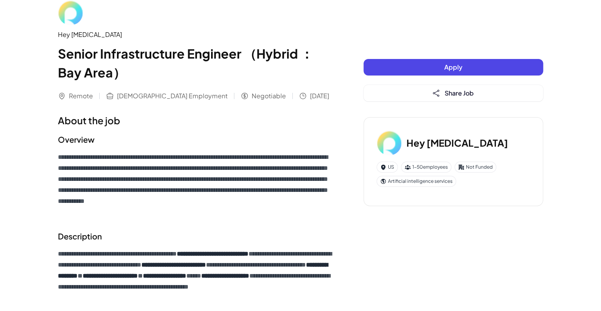
click at [212, 67] on h1 "Senior Infrastructure Engineer （Hybrid ：Bay Area）" at bounding box center [195, 63] width 274 height 38
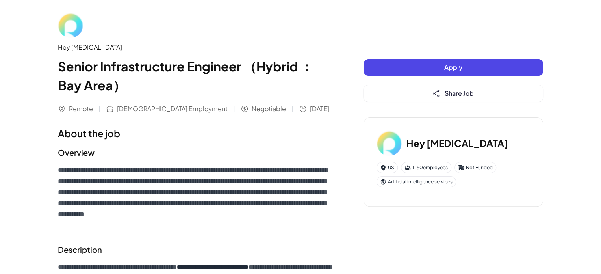
click at [174, 165] on p "**********" at bounding box center [195, 198] width 274 height 66
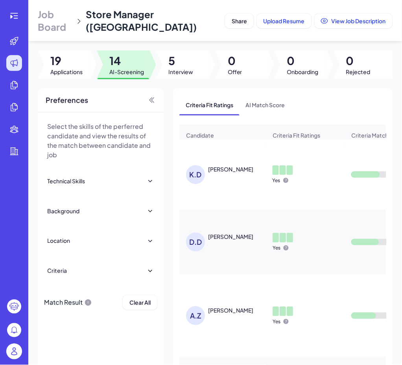
click at [16, 4] on div at bounding box center [14, 182] width 28 height 365
drag, startPoint x: 22, startPoint y: 24, endPoint x: 18, endPoint y: 20, distance: 5.6
click at [21, 25] on div at bounding box center [14, 182] width 28 height 365
click at [17, 18] on icon at bounding box center [13, 16] width 7 height 6
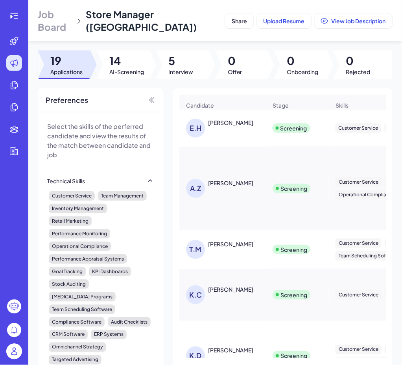
click at [242, 137] on div "[PERSON_NAME]" at bounding box center [226, 127] width 81 height 19
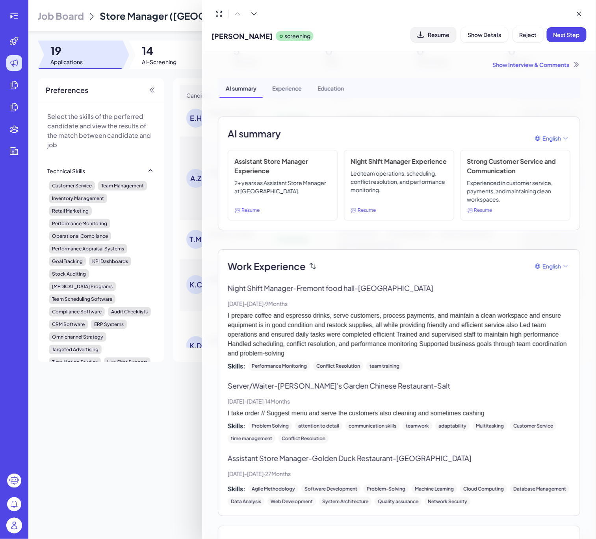
click at [402, 31] on span "Resume" at bounding box center [439, 34] width 22 height 7
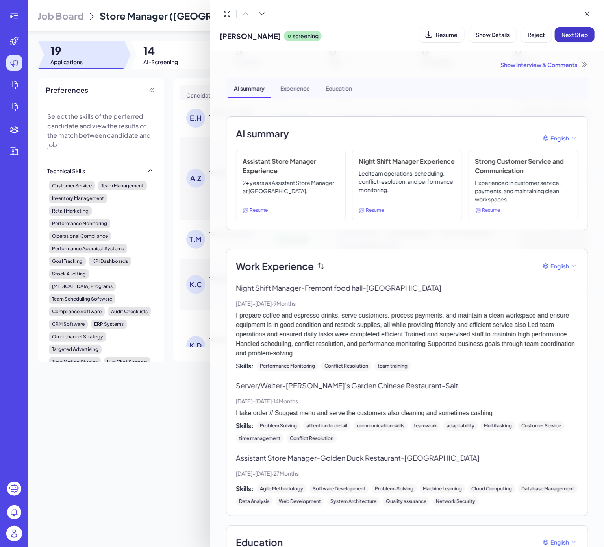
click at [402, 31] on span "Next Step" at bounding box center [574, 34] width 26 height 7
click at [402, 68] on div "Show Interview & Comments" at bounding box center [407, 65] width 362 height 8
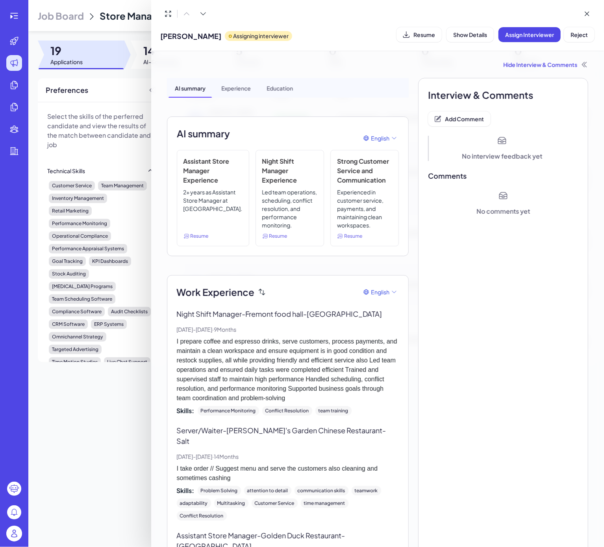
click at [402, 128] on div "Interview & Comments Add Comment No interview feedback yet Comments No comments…" at bounding box center [503, 374] width 170 height 592
click at [402, 126] on button "Add Comment" at bounding box center [459, 118] width 63 height 15
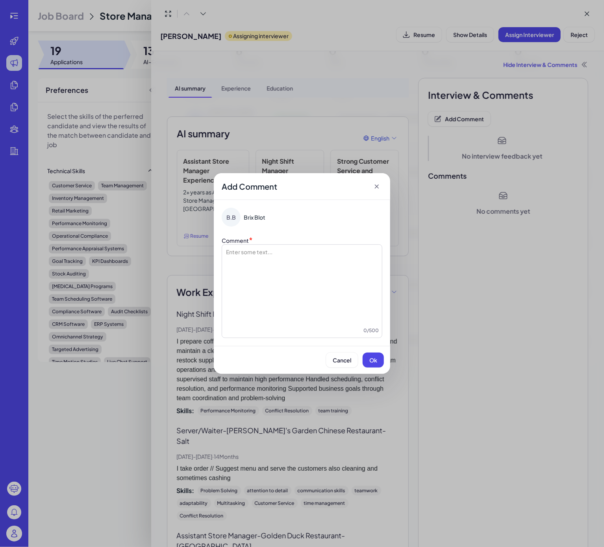
click at [249, 278] on div at bounding box center [302, 287] width 154 height 79
click at [379, 364] on button "Ok" at bounding box center [373, 360] width 21 height 15
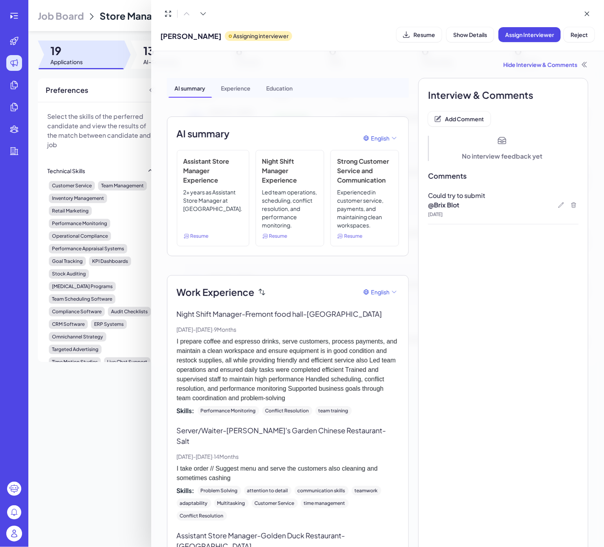
drag, startPoint x: 91, startPoint y: 469, endPoint x: 94, endPoint y: 468, distance: 4.0
click at [92, 364] on div at bounding box center [302, 273] width 604 height 547
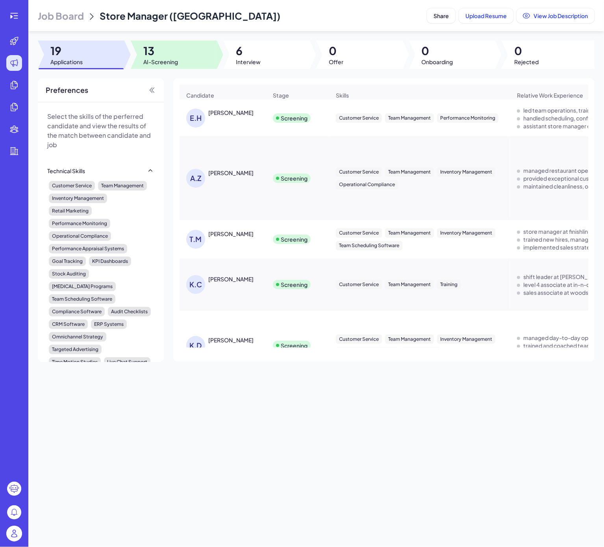
click at [149, 41] on div at bounding box center [174, 55] width 87 height 28
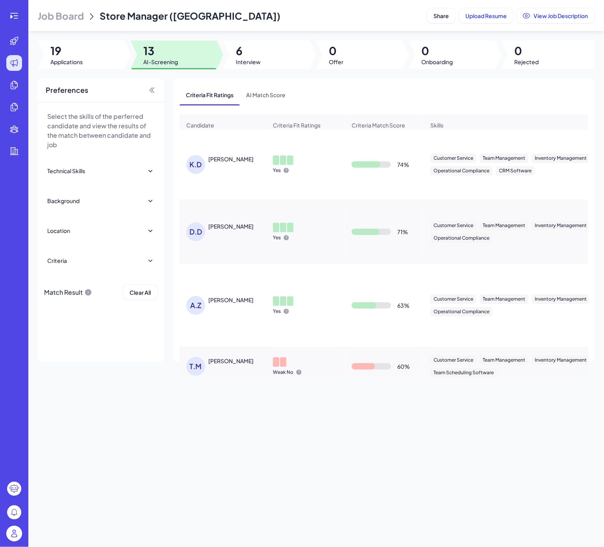
click at [225, 163] on div "[PERSON_NAME]" at bounding box center [230, 159] width 45 height 8
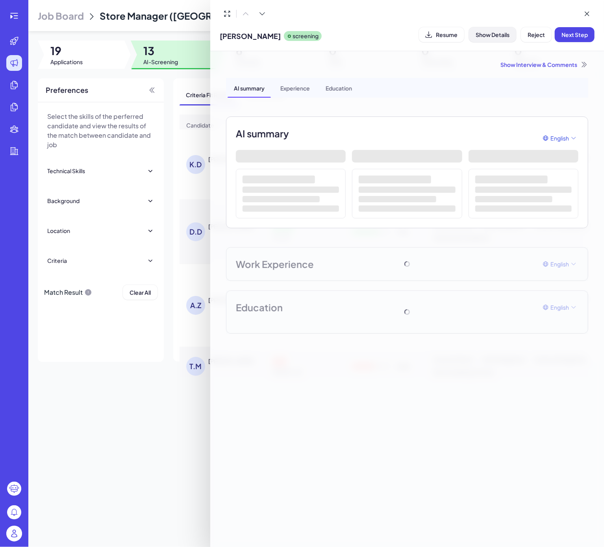
click at [402, 33] on span "Show Details" at bounding box center [493, 34] width 34 height 7
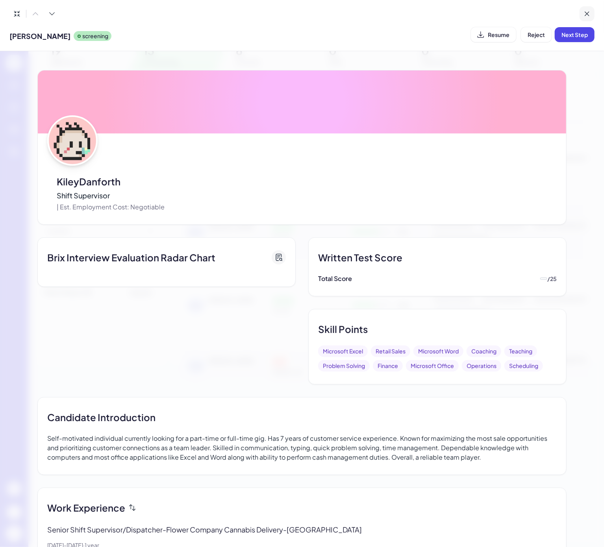
click at [402, 10] on icon at bounding box center [587, 14] width 8 height 8
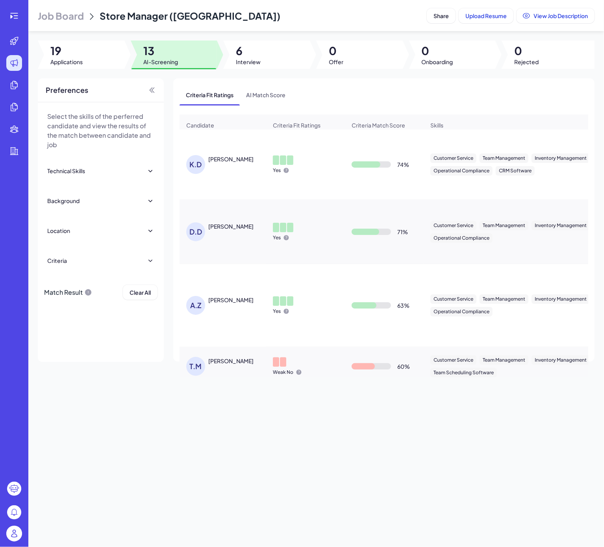
click at [220, 163] on div "[PERSON_NAME]" at bounding box center [230, 159] width 45 height 8
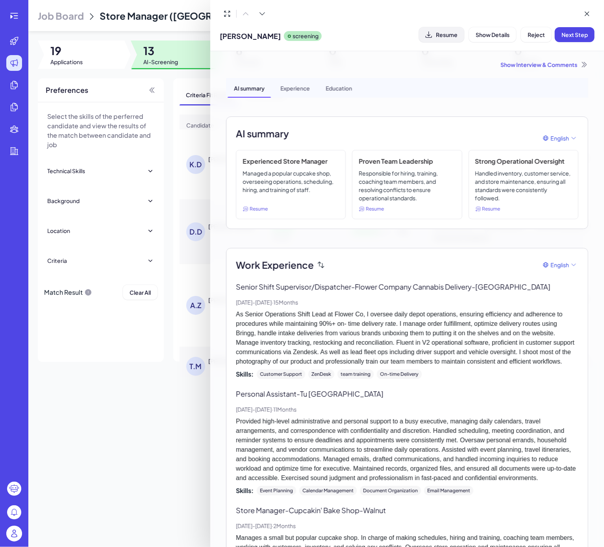
click at [402, 37] on span "Resume" at bounding box center [447, 34] width 22 height 7
click at [402, 36] on span "Next Step" at bounding box center [574, 34] width 26 height 7
click at [402, 63] on div "Show Interview & Comments" at bounding box center [407, 65] width 362 height 8
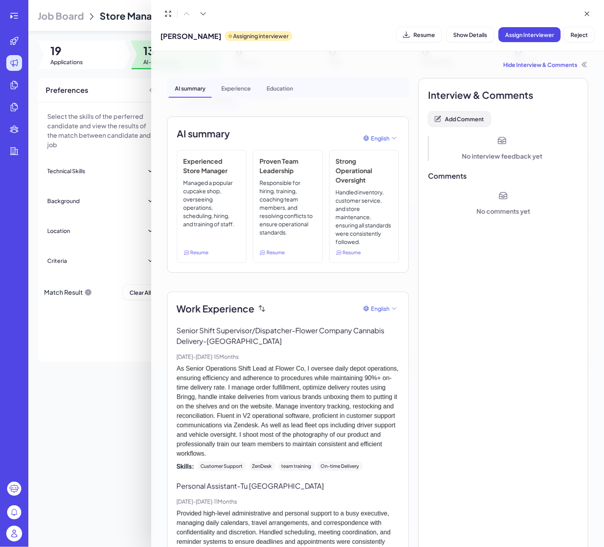
click at [402, 122] on span "Add Comment" at bounding box center [464, 118] width 39 height 7
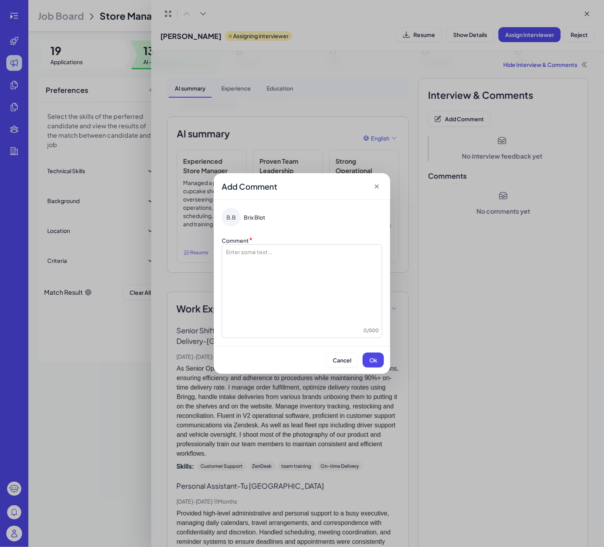
click at [305, 262] on div at bounding box center [302, 287] width 154 height 79
click at [253, 253] on span "**********" at bounding box center [240, 252] width 30 height 6
click at [374, 359] on span "Ok" at bounding box center [373, 360] width 8 height 7
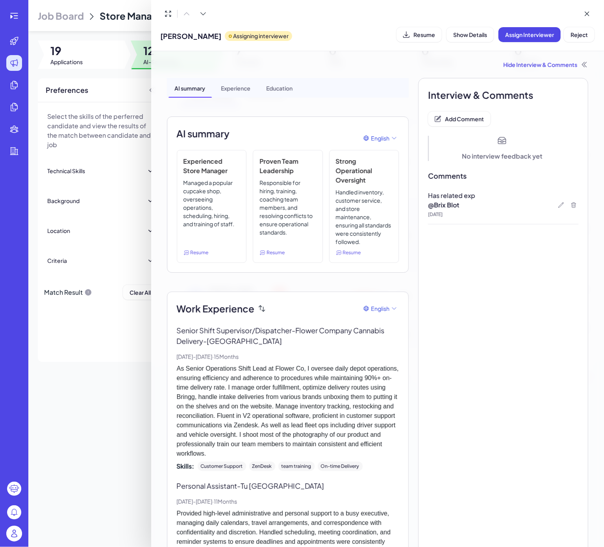
click at [98, 364] on div at bounding box center [302, 273] width 604 height 547
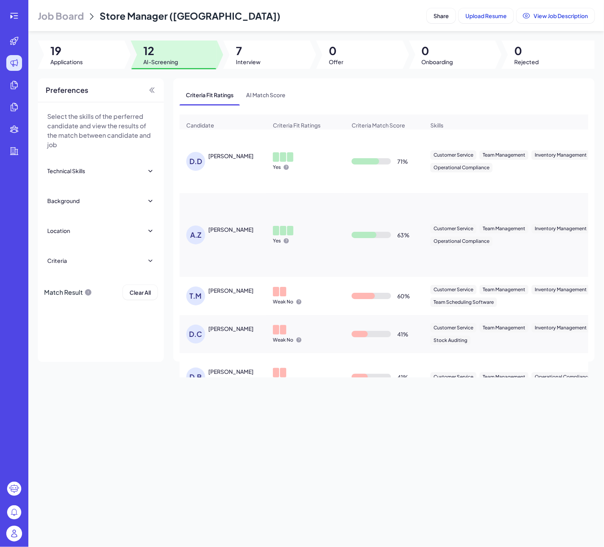
click at [216, 150] on td "D.D David Dang" at bounding box center [223, 162] width 87 height 64
click at [221, 160] on div "David Dang" at bounding box center [230, 156] width 45 height 8
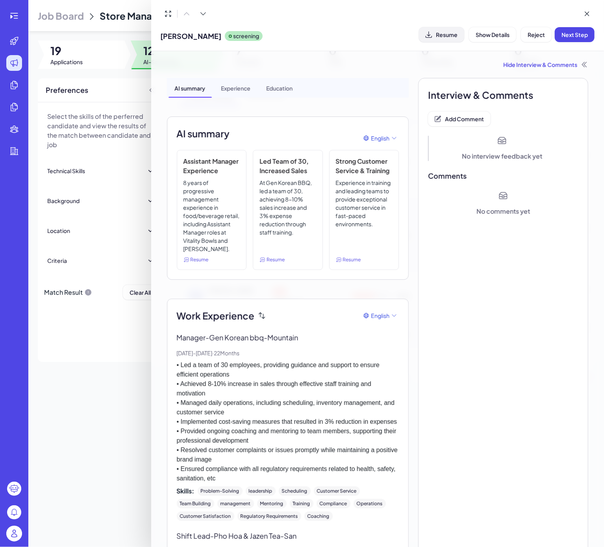
click at [402, 31] on button "Resume" at bounding box center [441, 34] width 45 height 15
click at [402, 117] on span "Add Comment" at bounding box center [464, 118] width 39 height 7
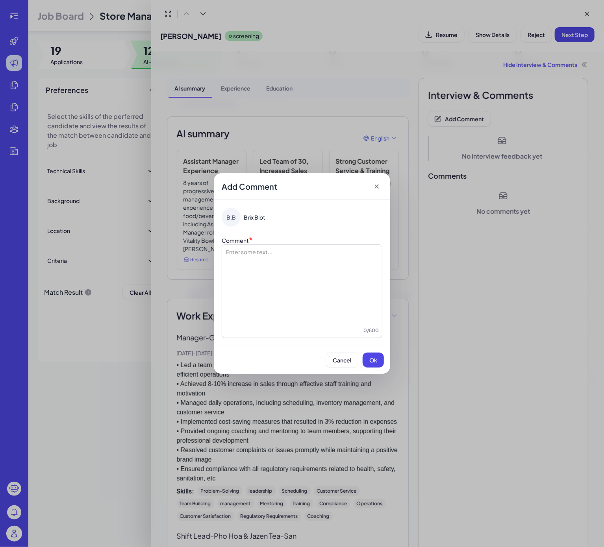
click at [309, 274] on div at bounding box center [302, 287] width 154 height 79
click at [370, 361] on span "Ok" at bounding box center [373, 360] width 8 height 7
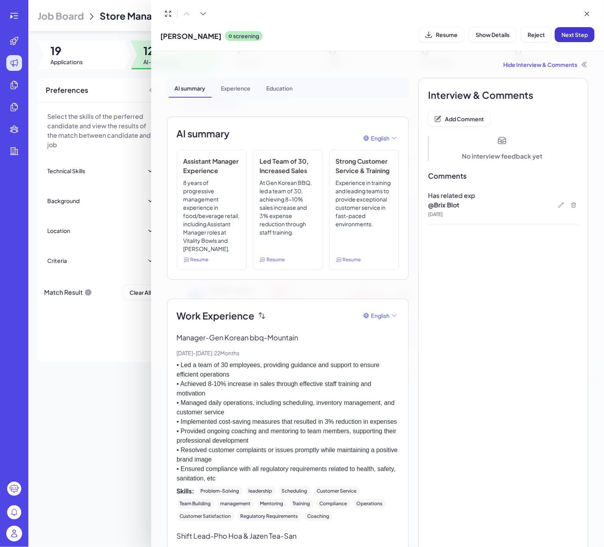
click at [402, 35] on span "Next Step" at bounding box center [574, 34] width 26 height 7
click at [124, 364] on div at bounding box center [302, 273] width 604 height 547
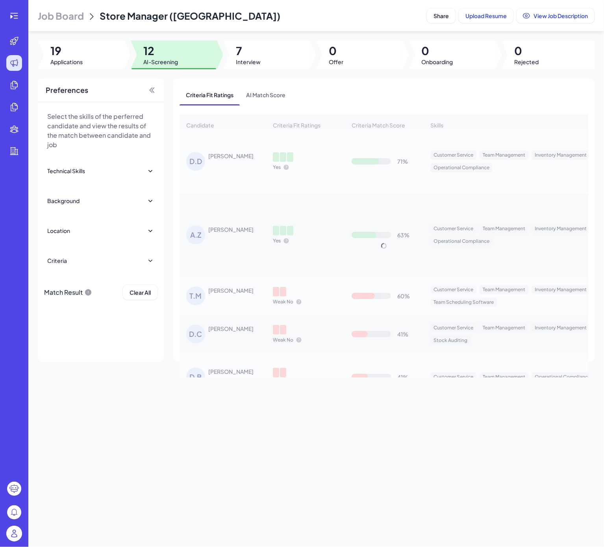
click at [218, 166] on div "Candidate Criteria Fit Ratings Criteria Match Score Skills Relative Work Experi…" at bounding box center [384, 246] width 409 height 263
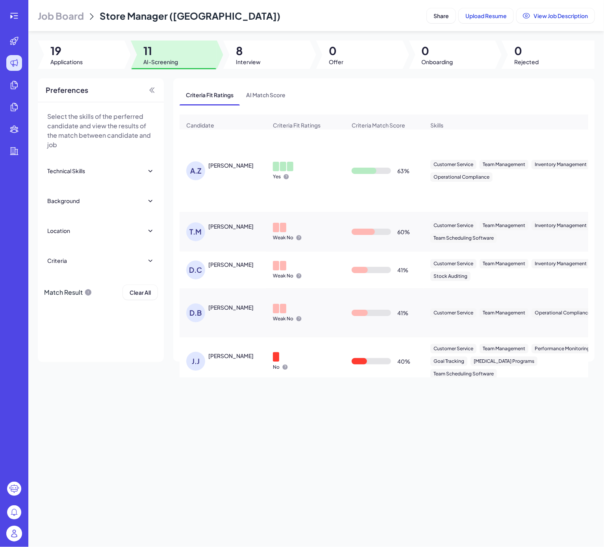
click at [237, 198] on td "A.Z Anthony Zamora" at bounding box center [223, 171] width 87 height 83
click at [237, 180] on div "A.Z Anthony Zamora" at bounding box center [226, 170] width 81 height 19
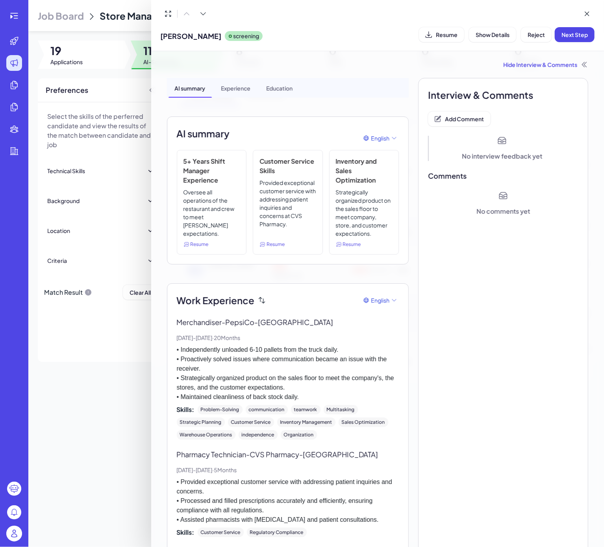
click at [402, 39] on button "Resume" at bounding box center [441, 34] width 45 height 15
click at [402, 37] on span "Next Step" at bounding box center [574, 34] width 26 height 7
click at [402, 63] on div "Hide Interview & Comments" at bounding box center [378, 65] width 422 height 8
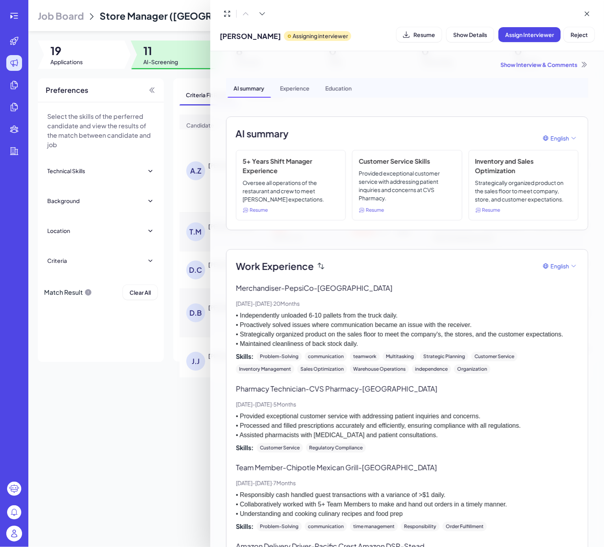
click at [402, 65] on div "Show Interview & Comments" at bounding box center [407, 65] width 362 height 8
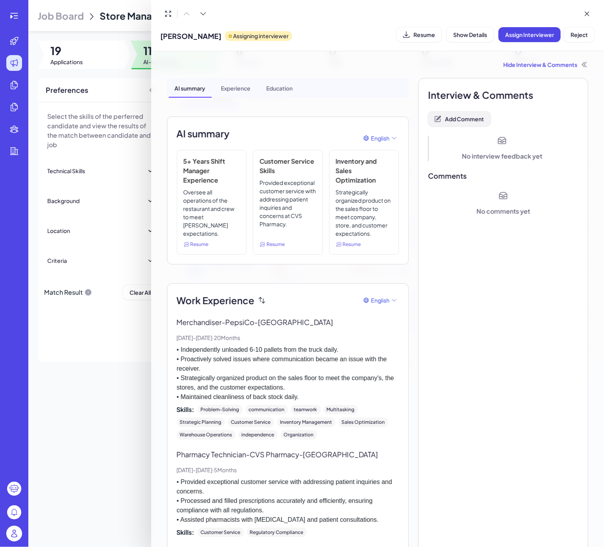
click at [402, 118] on span "Add Comment" at bounding box center [464, 118] width 39 height 7
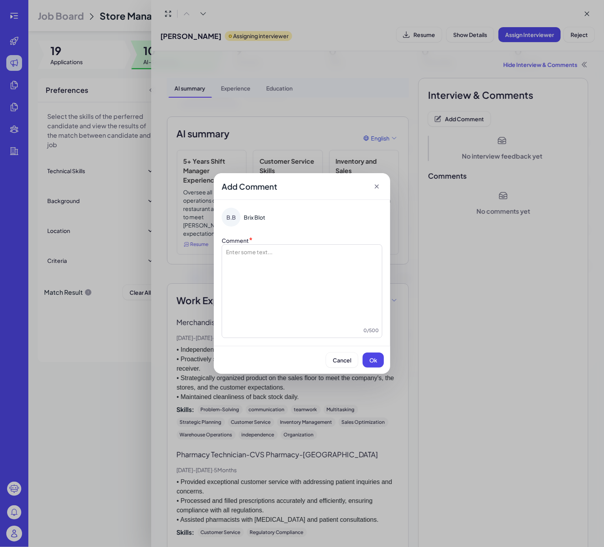
click at [263, 260] on div at bounding box center [302, 287] width 154 height 79
click at [378, 359] on button "Ok" at bounding box center [373, 360] width 21 height 15
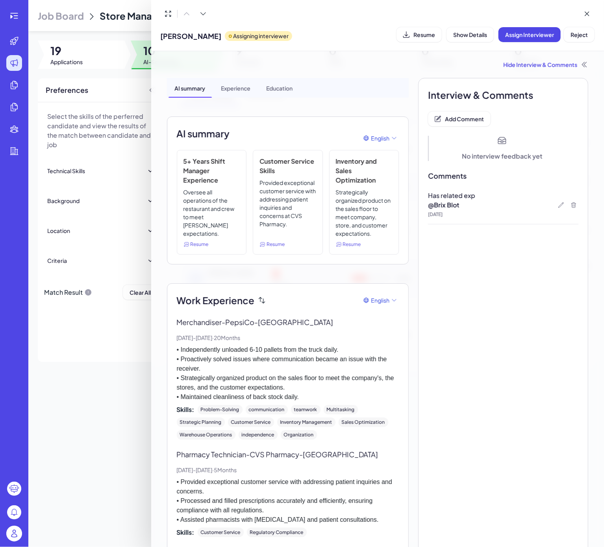
click at [111, 364] on div at bounding box center [302, 273] width 604 height 547
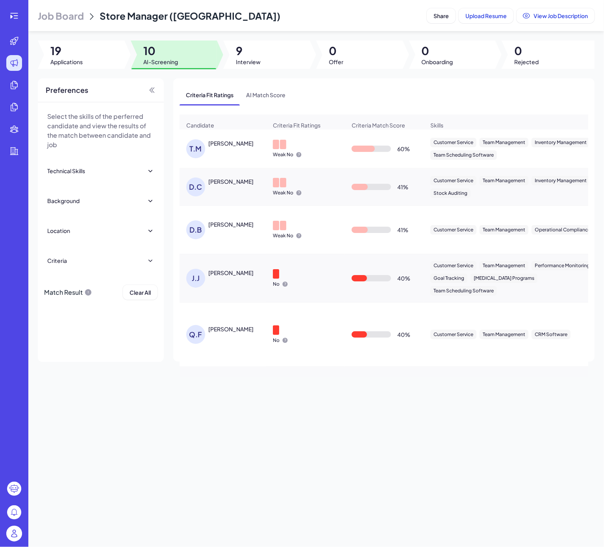
click at [230, 158] on div "T.M Tamara Mendoza" at bounding box center [226, 148] width 81 height 19
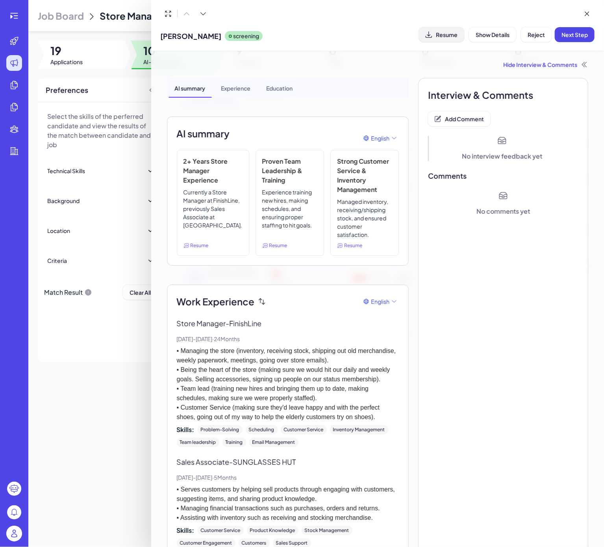
click at [402, 31] on span "Resume" at bounding box center [447, 34] width 22 height 7
click at [402, 31] on span "Reject" at bounding box center [536, 34] width 17 height 7
click at [402, 79] on button "Ok" at bounding box center [580, 85] width 18 height 13
click at [402, 120] on span "Add Comment" at bounding box center [464, 118] width 39 height 7
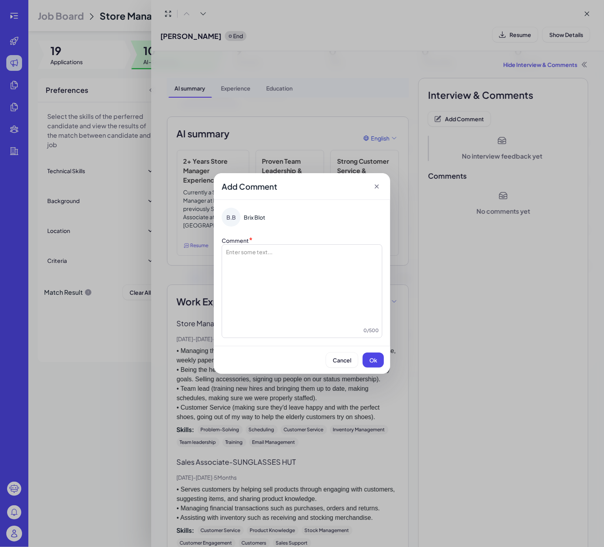
click at [296, 260] on div at bounding box center [302, 287] width 154 height 79
click at [365, 360] on button "Ok" at bounding box center [373, 360] width 21 height 15
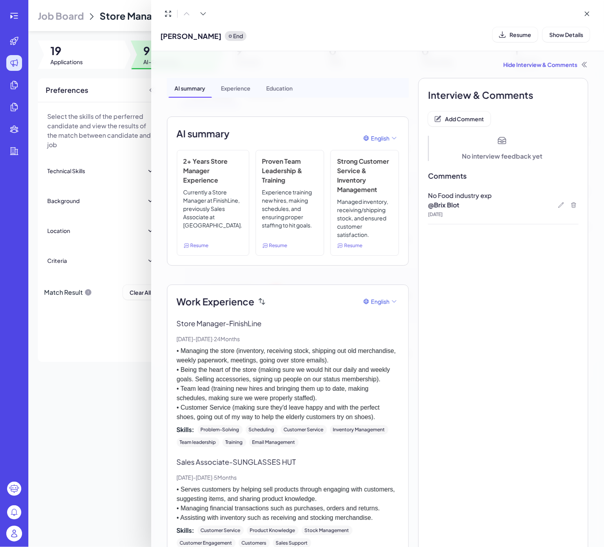
drag, startPoint x: 89, startPoint y: 377, endPoint x: 94, endPoint y: 378, distance: 5.1
click at [92, 364] on div at bounding box center [302, 273] width 604 height 547
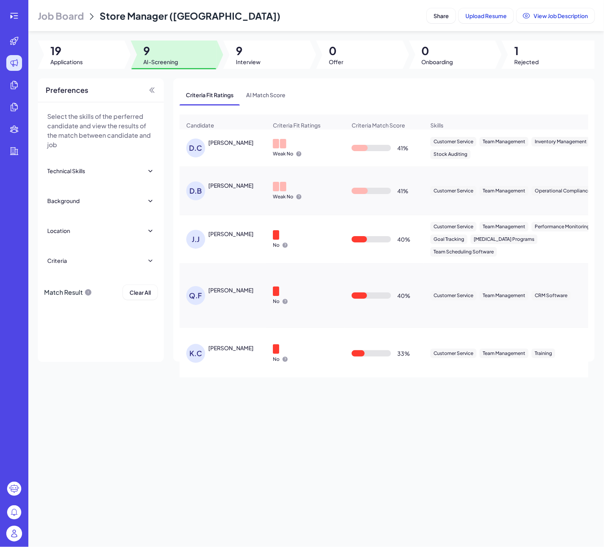
click at [216, 143] on div "D.C Daniel Cosentino" at bounding box center [223, 147] width 86 height 31
click at [220, 146] on div "Daniel Cosentino" at bounding box center [230, 143] width 45 height 8
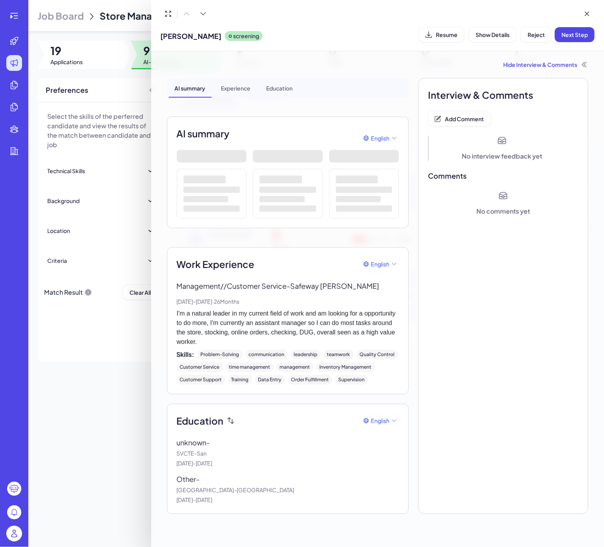
click at [370, 37] on div "Daniel Cosentino screening Resume Show Details Reject Next Step" at bounding box center [378, 34] width 434 height 20
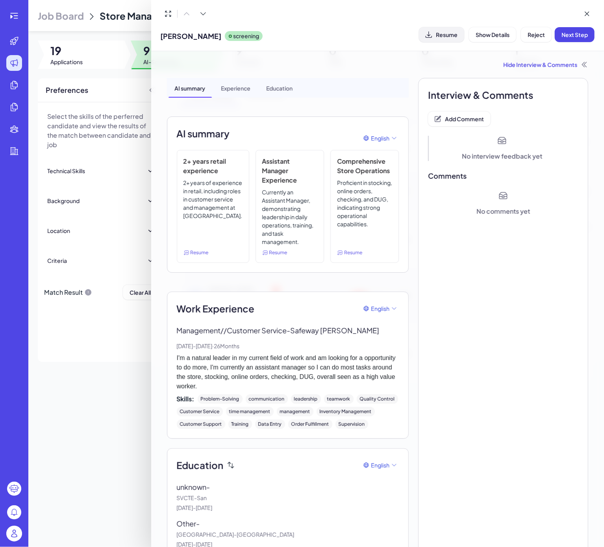
click at [402, 29] on button "Resume" at bounding box center [441, 34] width 45 height 15
click at [402, 33] on span "Reject" at bounding box center [536, 34] width 17 height 7
click at [402, 82] on span "Ok" at bounding box center [580, 85] width 8 height 7
click at [402, 131] on div "Interview & Comments Add Comment No interview feedback yet Comments No comments…" at bounding box center [503, 318] width 170 height 481
click at [402, 122] on span "Add Comment" at bounding box center [464, 118] width 39 height 7
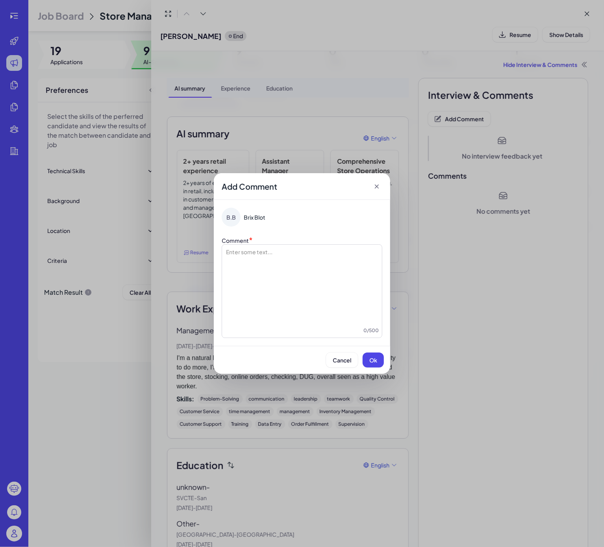
click at [285, 259] on div at bounding box center [302, 287] width 154 height 79
click at [378, 361] on button "Ok" at bounding box center [373, 360] width 21 height 15
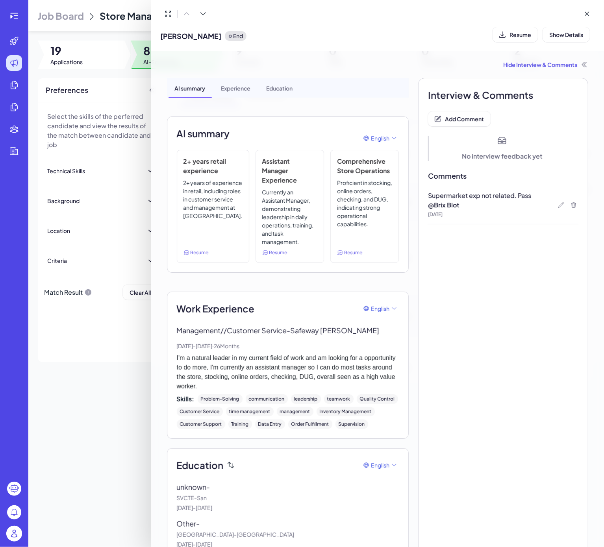
click at [122, 364] on div at bounding box center [302, 273] width 604 height 547
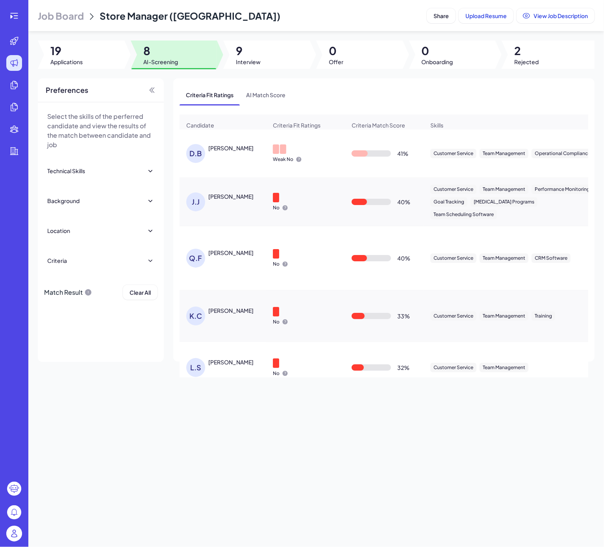
click at [220, 163] on div "D.B David Ballesteros" at bounding box center [226, 153] width 81 height 19
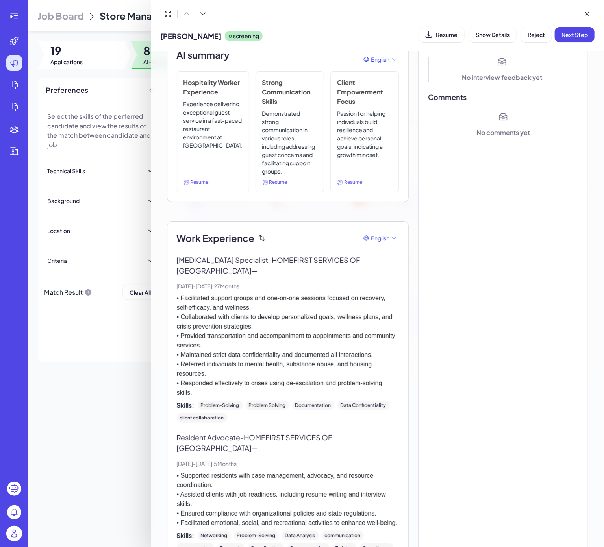
scroll to position [157, 0]
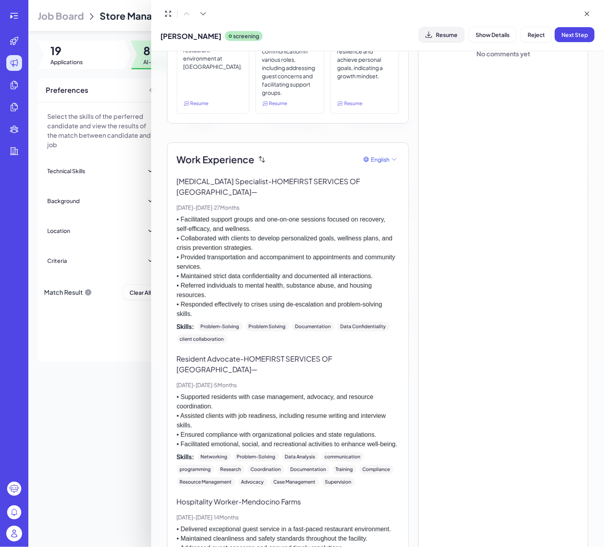
click at [402, 27] on button "Resume" at bounding box center [441, 34] width 45 height 15
click at [402, 31] on span "Reject" at bounding box center [536, 34] width 17 height 7
click at [402, 81] on button "Ok" at bounding box center [580, 85] width 18 height 13
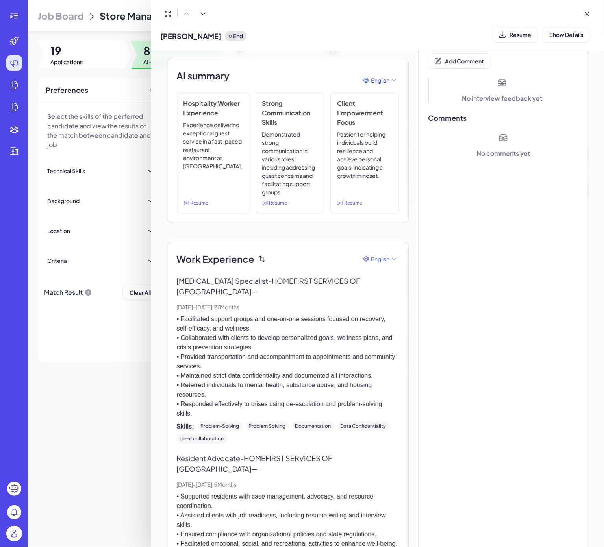
scroll to position [0, 0]
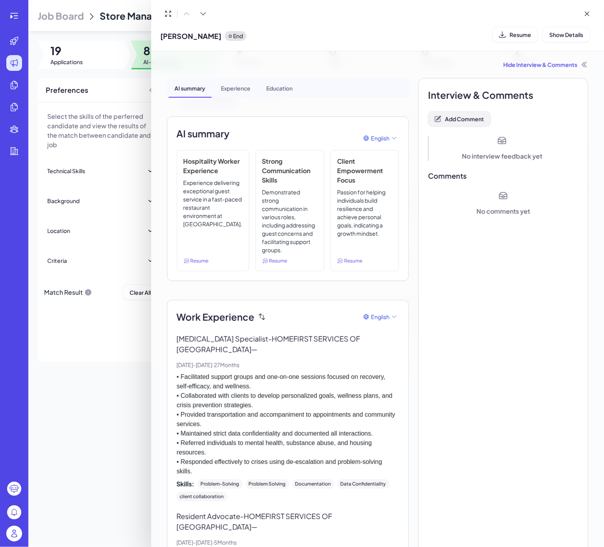
click at [402, 114] on button "Add Comment" at bounding box center [459, 118] width 63 height 15
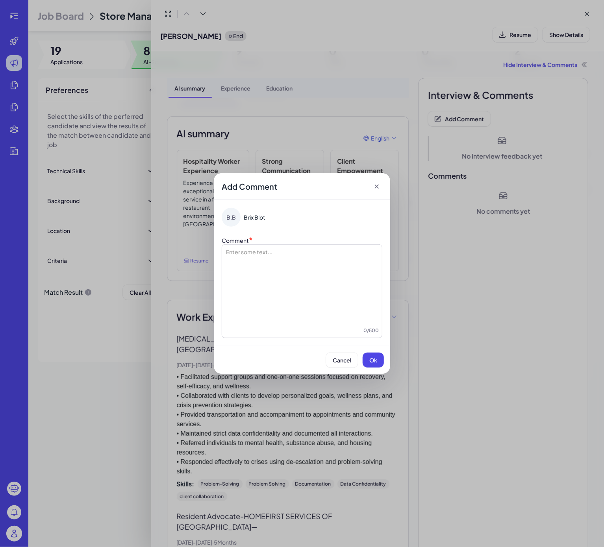
click at [310, 213] on div "B.B Brix Blot" at bounding box center [302, 217] width 161 height 19
click at [292, 259] on div at bounding box center [302, 287] width 154 height 79
click at [381, 358] on button "Ok" at bounding box center [373, 360] width 21 height 15
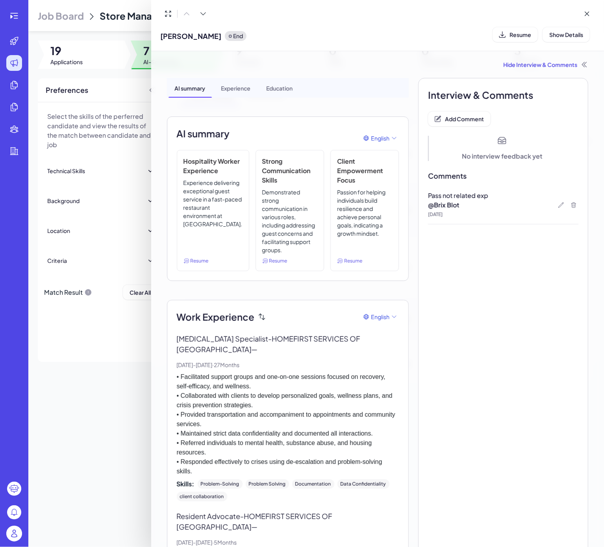
click at [107, 364] on div at bounding box center [302, 273] width 604 height 547
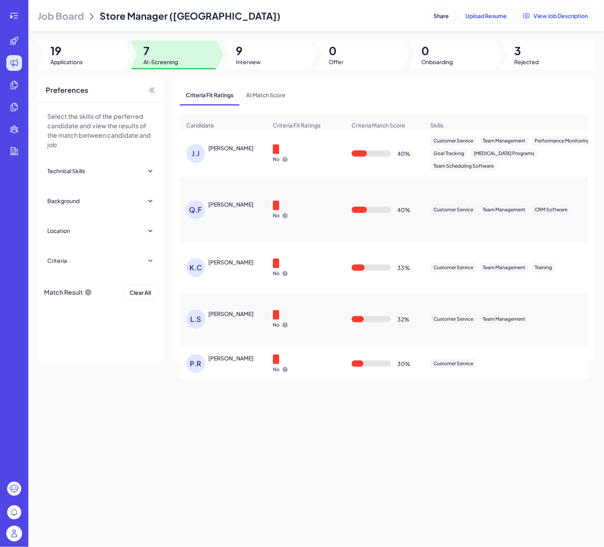
click at [247, 152] on div "Jeremiah Johnson" at bounding box center [230, 148] width 45 height 8
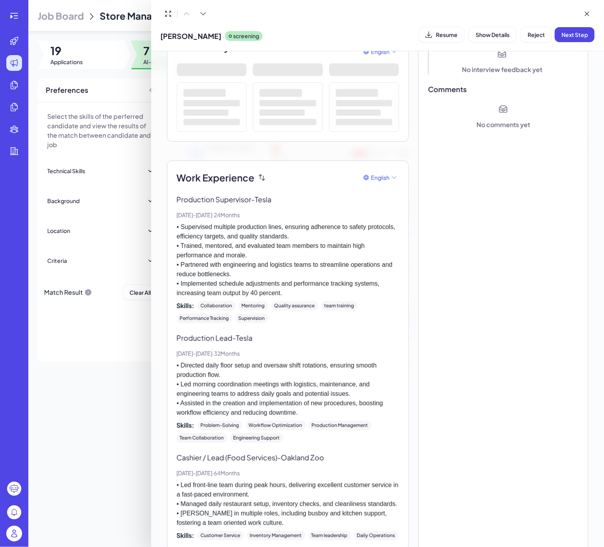
scroll to position [206, 0]
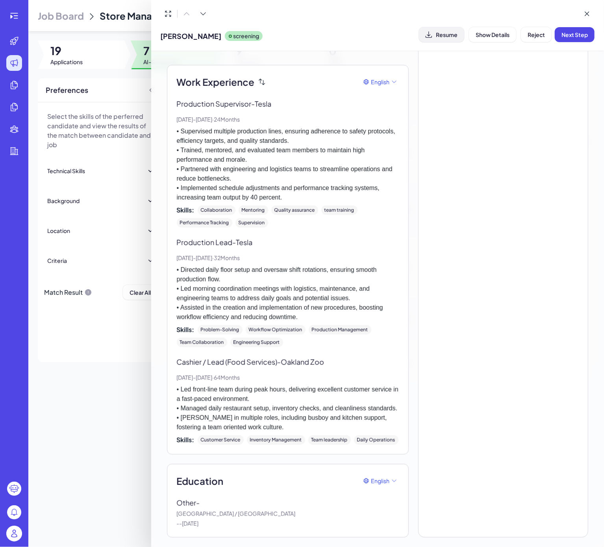
click at [402, 32] on span "Resume" at bounding box center [447, 34] width 22 height 7
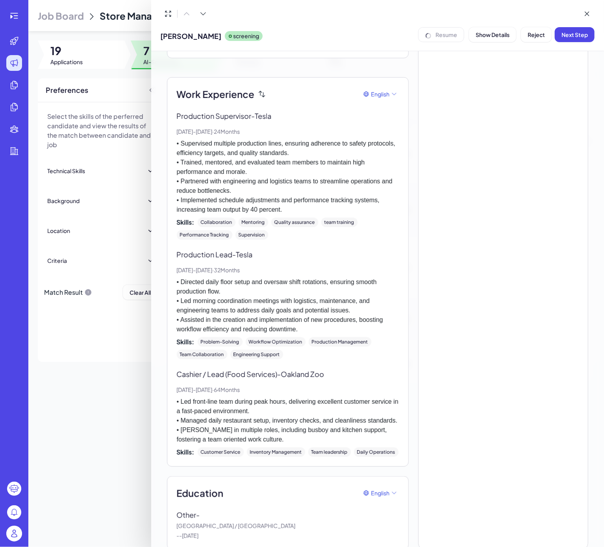
scroll to position [250, 0]
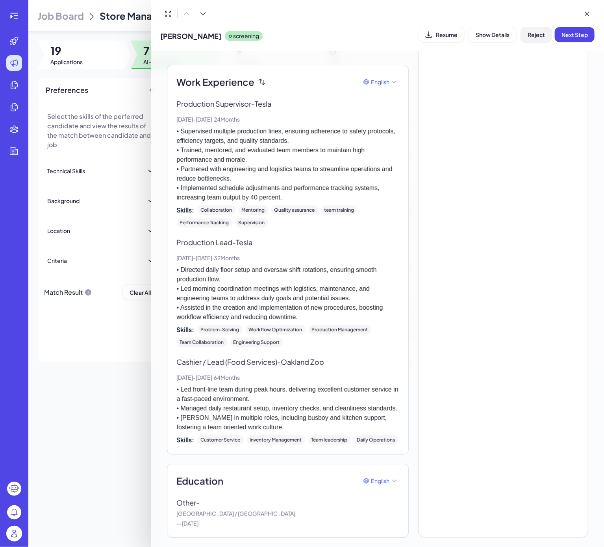
click at [402, 32] on span "Reject" at bounding box center [536, 34] width 17 height 7
click at [402, 82] on span "Ok" at bounding box center [580, 85] width 8 height 7
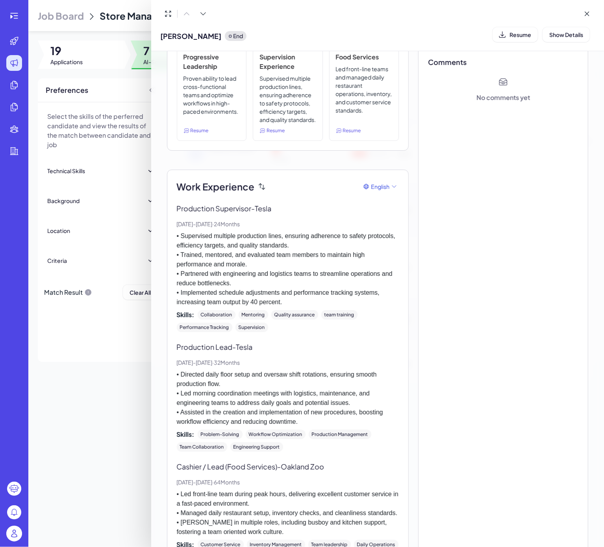
scroll to position [0, 0]
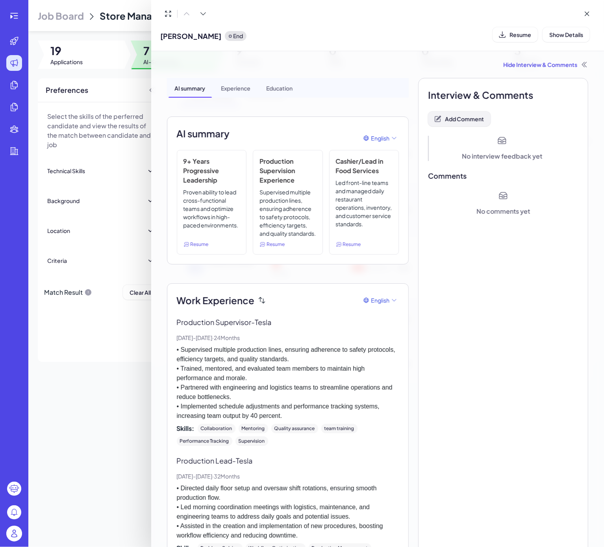
click at [402, 120] on span "Add Comment" at bounding box center [464, 118] width 39 height 7
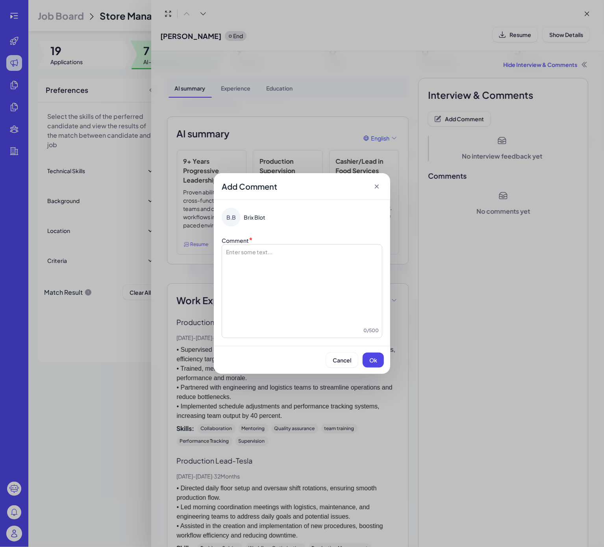
click at [270, 274] on div at bounding box center [302, 287] width 154 height 79
click at [372, 363] on span "Ok" at bounding box center [373, 360] width 8 height 7
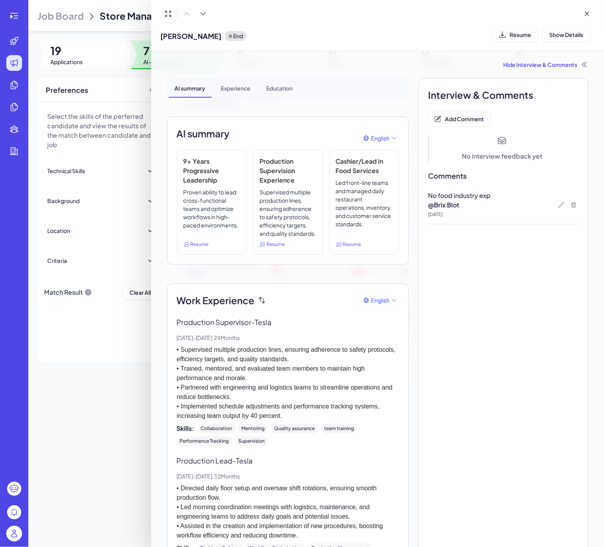
click at [64, 364] on div at bounding box center [302, 273] width 604 height 547
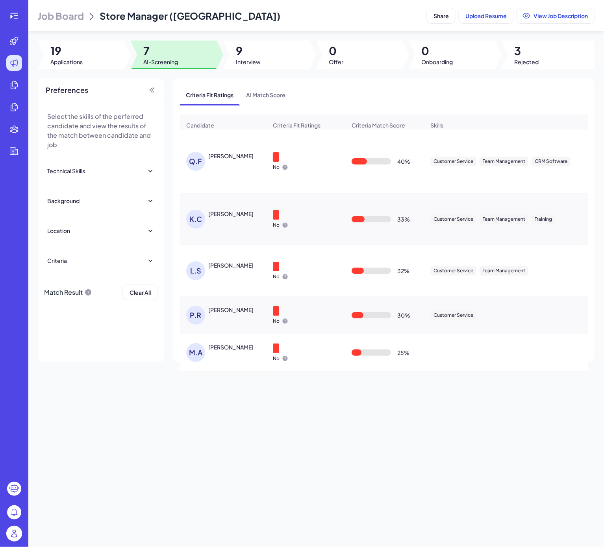
click at [221, 160] on div "Qiao Fang" at bounding box center [230, 156] width 45 height 8
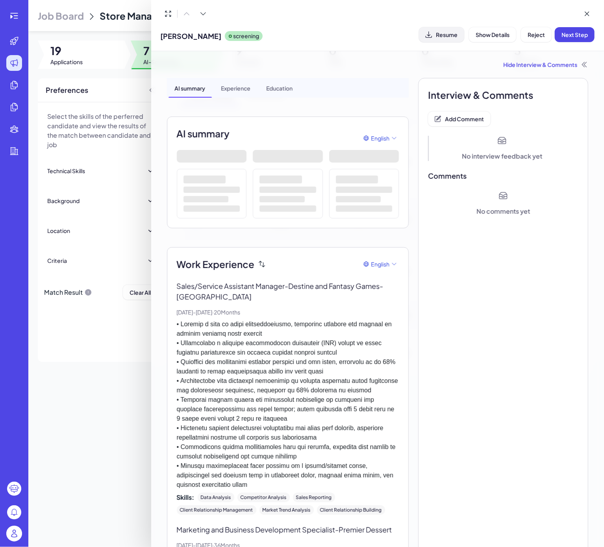
click at [402, 35] on span "Resume" at bounding box center [447, 34] width 22 height 7
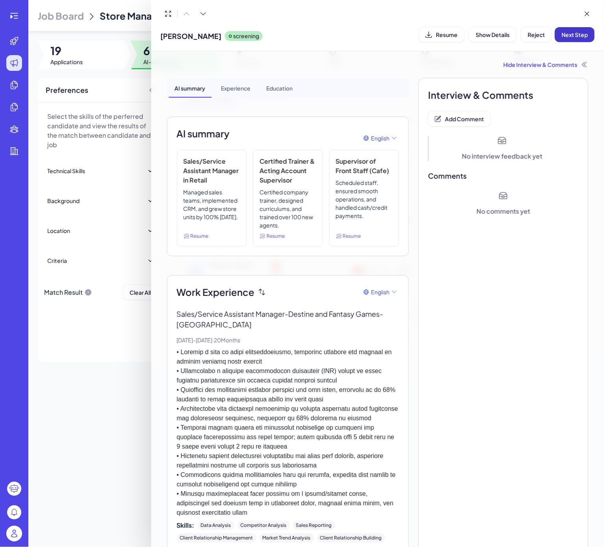
click at [402, 41] on button "Next Step" at bounding box center [575, 34] width 40 height 15
click at [402, 122] on span "Add Comment" at bounding box center [464, 118] width 39 height 7
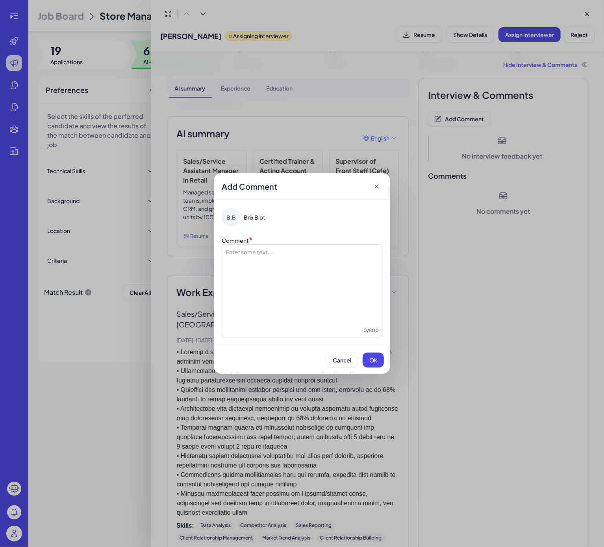
drag, startPoint x: 286, startPoint y: 265, endPoint x: 306, endPoint y: 251, distance: 24.4
click at [287, 265] on div at bounding box center [302, 287] width 154 height 79
click at [375, 364] on span "Ok" at bounding box center [373, 360] width 8 height 7
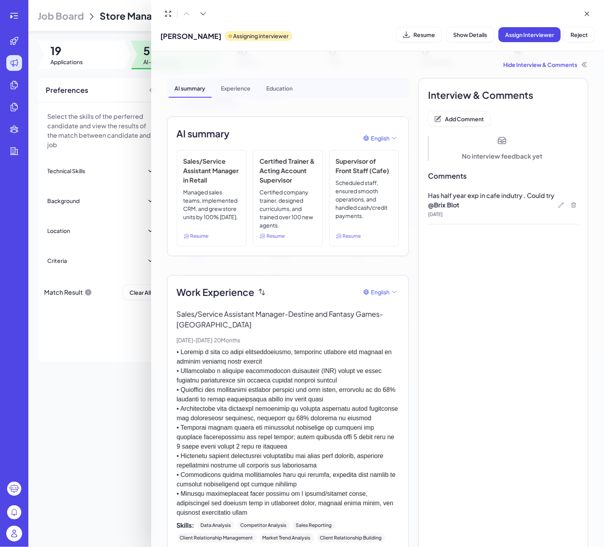
click at [133, 364] on div at bounding box center [302, 273] width 604 height 547
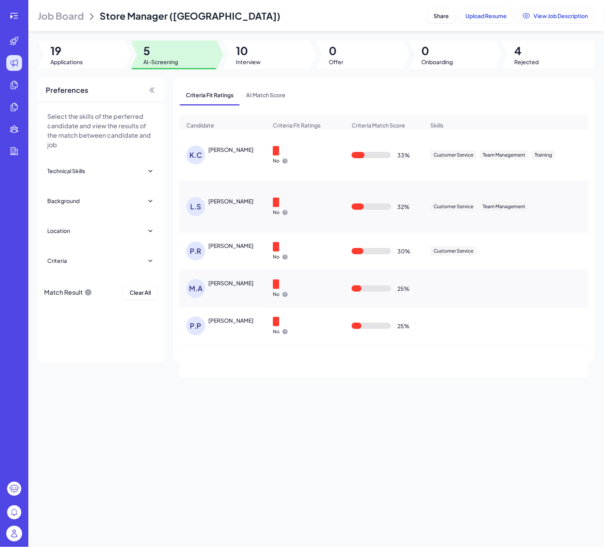
click at [237, 165] on div "K.C Kevin Coronado" at bounding box center [226, 155] width 81 height 19
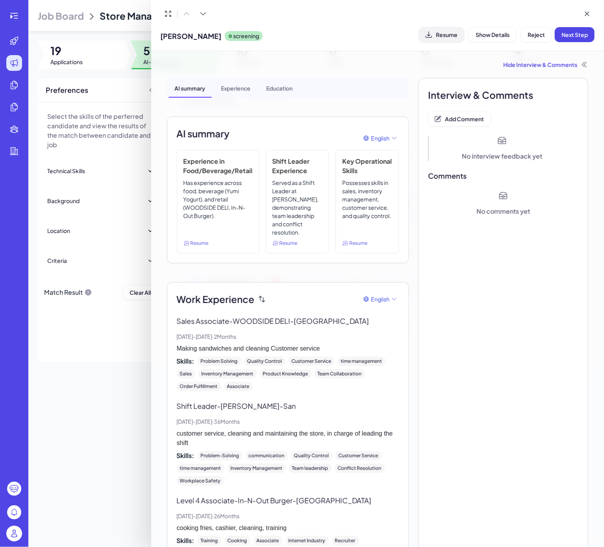
click at [402, 38] on button "Resume" at bounding box center [441, 34] width 45 height 15
click at [402, 38] on button "Next Step" at bounding box center [575, 34] width 40 height 15
click at [402, 65] on div "Hide Interview & Comments" at bounding box center [378, 65] width 422 height 8
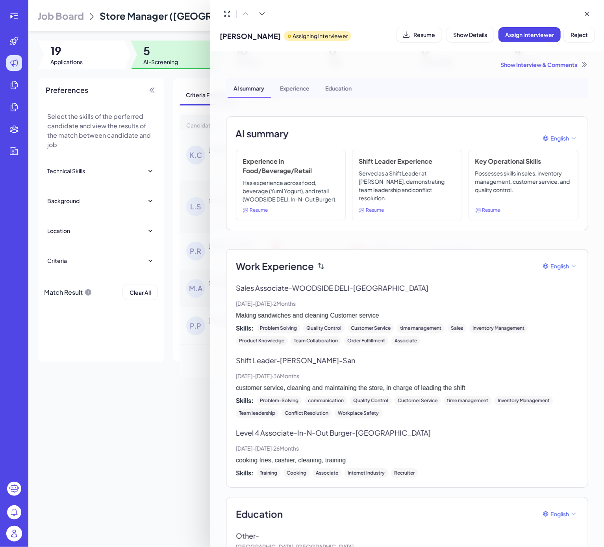
click at [402, 59] on div "Show Interview & Comments AI summary Experience Education AI summary English Ex…" at bounding box center [407, 315] width 381 height 529
drag, startPoint x: 523, startPoint y: 67, endPoint x: 511, endPoint y: 74, distance: 13.4
click at [402, 68] on div "Show Interview & Comments" at bounding box center [407, 65] width 362 height 8
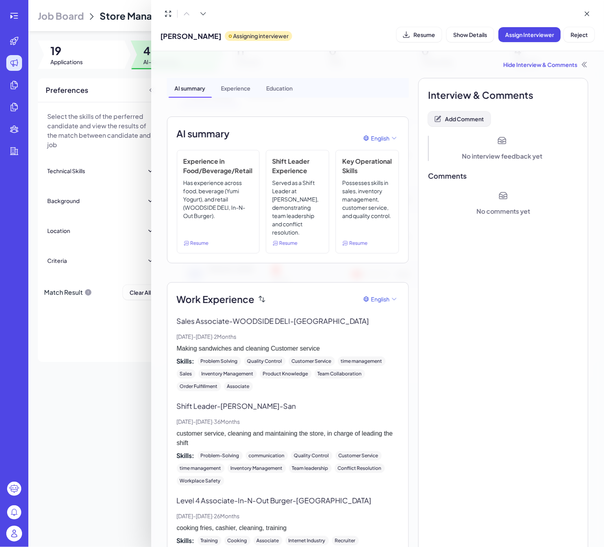
click at [402, 113] on button "Add Comment" at bounding box center [459, 118] width 63 height 15
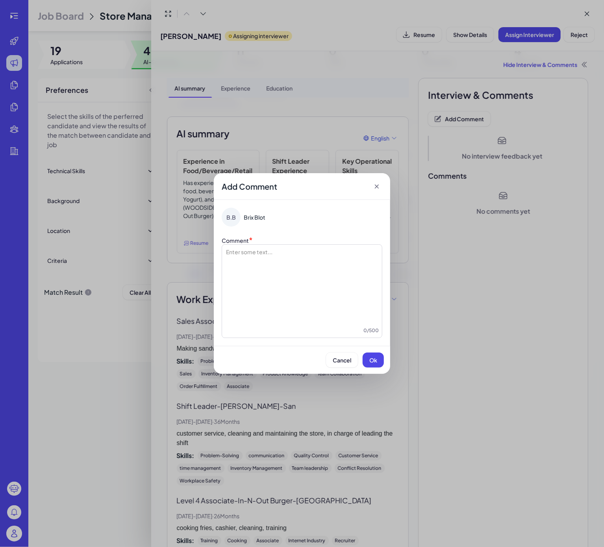
click at [310, 277] on div at bounding box center [302, 287] width 154 height 79
drag, startPoint x: 373, startPoint y: 359, endPoint x: 317, endPoint y: 280, distance: 97.3
click at [331, 282] on div "**********" at bounding box center [302, 273] width 176 height 201
drag, startPoint x: 254, startPoint y: 248, endPoint x: 237, endPoint y: 249, distance: 17.7
click at [237, 249] on span "**********" at bounding box center [299, 255] width 148 height 13
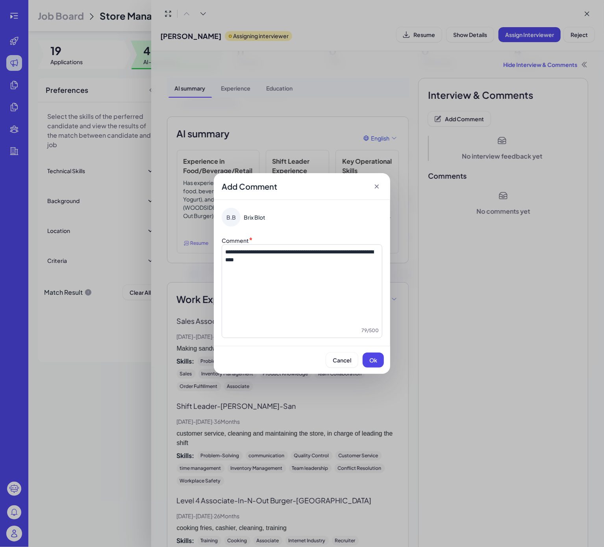
click at [271, 265] on div "**********" at bounding box center [302, 287] width 154 height 79
click at [289, 257] on p "**********" at bounding box center [302, 256] width 154 height 16
click at [311, 261] on p "**********" at bounding box center [302, 256] width 154 height 16
click at [249, 250] on span "**********" at bounding box center [299, 255] width 148 height 13
click at [312, 256] on p "**********" at bounding box center [302, 256] width 154 height 16
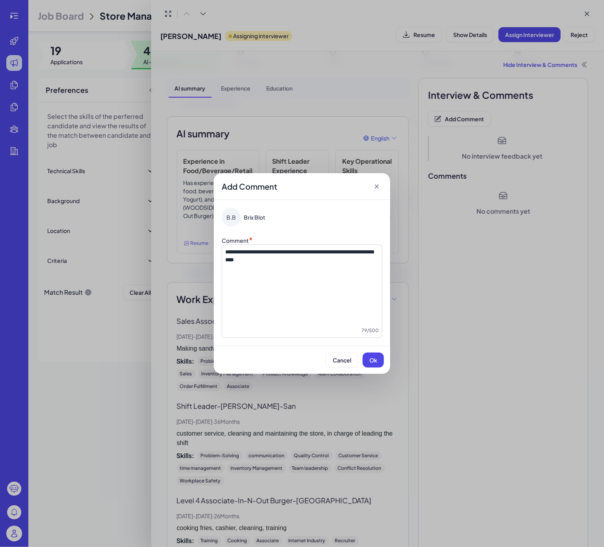
click at [304, 265] on div "**********" at bounding box center [302, 287] width 154 height 79
click at [287, 261] on p "**********" at bounding box center [302, 256] width 154 height 16
copy span "**********"
click at [370, 358] on span "Ok" at bounding box center [373, 360] width 8 height 7
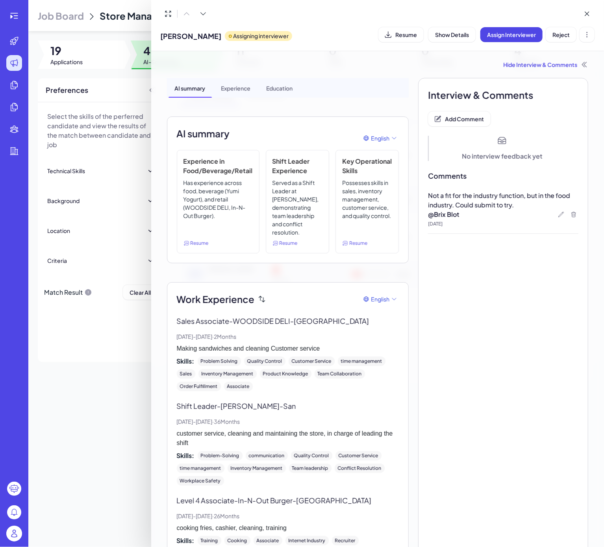
click at [94, 364] on div at bounding box center [302, 273] width 604 height 547
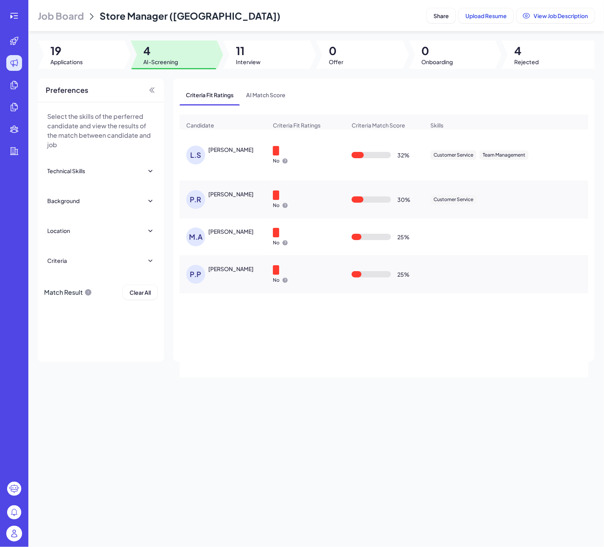
click at [217, 153] on div "L.S Logan Suarez" at bounding box center [223, 154] width 86 height 31
click at [222, 154] on div "Logan Suarez" at bounding box center [230, 150] width 45 height 8
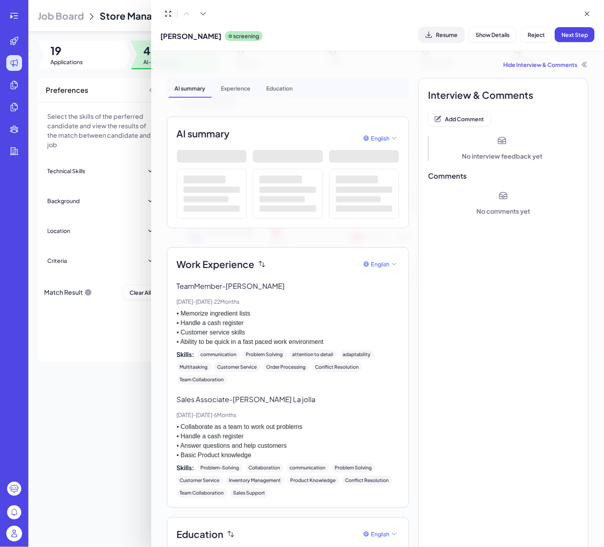
click at [402, 37] on span "Resume" at bounding box center [447, 34] width 22 height 7
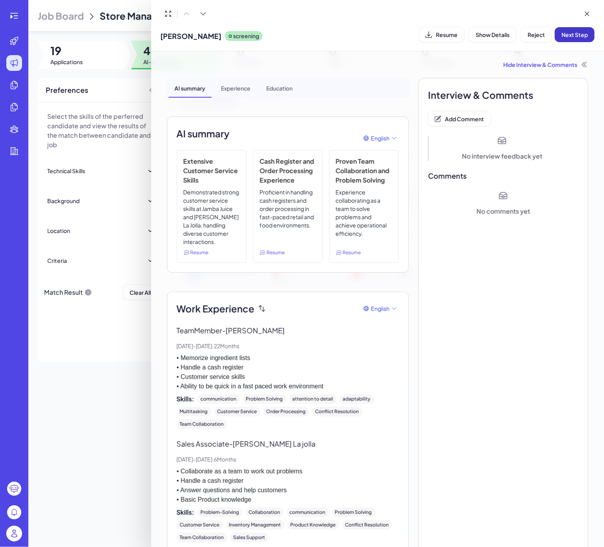
click at [402, 36] on span "Next Step" at bounding box center [574, 34] width 26 height 7
click at [402, 118] on span "Add Comment" at bounding box center [464, 118] width 39 height 7
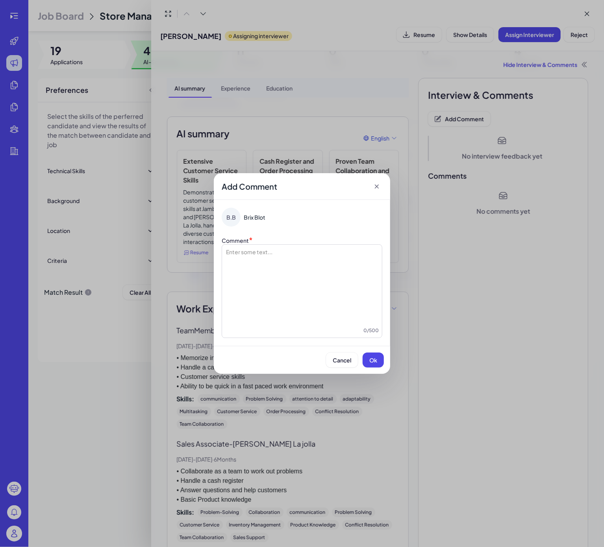
click at [315, 260] on div at bounding box center [302, 287] width 154 height 79
click at [369, 357] on button "Ok" at bounding box center [373, 360] width 21 height 15
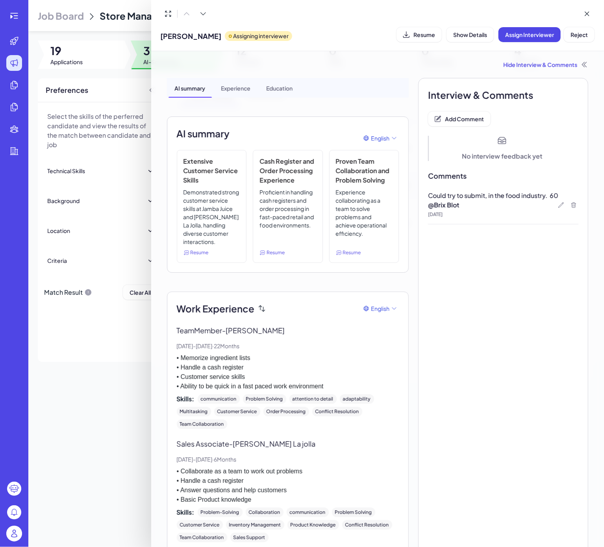
click at [44, 364] on div at bounding box center [302, 273] width 604 height 547
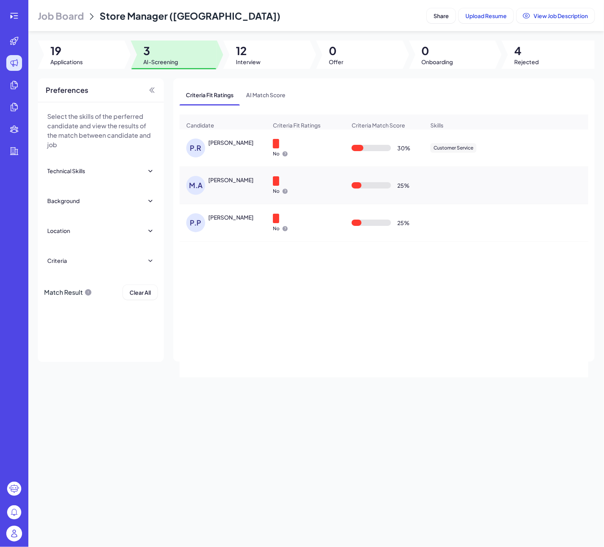
click at [225, 146] on div "P.R Paul Richard" at bounding box center [223, 147] width 86 height 31
click at [227, 147] on div "Paul Richard" at bounding box center [237, 143] width 59 height 8
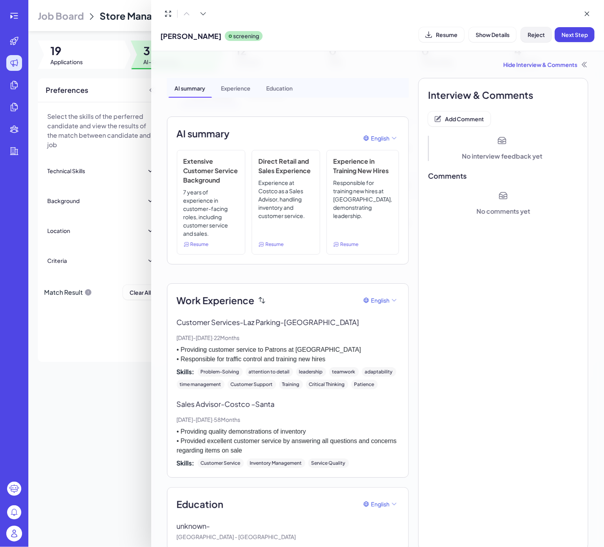
click at [402, 40] on button "Reject" at bounding box center [536, 34] width 31 height 15
click at [402, 87] on button "Ok" at bounding box center [580, 85] width 18 height 13
click at [402, 114] on button "Add Comment" at bounding box center [459, 118] width 63 height 15
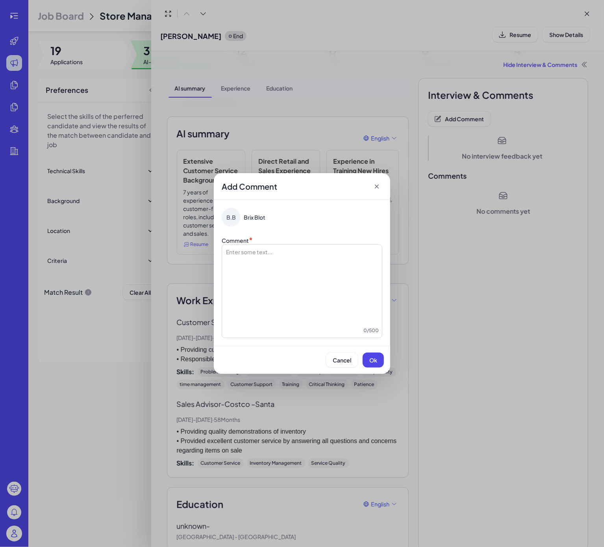
click at [321, 287] on div at bounding box center [302, 287] width 154 height 79
click at [379, 364] on button "Ok" at bounding box center [373, 360] width 21 height 15
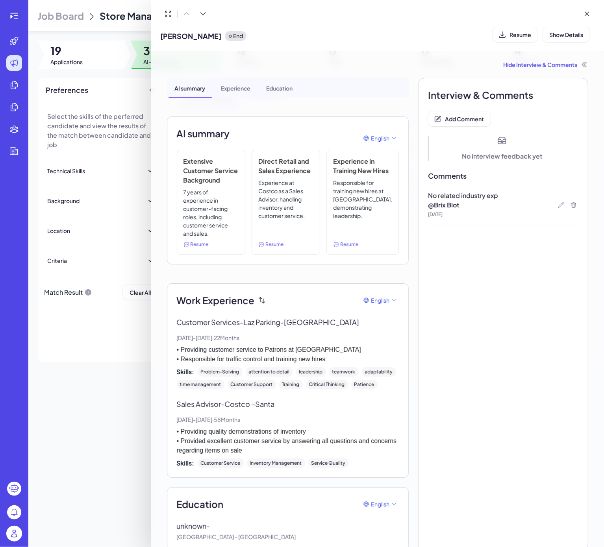
click at [402, 317] on div "**********" at bounding box center [302, 273] width 604 height 547
click at [402, 35] on span "Resume" at bounding box center [520, 34] width 22 height 7
click at [130, 326] on div at bounding box center [302, 273] width 604 height 547
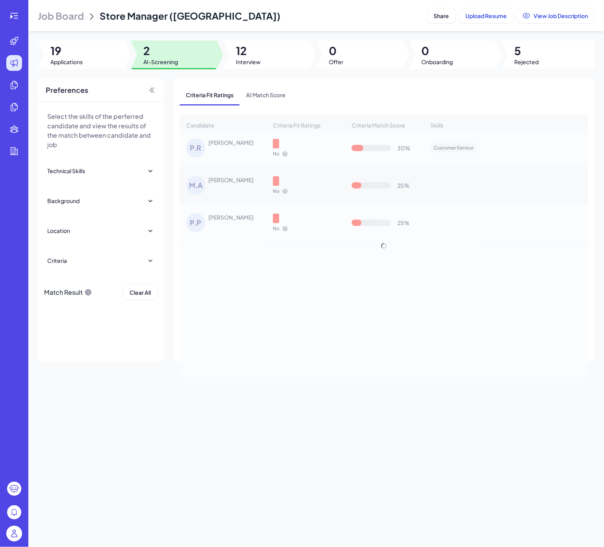
click at [222, 151] on div "Candidate Criteria Fit Ratings Criteria Match Score Skills Relative Work Experi…" at bounding box center [384, 246] width 409 height 263
click at [232, 193] on div "Candidate Criteria Fit Ratings Criteria Match Score Skills Relative Work Experi…" at bounding box center [384, 246] width 409 height 263
click at [297, 364] on div "Candidate Criteria Fit Ratings Criteria Match Score Skills Relative Work Experi…" at bounding box center [384, 246] width 409 height 263
click at [133, 364] on div "Job Board Store Manager (US Bay Area) Share Upload Resume View Job Description …" at bounding box center [316, 273] width 576 height 547
click at [344, 272] on div "Candidate Criteria Fit Ratings Criteria Match Score Skills Relative Work Experi…" at bounding box center [384, 246] width 409 height 263
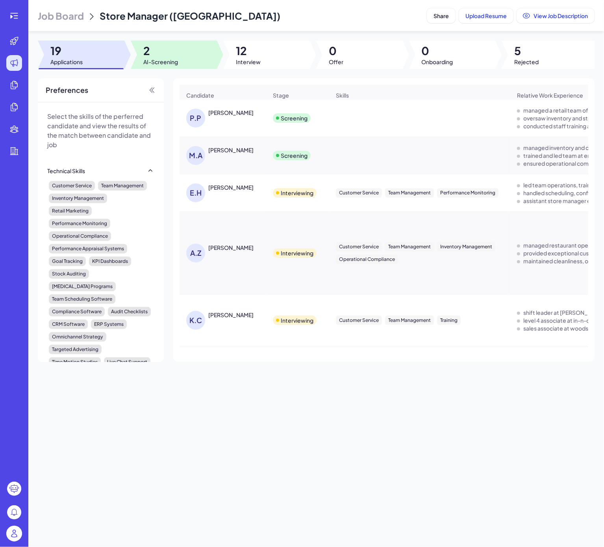
click at [150, 51] on span "2" at bounding box center [160, 51] width 35 height 14
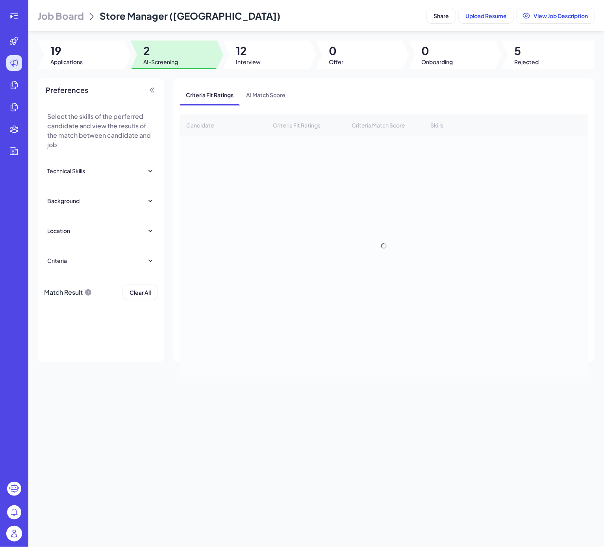
drag, startPoint x: 305, startPoint y: 452, endPoint x: 329, endPoint y: 459, distance: 24.3
click at [305, 454] on div "Job Board Store Manager (US Bay Area) Share Upload Resume View Job Description …" at bounding box center [316, 273] width 576 height 547
click at [233, 366] on div "Candidate Criteria Fit Ratings Criteria Match Score Skills Relative Work Experi…" at bounding box center [384, 246] width 409 height 263
click at [189, 432] on div "Job Board Store Manager (US Bay Area) Share Upload Resume View Job Description …" at bounding box center [316, 273] width 576 height 547
click at [189, 434] on div "Job Board Store Manager (US Bay Area) Share Upload Resume View Job Description …" at bounding box center [316, 273] width 576 height 547
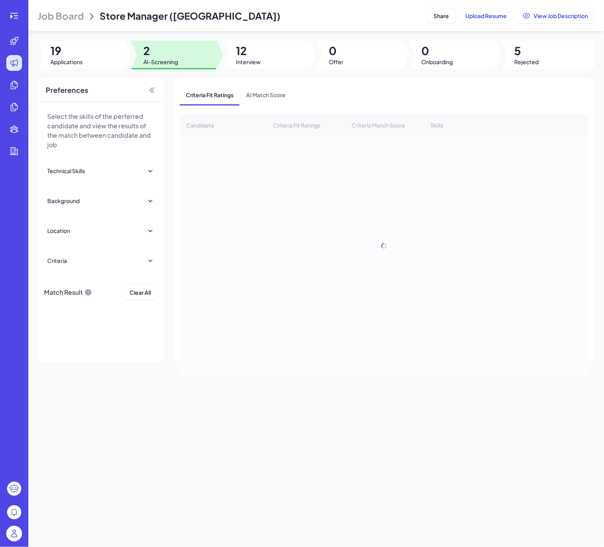
click at [269, 422] on div "Job Board Store Manager (US Bay Area) Share Upload Resume View Job Description …" at bounding box center [316, 273] width 576 height 547
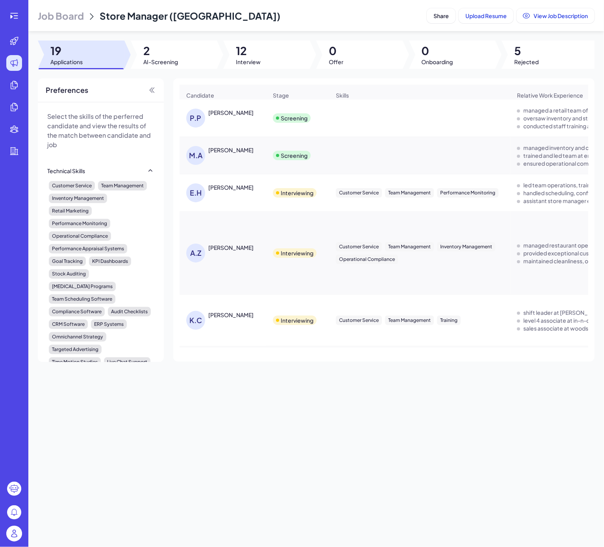
click at [152, 51] on span "2" at bounding box center [160, 51] width 35 height 14
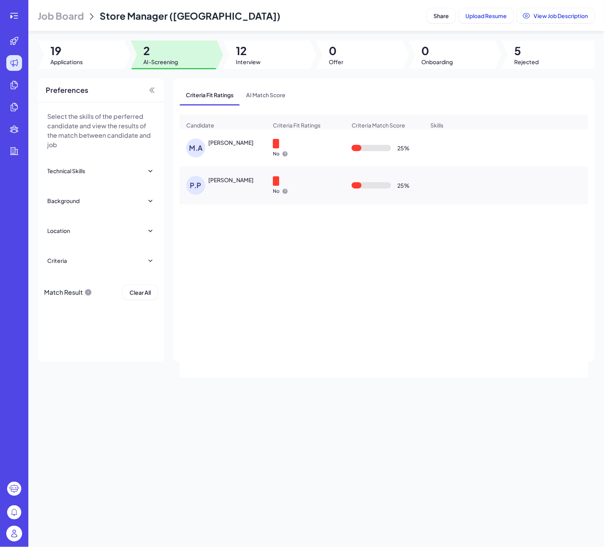
click at [224, 146] on div "[PERSON_NAME]" at bounding box center [230, 143] width 45 height 8
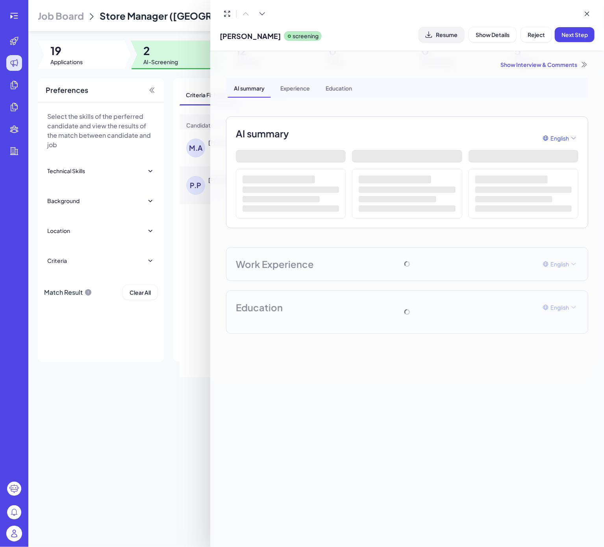
click at [442, 36] on span "Resume" at bounding box center [447, 34] width 22 height 7
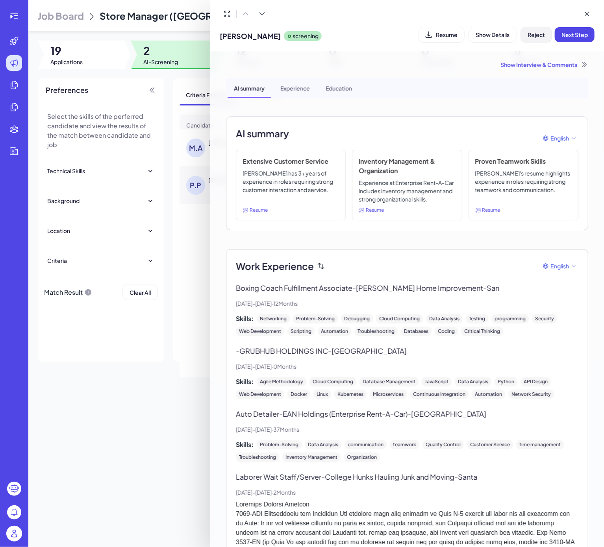
click at [534, 34] on span "Reject" at bounding box center [536, 34] width 17 height 7
click at [576, 82] on span "Ok" at bounding box center [580, 85] width 8 height 7
click at [521, 70] on div "Show Interview & Comments AI summary Experience Education AI summary English Ex…" at bounding box center [407, 455] width 381 height 809
click at [522, 63] on div "Show Interview & Comments" at bounding box center [407, 65] width 362 height 8
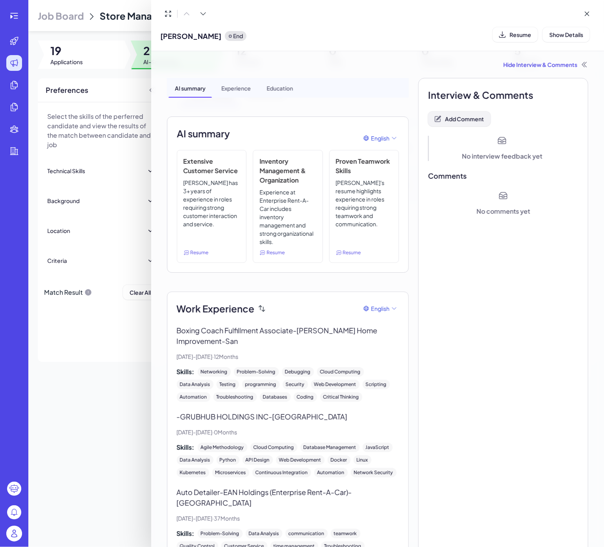
click at [466, 119] on span "Add Comment" at bounding box center [464, 118] width 39 height 7
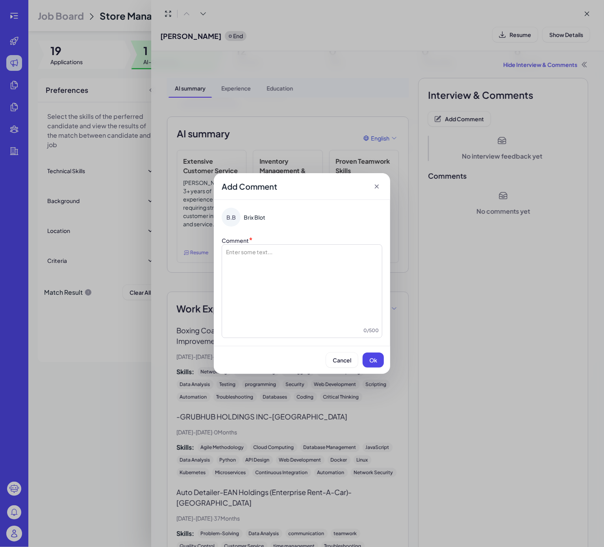
drag, startPoint x: 288, startPoint y: 274, endPoint x: 280, endPoint y: 260, distance: 16.9
click at [288, 272] on div at bounding box center [302, 287] width 154 height 79
click at [387, 352] on div "Cancel Ok" at bounding box center [302, 360] width 176 height 28
click at [370, 352] on div "Cancel Ok" at bounding box center [302, 360] width 176 height 28
click at [379, 363] on button "Ok" at bounding box center [373, 360] width 21 height 15
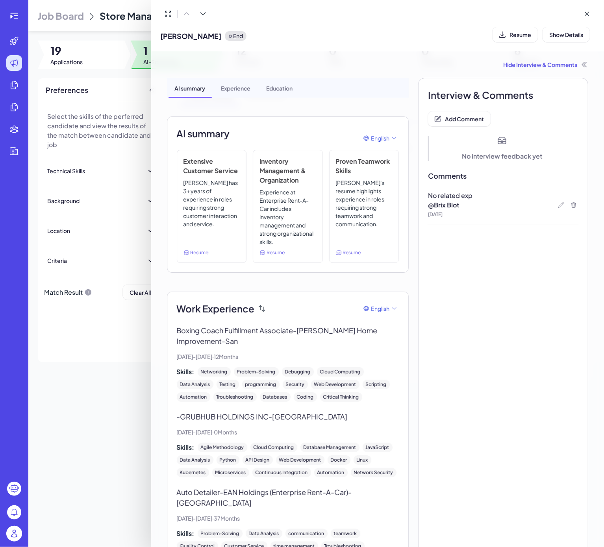
click at [121, 403] on div at bounding box center [302, 273] width 604 height 547
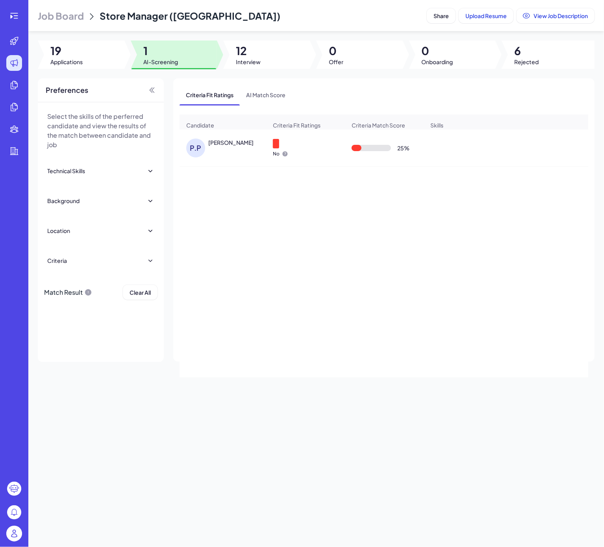
click at [206, 152] on div "P.P" at bounding box center [197, 148] width 22 height 19
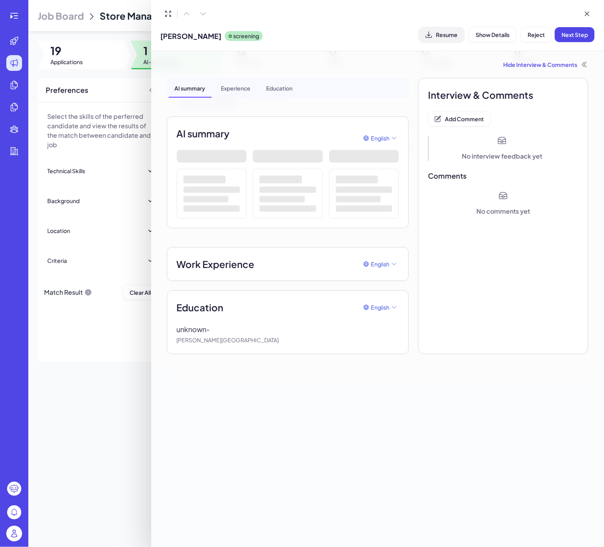
click at [454, 32] on span "Resume" at bounding box center [447, 34] width 22 height 7
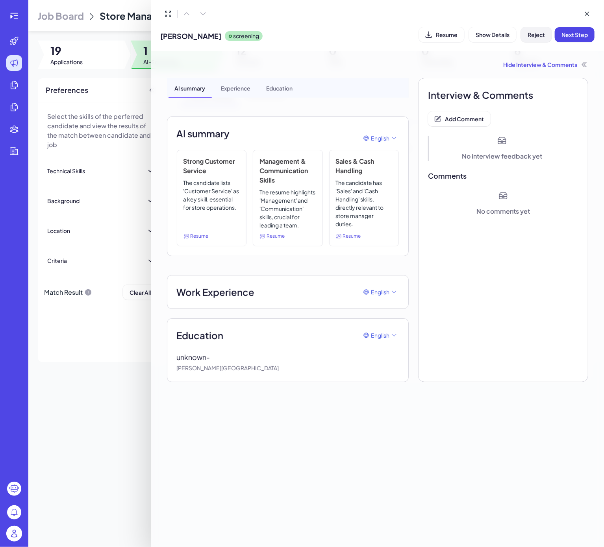
click at [537, 37] on span "Reject" at bounding box center [536, 34] width 17 height 7
drag, startPoint x: 581, startPoint y: 78, endPoint x: 565, endPoint y: 86, distance: 17.3
click at [581, 80] on button "Ok" at bounding box center [580, 85] width 18 height 13
click at [537, 65] on div "Hide Interview & Comments" at bounding box center [378, 65] width 422 height 8
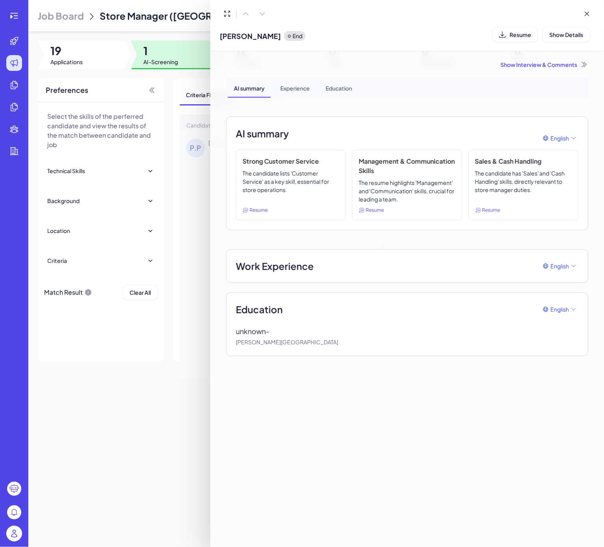
click at [521, 54] on div "Show Interview & Comments AI summary Experience Education AI summary English St…" at bounding box center [407, 208] width 381 height 315
click at [526, 64] on div "Show Interview & Comments" at bounding box center [407, 65] width 362 height 8
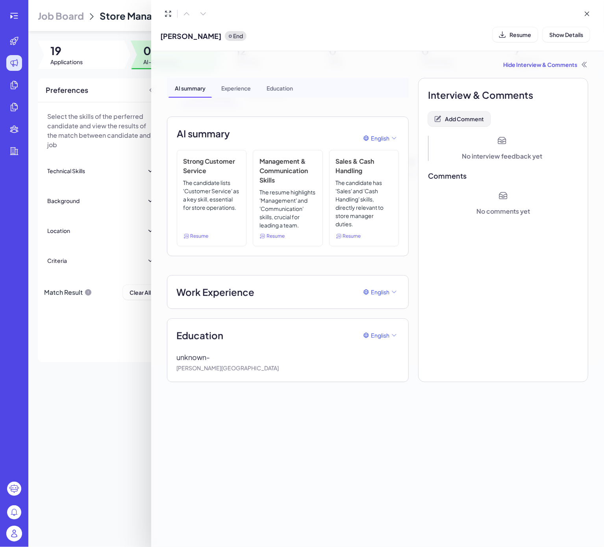
click at [468, 114] on button "Add Comment" at bounding box center [459, 118] width 63 height 15
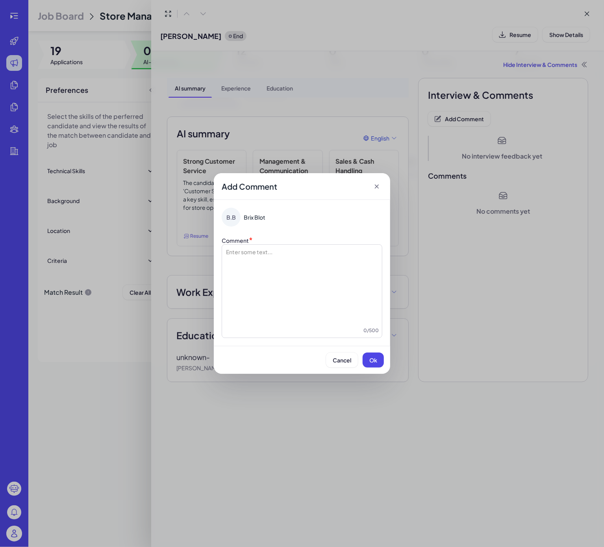
click at [271, 265] on div at bounding box center [302, 287] width 154 height 79
click at [371, 363] on span "Ok" at bounding box center [373, 360] width 8 height 7
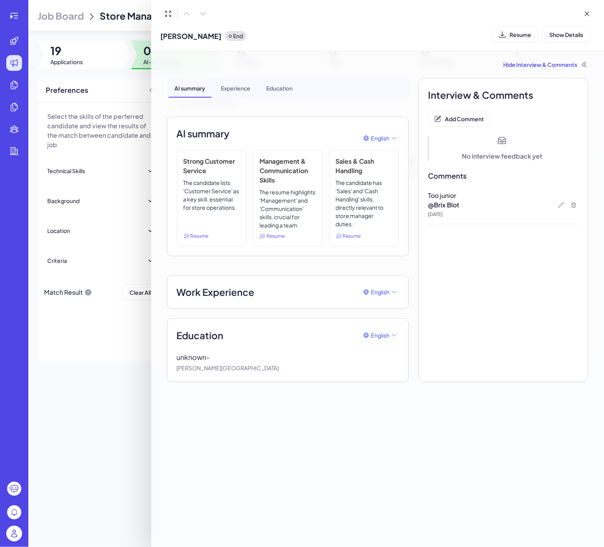
click at [141, 389] on div at bounding box center [302, 273] width 604 height 547
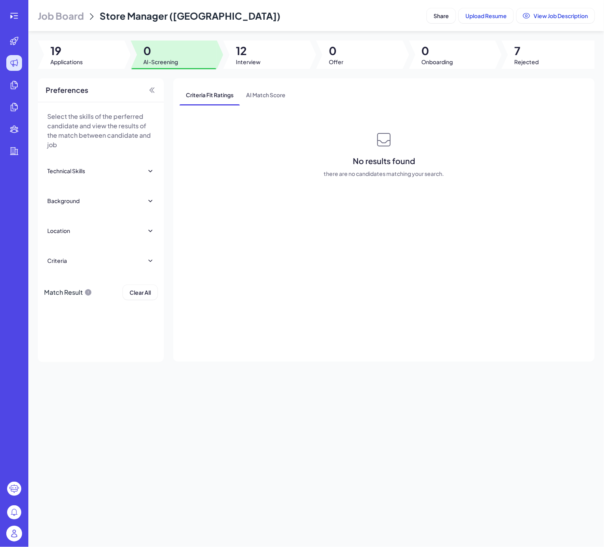
click at [113, 382] on div "Job Board Store Manager (US Bay Area) Share Upload Resume View Job Description …" at bounding box center [316, 273] width 576 height 547
click at [232, 56] on div at bounding box center [266, 55] width 87 height 28
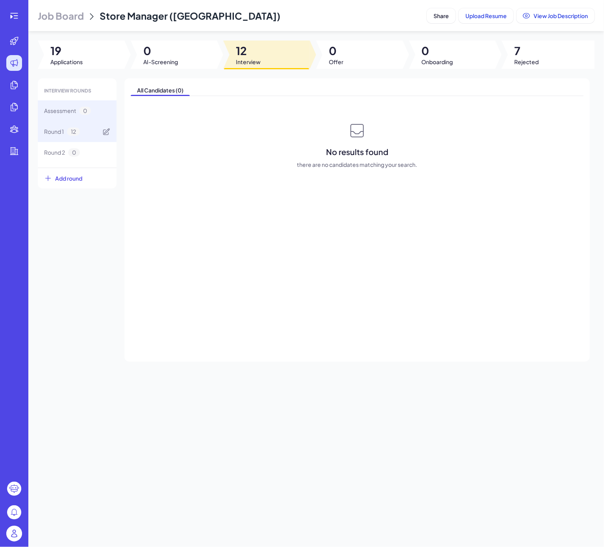
click at [92, 138] on div "Round 1 12" at bounding box center [77, 131] width 79 height 21
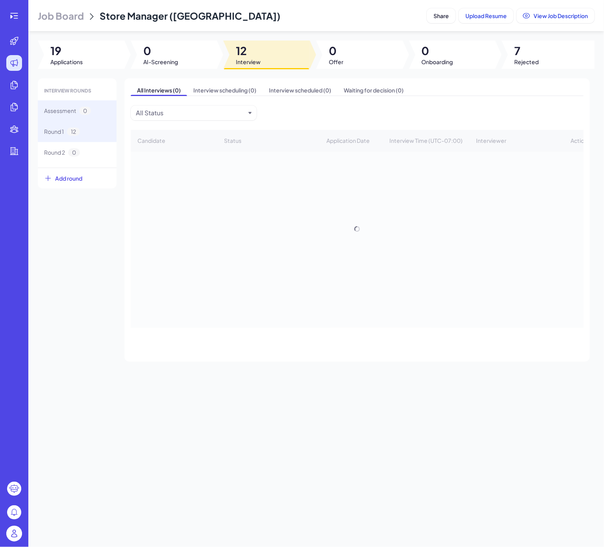
click at [77, 111] on div "Assessment 0" at bounding box center [67, 111] width 47 height 8
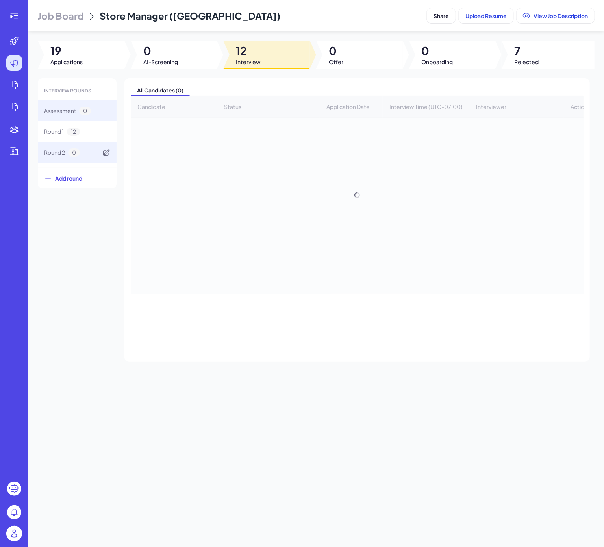
click at [77, 145] on div "Round 2 0" at bounding box center [77, 152] width 79 height 21
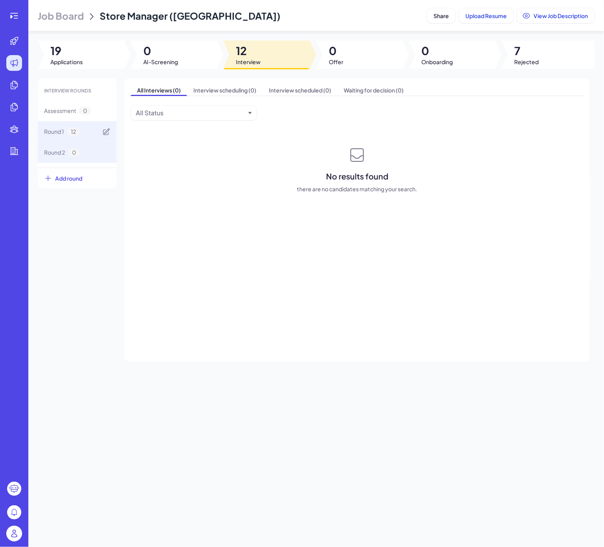
click at [77, 134] on span "12" at bounding box center [73, 132] width 13 height 8
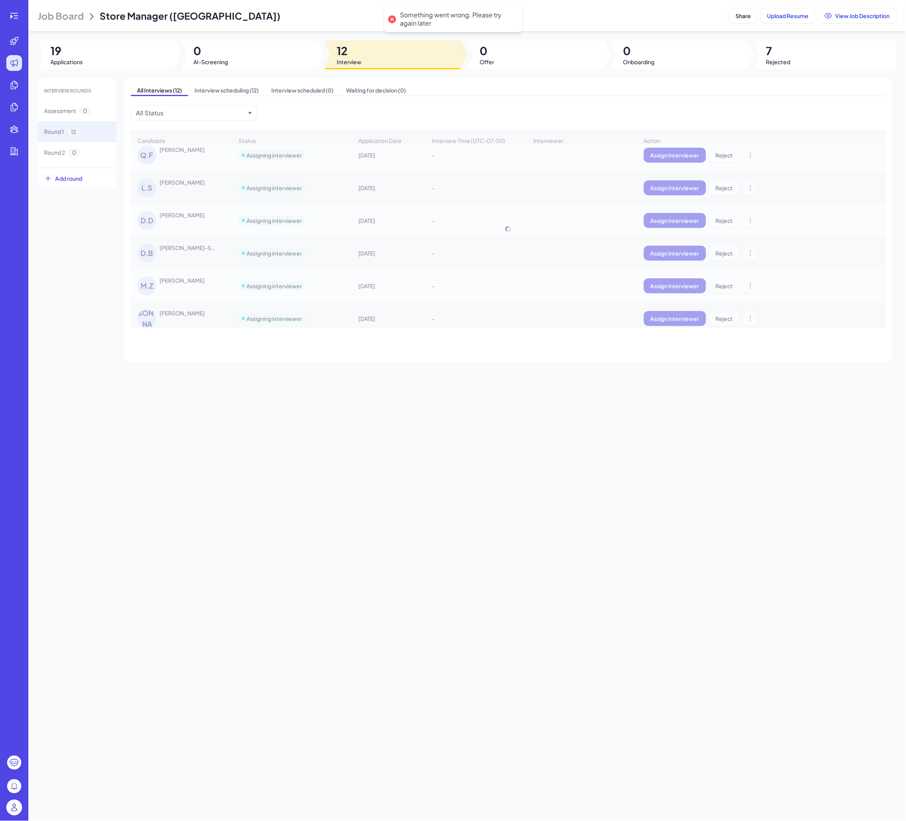
scroll to position [148, 0]
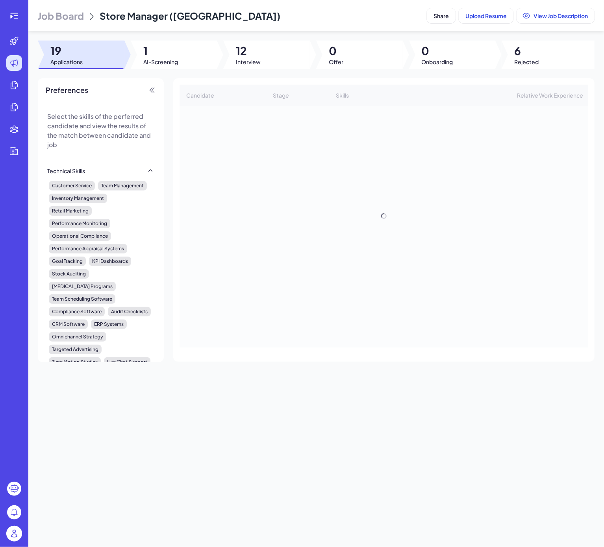
click at [226, 54] on div at bounding box center [266, 55] width 87 height 28
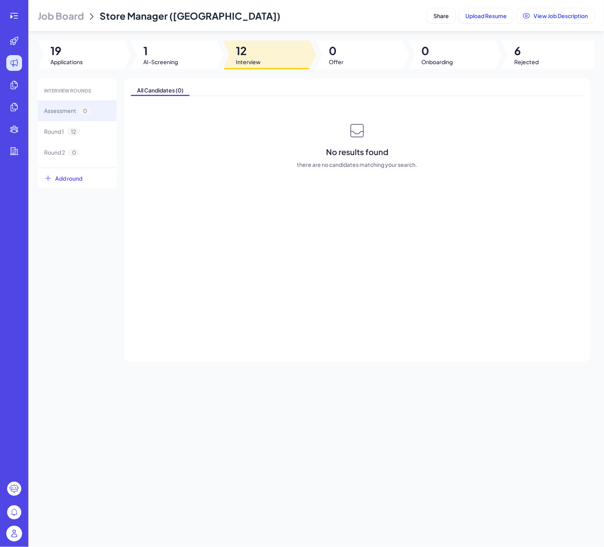
click at [168, 56] on span "1" at bounding box center [160, 51] width 35 height 14
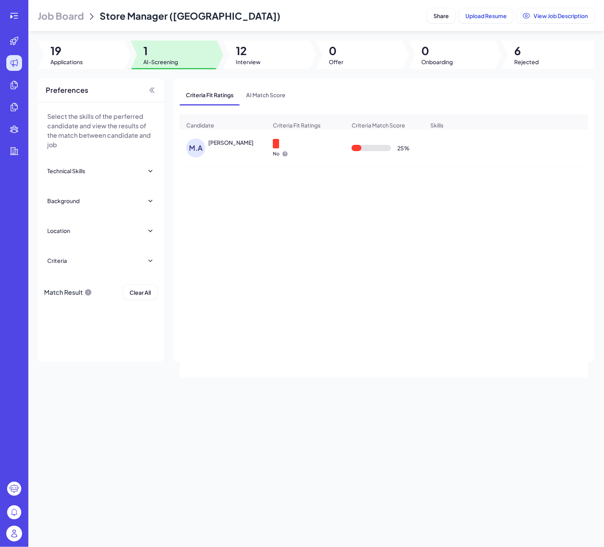
click at [230, 146] on div "[PERSON_NAME]" at bounding box center [230, 143] width 45 height 8
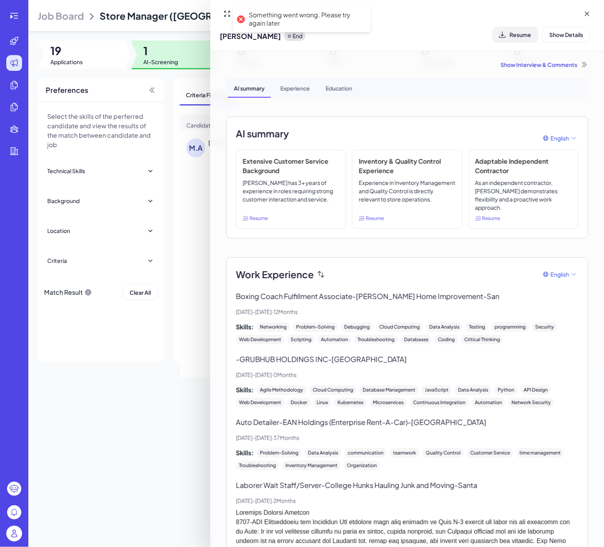
click at [514, 31] on span "Resume" at bounding box center [520, 34] width 22 height 7
click at [118, 407] on div at bounding box center [302, 273] width 604 height 547
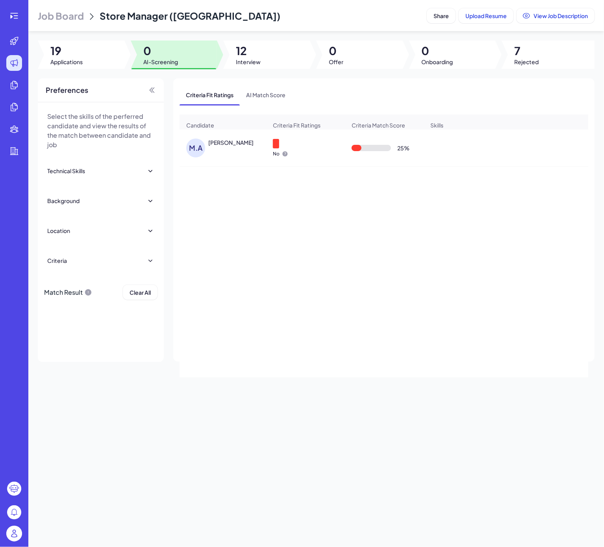
click at [257, 242] on div "M.A [PERSON_NAME] No 25 % managed inventory and customer service at [PERSON_NAM…" at bounding box center [384, 254] width 409 height 248
click at [230, 54] on div at bounding box center [266, 55] width 87 height 28
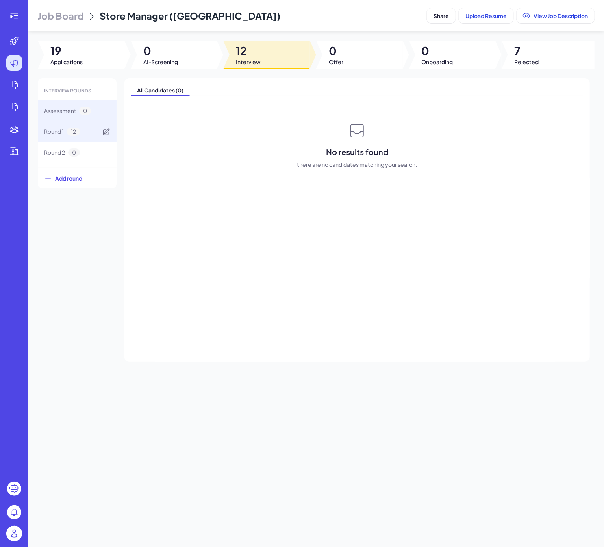
click at [79, 123] on div "Round 1 12" at bounding box center [77, 131] width 79 height 21
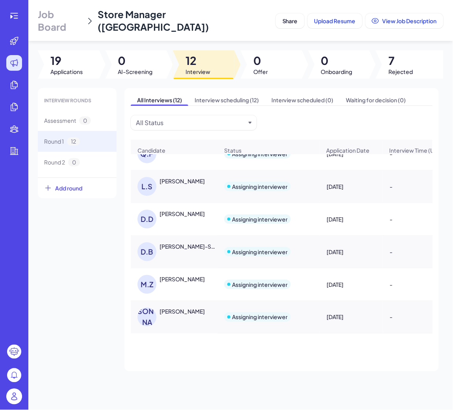
scroll to position [160, 0]
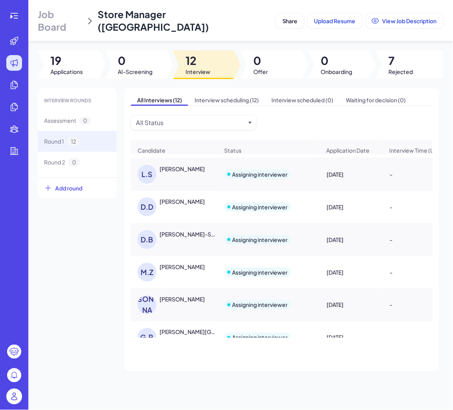
click at [181, 267] on div "[PERSON_NAME]" at bounding box center [181, 267] width 45 height 8
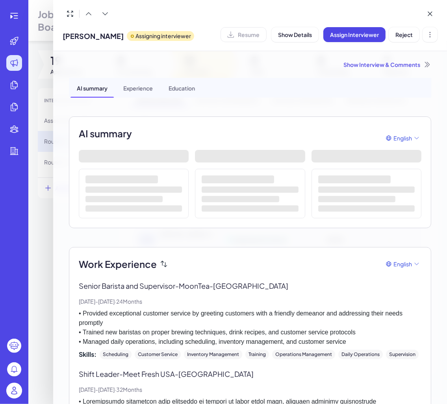
click at [33, 303] on div at bounding box center [223, 202] width 447 height 404
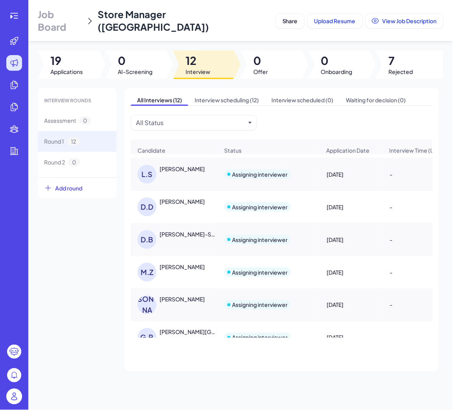
click at [193, 233] on div "[PERSON_NAME]-Settle" at bounding box center [188, 234] width 58 height 8
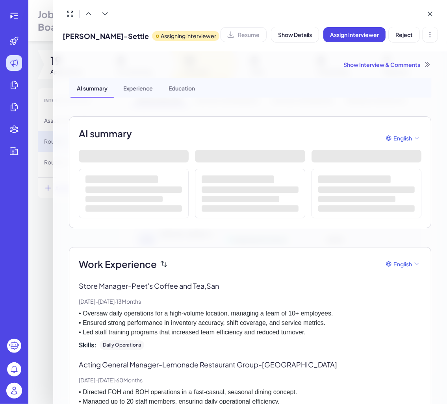
click at [42, 280] on div at bounding box center [223, 202] width 447 height 404
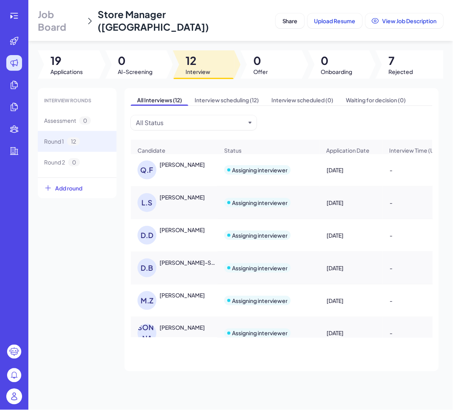
scroll to position [130, 0]
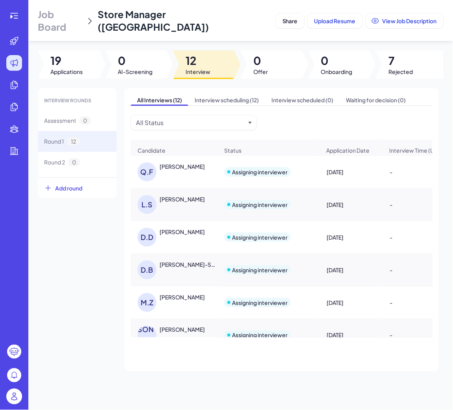
click at [178, 233] on div "[PERSON_NAME]" at bounding box center [188, 232] width 59 height 8
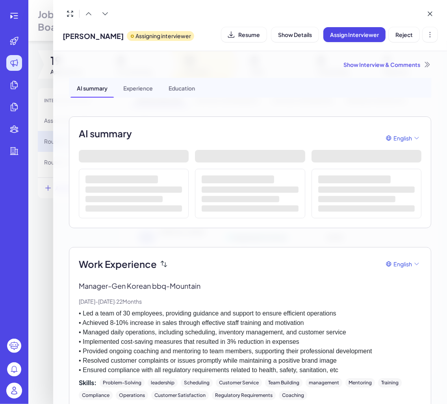
click at [38, 262] on div at bounding box center [223, 202] width 447 height 404
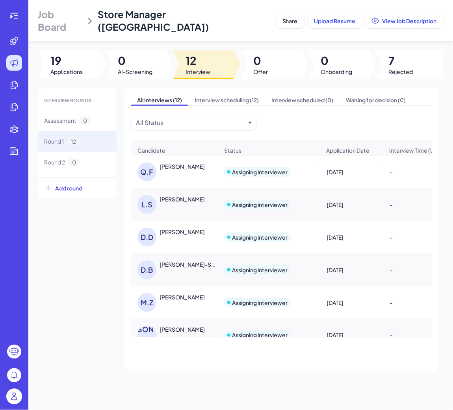
click at [180, 232] on div "David Dang" at bounding box center [181, 232] width 45 height 8
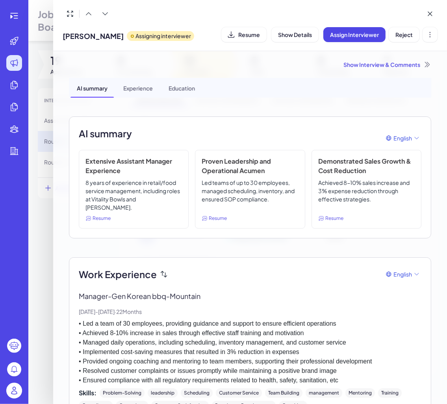
click at [44, 270] on div at bounding box center [223, 202] width 447 height 404
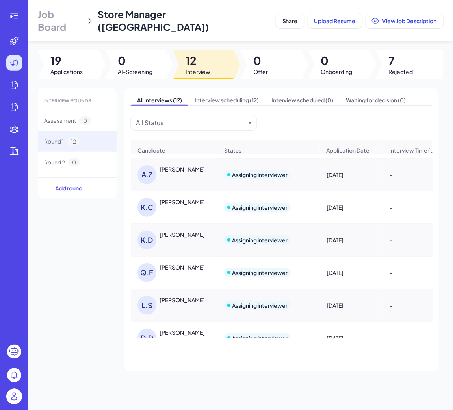
scroll to position [0, 0]
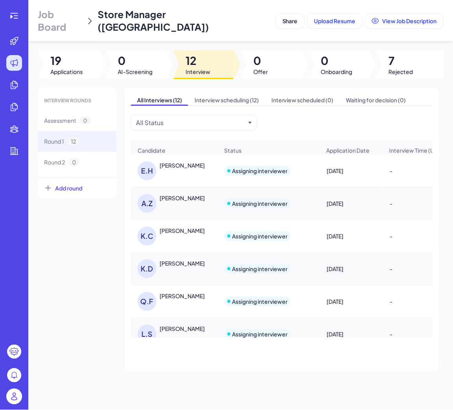
click at [39, 267] on div "INTERVIEW ROUNDS Assessment 0 Round 1 12 Round 2 0 Add round All Interviews (12…" at bounding box center [240, 229] width 405 height 283
click at [20, 6] on div at bounding box center [14, 205] width 28 height 410
click at [16, 13] on icon at bounding box center [13, 16] width 7 height 6
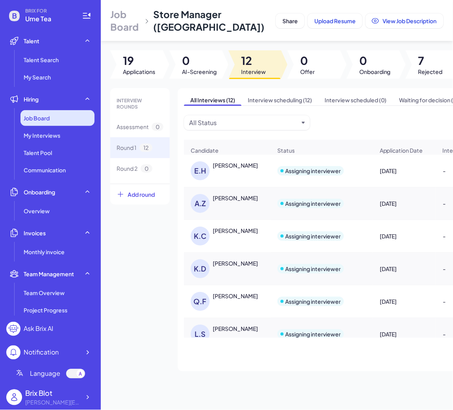
click at [56, 115] on div "Job Board" at bounding box center [57, 118] width 74 height 16
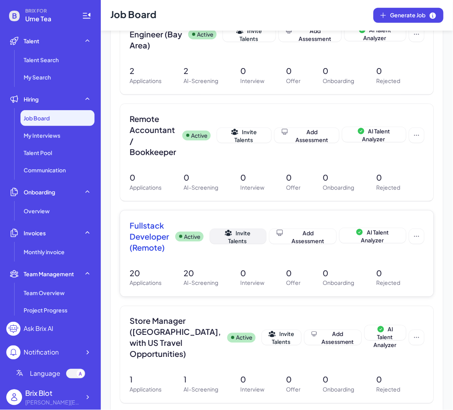
scroll to position [354, 0]
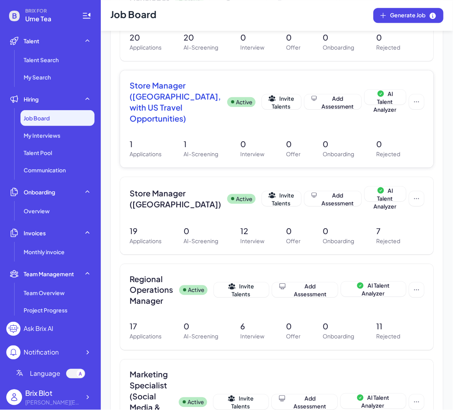
click at [183, 124] on div "Store Manager (Taiwan, with US Travel Opportunities) Active Invite Talents Add …" at bounding box center [277, 104] width 294 height 49
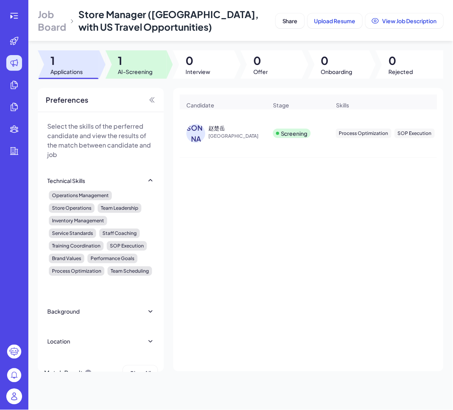
click at [111, 73] on div at bounding box center [136, 64] width 61 height 28
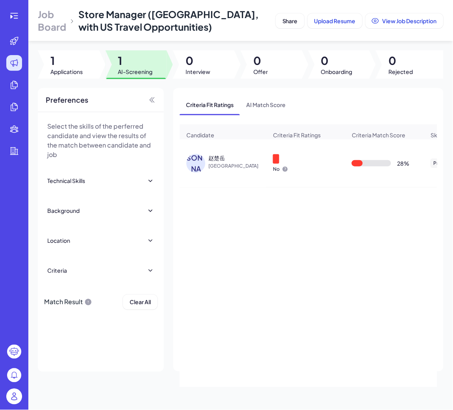
click at [235, 157] on div "赵 赵楚岳 China" at bounding box center [223, 163] width 86 height 31
click at [221, 159] on div "赵 赵楚岳 China" at bounding box center [223, 163] width 86 height 31
click at [217, 162] on div "赵楚岳" at bounding box center [216, 158] width 17 height 8
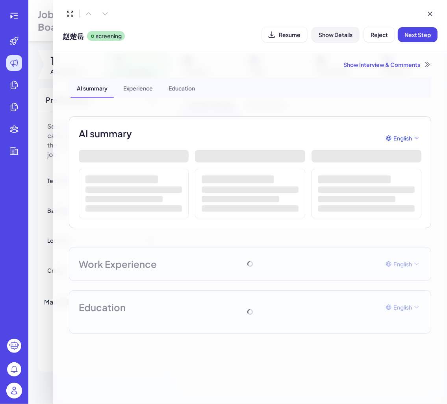
click at [341, 37] on span "Show Details" at bounding box center [335, 34] width 34 height 7
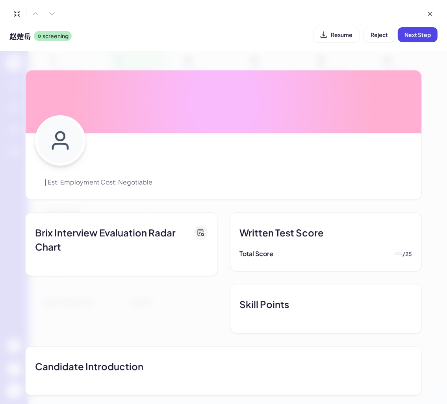
click at [341, 37] on span "Resume" at bounding box center [342, 34] width 22 height 7
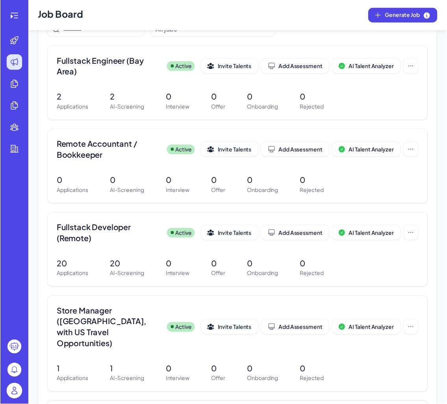
scroll to position [177, 0]
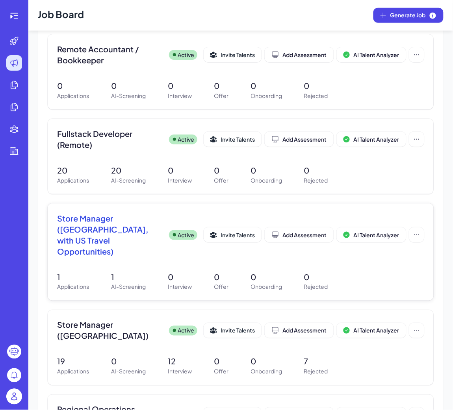
click at [136, 246] on div "Store Manager (Taiwan, with US Travel Opportunities) Active Invite Talents Add …" at bounding box center [240, 237] width 367 height 49
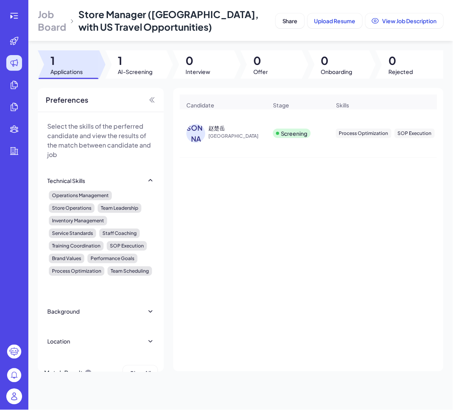
click at [257, 184] on div "赵 赵楚岳 China Screening Process Optimization SOP Execution managed full procureme…" at bounding box center [308, 233] width 257 height 248
click at [249, 149] on div "赵 赵楚岳 China" at bounding box center [223, 133] width 86 height 31
click at [128, 58] on span "1" at bounding box center [135, 61] width 35 height 14
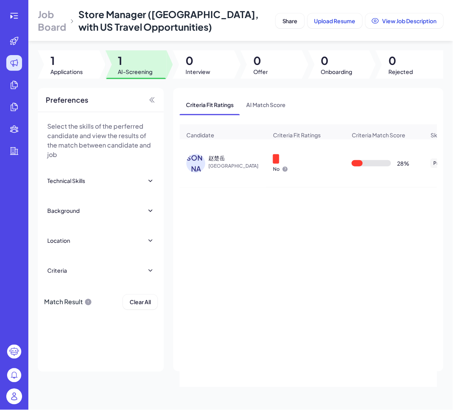
click at [252, 162] on div "赵楚岳" at bounding box center [237, 158] width 59 height 8
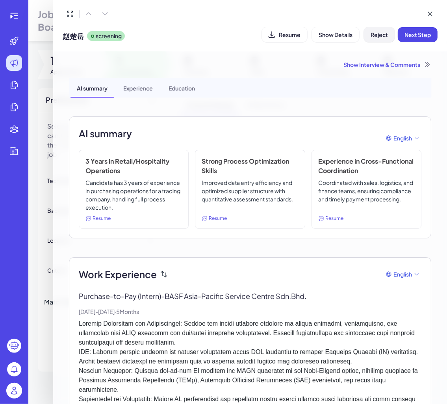
click at [379, 35] on span "Reject" at bounding box center [378, 34] width 17 height 7
click at [421, 81] on button "Ok" at bounding box center [423, 84] width 18 height 13
click at [383, 62] on div "Show Interview & Comments" at bounding box center [250, 65] width 362 height 8
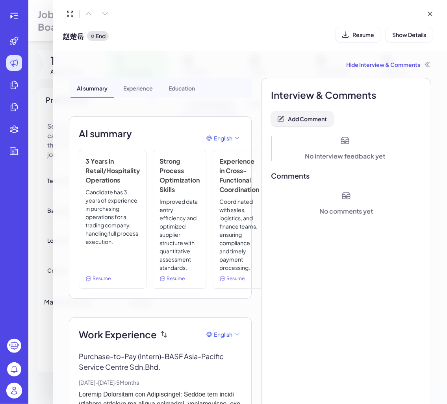
click at [295, 115] on span "Add Comment" at bounding box center [307, 118] width 39 height 7
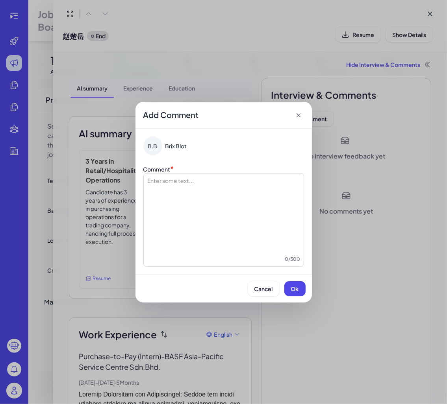
click at [230, 198] on div at bounding box center [224, 216] width 154 height 79
click at [289, 290] on button "Ok" at bounding box center [294, 288] width 21 height 15
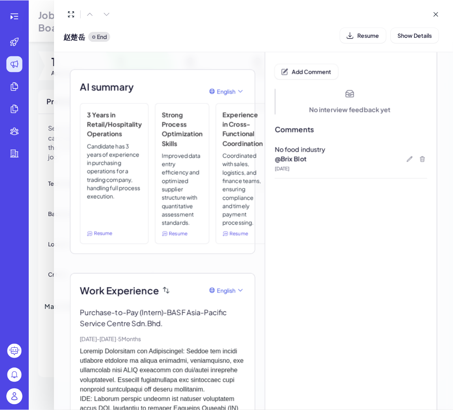
scroll to position [118, 0]
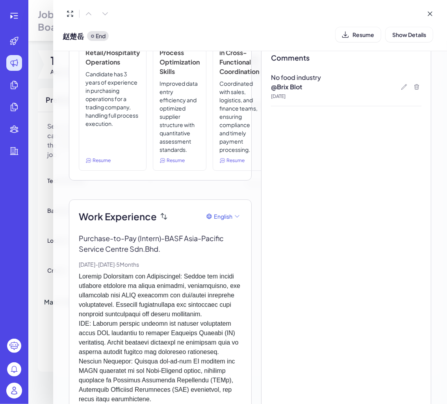
click at [27, 209] on div at bounding box center [223, 202] width 447 height 404
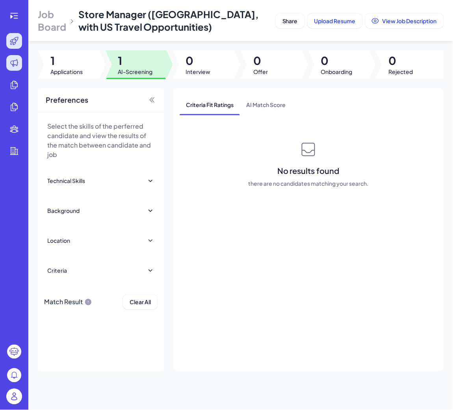
click at [15, 35] on div at bounding box center [14, 41] width 16 height 16
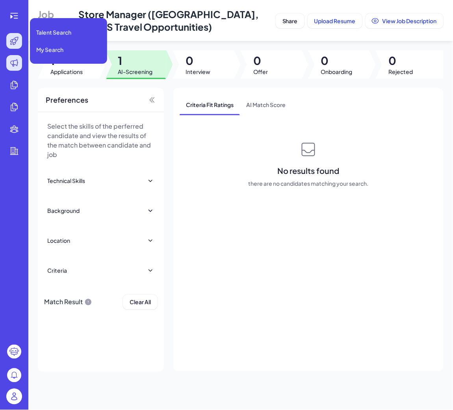
click at [19, 44] on div at bounding box center [14, 41] width 16 height 16
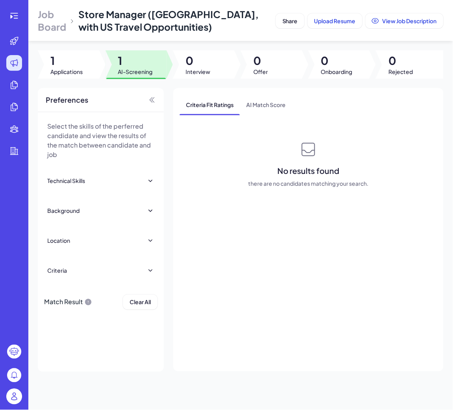
click at [22, 8] on div at bounding box center [14, 16] width 25 height 16
click at [20, 15] on div at bounding box center [14, 16] width 16 height 16
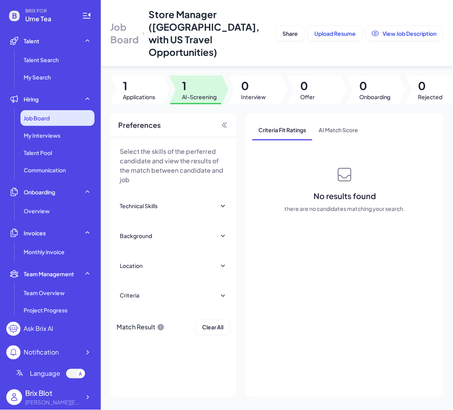
click at [42, 117] on span "Job Board" at bounding box center [37, 118] width 26 height 8
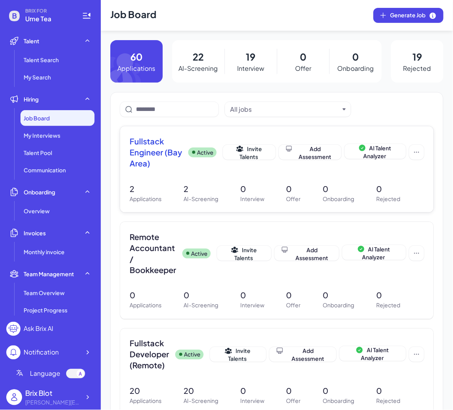
click at [200, 175] on div "Fullstack Engineer (Bay Area) Active Invite Talents Add Assessment AI Talent An…" at bounding box center [276, 169] width 313 height 86
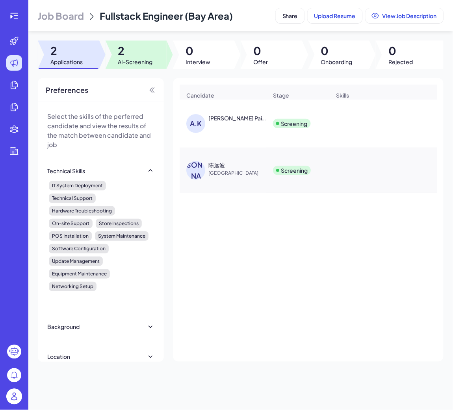
click at [119, 53] on span "2" at bounding box center [135, 51] width 35 height 14
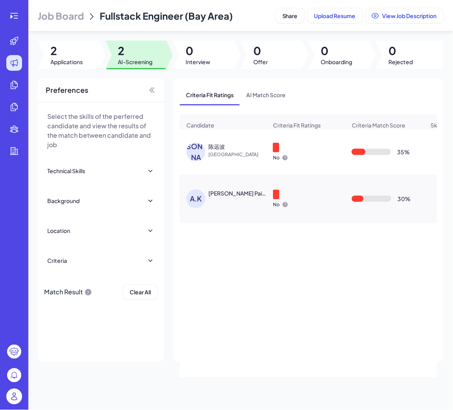
click at [221, 150] on div "陈远波" at bounding box center [216, 147] width 17 height 8
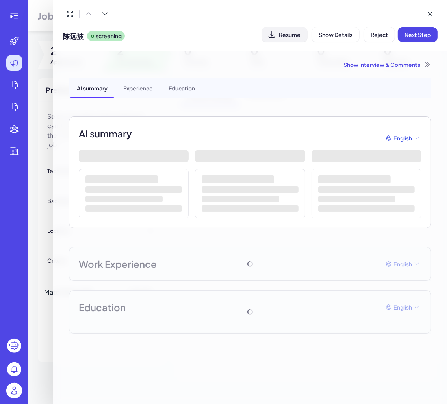
click at [293, 37] on span "Resume" at bounding box center [290, 34] width 22 height 7
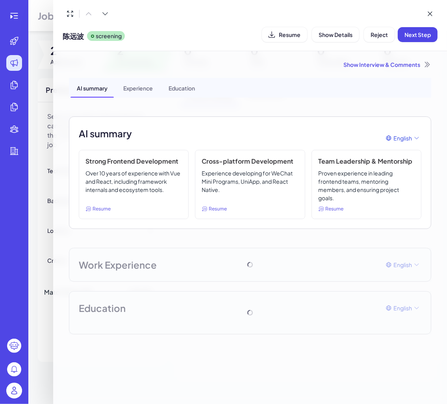
click at [35, 188] on div at bounding box center [223, 202] width 447 height 404
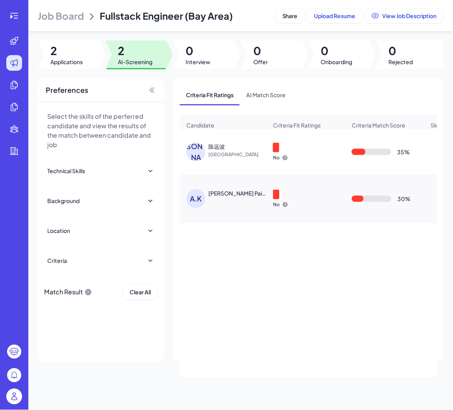
click at [3, 16] on div at bounding box center [14, 16] width 25 height 16
click at [8, 18] on div at bounding box center [14, 16] width 16 height 16
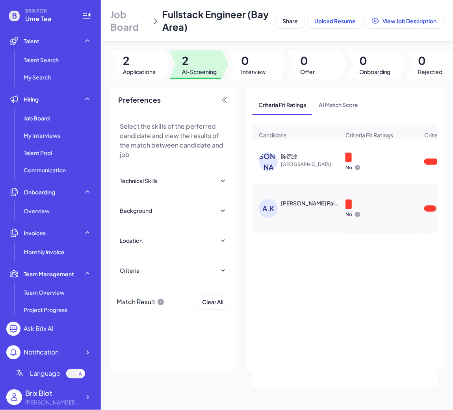
click at [325, 261] on div "陈 陈远波 China No 35 % developed and maintained front-end projects built and integ…" at bounding box center [344, 263] width 185 height 248
click at [302, 168] on span "[GEOGRAPHIC_DATA]" at bounding box center [310, 165] width 59 height 8
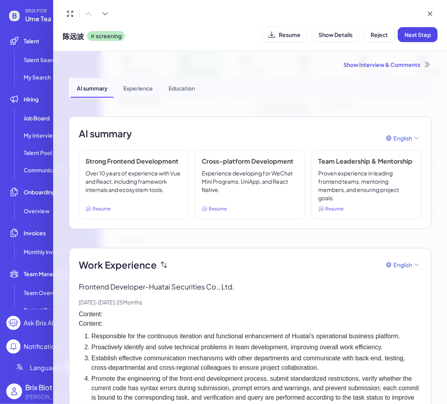
click at [352, 65] on div "Show Interview & Comments" at bounding box center [250, 65] width 362 height 8
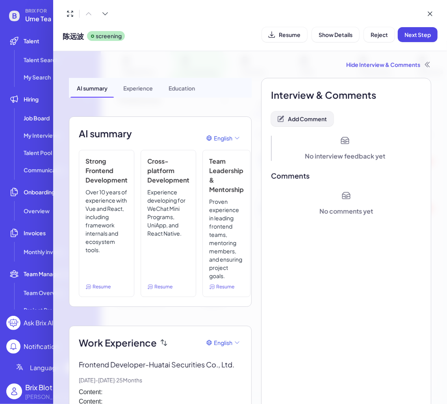
click at [299, 121] on span "Add Comment" at bounding box center [307, 118] width 39 height 7
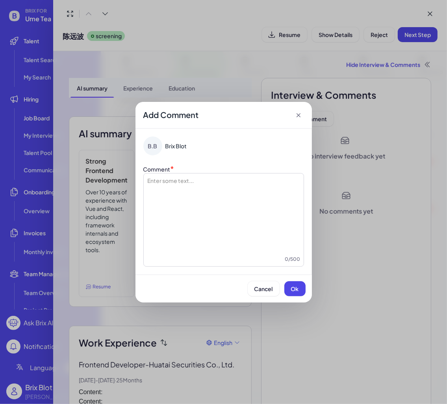
click at [233, 200] on div at bounding box center [224, 216] width 154 height 79
drag, startPoint x: 291, startPoint y: 288, endPoint x: 292, endPoint y: 270, distance: 18.1
click at [291, 288] on span "Ok" at bounding box center [295, 288] width 8 height 7
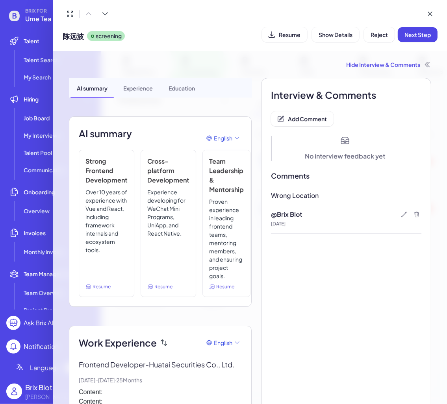
click at [24, 54] on div at bounding box center [223, 202] width 447 height 404
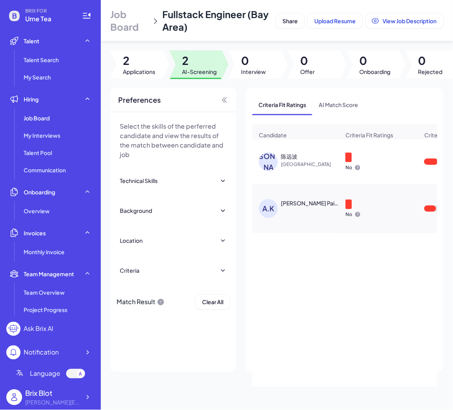
click at [308, 207] on div "Aung Khant Paing" at bounding box center [310, 203] width 58 height 8
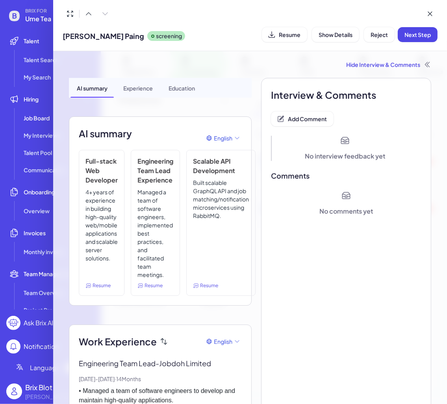
click at [283, 37] on button "Resume" at bounding box center [284, 34] width 45 height 15
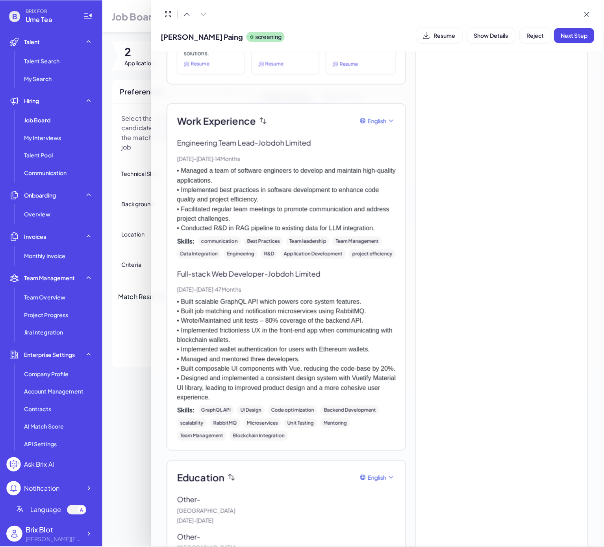
scroll to position [157, 0]
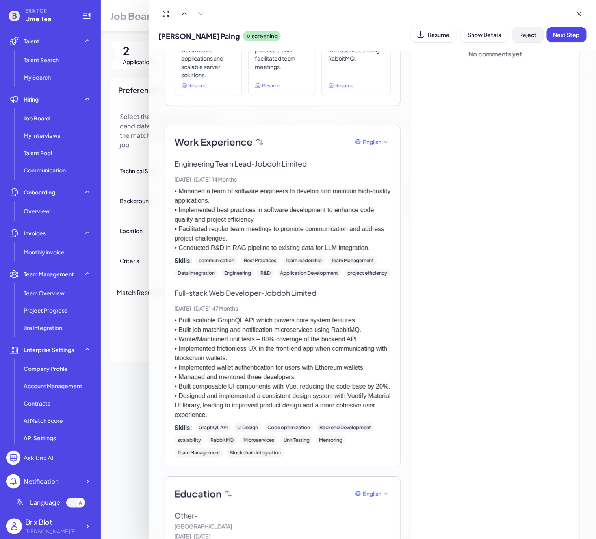
click at [529, 29] on button "Reject" at bounding box center [528, 34] width 31 height 15
click at [568, 84] on span "Ok" at bounding box center [572, 85] width 8 height 7
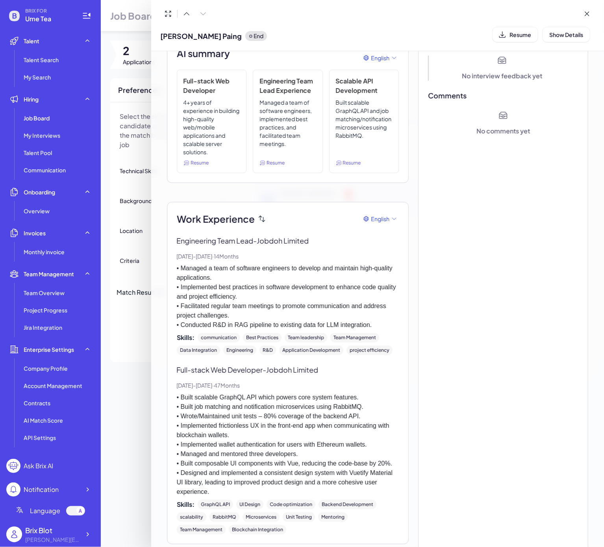
scroll to position [0, 0]
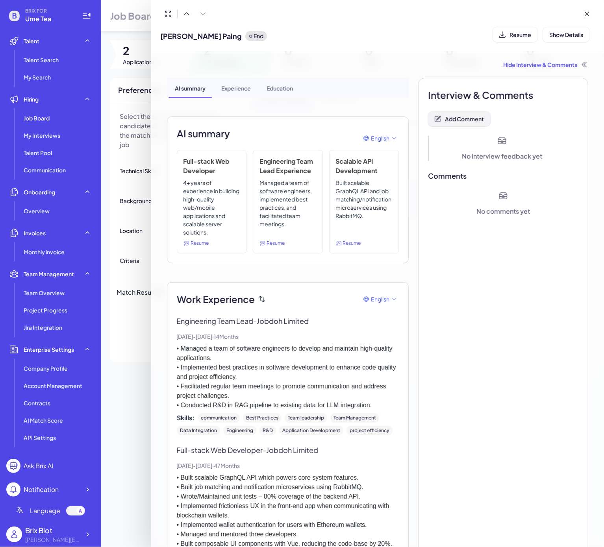
click at [459, 116] on span "Add Comment" at bounding box center [464, 118] width 39 height 7
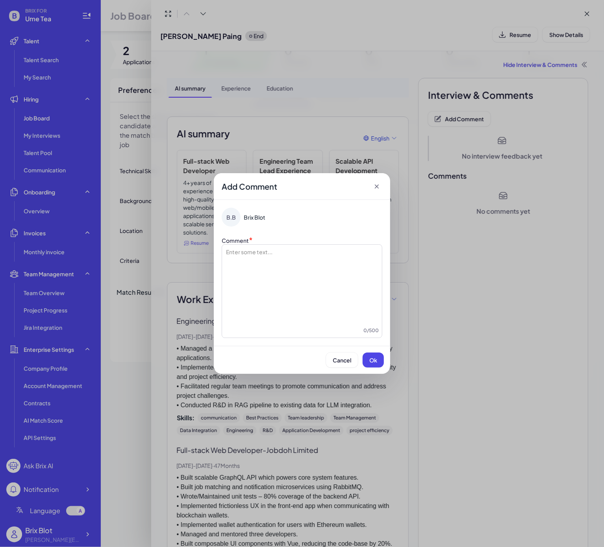
click at [291, 276] on div at bounding box center [302, 287] width 154 height 79
click at [367, 362] on button "Ok" at bounding box center [373, 360] width 21 height 15
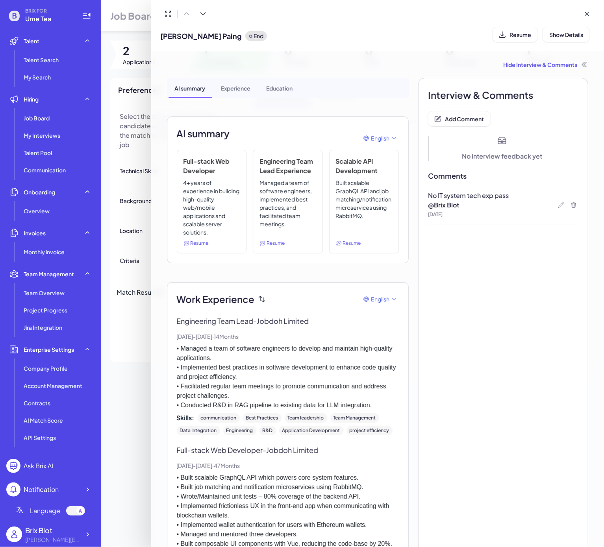
click at [63, 52] on div at bounding box center [302, 273] width 604 height 547
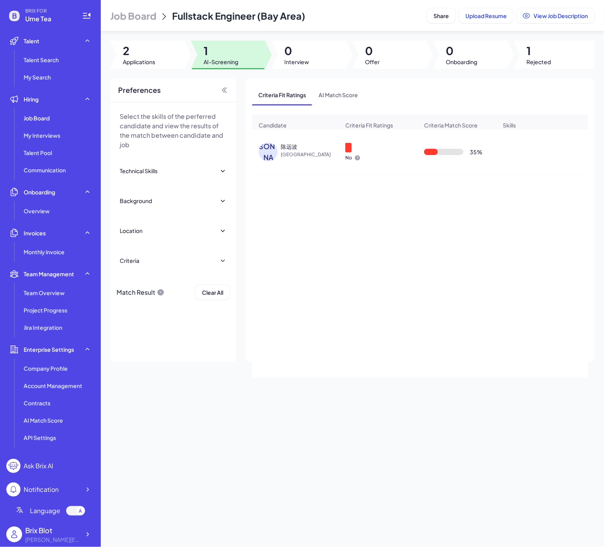
click at [212, 54] on span "1" at bounding box center [221, 51] width 35 height 14
click at [51, 121] on div "Job Board" at bounding box center [57, 118] width 74 height 16
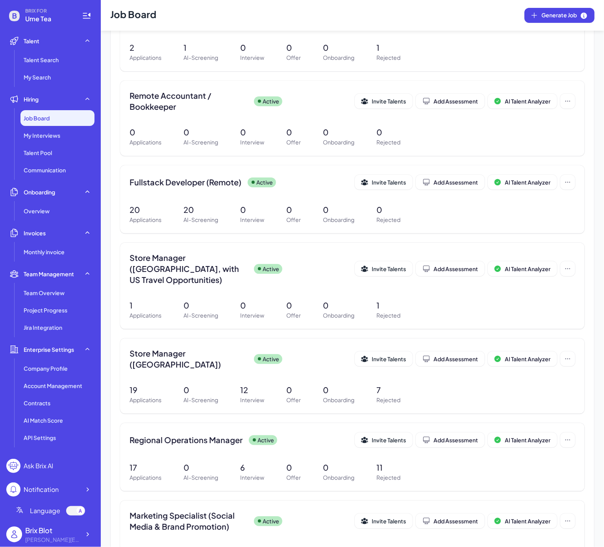
scroll to position [109, 0]
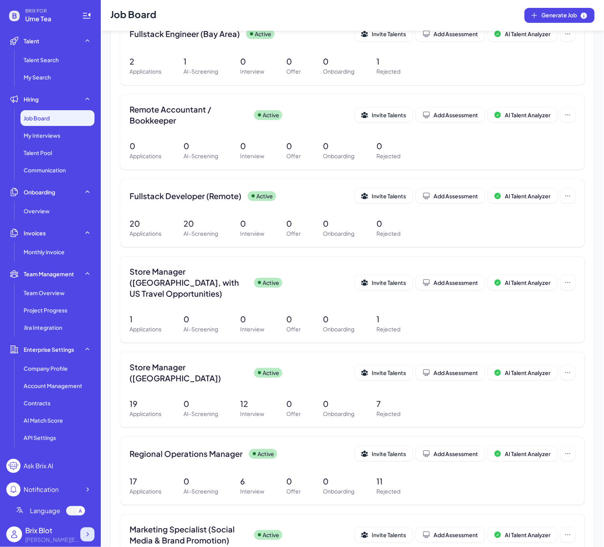
click at [83, 536] on icon at bounding box center [87, 535] width 8 height 8
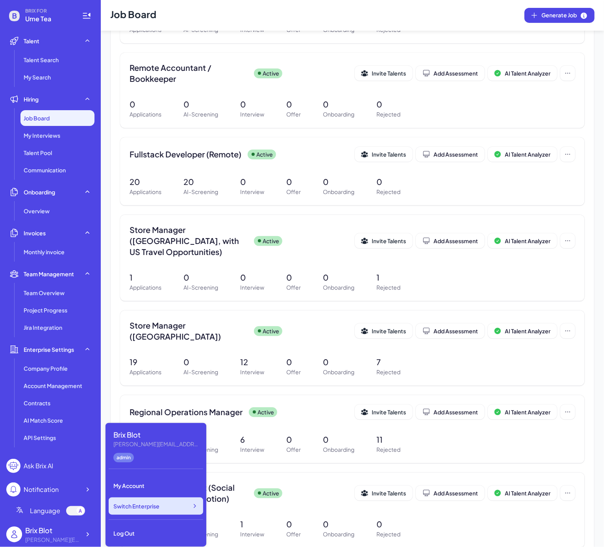
scroll to position [172, 0]
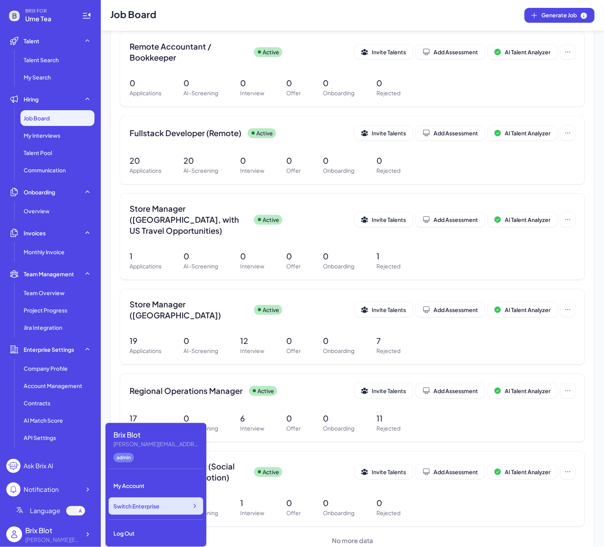
click at [165, 509] on div "Switch Enterprise" at bounding box center [156, 506] width 94 height 17
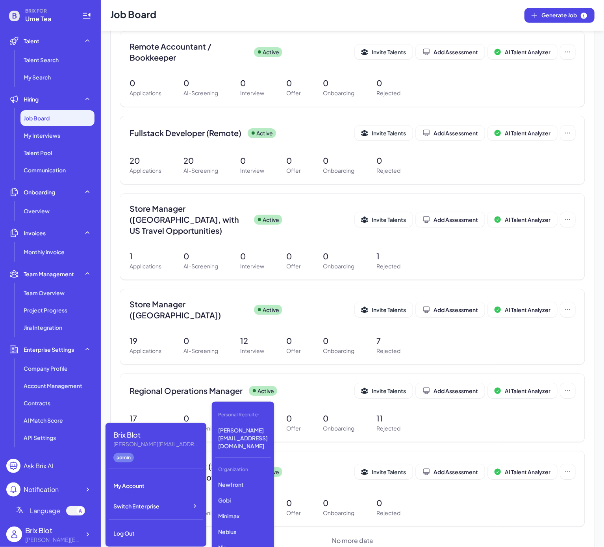
scroll to position [0, 0]
click at [241, 541] on p "Nio" at bounding box center [243, 548] width 56 height 14
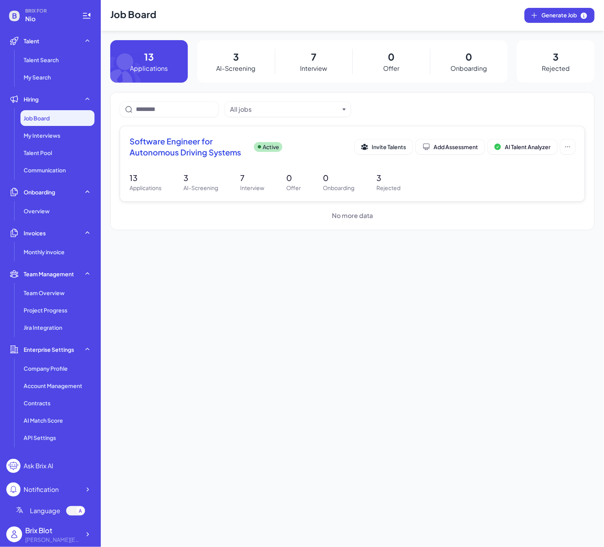
click at [196, 179] on p "3" at bounding box center [200, 178] width 35 height 12
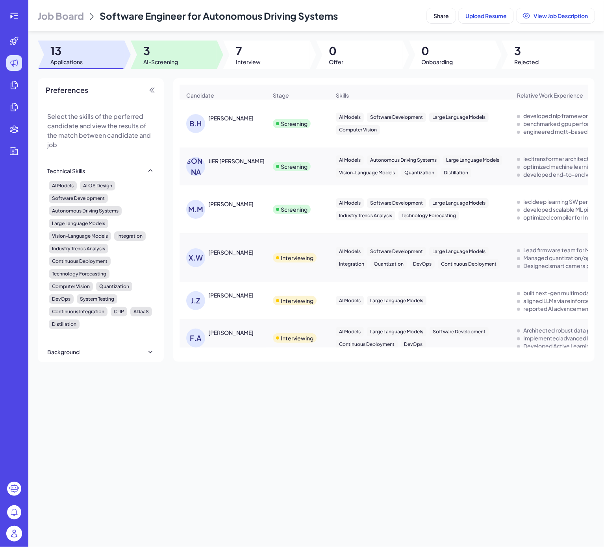
click at [164, 67] on div at bounding box center [174, 55] width 87 height 28
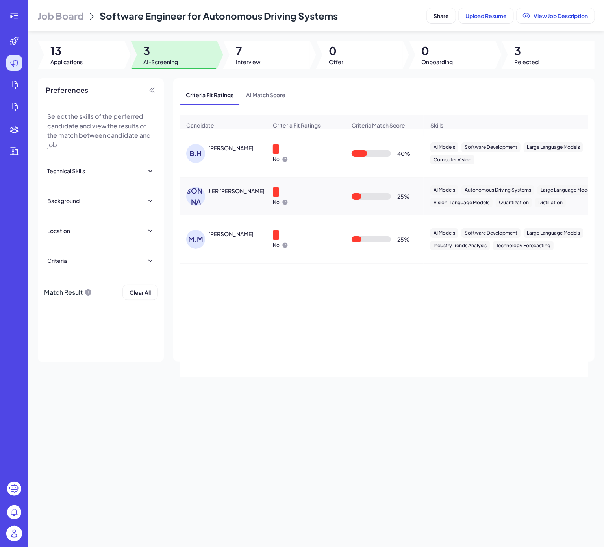
click at [220, 152] on div "[PERSON_NAME]" at bounding box center [230, 148] width 45 height 8
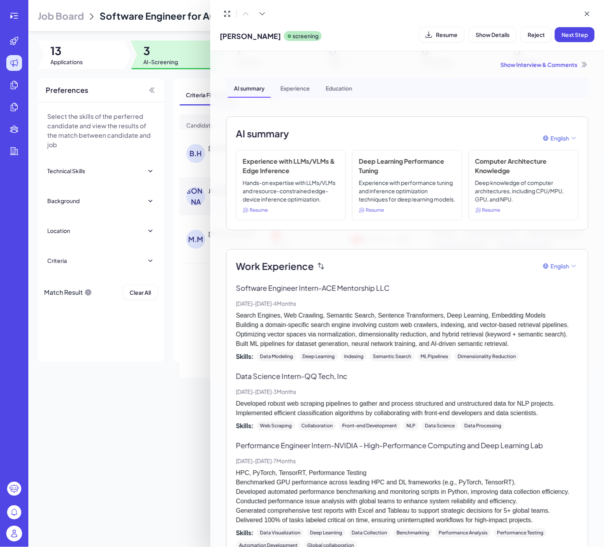
click at [97, 456] on div at bounding box center [302, 273] width 604 height 547
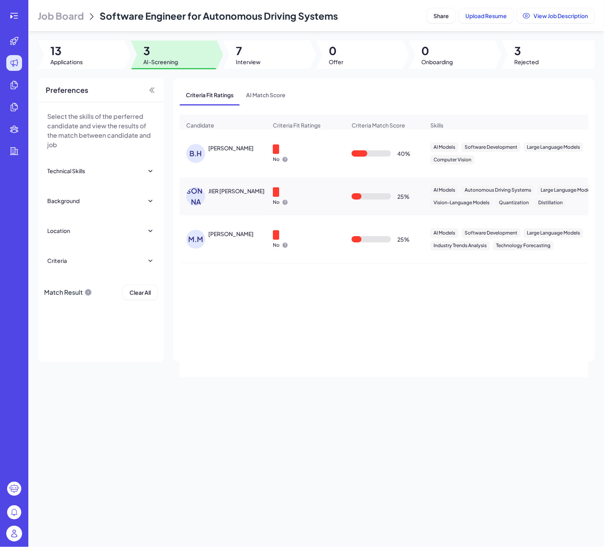
click at [218, 163] on div "[PERSON_NAME]" at bounding box center [226, 153] width 81 height 19
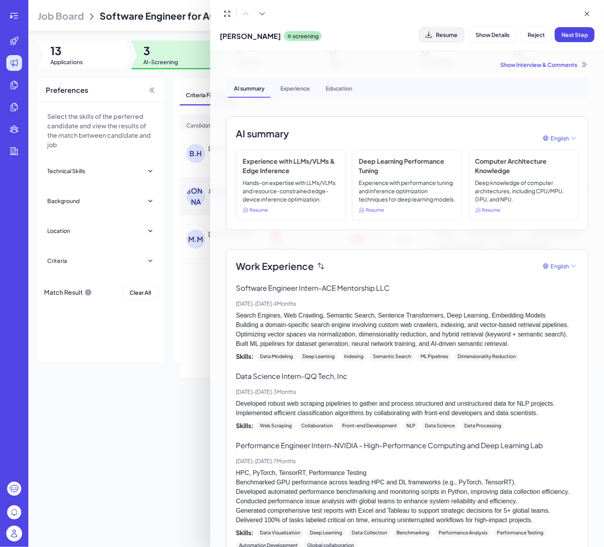
click at [447, 40] on button "Resume" at bounding box center [441, 34] width 45 height 15
drag, startPoint x: 541, startPoint y: 34, endPoint x: 537, endPoint y: 37, distance: 5.1
click at [541, 35] on span "Reject" at bounding box center [536, 34] width 17 height 7
click at [581, 84] on span "Ok" at bounding box center [580, 85] width 8 height 7
click at [512, 61] on div "Show Interview & Comments" at bounding box center [407, 65] width 362 height 8
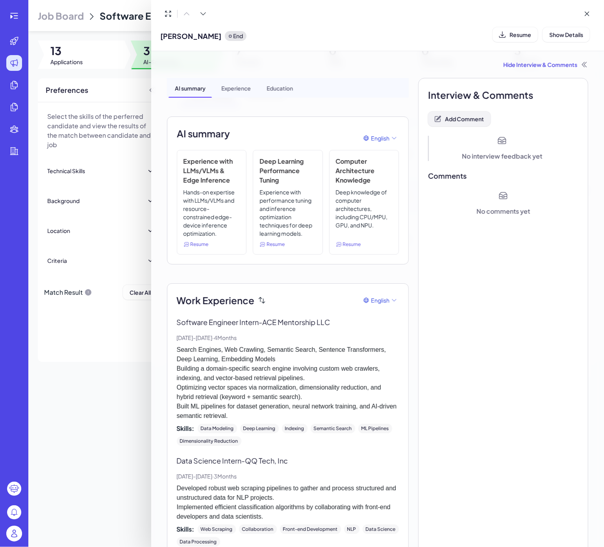
click at [460, 122] on button "Add Comment" at bounding box center [459, 118] width 63 height 15
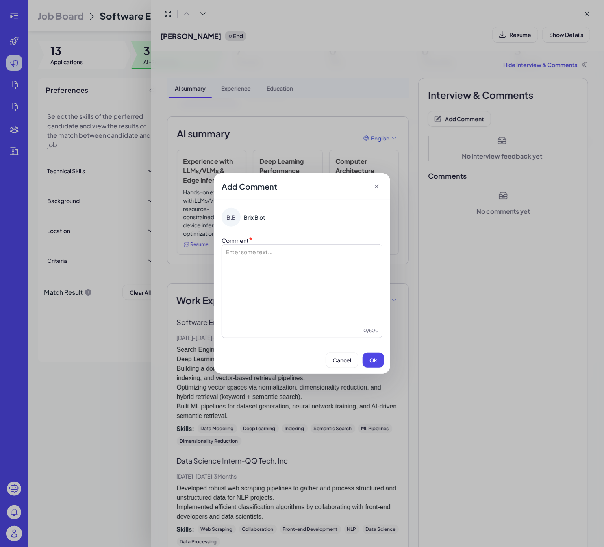
click at [301, 267] on div at bounding box center [302, 287] width 154 height 79
click at [375, 363] on span "Ok" at bounding box center [373, 360] width 8 height 7
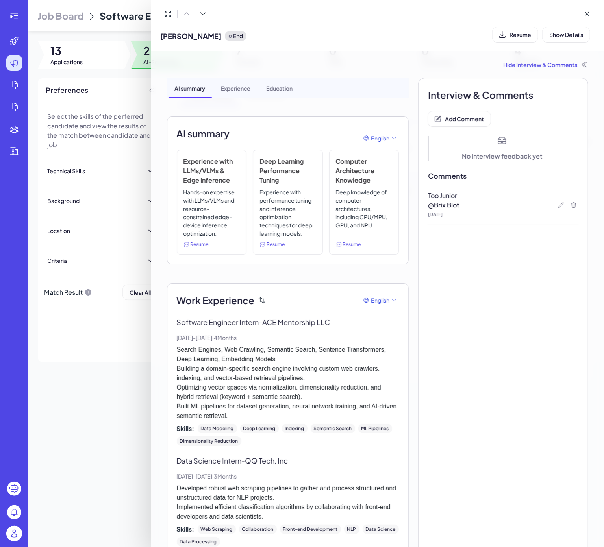
click at [130, 400] on div at bounding box center [302, 273] width 604 height 547
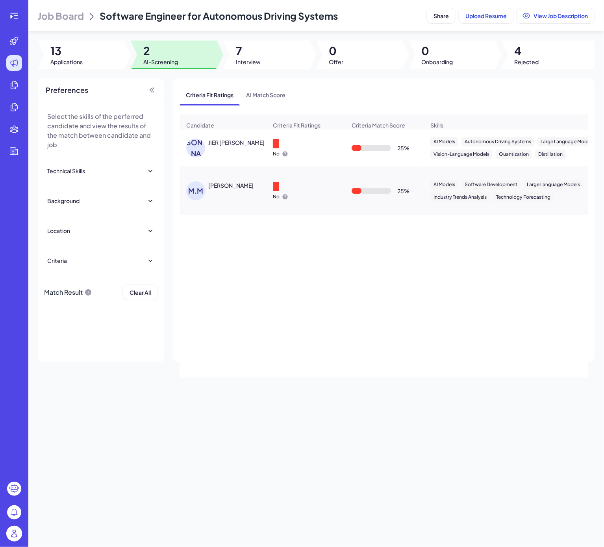
click at [211, 146] on div "JIER CHEN" at bounding box center [236, 143] width 56 height 8
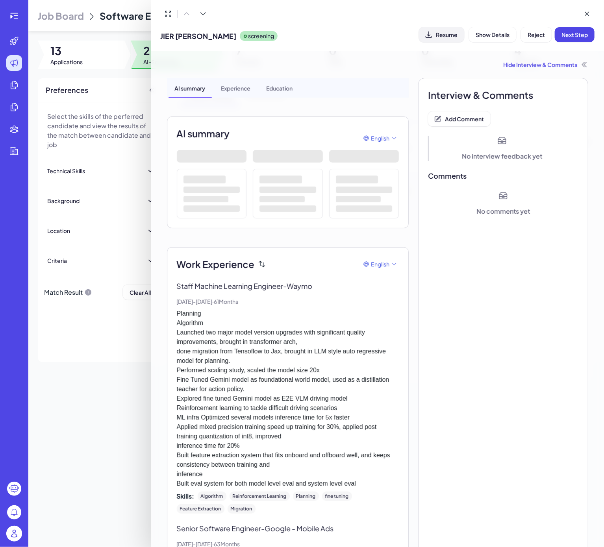
click at [452, 31] on span "Resume" at bounding box center [447, 34] width 22 height 7
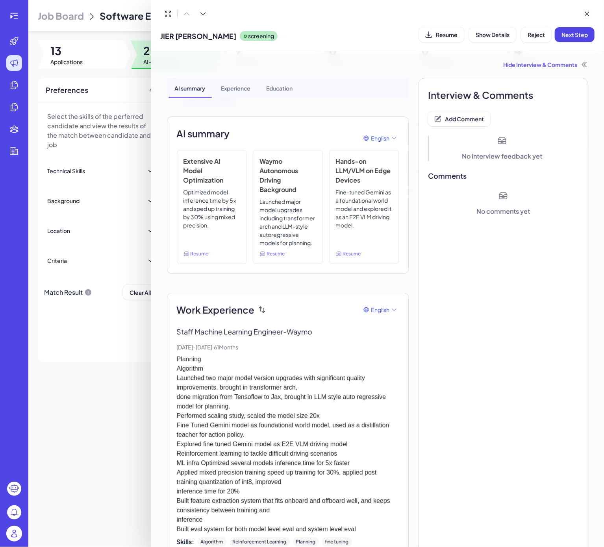
click at [306, 458] on p "Planning Algorithm Launched two major model version upgrades with significant q…" at bounding box center [288, 445] width 222 height 180
click at [572, 31] on span "Next Step" at bounding box center [574, 34] width 26 height 7
click at [529, 65] on div "Hide Interview & Comments" at bounding box center [378, 65] width 422 height 8
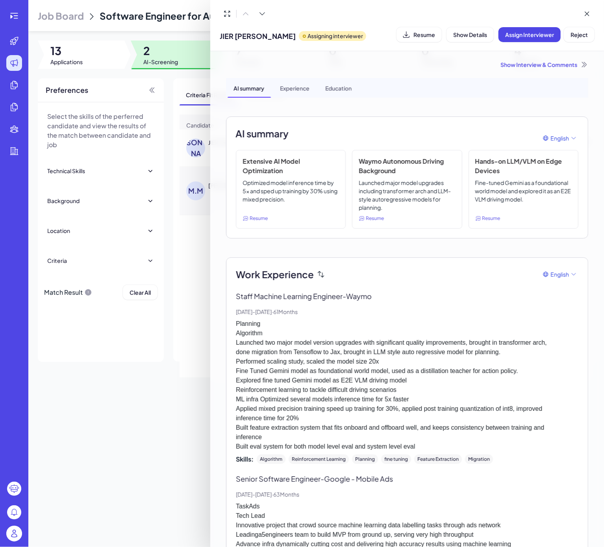
click at [551, 61] on div "Show Interview & Comments" at bounding box center [407, 65] width 362 height 8
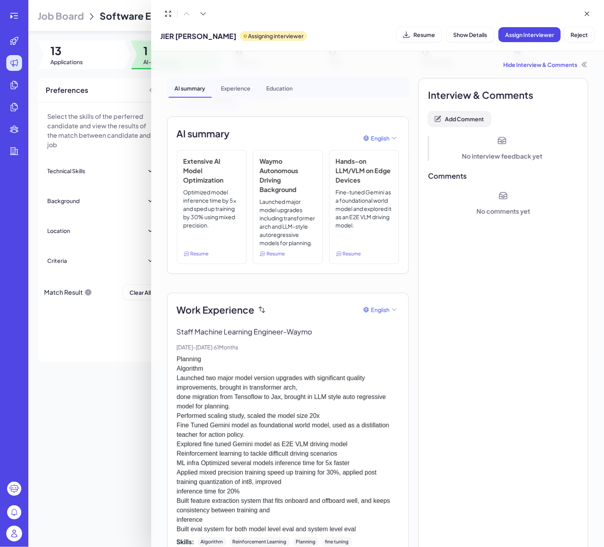
click at [461, 115] on span "Add Comment" at bounding box center [464, 118] width 39 height 7
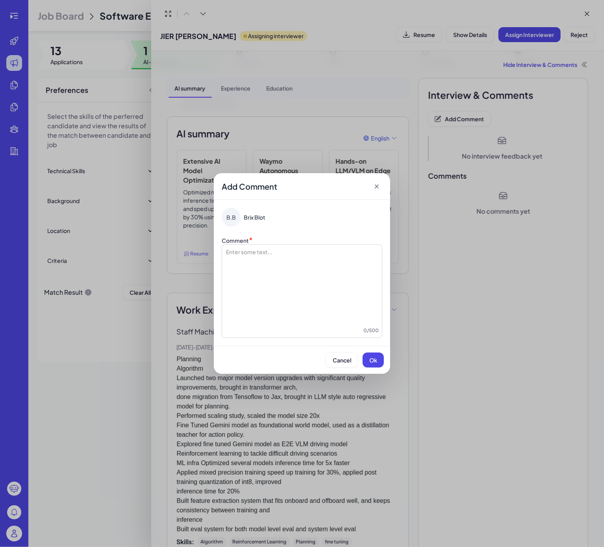
click at [320, 265] on div at bounding box center [302, 287] width 154 height 79
click at [372, 361] on span "Ok" at bounding box center [373, 360] width 8 height 7
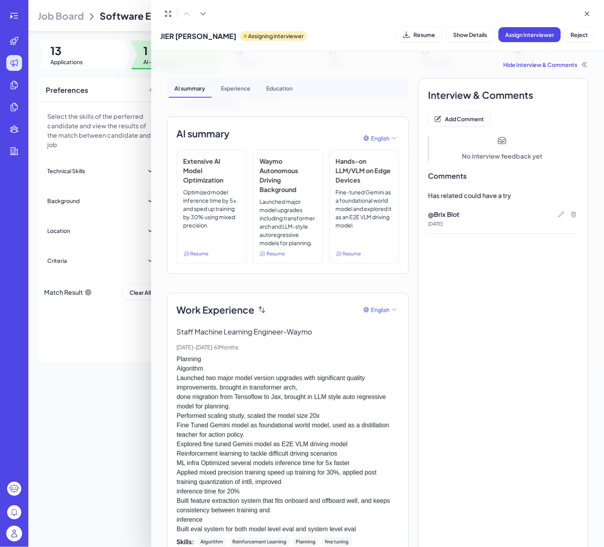
click at [126, 428] on div at bounding box center [302, 273] width 604 height 547
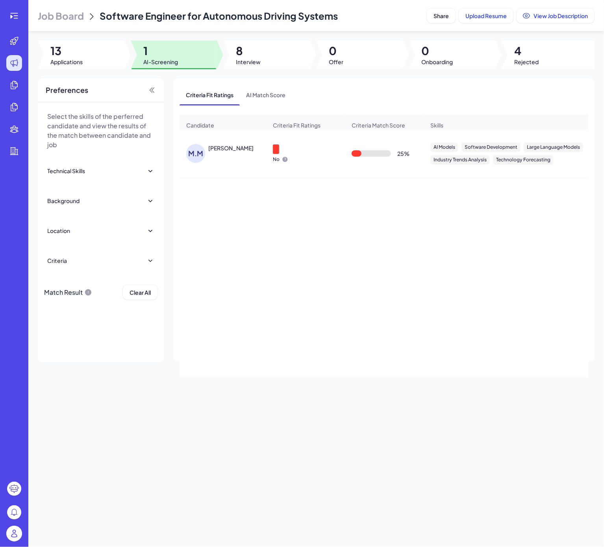
drag, startPoint x: 208, startPoint y: 238, endPoint x: 209, endPoint y: 224, distance: 13.5
click at [208, 238] on div "M.M MOHAMMAD MAHBUBUZZAMAN No 25 % AI Models Software Development Large Languag…" at bounding box center [384, 254] width 409 height 248
click at [238, 152] on div "MOHAMMAD MAHBUBUZZAMAN" at bounding box center [230, 148] width 45 height 8
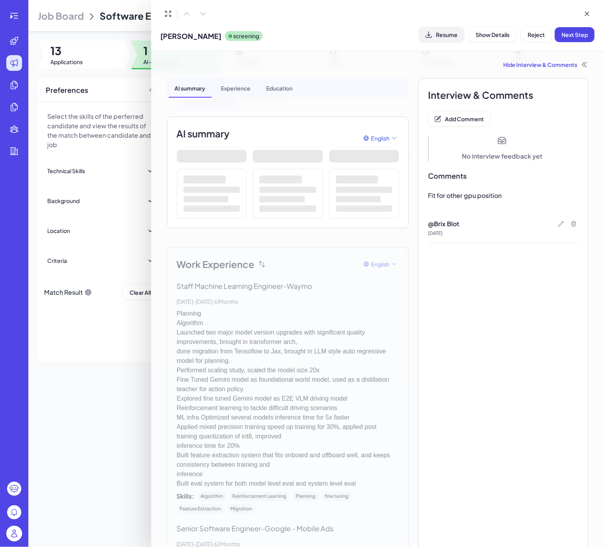
click at [448, 39] on button "Resume" at bounding box center [441, 34] width 45 height 15
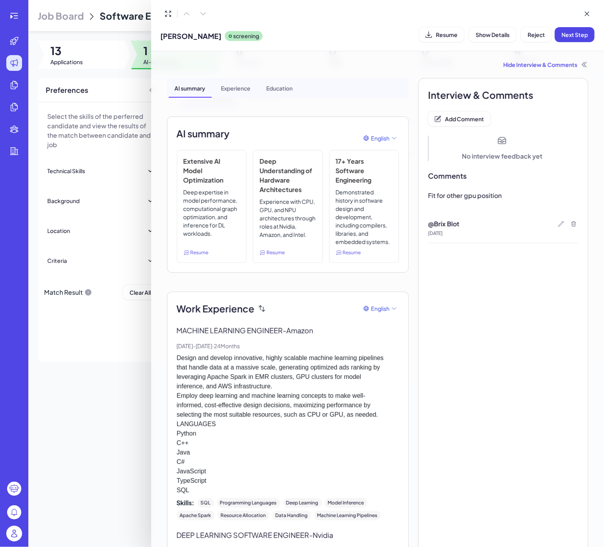
click at [101, 361] on div at bounding box center [302, 273] width 604 height 547
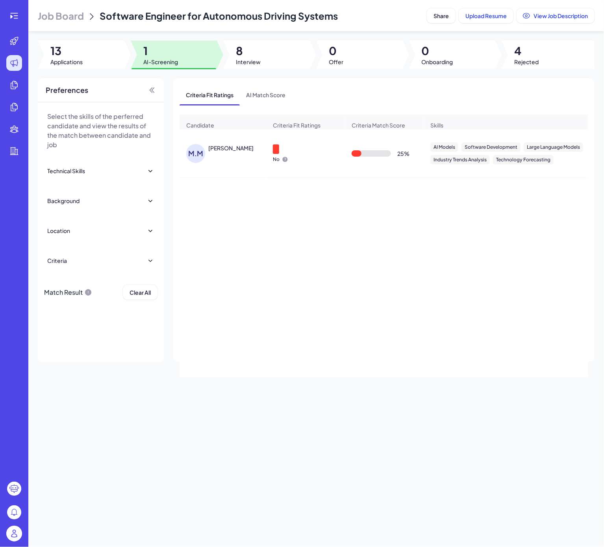
click at [288, 229] on div "M.M MOHAMMAD MAHBUBUZZAMAN No 25 % AI Models Software Development Large Languag…" at bounding box center [384, 254] width 409 height 248
click at [269, 57] on div at bounding box center [266, 55] width 87 height 28
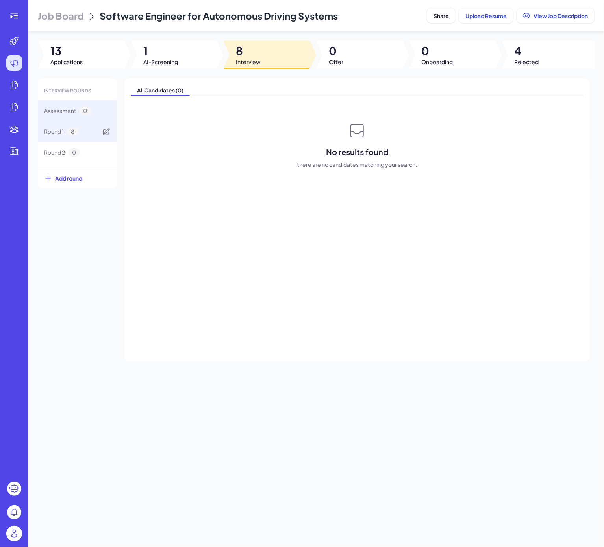
click at [74, 134] on span "8" at bounding box center [72, 132] width 11 height 8
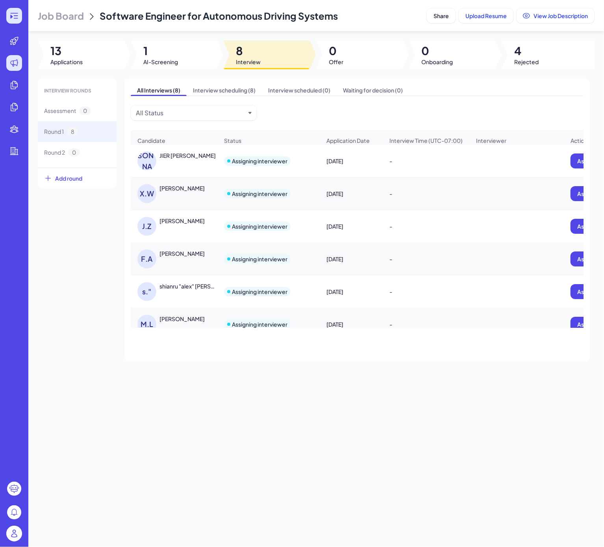
click at [11, 9] on div at bounding box center [14, 16] width 16 height 16
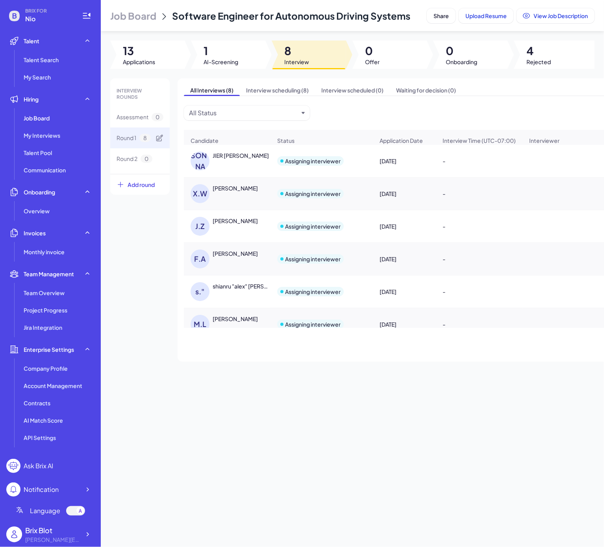
click at [152, 137] on div "Round 1 8" at bounding box center [139, 138] width 59 height 21
click at [241, 159] on div "JIER CHEN" at bounding box center [242, 156] width 59 height 8
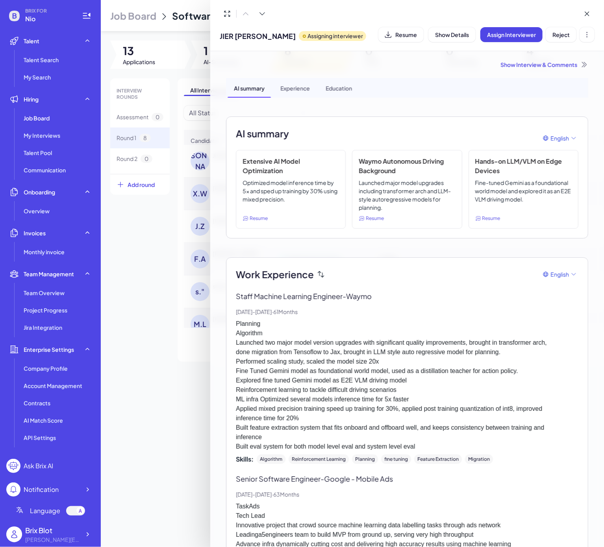
click at [148, 294] on div at bounding box center [302, 273] width 604 height 547
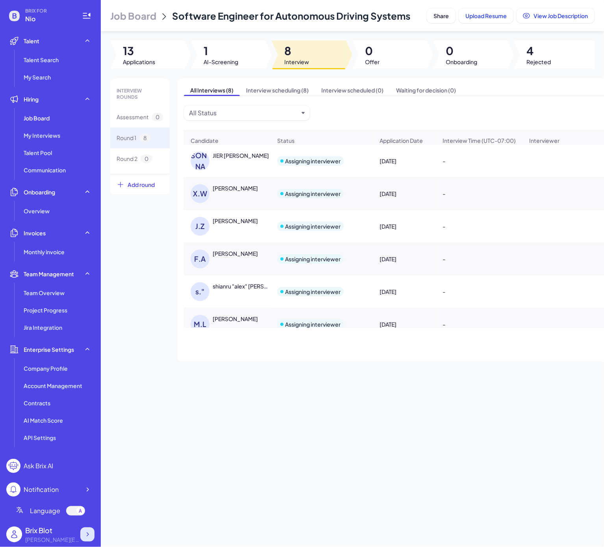
click at [86, 531] on icon at bounding box center [87, 535] width 8 height 8
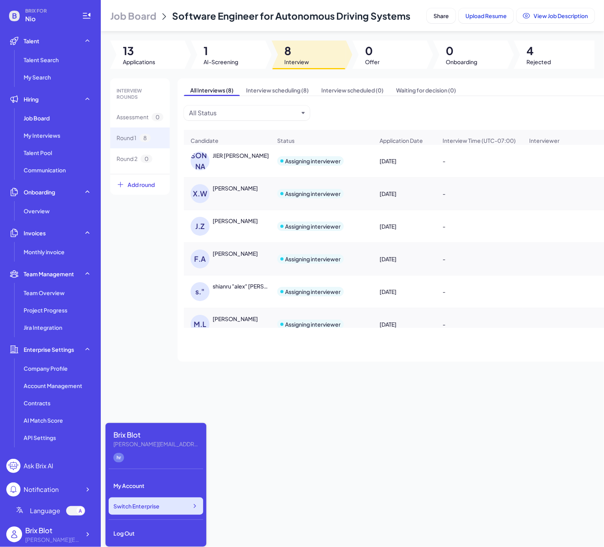
click at [191, 507] on icon at bounding box center [195, 506] width 8 height 8
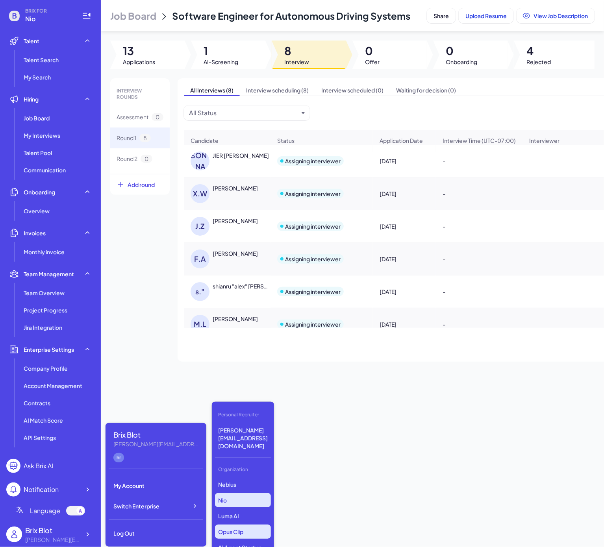
scroll to position [93, 0]
click at [248, 543] on p "VCycene" at bounding box center [243, 550] width 56 height 14
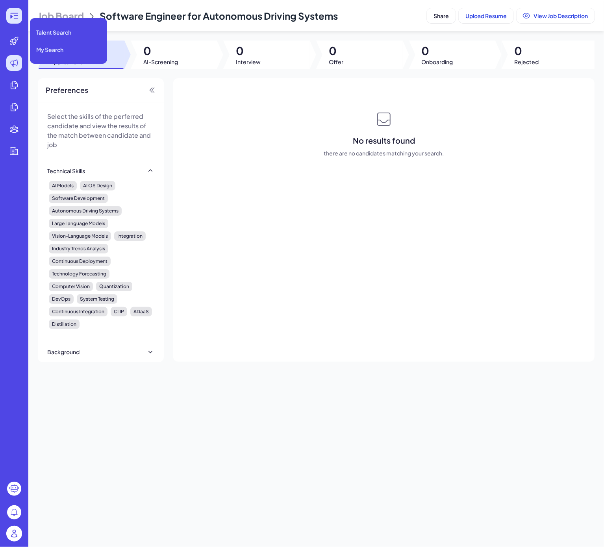
click at [11, 20] on div at bounding box center [14, 16] width 16 height 16
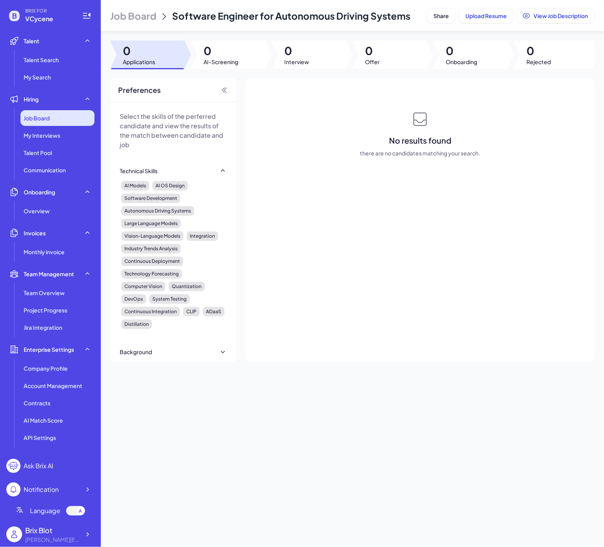
click at [43, 115] on span "Job Board" at bounding box center [37, 118] width 26 height 8
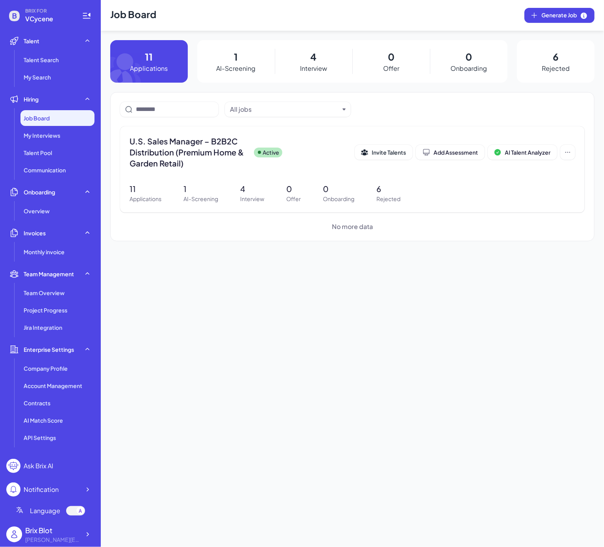
click at [251, 65] on p "AI-Screening" at bounding box center [236, 68] width 39 height 9
click at [238, 61] on div "1 AI-Screening" at bounding box center [236, 61] width 78 height 43
click at [233, 67] on p "AI-Screening" at bounding box center [236, 68] width 39 height 9
click at [215, 128] on div "U.S. Sales Manager – B2B2C Distribution (Premium Home & Garden Retail) Active I…" at bounding box center [352, 169] width 465 height 86
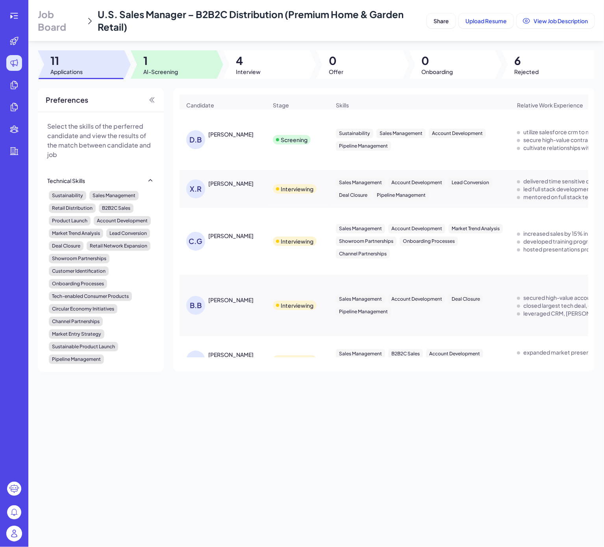
click at [160, 68] on span "AI-Screening" at bounding box center [160, 72] width 35 height 8
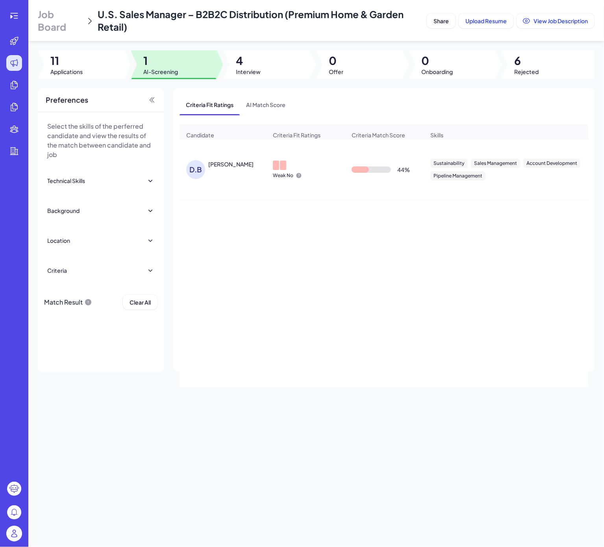
click at [222, 165] on div "D.B Diane Blakely" at bounding box center [223, 169] width 86 height 31
click at [222, 168] on div "Diane Blakely" at bounding box center [230, 164] width 45 height 8
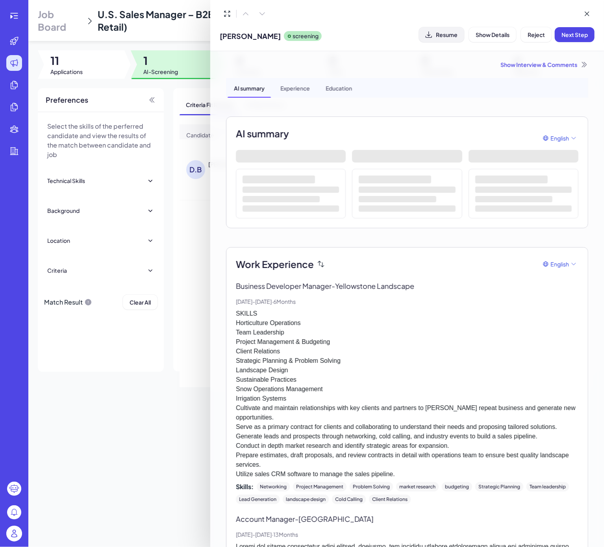
click at [438, 37] on span "Resume" at bounding box center [447, 34] width 22 height 7
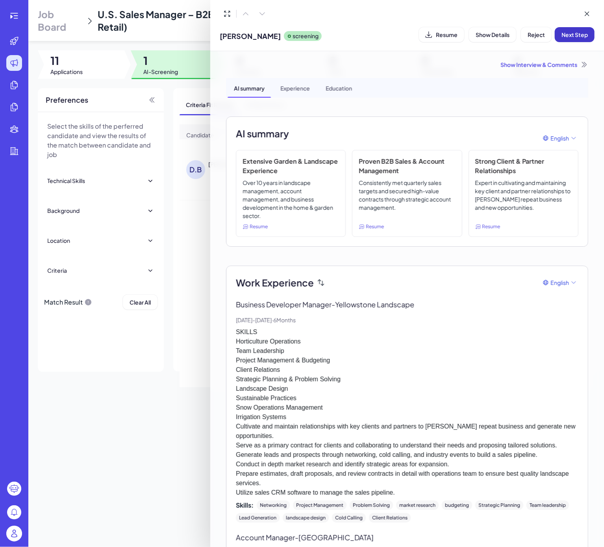
click at [579, 34] on span "Next Step" at bounding box center [574, 34] width 26 height 7
click at [511, 61] on div "Show Interview & Comments" at bounding box center [407, 65] width 362 height 8
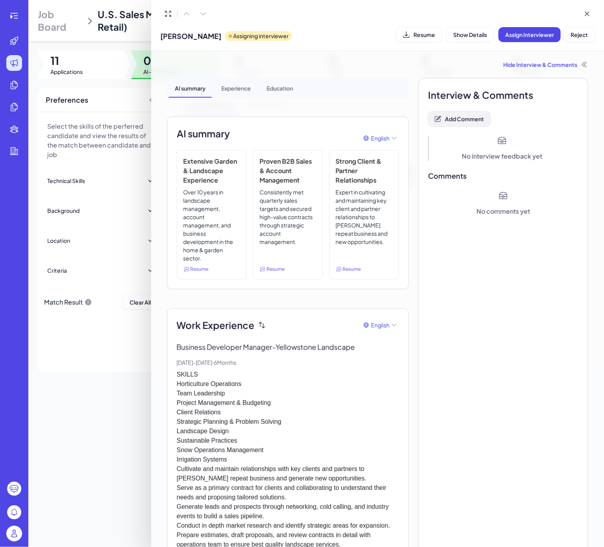
click at [455, 124] on button "Add Comment" at bounding box center [459, 118] width 63 height 15
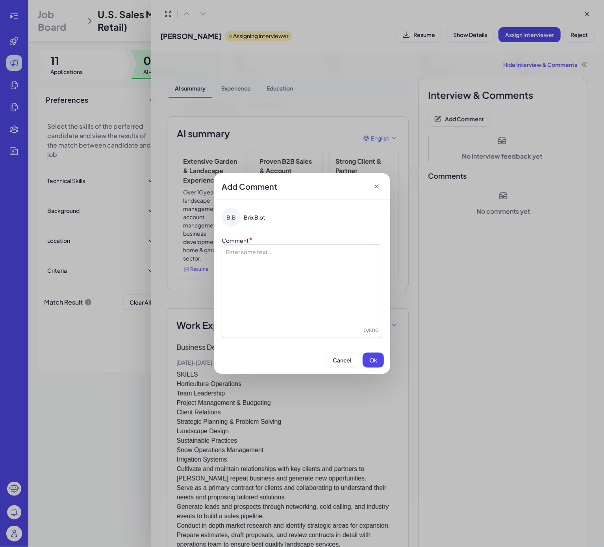
click at [289, 272] on div at bounding box center [302, 287] width 154 height 79
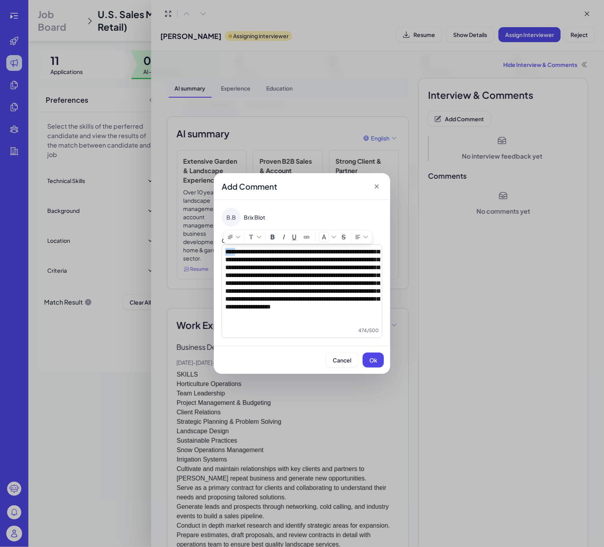
drag, startPoint x: 238, startPoint y: 251, endPoint x: 222, endPoint y: 252, distance: 16.1
click at [222, 252] on div "**********" at bounding box center [302, 291] width 161 height 94
click at [318, 296] on span "**********" at bounding box center [302, 279] width 154 height 61
click at [225, 250] on span "**********" at bounding box center [302, 279] width 154 height 61
click at [367, 364] on button "Ok" at bounding box center [373, 360] width 21 height 15
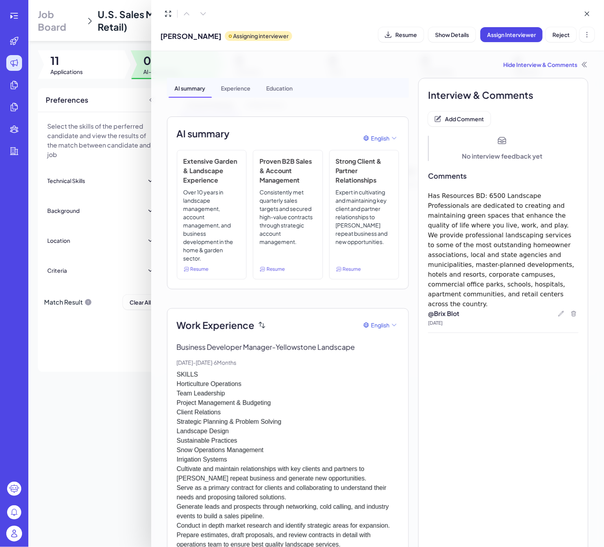
click at [19, 13] on div at bounding box center [302, 273] width 604 height 547
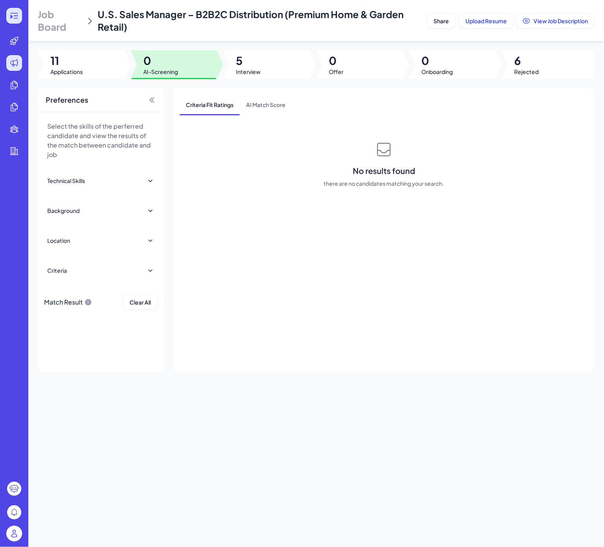
click at [9, 18] on div at bounding box center [14, 16] width 16 height 16
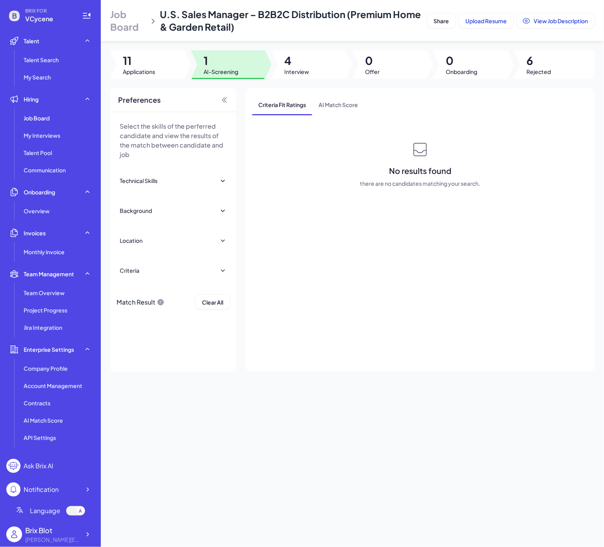
click at [224, 448] on div "Job Board U.S. Sales Manager – B2B2C Distribution (Premium Home & Garden Retail…" at bounding box center [352, 273] width 503 height 547
click at [87, 536] on icon at bounding box center [87, 535] width 8 height 8
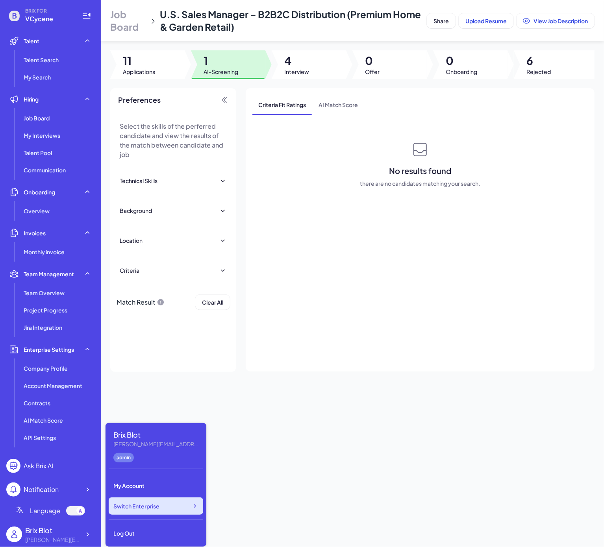
click at [166, 499] on div "Switch Enterprise" at bounding box center [156, 506] width 94 height 17
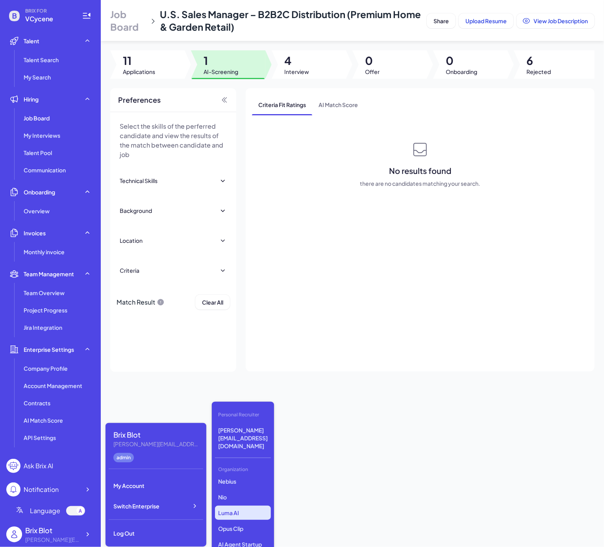
scroll to position [93, 0]
click at [250, 496] on p "AI Agent Startup" at bounding box center [243, 503] width 56 height 14
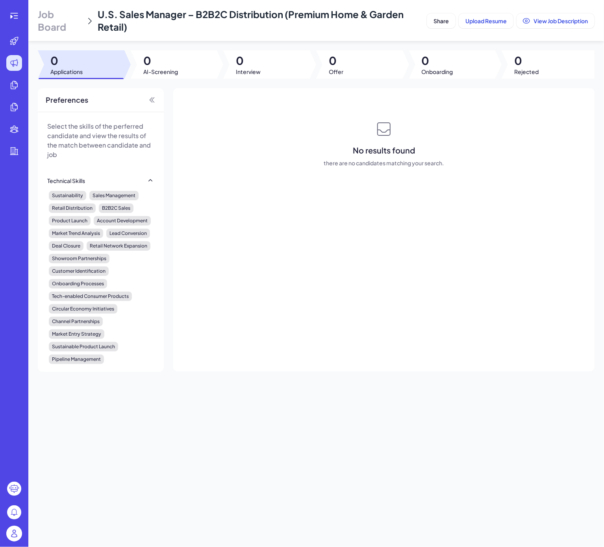
click at [296, 335] on div "No results found there are no candidates matching your search." at bounding box center [383, 229] width 421 height 283
click at [14, 11] on icon at bounding box center [13, 15] width 9 height 9
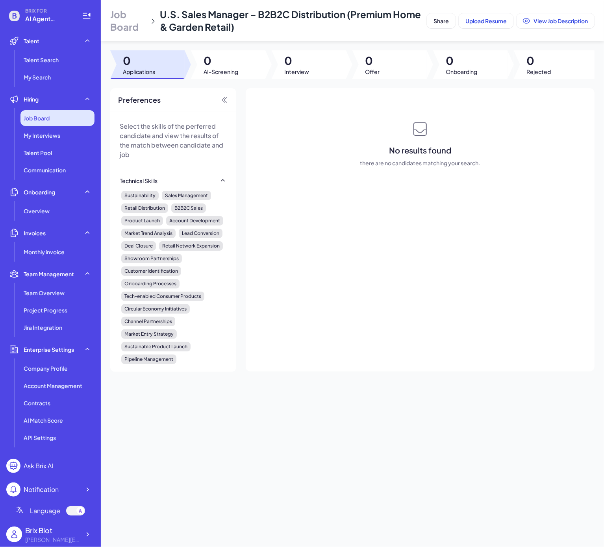
click at [41, 113] on div "Job Board" at bounding box center [57, 118] width 74 height 16
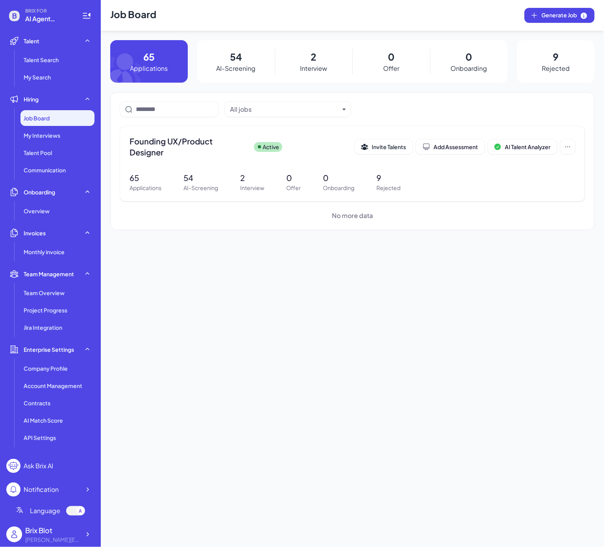
click at [238, 61] on p "54" at bounding box center [236, 57] width 12 height 14
click at [189, 147] on span "Founding UX/Product Designer" at bounding box center [189, 147] width 118 height 22
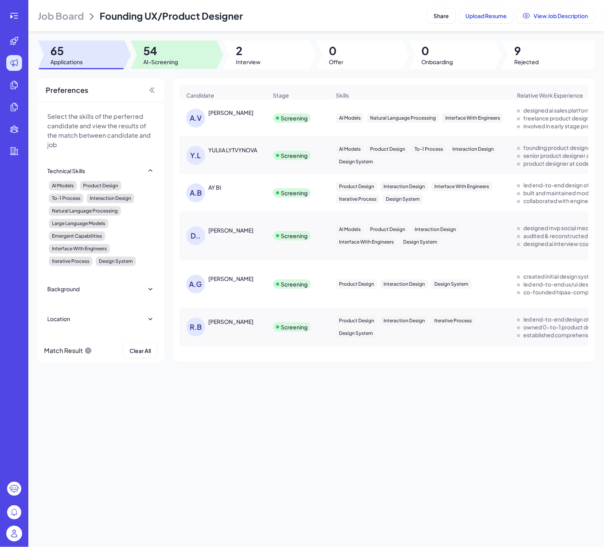
click at [164, 54] on span "54" at bounding box center [160, 51] width 35 height 14
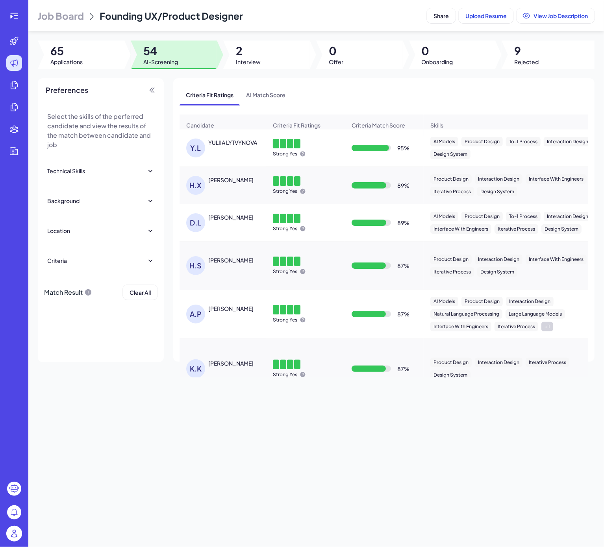
click at [224, 146] on div "YULIIA LYTVYNOVA" at bounding box center [232, 143] width 49 height 8
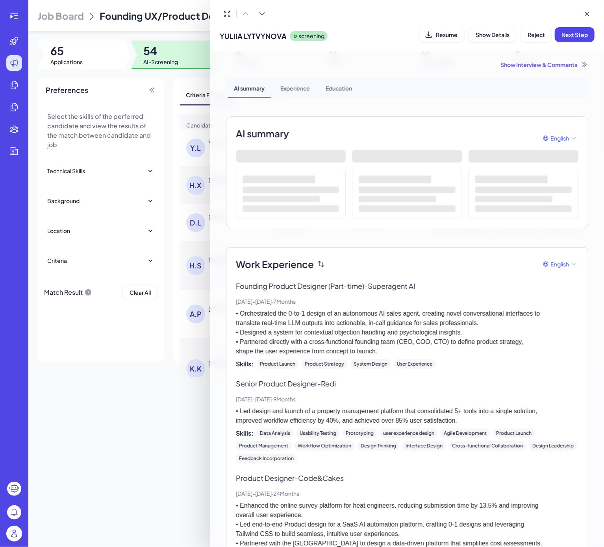
click at [541, 66] on div "Show Interview & Comments" at bounding box center [407, 65] width 362 height 8
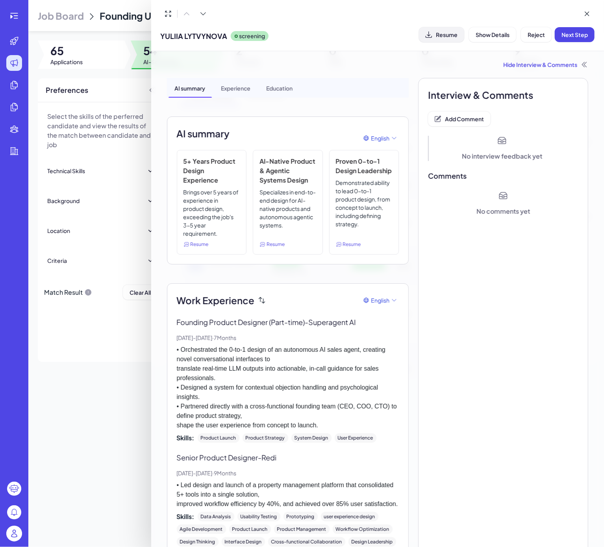
click at [449, 29] on button "Resume" at bounding box center [441, 34] width 45 height 15
click at [568, 31] on span "Next Step" at bounding box center [574, 34] width 26 height 7
click at [528, 61] on div "Hide Interview & Comments" at bounding box center [378, 65] width 422 height 8
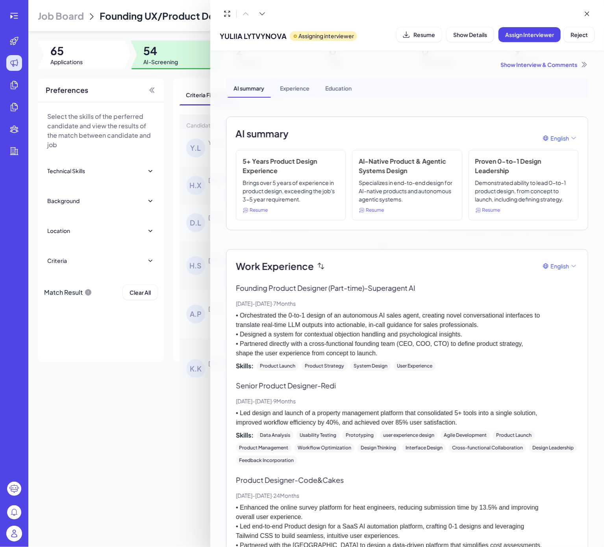
click at [517, 67] on div "Show Interview & Comments" at bounding box center [407, 65] width 362 height 8
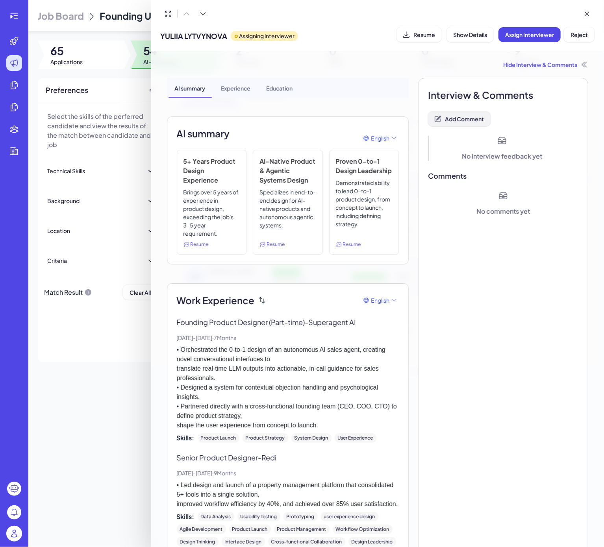
click at [461, 119] on span "Add Comment" at bounding box center [464, 118] width 39 height 7
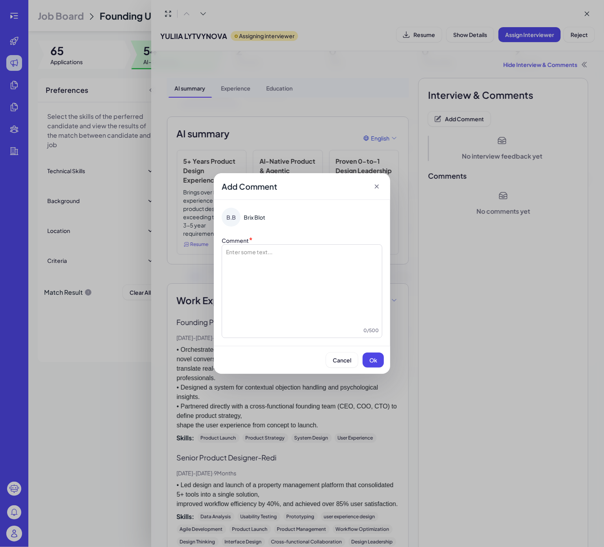
click at [288, 266] on div at bounding box center [302, 287] width 154 height 79
copy span "**********"
click at [271, 265] on div "**********" at bounding box center [302, 287] width 154 height 79
click at [232, 249] on span "**********" at bounding box center [291, 252] width 133 height 6
click at [247, 250] on span "**********" at bounding box center [291, 252] width 133 height 6
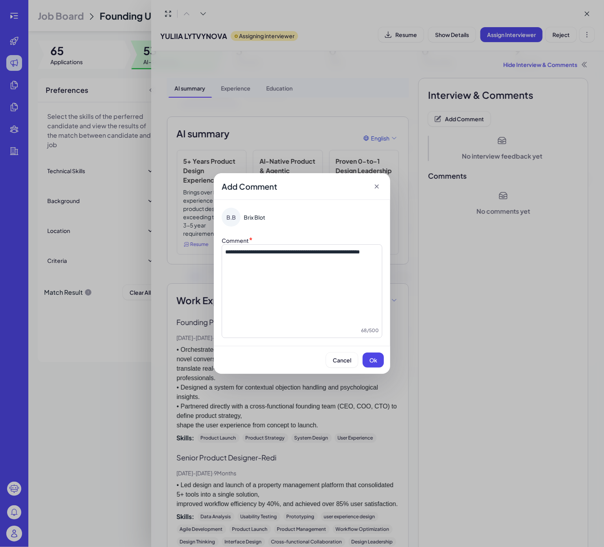
click at [304, 253] on span "**********" at bounding box center [292, 252] width 135 height 6
click at [298, 254] on p "**********" at bounding box center [302, 252] width 154 height 8
click at [305, 256] on p "**********" at bounding box center [302, 252] width 154 height 8
click at [337, 256] on p "**********" at bounding box center [302, 252] width 154 height 8
drag, startPoint x: 299, startPoint y: 253, endPoint x: 283, endPoint y: 253, distance: 16.5
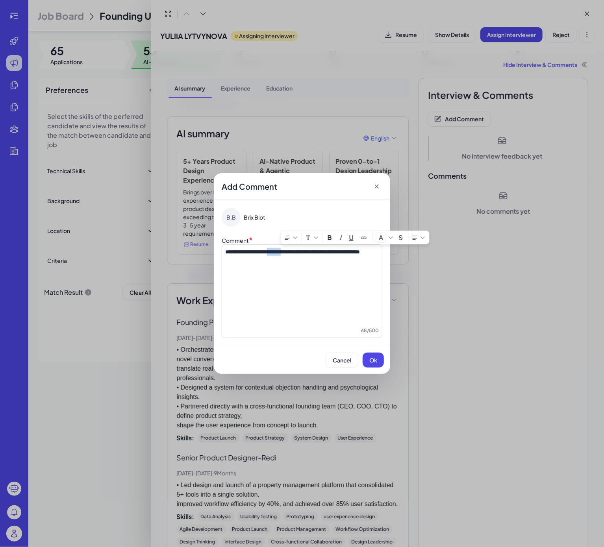
click at [283, 253] on span "**********" at bounding box center [292, 252] width 135 height 6
click at [247, 253] on span "**********" at bounding box center [288, 252] width 127 height 6
click at [279, 269] on div "**********" at bounding box center [302, 287] width 154 height 79
click at [335, 256] on p "**********" at bounding box center [302, 252] width 154 height 8
click at [379, 359] on button "Ok" at bounding box center [373, 360] width 21 height 15
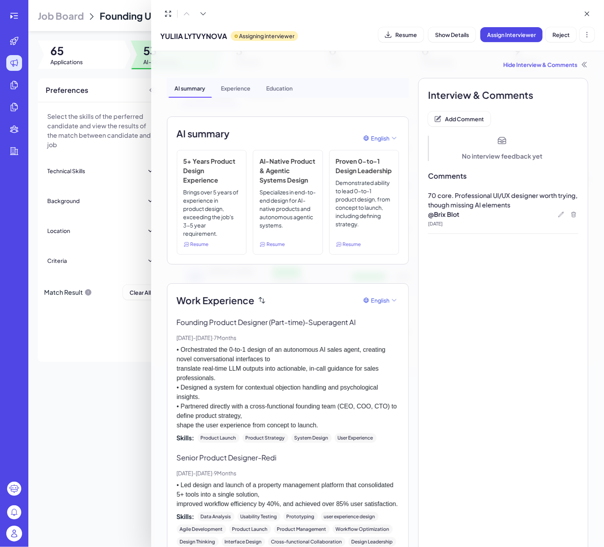
click at [107, 393] on div at bounding box center [302, 273] width 604 height 547
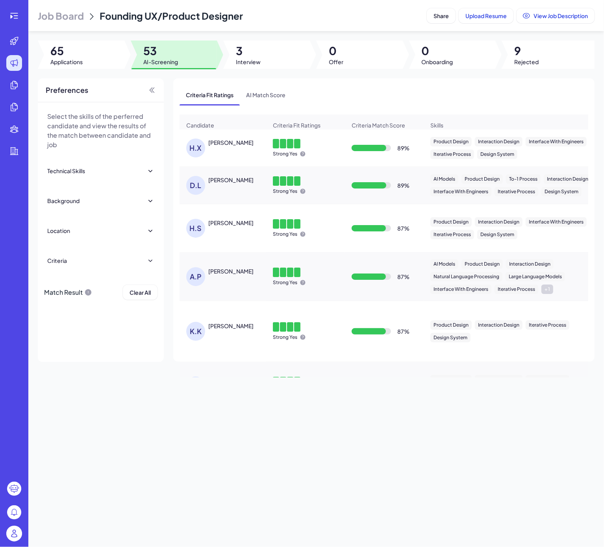
click at [225, 146] on div "[PERSON_NAME]" at bounding box center [230, 143] width 45 height 8
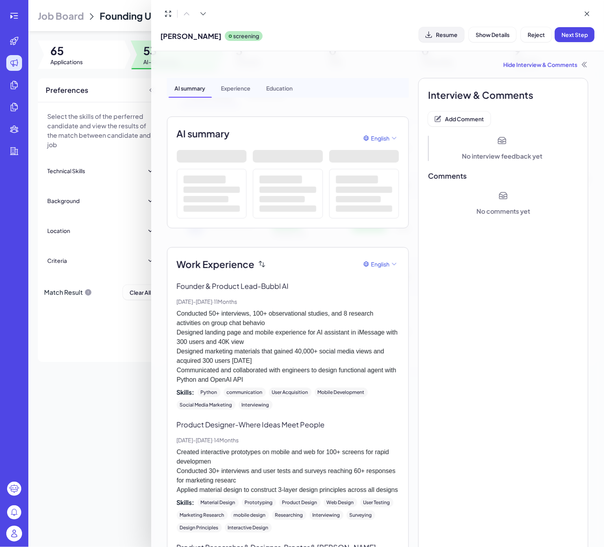
click at [440, 33] on span "Resume" at bounding box center [447, 34] width 22 height 7
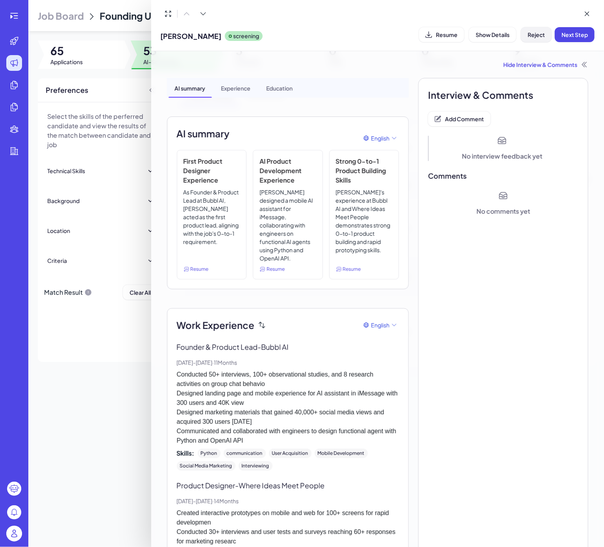
click at [536, 32] on span "Reject" at bounding box center [536, 34] width 17 height 7
click at [576, 87] on span "Ok" at bounding box center [580, 85] width 8 height 7
click at [515, 63] on div "Hide Interview & Comments" at bounding box center [378, 65] width 422 height 8
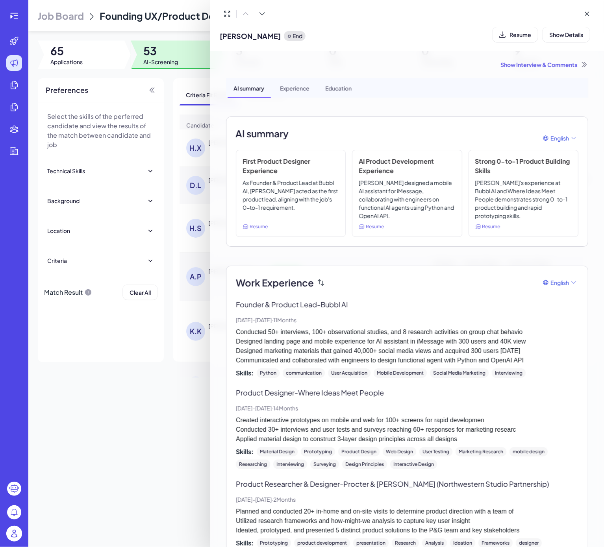
click at [507, 63] on div "Show Interview & Comments" at bounding box center [407, 65] width 362 height 8
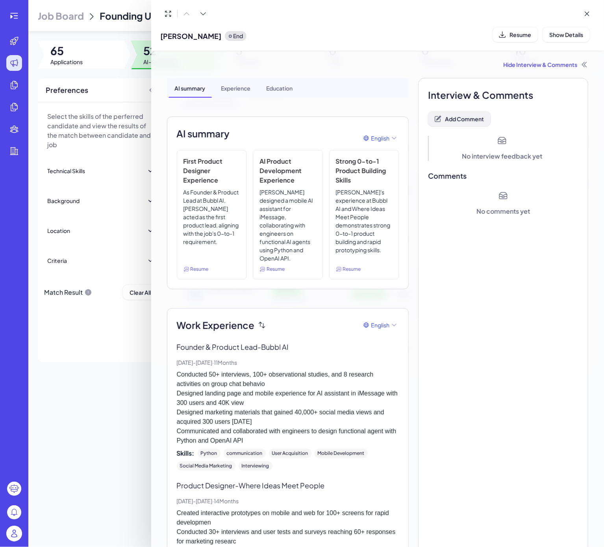
click at [461, 118] on span "Add Comment" at bounding box center [464, 118] width 39 height 7
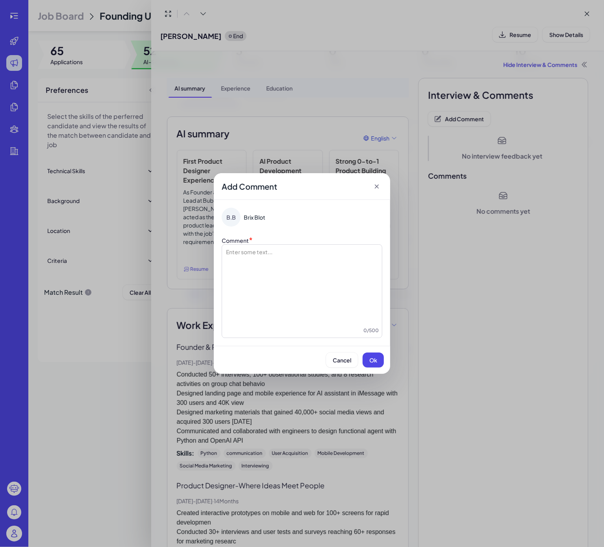
click at [276, 257] on div at bounding box center [302, 287] width 154 height 79
click at [375, 361] on span "Ok" at bounding box center [373, 360] width 8 height 7
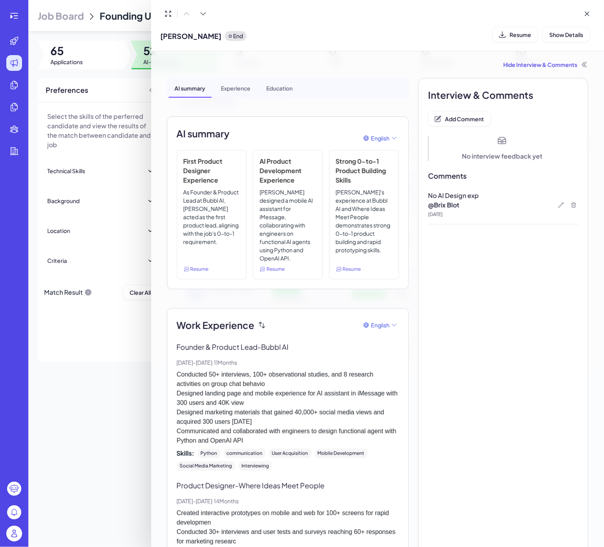
click at [120, 417] on div at bounding box center [302, 273] width 604 height 547
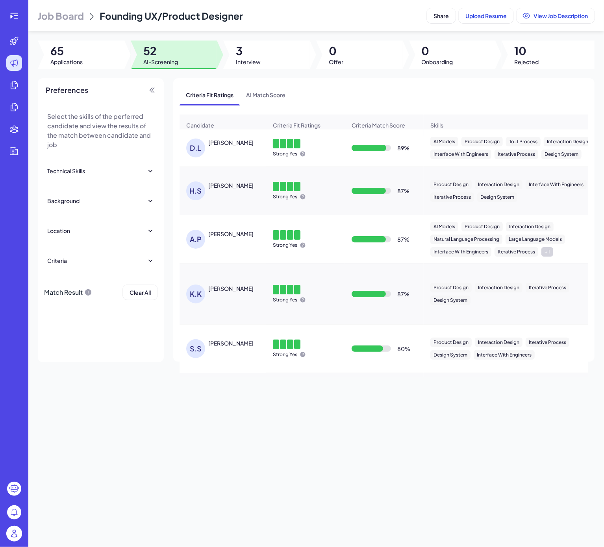
click at [214, 146] on div "[PERSON_NAME]" at bounding box center [230, 143] width 45 height 8
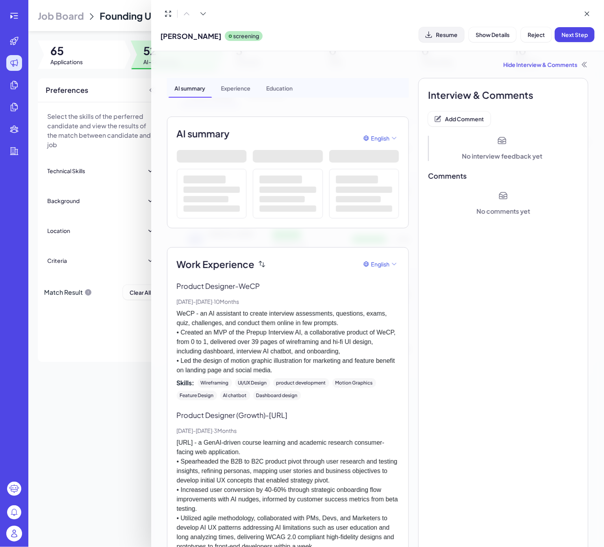
click at [442, 39] on button "Resume" at bounding box center [441, 34] width 45 height 15
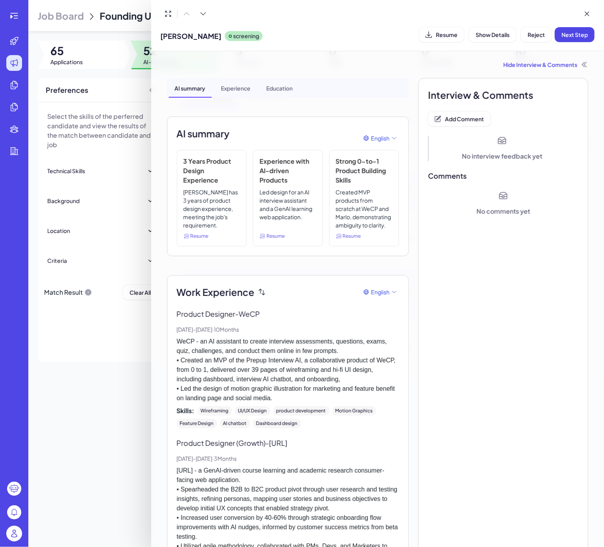
click at [516, 158] on div "No interview feedback yet" at bounding box center [502, 156] width 80 height 9
click at [465, 120] on span "Add Comment" at bounding box center [464, 118] width 39 height 7
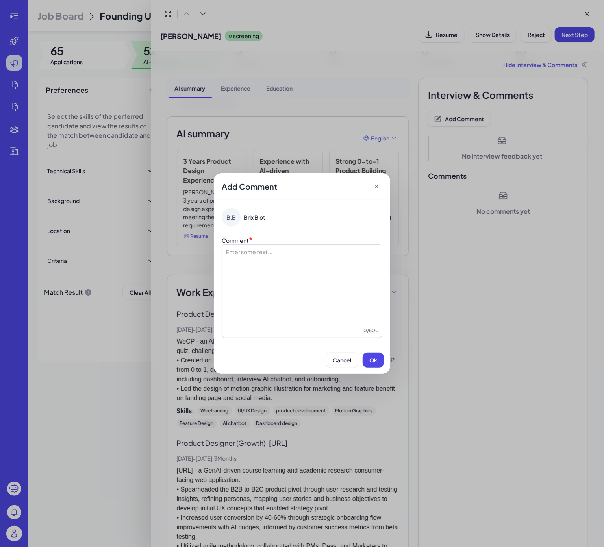
click at [328, 276] on div at bounding box center [302, 287] width 154 height 79
drag, startPoint x: 372, startPoint y: 361, endPoint x: 393, endPoint y: 313, distance: 52.5
click at [372, 361] on span "Ok" at bounding box center [373, 360] width 8 height 7
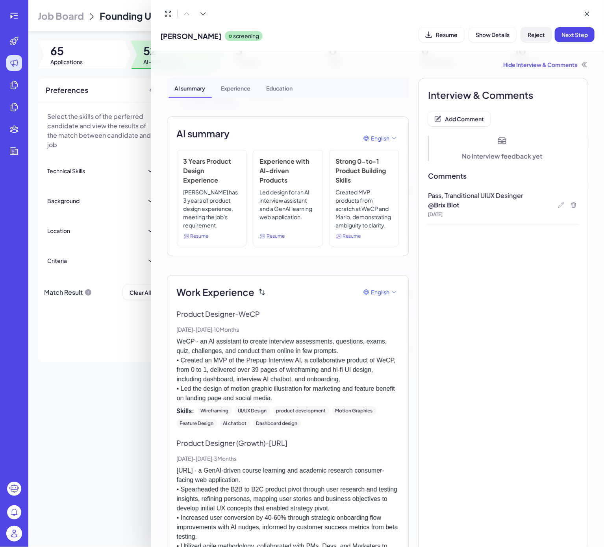
click at [537, 33] on span "Reject" at bounding box center [536, 34] width 17 height 7
click at [579, 82] on span "Ok" at bounding box center [580, 85] width 8 height 7
drag, startPoint x: 115, startPoint y: 396, endPoint x: 144, endPoint y: 386, distance: 30.9
click at [121, 396] on div at bounding box center [302, 273] width 604 height 547
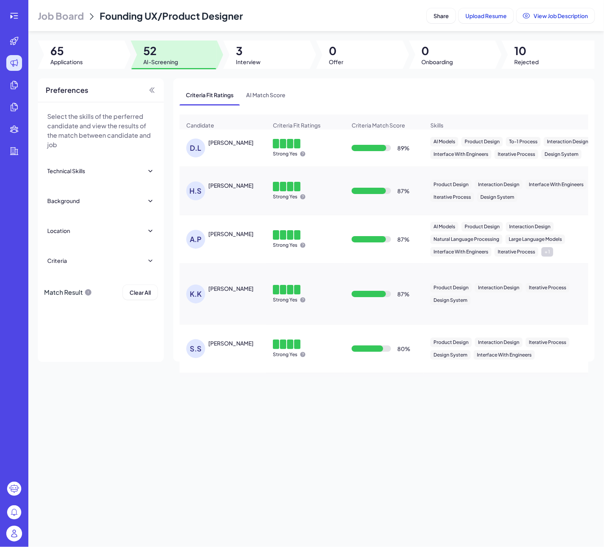
click at [225, 183] on div "Candidate Criteria Fit Ratings Criteria Match Score Skills Relative Work Experi…" at bounding box center [384, 246] width 409 height 263
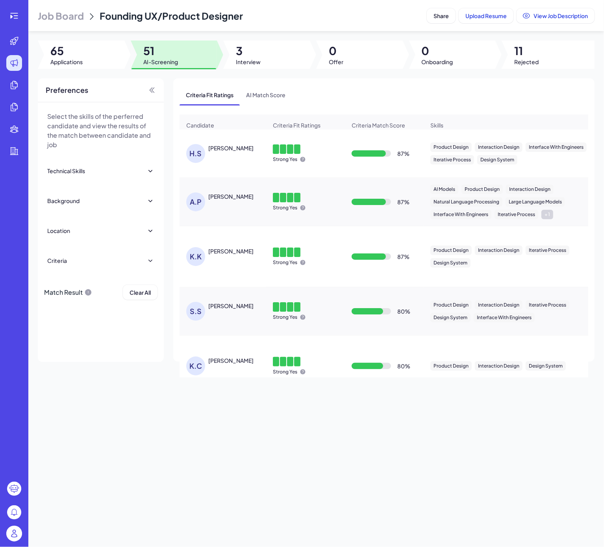
click at [234, 200] on div "Atharva Potnis" at bounding box center [230, 197] width 45 height 8
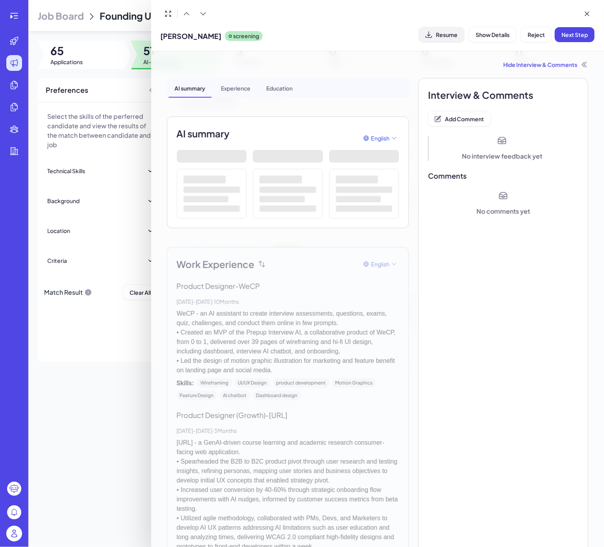
click at [437, 32] on span "Resume" at bounding box center [447, 34] width 22 height 7
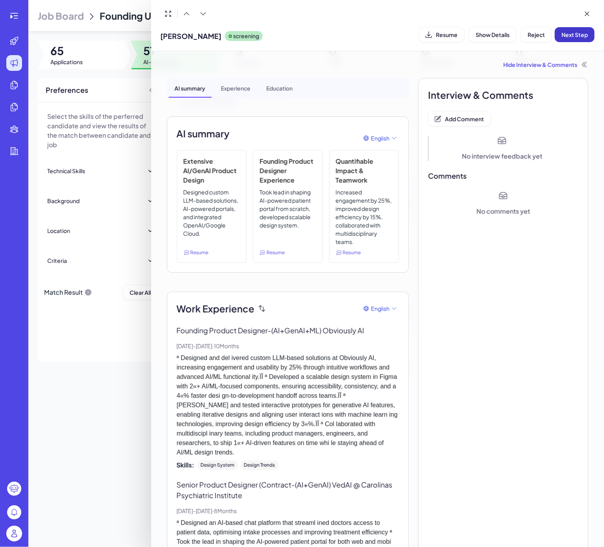
click at [573, 35] on span "Next Step" at bounding box center [574, 34] width 26 height 7
click at [461, 116] on span "Add Comment" at bounding box center [464, 118] width 39 height 7
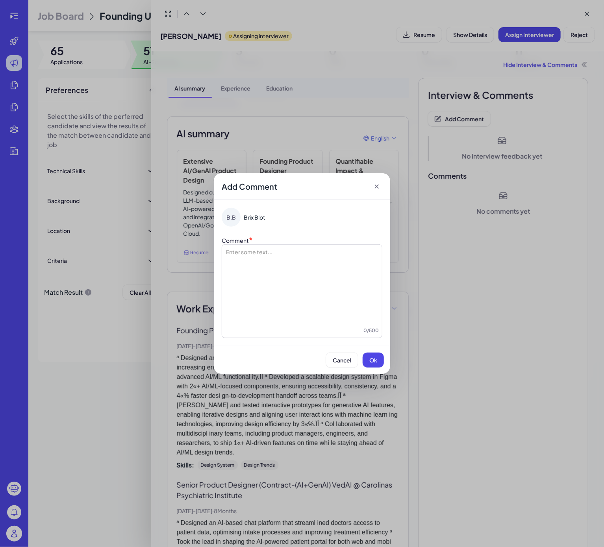
click at [313, 272] on div at bounding box center [302, 287] width 154 height 79
click at [374, 363] on span "Ok" at bounding box center [373, 360] width 8 height 7
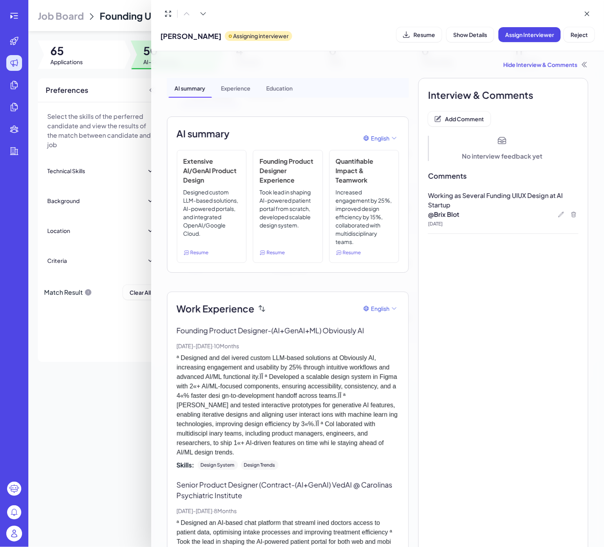
click at [118, 406] on div at bounding box center [302, 273] width 604 height 547
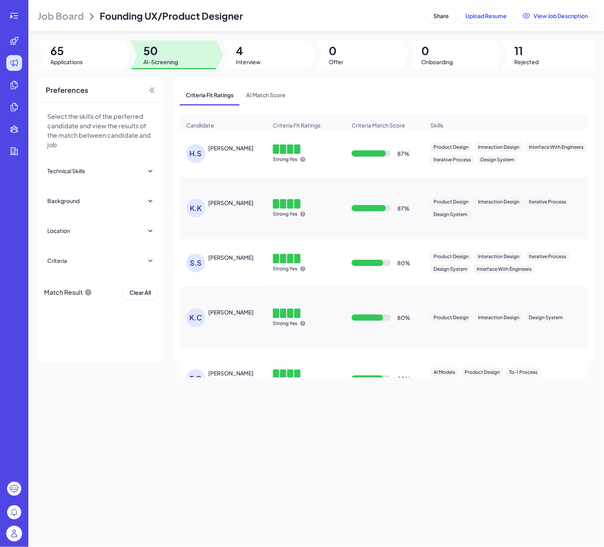
click at [235, 151] on div "H.S Hrithik Sanyal" at bounding box center [223, 153] width 86 height 31
click at [237, 152] on div "Hrithik Sanyal" at bounding box center [230, 148] width 45 height 8
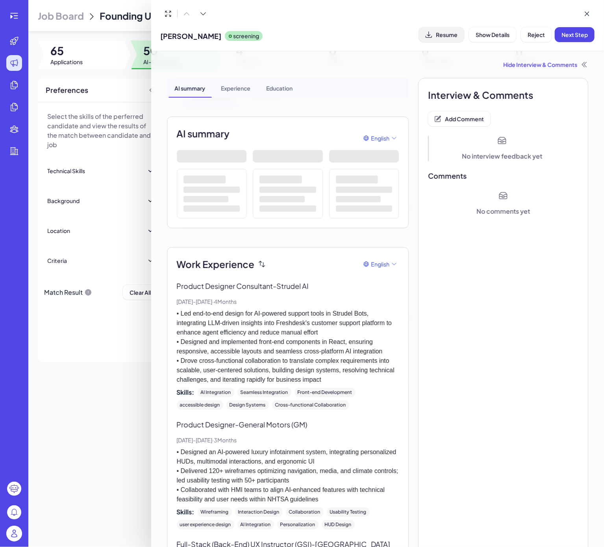
click at [446, 36] on span "Resume" at bounding box center [447, 34] width 22 height 7
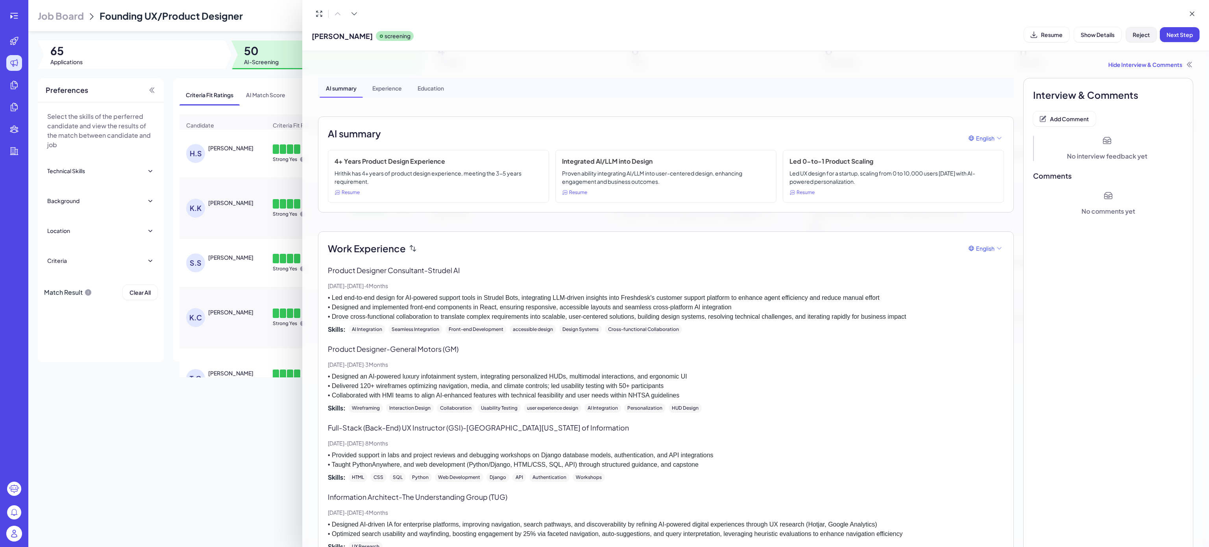
click at [603, 31] on span "Reject" at bounding box center [1141, 34] width 17 height 7
click at [603, 79] on button "Ok" at bounding box center [1185, 85] width 18 height 13
click at [603, 111] on div "Interview & Comments Add Comment No interview feedback yet Comments No comments…" at bounding box center [1109, 458] width 170 height 761
click at [603, 114] on button "Add Comment" at bounding box center [1064, 118] width 63 height 15
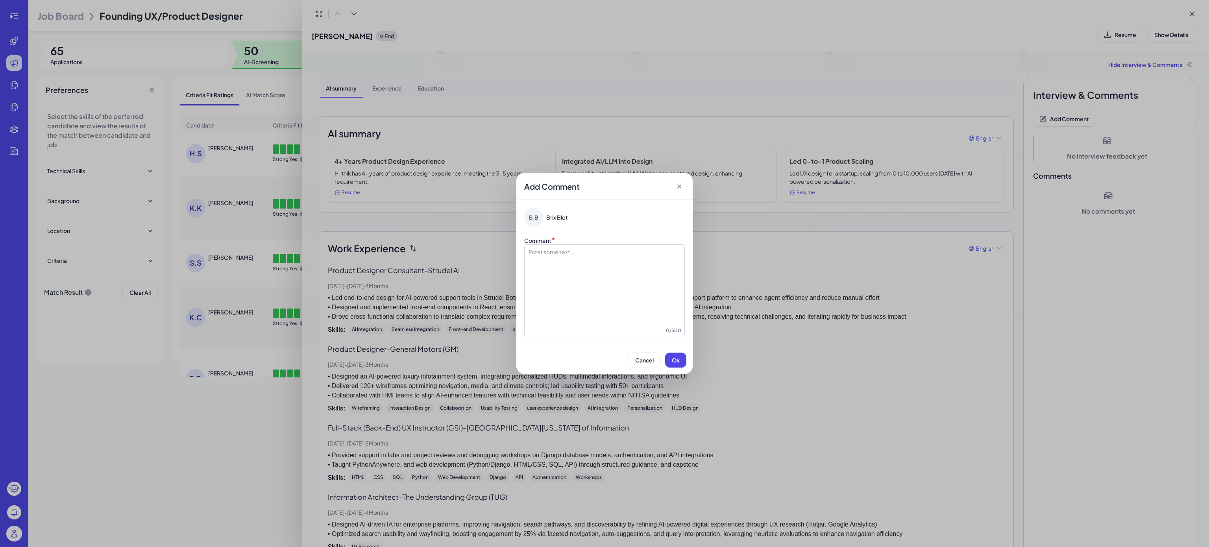
click at [603, 267] on div at bounding box center [605, 287] width 154 height 79
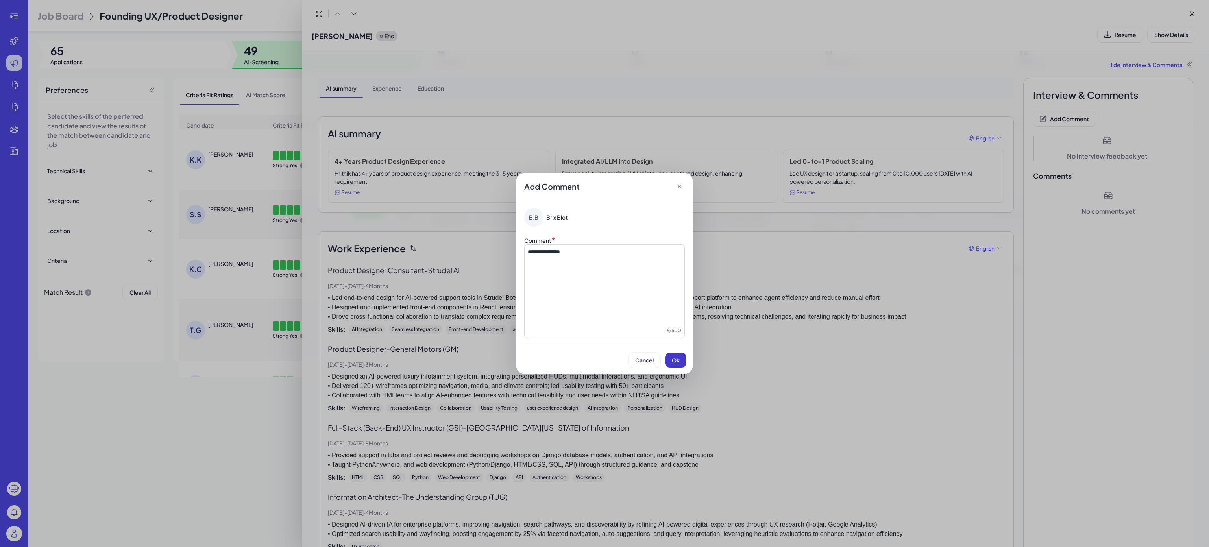
drag, startPoint x: 673, startPoint y: 361, endPoint x: 489, endPoint y: 381, distance: 185.7
click at [603, 362] on span "Ok" at bounding box center [676, 360] width 8 height 7
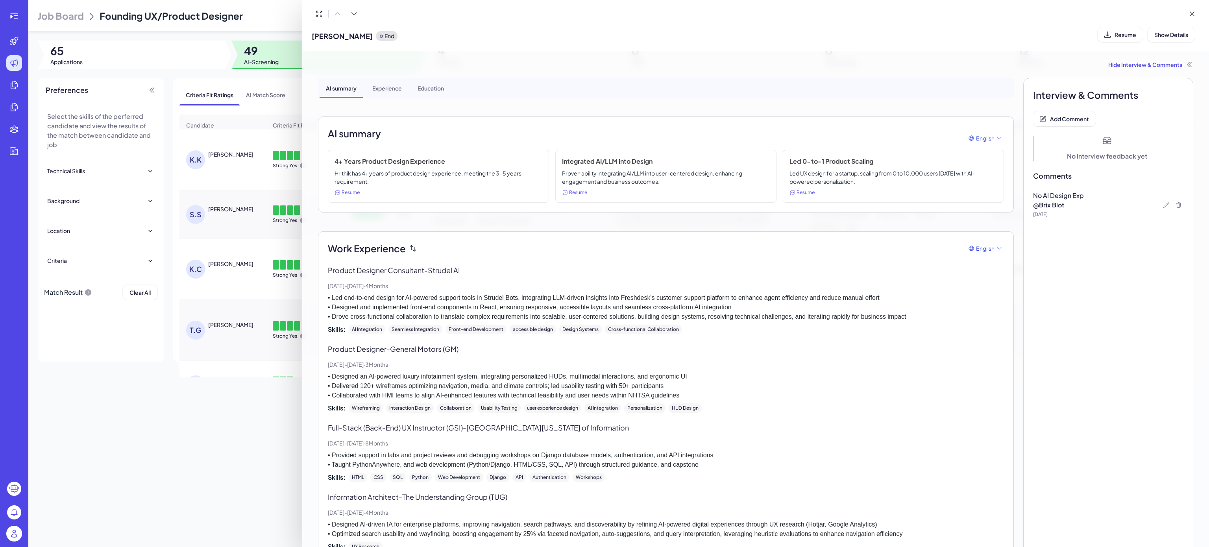
click at [223, 455] on div at bounding box center [604, 273] width 1209 height 547
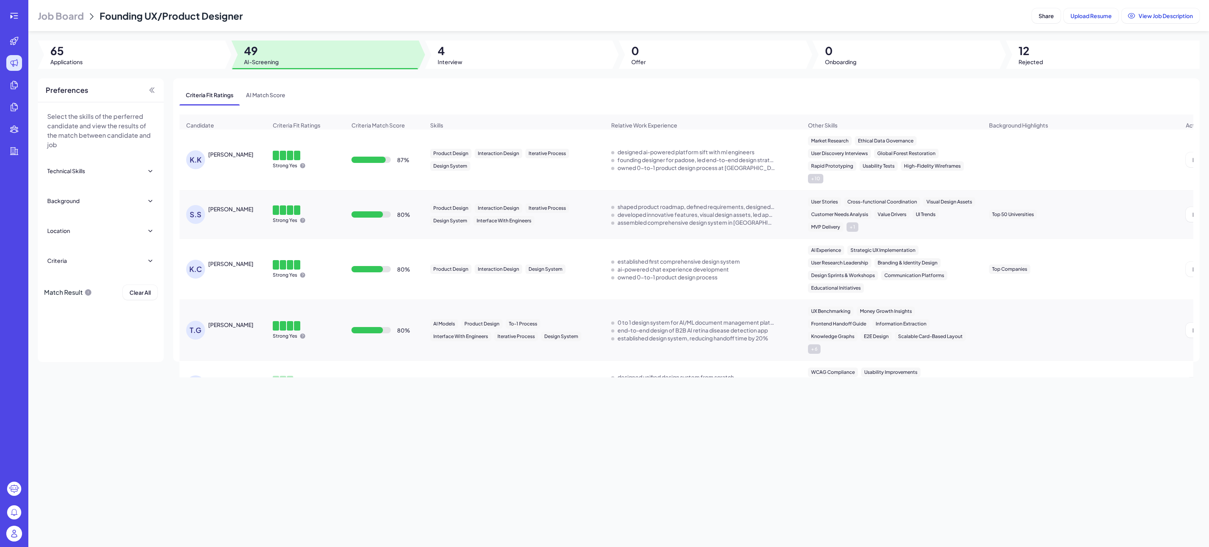
click at [242, 169] on div "K.K Kirtana Kannan" at bounding box center [226, 159] width 81 height 19
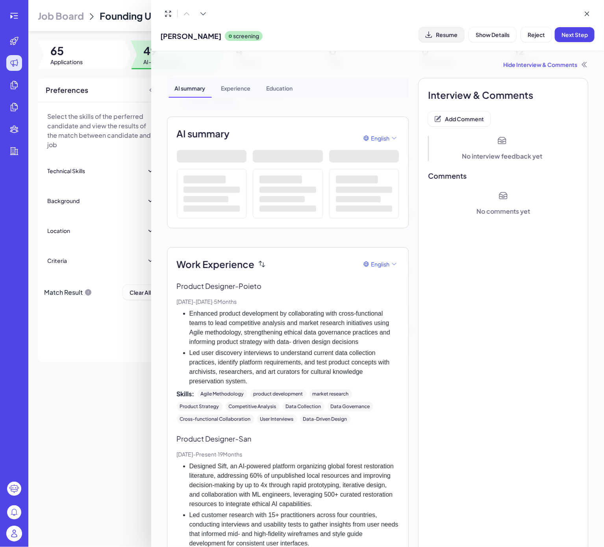
click at [438, 32] on span "Resume" at bounding box center [447, 34] width 22 height 7
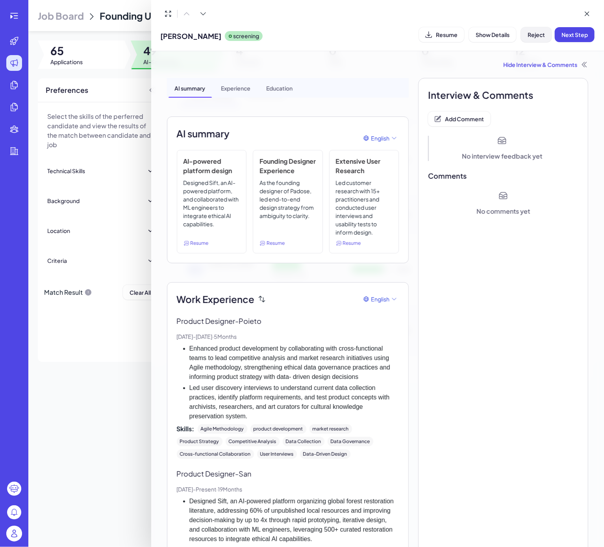
click at [535, 28] on button "Reject" at bounding box center [536, 34] width 31 height 15
click at [581, 82] on span "Ok" at bounding box center [580, 85] width 8 height 7
click at [453, 118] on span "Add Comment" at bounding box center [464, 118] width 39 height 7
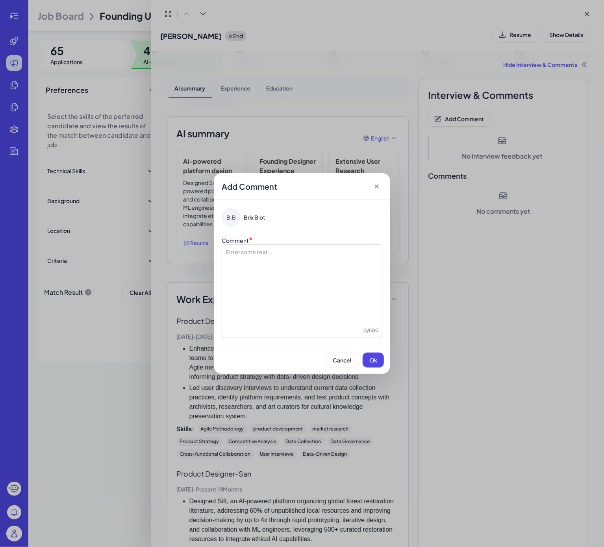
click at [290, 275] on div at bounding box center [302, 287] width 154 height 79
click at [254, 253] on span "**********" at bounding box center [241, 252] width 32 height 6
click at [372, 362] on span "Ok" at bounding box center [373, 360] width 8 height 7
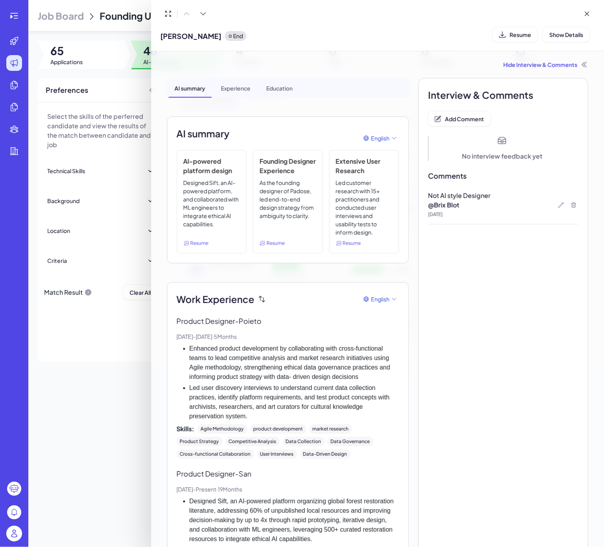
click at [134, 393] on div at bounding box center [302, 273] width 604 height 547
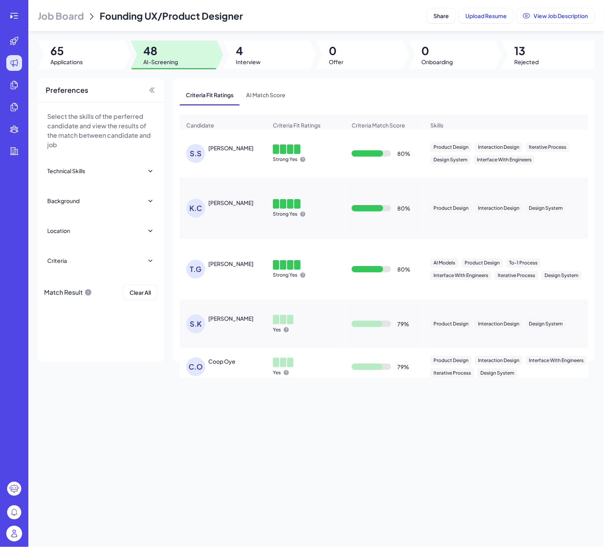
click at [218, 152] on div "[PERSON_NAME]" at bounding box center [237, 148] width 59 height 8
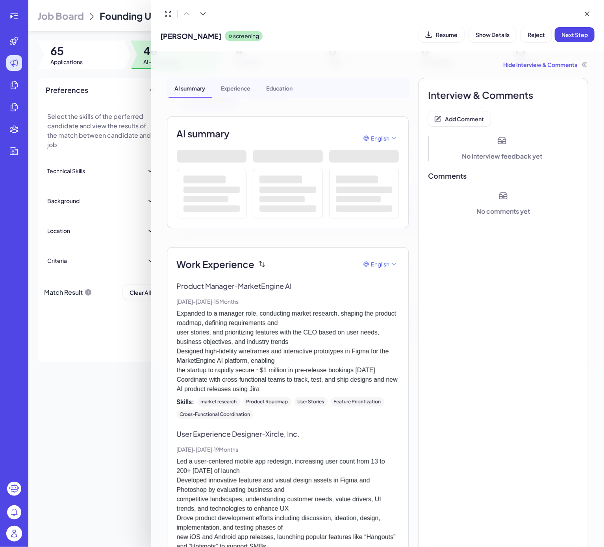
click at [437, 43] on div "Saifali Saiyed screening Resume Show Details Reject Next Step" at bounding box center [378, 34] width 434 height 20
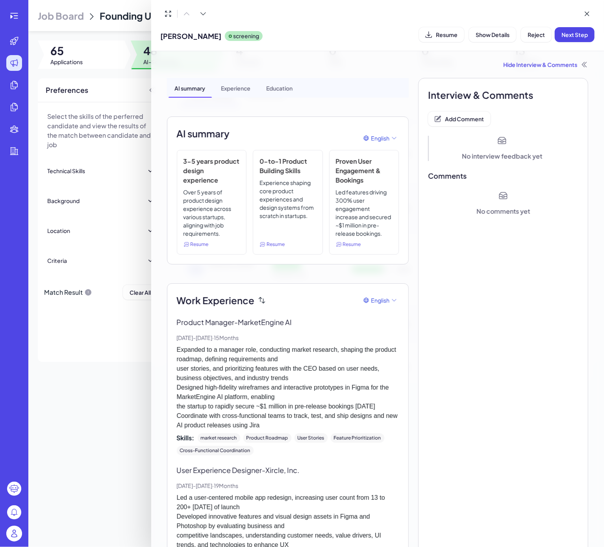
click at [438, 24] on div "Saifali Saiyed screening Resume Show Details Reject Next Step" at bounding box center [378, 25] width 434 height 38
click at [439, 32] on span "Resume" at bounding box center [447, 34] width 22 height 7
click at [567, 36] on span "Next Step" at bounding box center [574, 34] width 26 height 7
click at [463, 123] on button "Add Comment" at bounding box center [459, 118] width 63 height 15
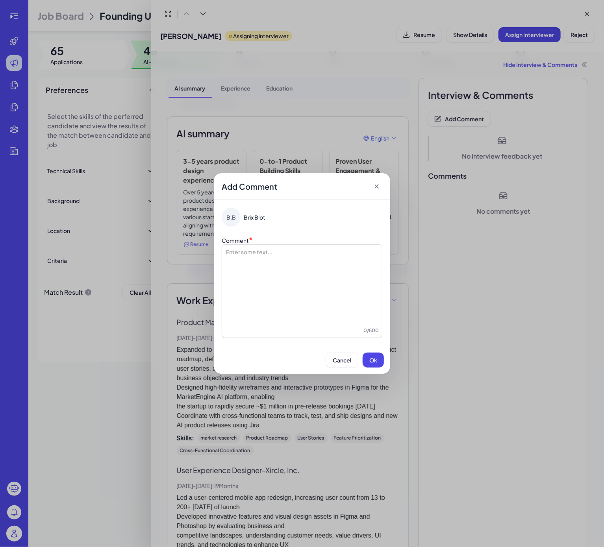
click at [312, 260] on div at bounding box center [302, 287] width 154 height 79
click at [375, 365] on button "Ok" at bounding box center [373, 360] width 21 height 15
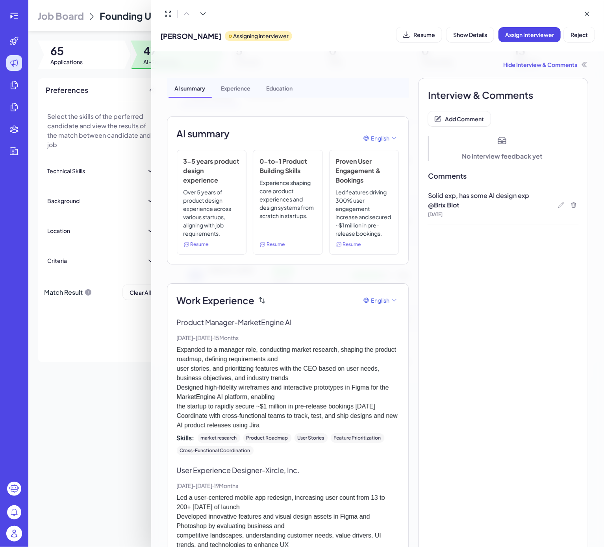
click at [149, 402] on div at bounding box center [302, 273] width 604 height 547
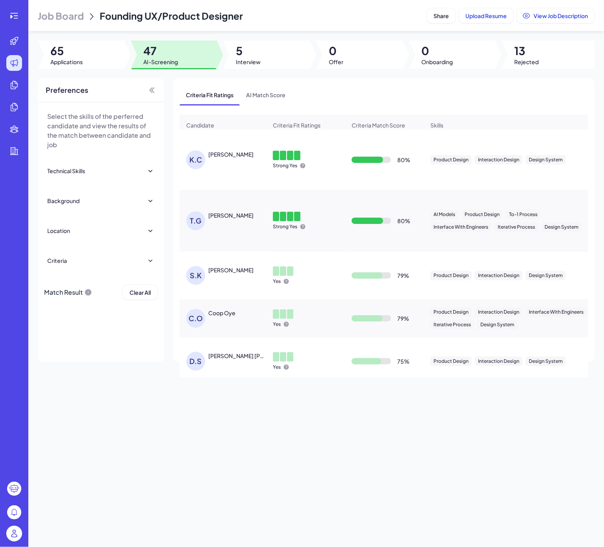
click at [131, 402] on div "Job Board Founding UX/Product Designer Share Upload Resume View Job Description…" at bounding box center [316, 273] width 576 height 547
click at [231, 169] on div "K.C KATE CHAPARRO" at bounding box center [226, 159] width 81 height 19
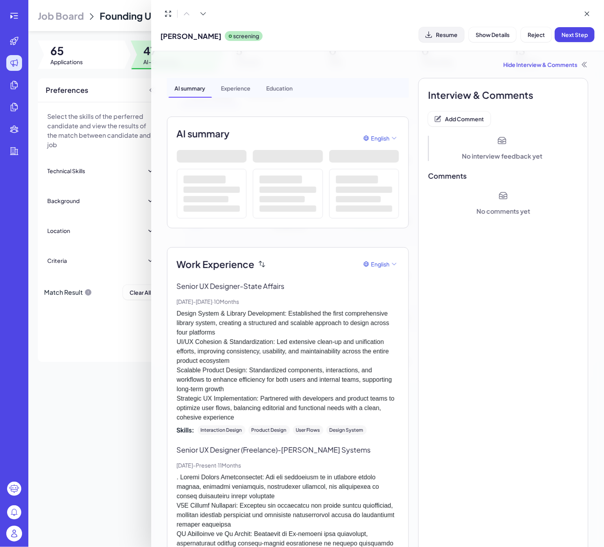
click at [447, 31] on span "Resume" at bounding box center [447, 34] width 22 height 7
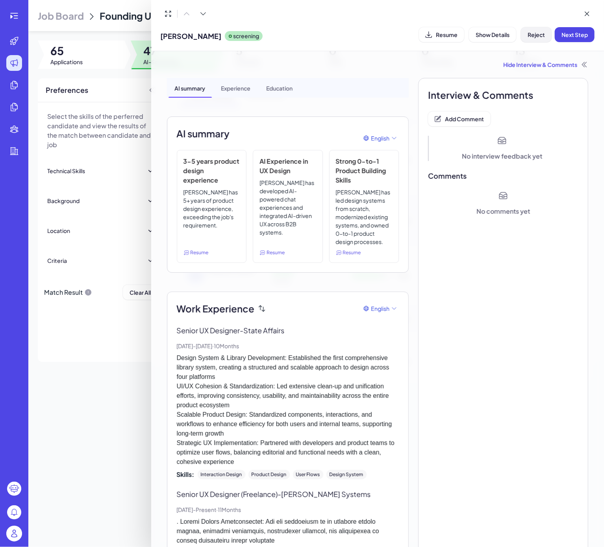
click at [531, 32] on span "Reject" at bounding box center [536, 34] width 17 height 7
click at [579, 89] on button "Ok" at bounding box center [580, 85] width 18 height 13
click at [455, 119] on span "Add Comment" at bounding box center [464, 118] width 39 height 7
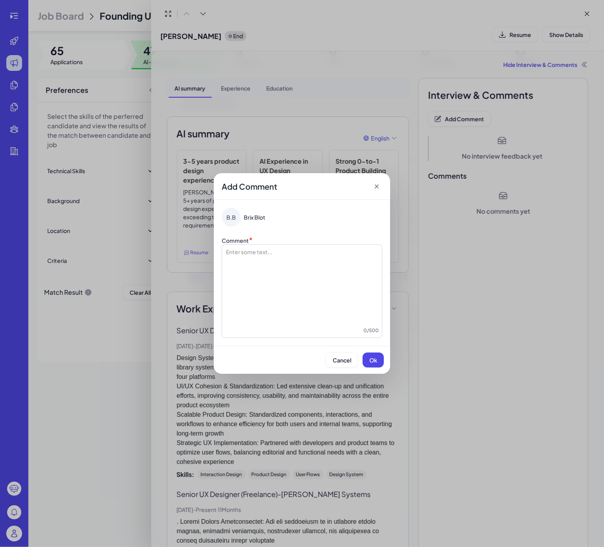
click at [305, 301] on div at bounding box center [302, 287] width 154 height 79
click at [378, 357] on button "Ok" at bounding box center [373, 360] width 21 height 15
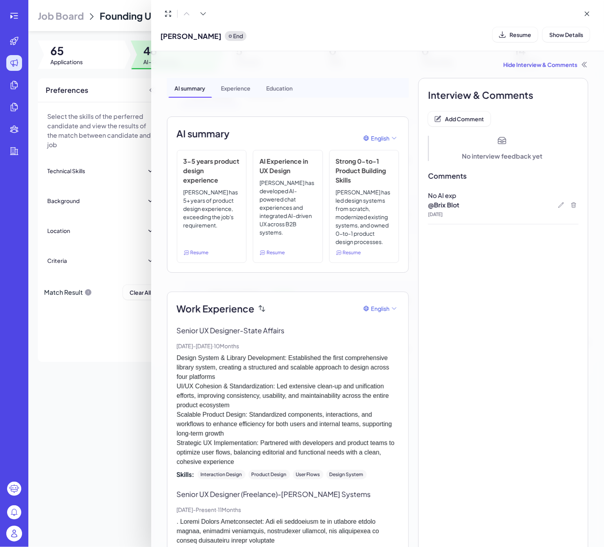
click at [83, 383] on div at bounding box center [302, 273] width 604 height 547
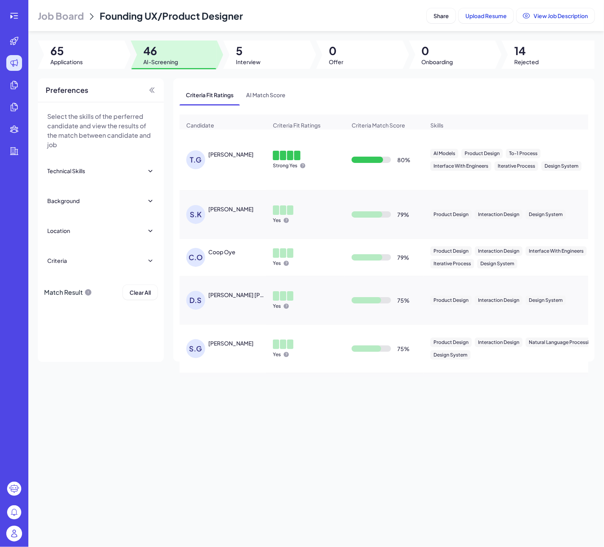
click at [229, 169] on div "T.G Tejas Gopalan" at bounding box center [226, 159] width 81 height 19
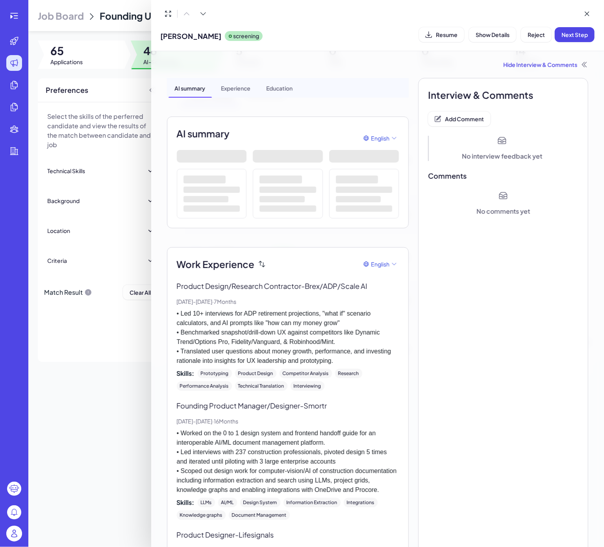
click at [445, 26] on div "Tejas Gopalan screening Resume Show Details Reject Next Step" at bounding box center [378, 34] width 434 height 20
click at [445, 35] on span "Resume" at bounding box center [447, 34] width 22 height 7
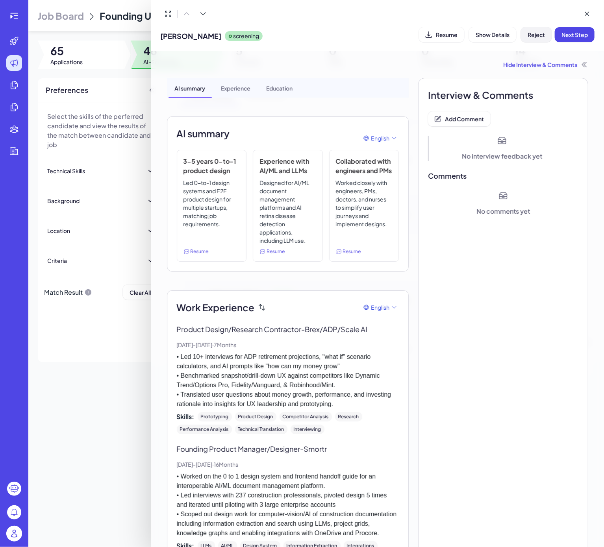
click at [539, 36] on span "Reject" at bounding box center [536, 34] width 17 height 7
drag, startPoint x: 578, startPoint y: 87, endPoint x: 547, endPoint y: 100, distance: 33.3
click at [578, 85] on span "Ok" at bounding box center [580, 85] width 8 height 7
click at [463, 123] on button "Add Comment" at bounding box center [459, 118] width 63 height 15
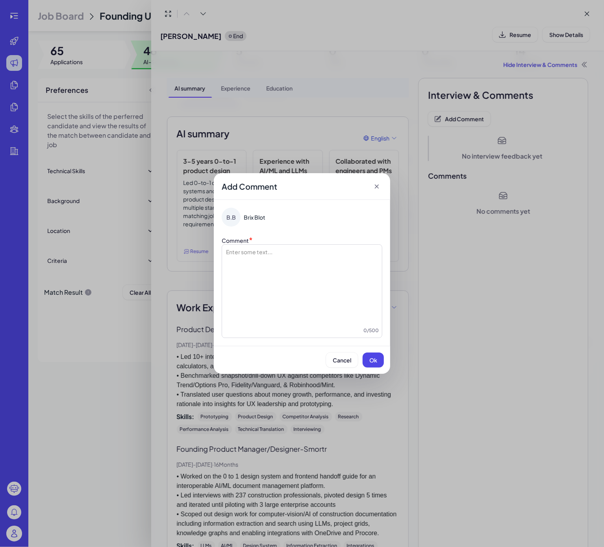
click at [314, 270] on div at bounding box center [302, 287] width 154 height 79
click at [378, 359] on button "Ok" at bounding box center [373, 360] width 21 height 15
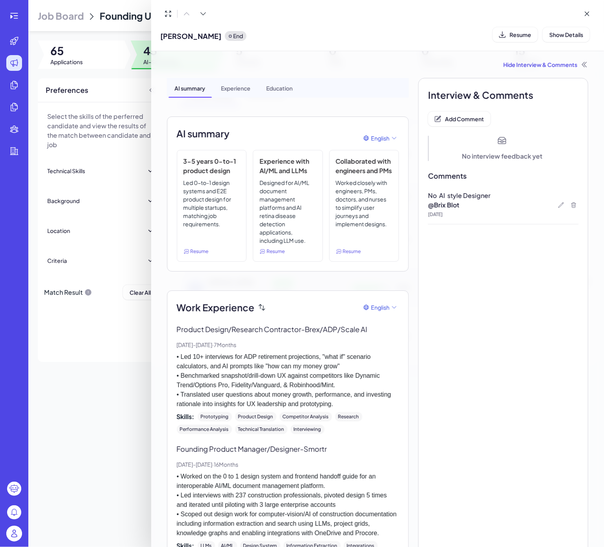
click at [140, 408] on div at bounding box center [302, 273] width 604 height 547
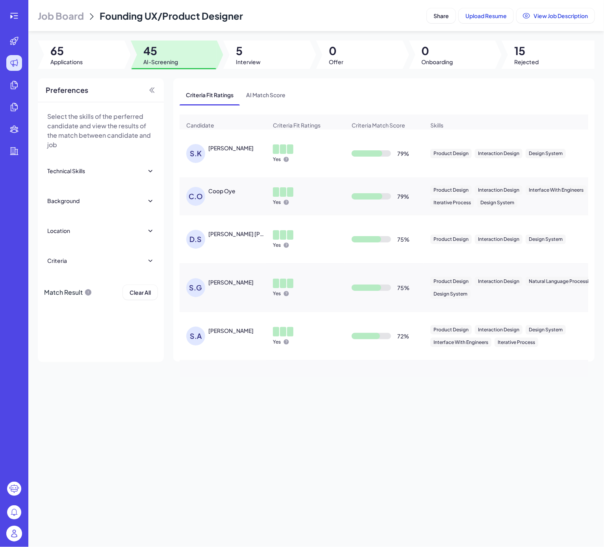
click at [218, 152] on div "[PERSON_NAME]" at bounding box center [230, 148] width 45 height 8
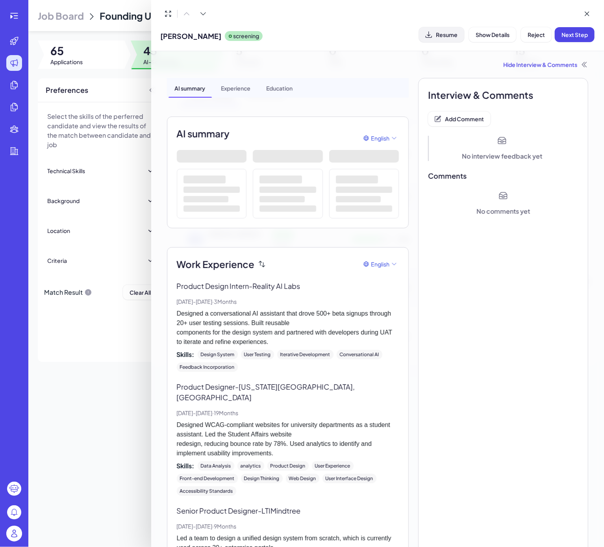
click at [453, 36] on span "Resume" at bounding box center [447, 34] width 22 height 7
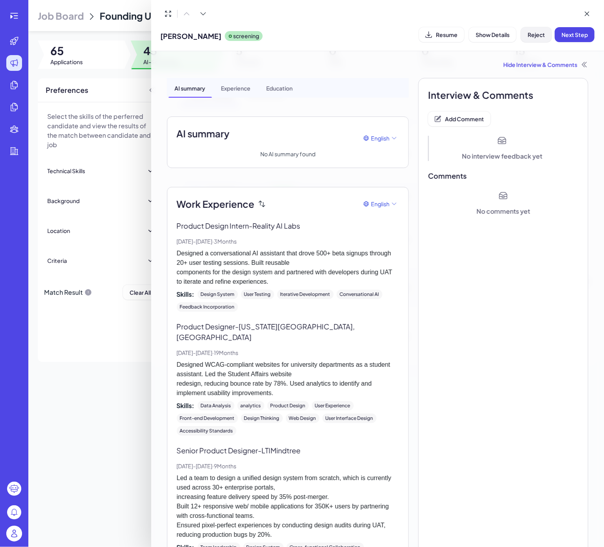
click at [539, 40] on button "Reject" at bounding box center [536, 34] width 31 height 15
click at [573, 82] on button "Ok" at bounding box center [580, 85] width 18 height 13
click at [455, 132] on div "Interview & Comments Add Comment No interview feedback yet Comments No comments…" at bounding box center [503, 495] width 170 height 835
click at [453, 115] on span "Add Comment" at bounding box center [464, 118] width 39 height 7
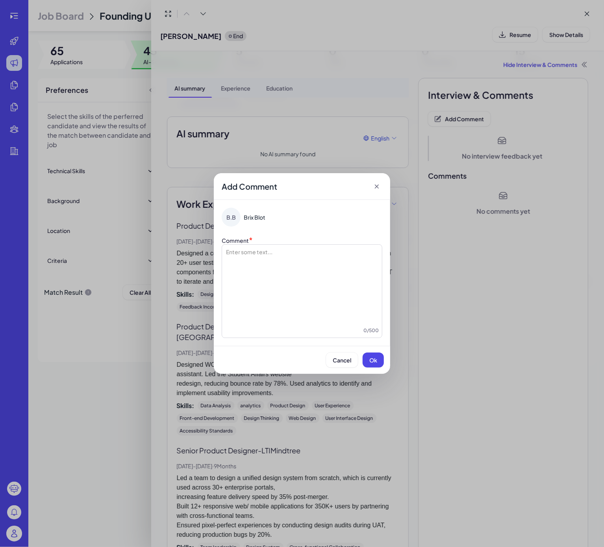
drag, startPoint x: 294, startPoint y: 243, endPoint x: 288, endPoint y: 255, distance: 13.9
click at [294, 244] on div "Comment * Enter some text... 0 / 500" at bounding box center [302, 287] width 161 height 102
click at [288, 255] on div at bounding box center [302, 287] width 154 height 79
click at [365, 362] on button "Ok" at bounding box center [373, 360] width 21 height 15
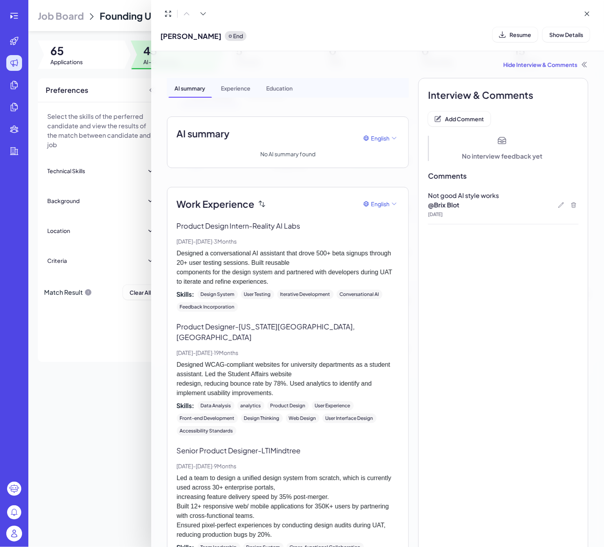
click at [76, 396] on div at bounding box center [302, 273] width 604 height 547
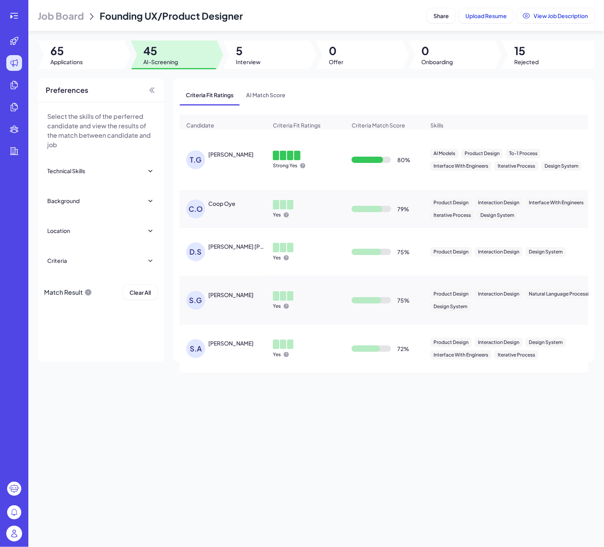
click at [233, 158] on div "[PERSON_NAME]" at bounding box center [230, 154] width 45 height 8
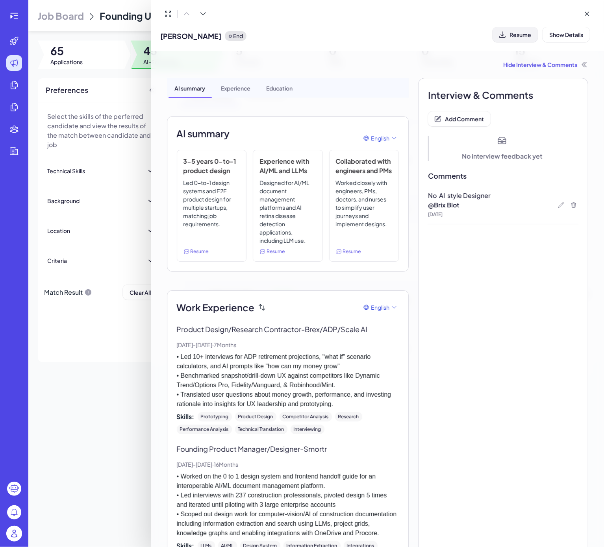
click at [506, 31] on button "Resume" at bounding box center [514, 34] width 45 height 15
drag, startPoint x: 116, startPoint y: 395, endPoint x: 126, endPoint y: 383, distance: 16.5
click at [116, 395] on div at bounding box center [302, 273] width 604 height 547
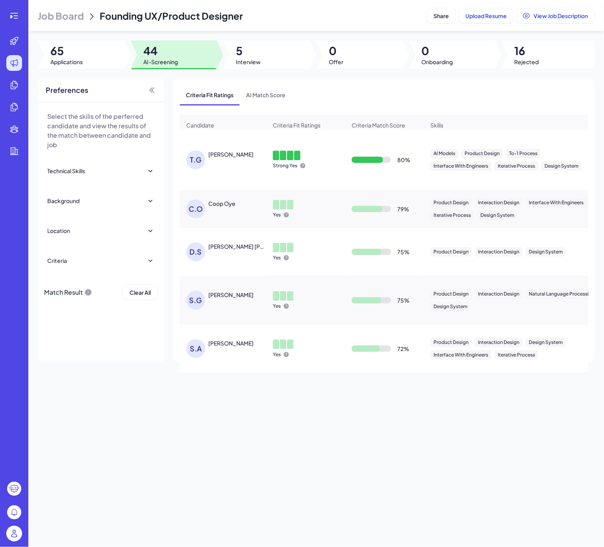
click at [210, 154] on div "T.G Tejas Gopalan" at bounding box center [223, 159] width 86 height 31
click at [220, 158] on div "[PERSON_NAME]" at bounding box center [230, 154] width 45 height 8
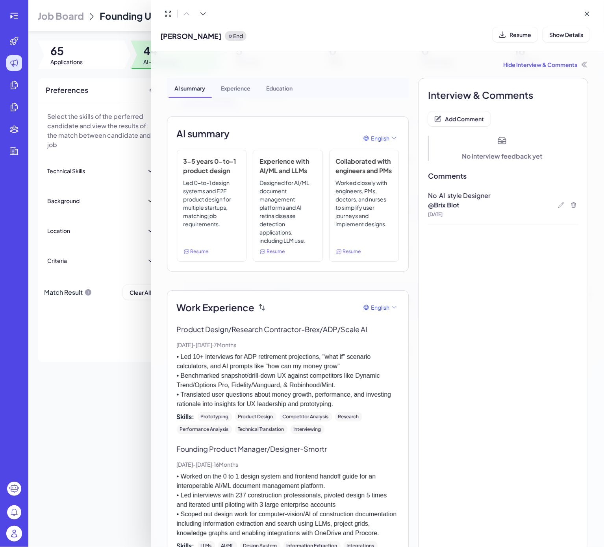
drag, startPoint x: 58, startPoint y: 394, endPoint x: 69, endPoint y: 391, distance: 12.0
click at [58, 394] on div at bounding box center [302, 273] width 604 height 547
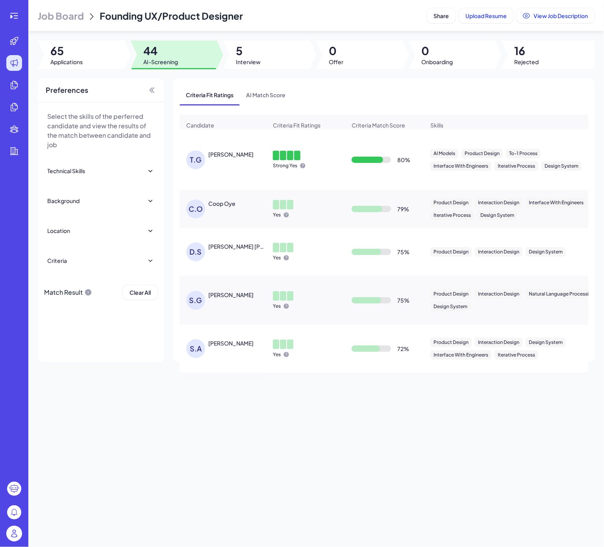
click at [263, 156] on div "T.G Tejas Gopalan" at bounding box center [223, 159] width 86 height 31
click at [250, 158] on div "T.G Tejas Gopalan" at bounding box center [223, 159] width 86 height 31
click at [231, 158] on div "[PERSON_NAME]" at bounding box center [230, 154] width 45 height 8
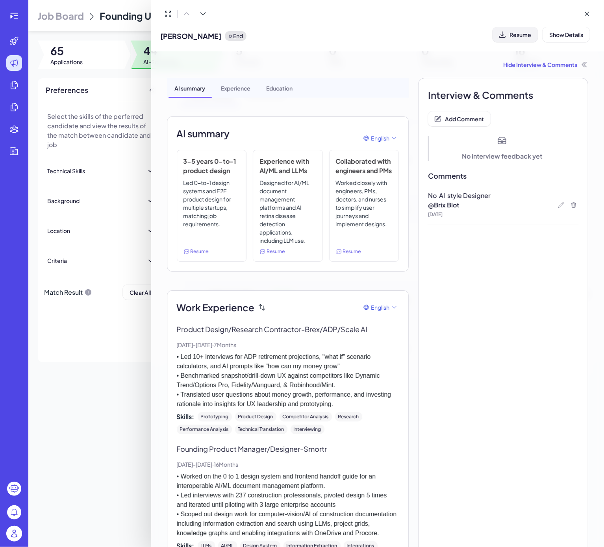
click at [522, 29] on button "Resume" at bounding box center [514, 34] width 45 height 15
click at [106, 383] on div at bounding box center [302, 273] width 604 height 547
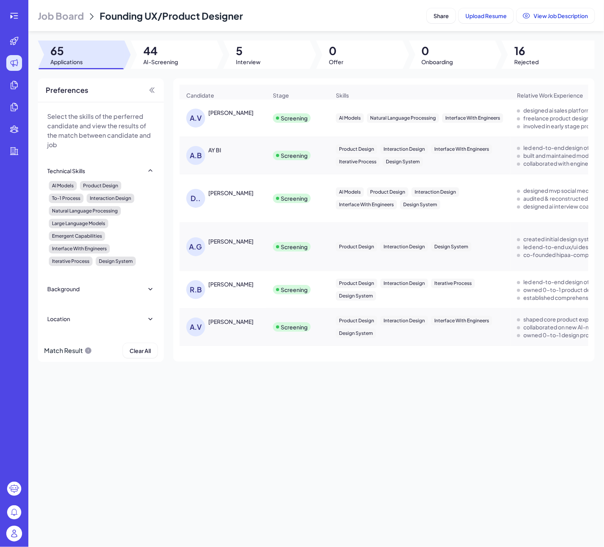
click at [231, 117] on div "[PERSON_NAME]" at bounding box center [230, 113] width 45 height 8
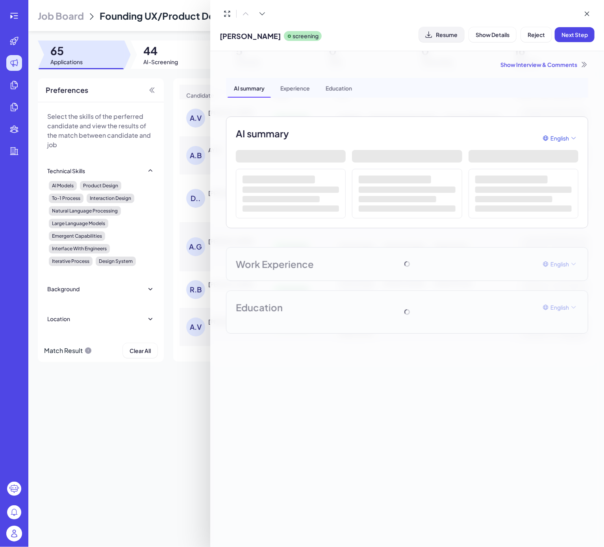
click at [450, 33] on span "Resume" at bounding box center [447, 34] width 22 height 7
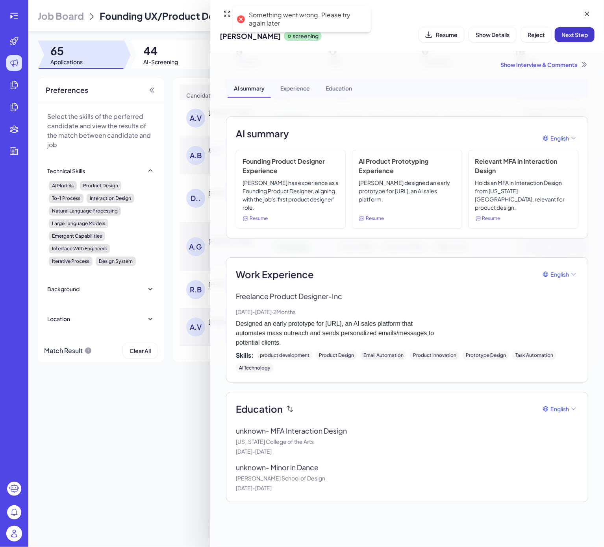
click at [570, 38] on button "Next Step" at bounding box center [575, 34] width 40 height 15
click at [524, 68] on div "Show Interview & Comments" at bounding box center [407, 65] width 362 height 8
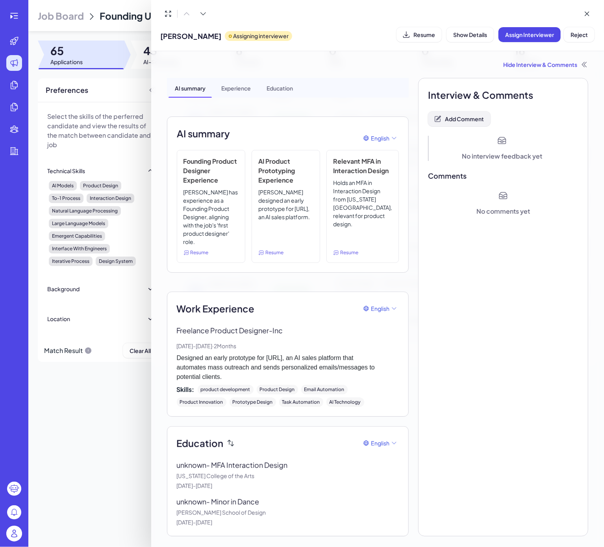
click at [457, 120] on span "Add Comment" at bounding box center [464, 118] width 39 height 7
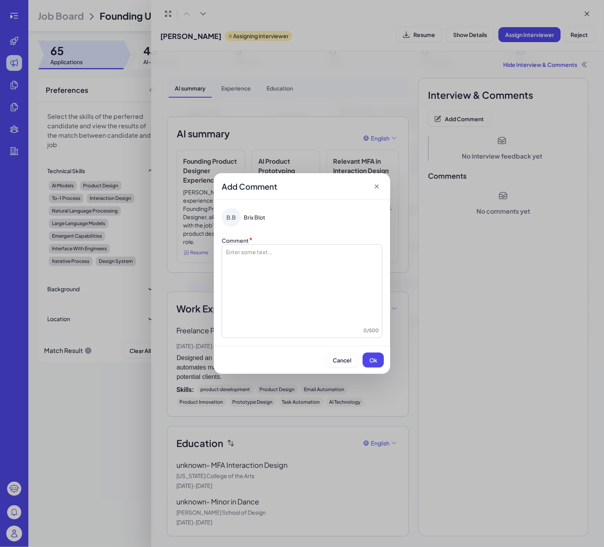
click at [284, 254] on div at bounding box center [302, 287] width 154 height 79
click at [367, 362] on button "Ok" at bounding box center [373, 360] width 21 height 15
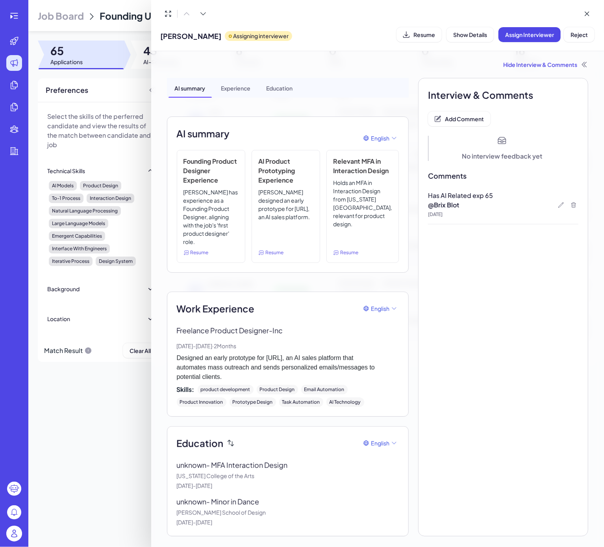
click at [115, 432] on div at bounding box center [302, 273] width 604 height 547
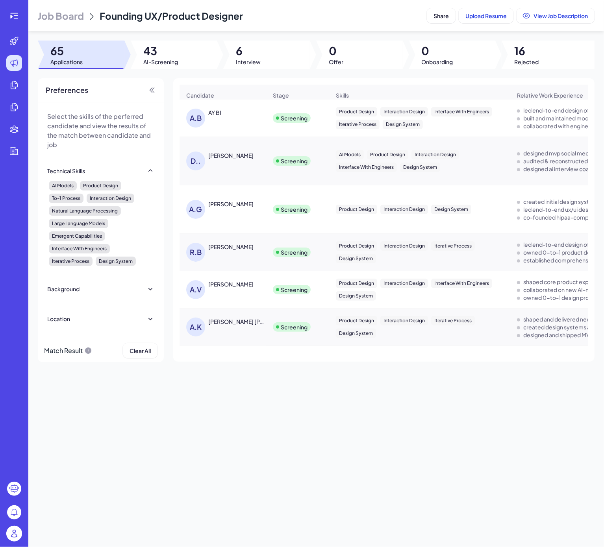
click at [215, 126] on div "A.B AY BI" at bounding box center [226, 118] width 81 height 19
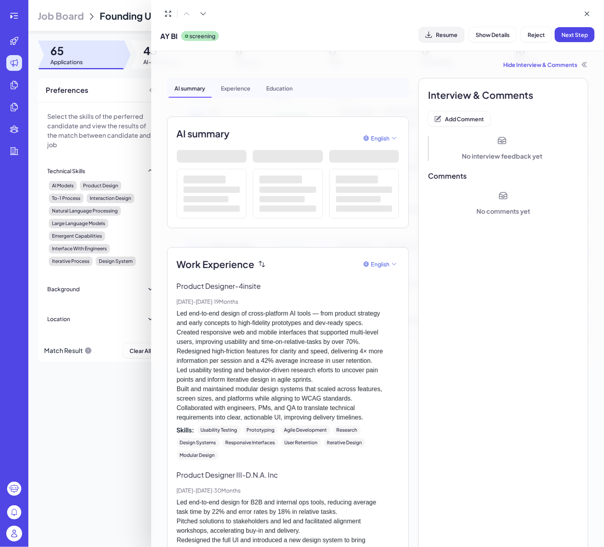
click at [438, 28] on button "Resume" at bounding box center [441, 34] width 45 height 15
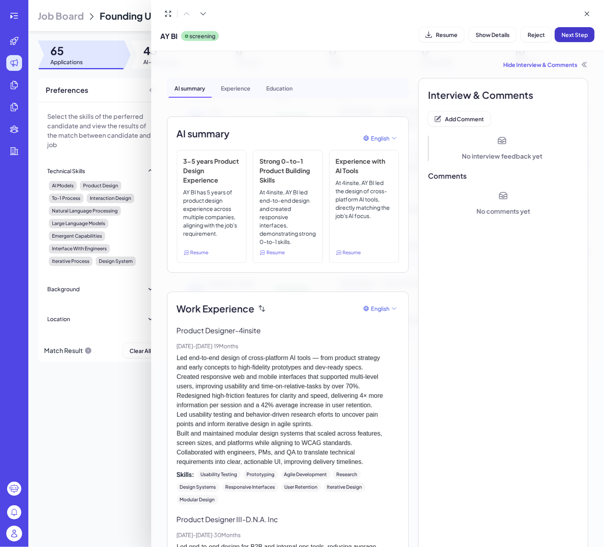
click at [574, 34] on span "Next Step" at bounding box center [574, 34] width 26 height 7
click at [456, 122] on button "Add Comment" at bounding box center [459, 118] width 63 height 15
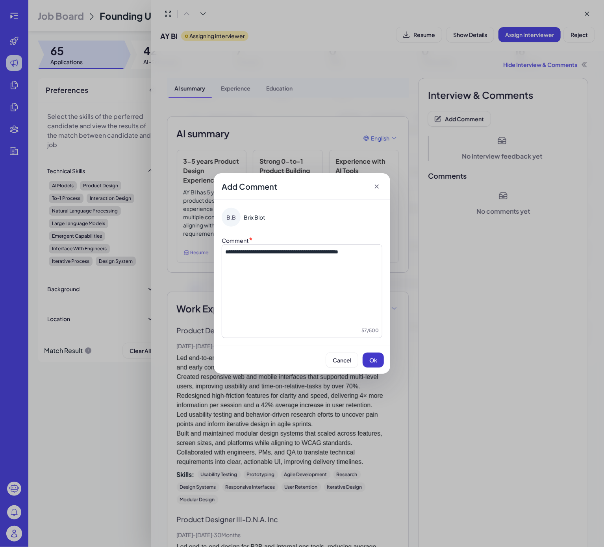
click at [373, 357] on span "Ok" at bounding box center [373, 360] width 8 height 7
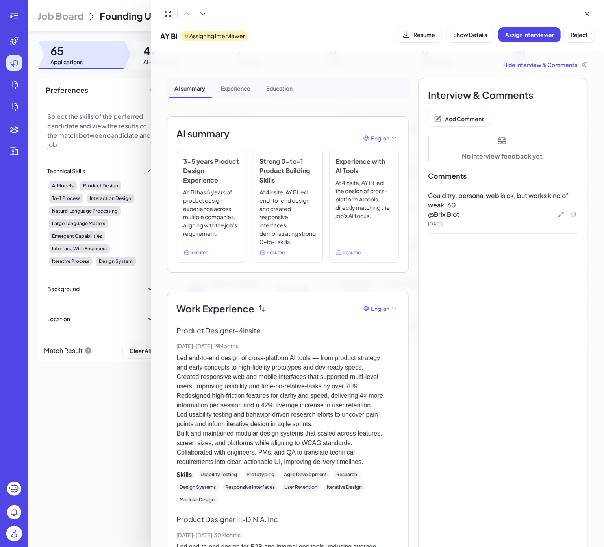
click at [114, 435] on div at bounding box center [302, 273] width 604 height 547
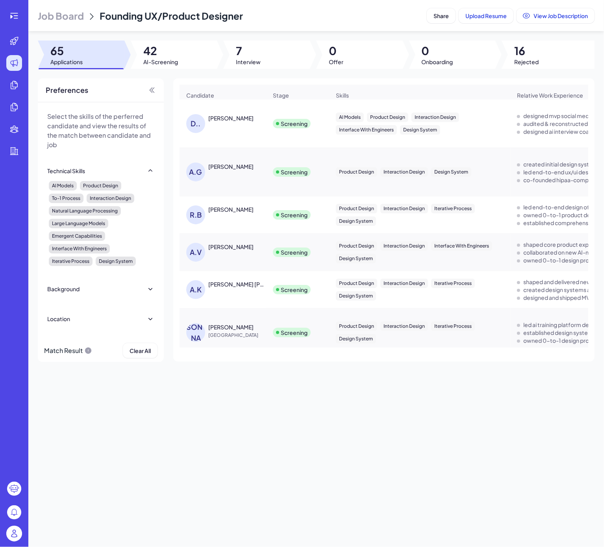
click at [211, 122] on div "[PERSON_NAME]" at bounding box center [230, 118] width 45 height 8
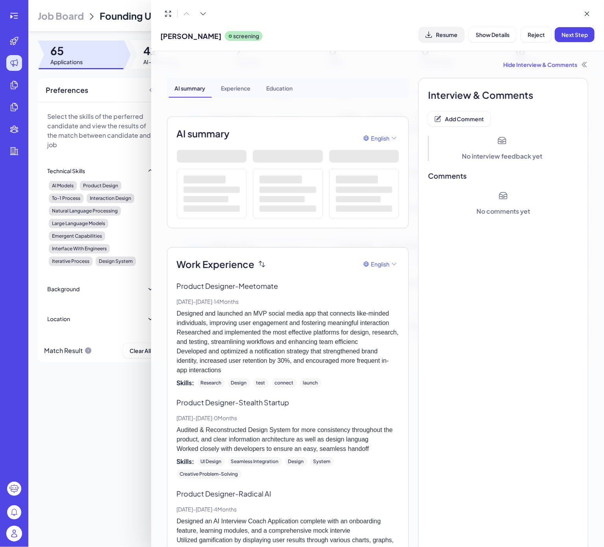
click at [451, 35] on span "Resume" at bounding box center [447, 34] width 22 height 7
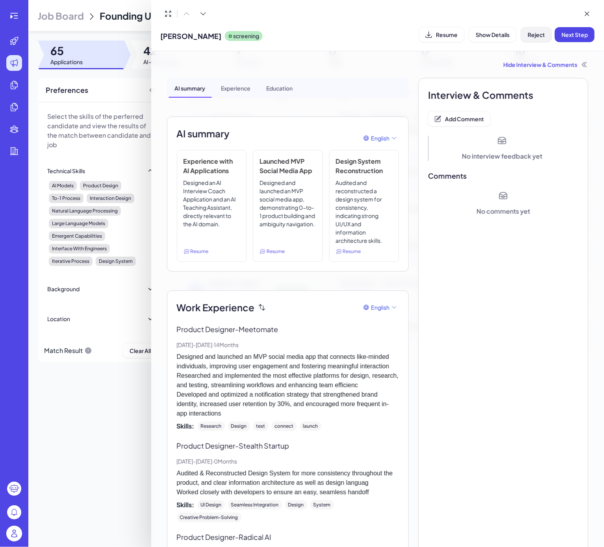
click at [540, 39] on button "Reject" at bounding box center [536, 34] width 31 height 15
click at [578, 83] on span "Ok" at bounding box center [580, 85] width 8 height 7
click at [467, 114] on button "Add Comment" at bounding box center [459, 118] width 63 height 15
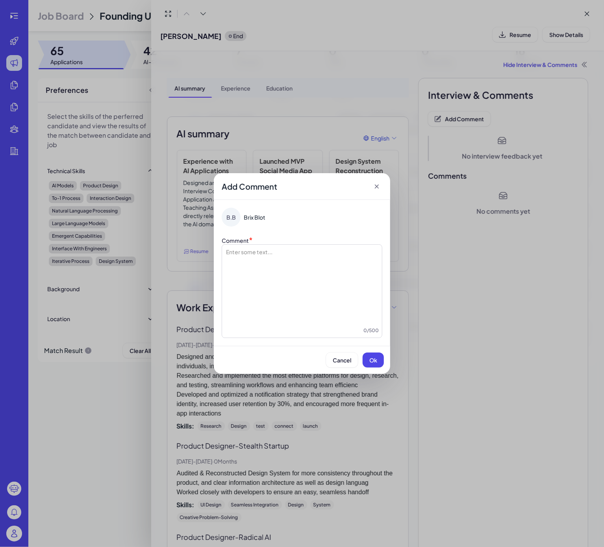
click at [328, 265] on div at bounding box center [302, 287] width 154 height 79
drag, startPoint x: 375, startPoint y: 367, endPoint x: 309, endPoint y: 374, distance: 66.9
click at [375, 367] on button "Ok" at bounding box center [373, 360] width 21 height 15
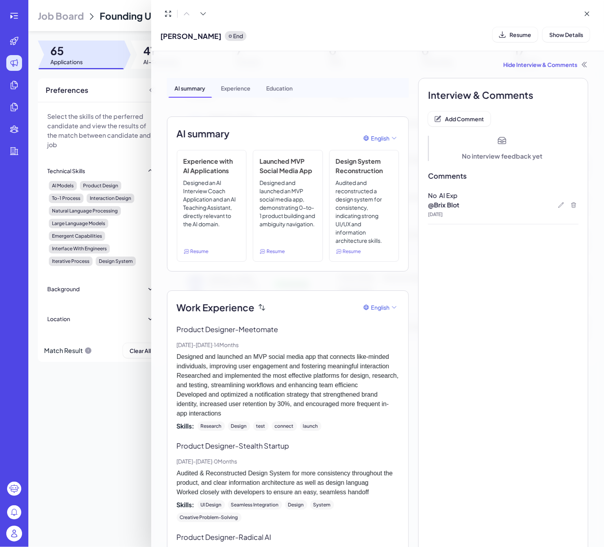
click at [130, 452] on div at bounding box center [302, 273] width 604 height 547
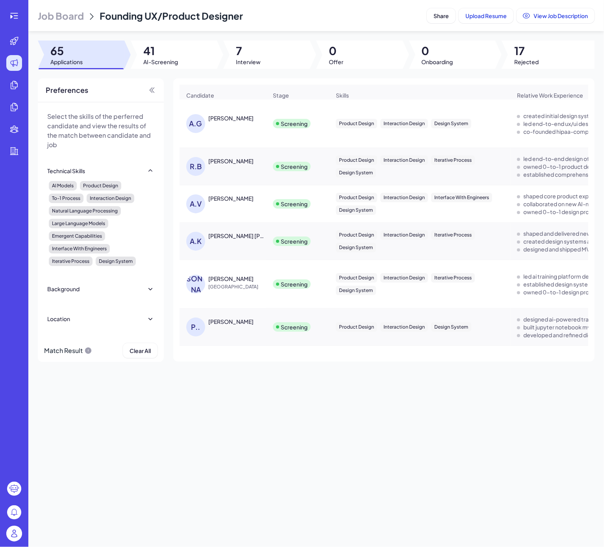
click at [223, 122] on div "[PERSON_NAME]" at bounding box center [230, 118] width 45 height 8
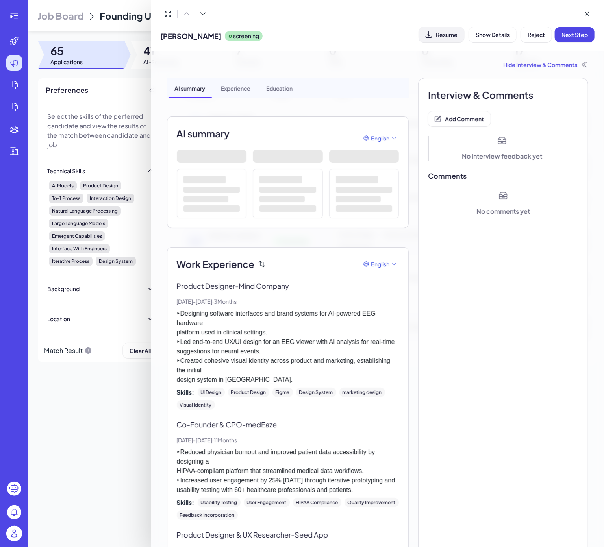
click at [436, 34] on span "Resume" at bounding box center [447, 34] width 22 height 7
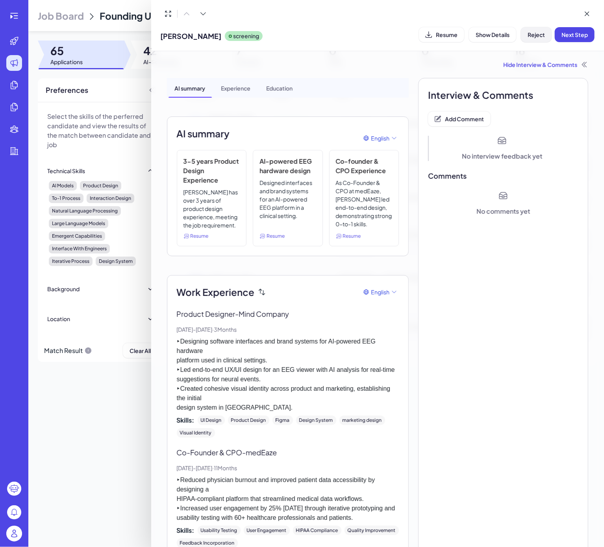
click at [540, 35] on span "Reject" at bounding box center [536, 34] width 17 height 7
click at [580, 80] on button "Ok" at bounding box center [580, 85] width 18 height 13
click at [465, 116] on span "Add Comment" at bounding box center [464, 118] width 39 height 7
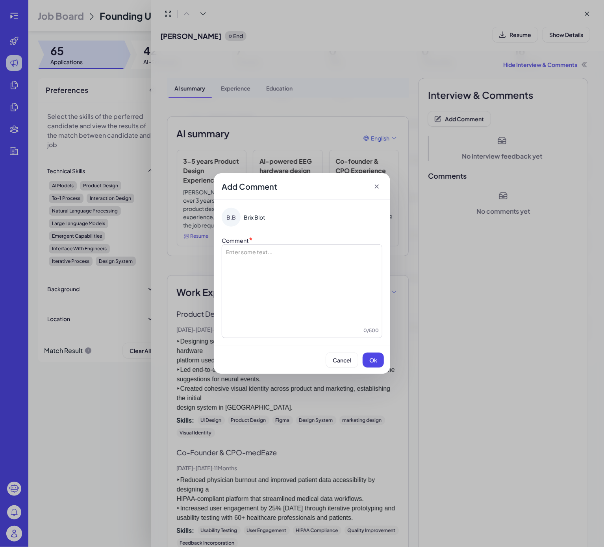
click at [272, 269] on div at bounding box center [302, 287] width 154 height 79
click at [240, 254] on span "*********" at bounding box center [235, 252] width 20 height 6
click at [376, 361] on span "Ok" at bounding box center [373, 360] width 8 height 7
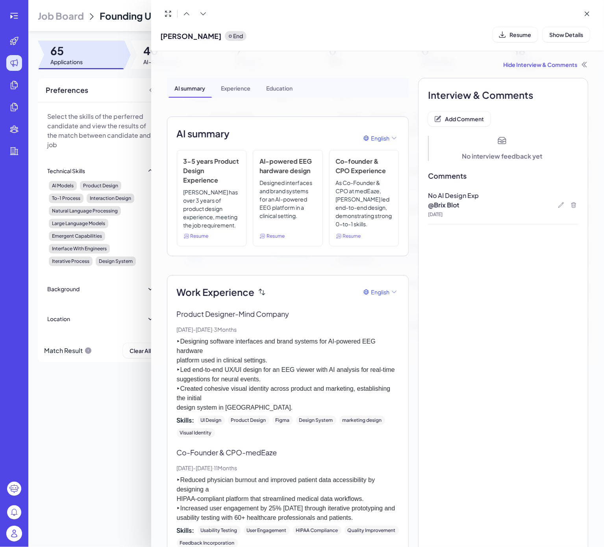
drag, startPoint x: 98, startPoint y: 479, endPoint x: 142, endPoint y: 419, distance: 74.6
click at [101, 480] on div at bounding box center [302, 273] width 604 height 547
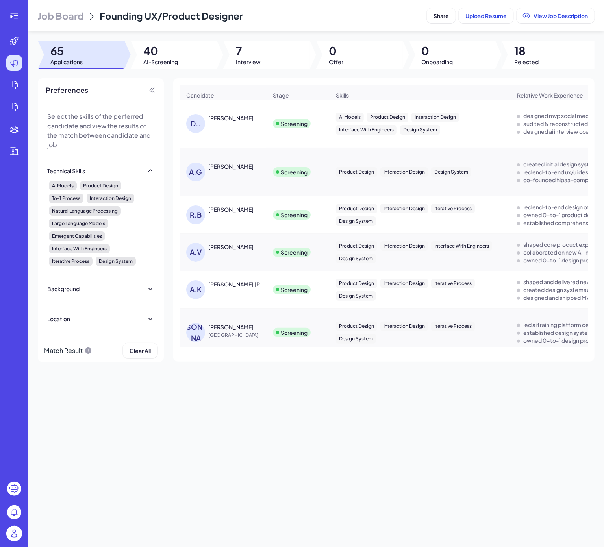
click at [232, 118] on div "D.. DYLAN DINH" at bounding box center [223, 123] width 86 height 31
click at [225, 122] on div "[PERSON_NAME]" at bounding box center [230, 118] width 45 height 8
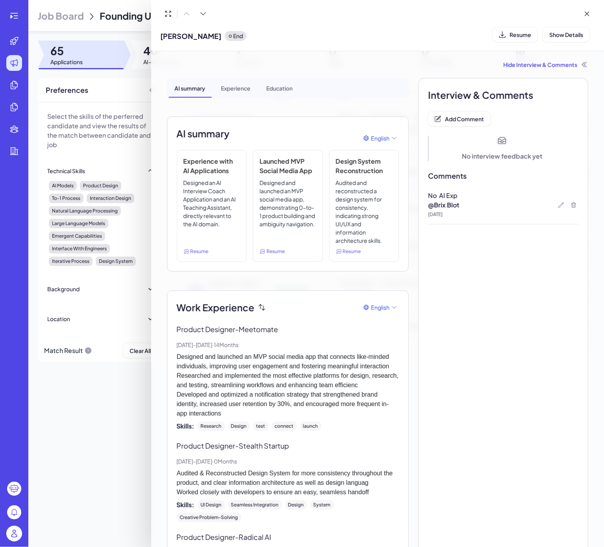
drag, startPoint x: 119, startPoint y: 415, endPoint x: 183, endPoint y: 319, distance: 115.6
click at [121, 416] on div at bounding box center [302, 273] width 604 height 547
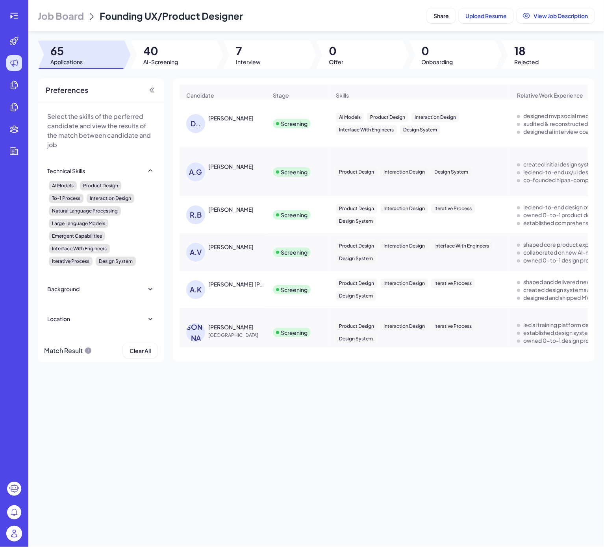
click at [220, 180] on div "A.G ANN GAO" at bounding box center [226, 172] width 81 height 19
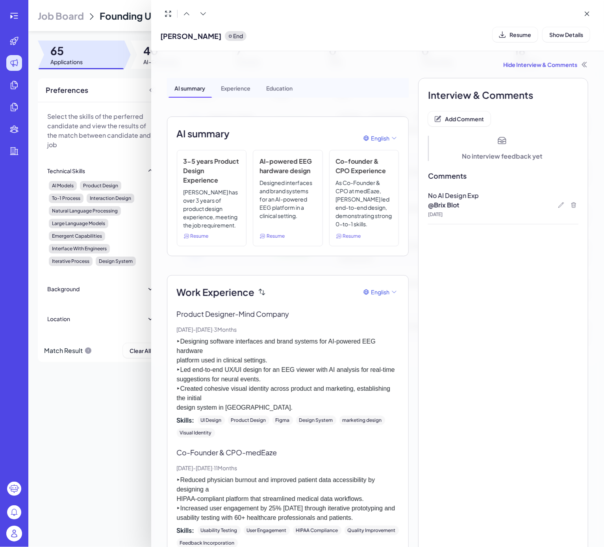
click at [138, 418] on div at bounding box center [302, 273] width 604 height 547
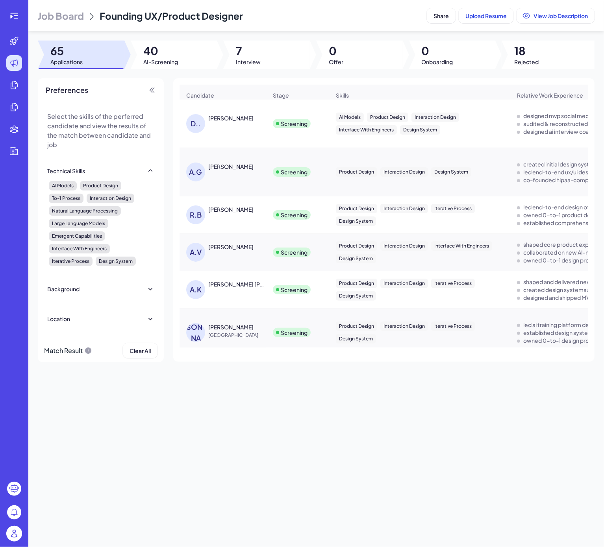
click at [228, 213] on div "R.B Rukmini Bose" at bounding box center [223, 214] width 86 height 31
click at [228, 213] on div "[PERSON_NAME]" at bounding box center [230, 209] width 45 height 8
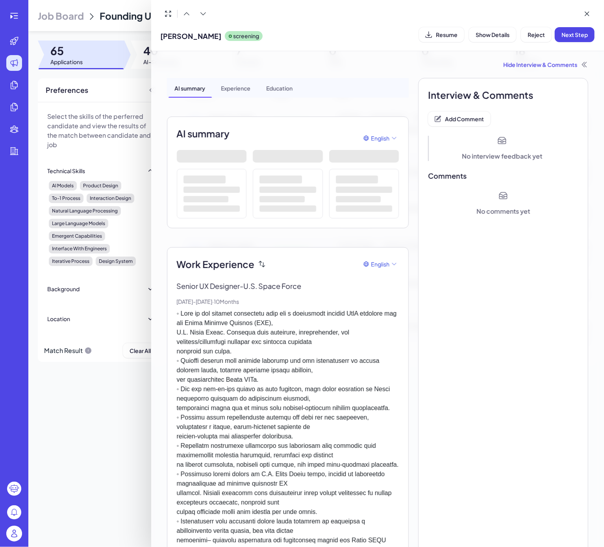
drag, startPoint x: 106, startPoint y: 428, endPoint x: 109, endPoint y: 421, distance: 6.7
click at [107, 428] on div at bounding box center [302, 273] width 604 height 547
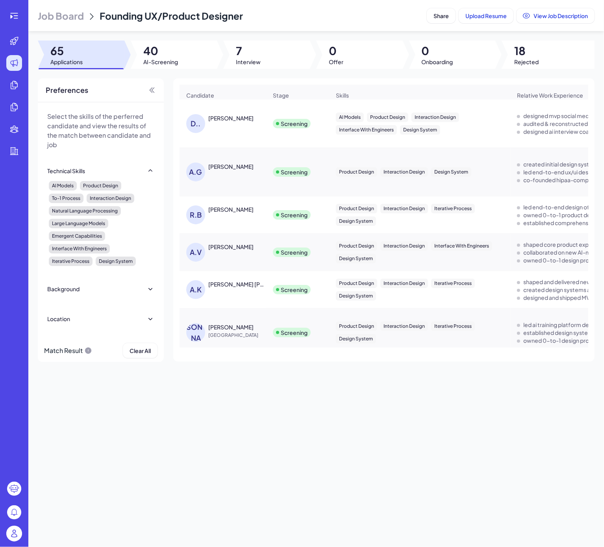
click at [220, 213] on div "[PERSON_NAME]" at bounding box center [230, 209] width 45 height 8
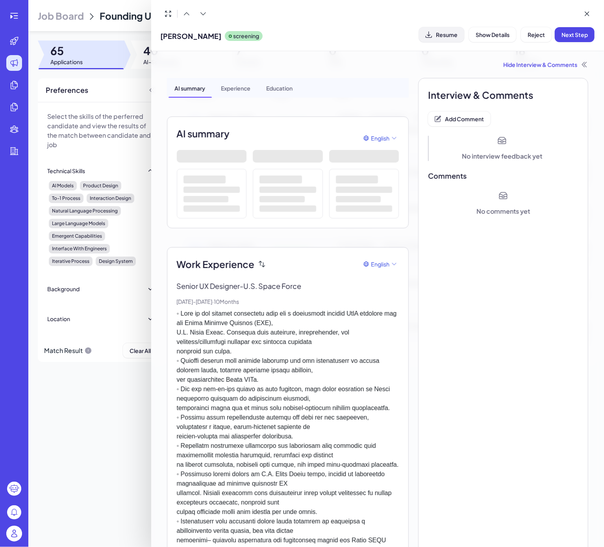
click at [443, 32] on span "Resume" at bounding box center [447, 34] width 22 height 7
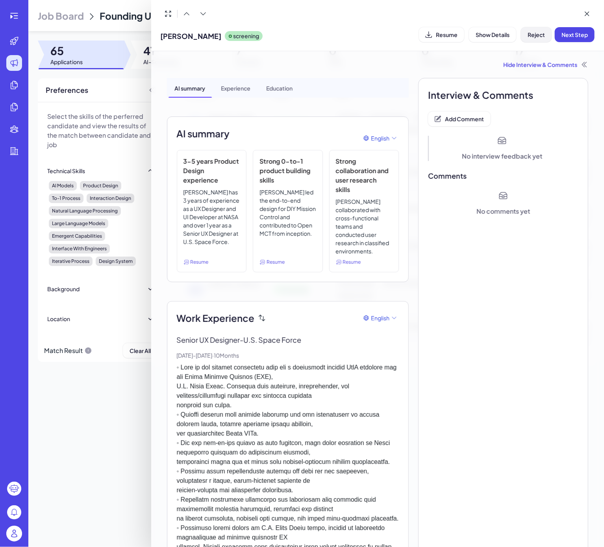
click at [530, 36] on span "Reject" at bounding box center [536, 34] width 17 height 7
drag, startPoint x: 589, startPoint y: 88, endPoint x: 578, endPoint y: 92, distance: 12.1
click at [589, 87] on div "Are you sure you want to mark this candidate as unsuitable? Cancel Ok" at bounding box center [537, 73] width 118 height 52
click at [576, 87] on span "Ok" at bounding box center [580, 85] width 8 height 7
click at [453, 116] on span "Add Comment" at bounding box center [464, 118] width 39 height 7
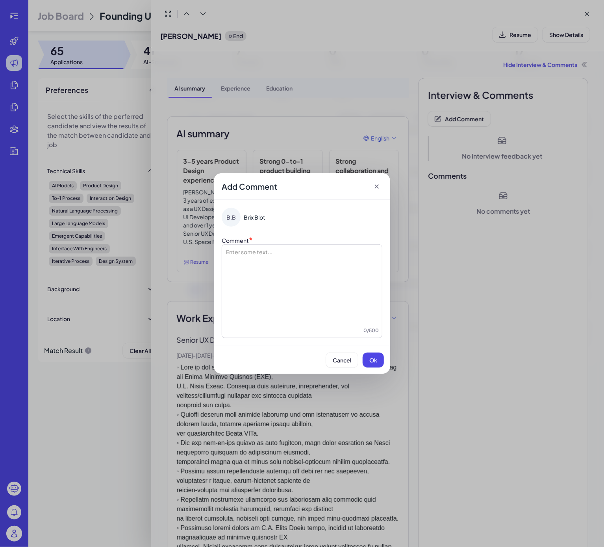
click at [287, 284] on div at bounding box center [302, 287] width 154 height 79
click at [243, 252] on span "*********" at bounding box center [234, 252] width 19 height 6
click at [241, 253] on span "*********" at bounding box center [234, 252] width 19 height 6
click at [372, 362] on span "Ok" at bounding box center [373, 360] width 8 height 7
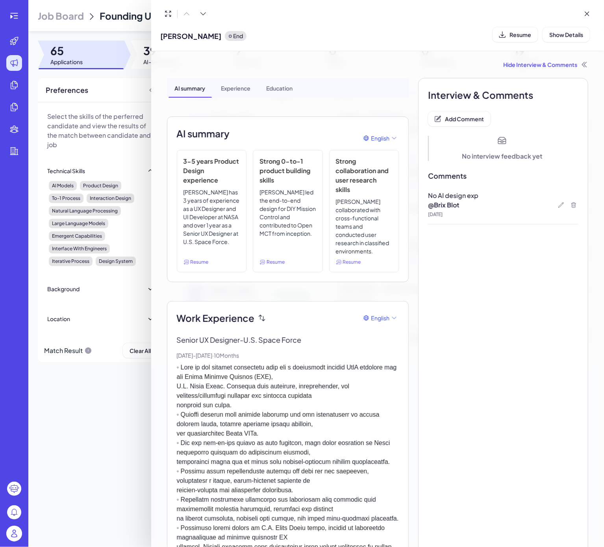
drag, startPoint x: 138, startPoint y: 370, endPoint x: 140, endPoint y: 376, distance: 6.7
click at [139, 372] on div at bounding box center [302, 273] width 604 height 547
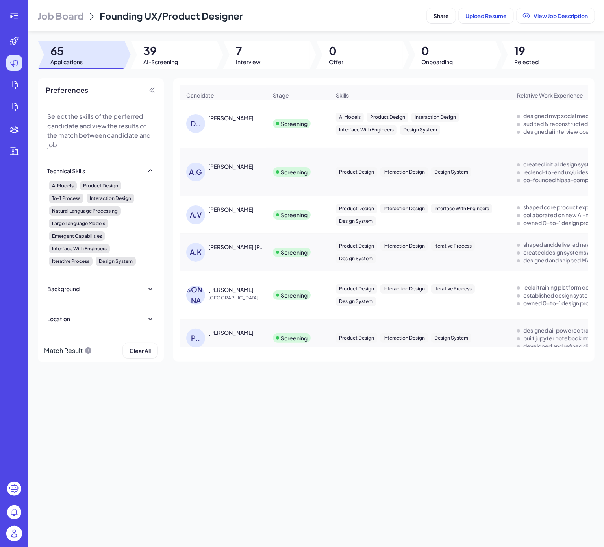
drag, startPoint x: 141, startPoint y: 395, endPoint x: 146, endPoint y: 388, distance: 9.1
click at [143, 393] on div "Job Board Founding UX/Product Designer Share Upload Resume View Job Description…" at bounding box center [316, 273] width 576 height 547
click at [220, 180] on div "A.G ANN GAO" at bounding box center [226, 172] width 81 height 19
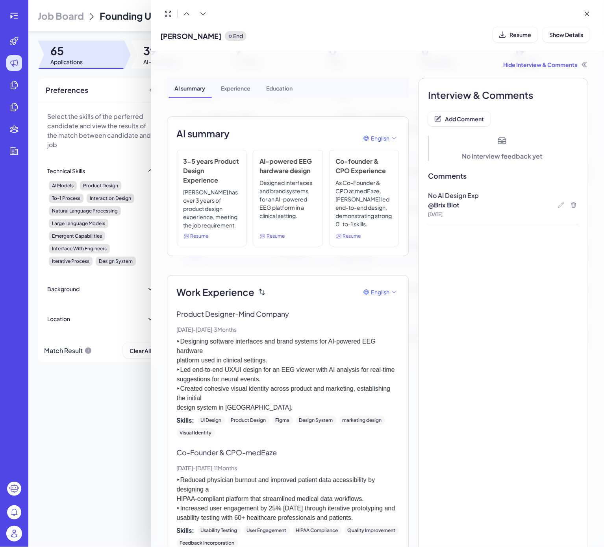
drag, startPoint x: 103, startPoint y: 454, endPoint x: 109, endPoint y: 177, distance: 277.2
click at [103, 450] on div at bounding box center [302, 273] width 604 height 547
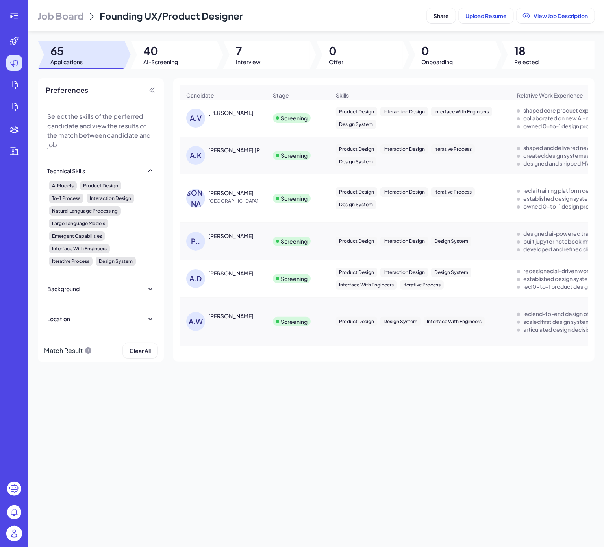
click at [211, 117] on div "[PERSON_NAME]" at bounding box center [230, 113] width 45 height 8
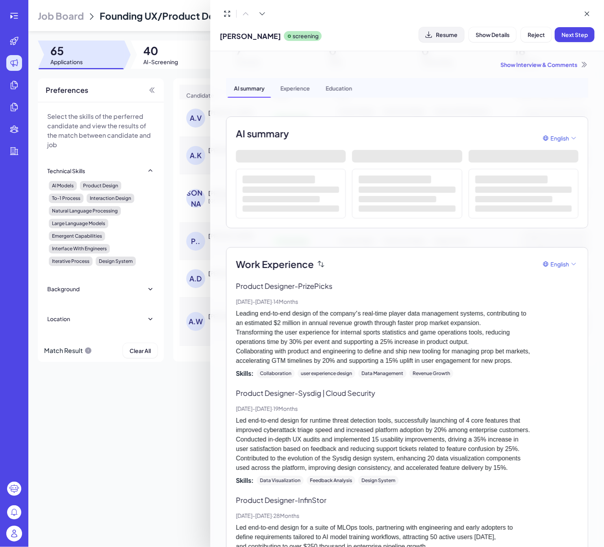
click at [444, 31] on span "Resume" at bounding box center [447, 34] width 22 height 7
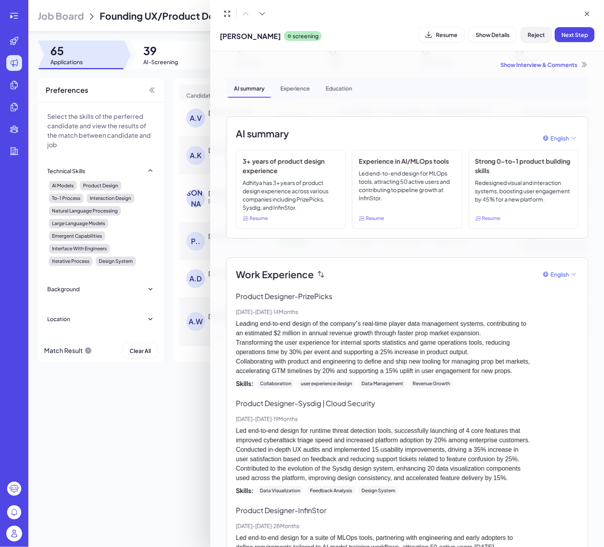
click at [536, 36] on span "Reject" at bounding box center [536, 34] width 17 height 7
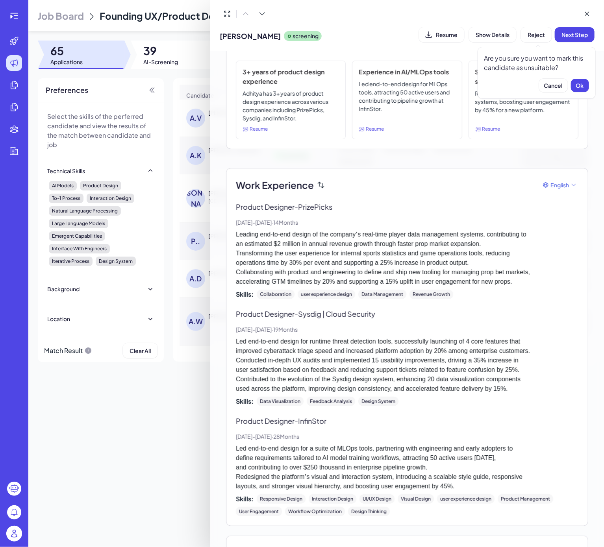
scroll to position [153, 0]
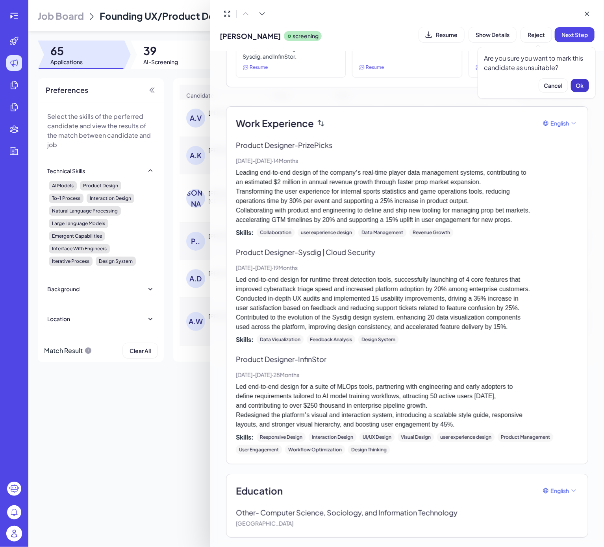
click at [582, 83] on span "Ok" at bounding box center [580, 85] width 8 height 7
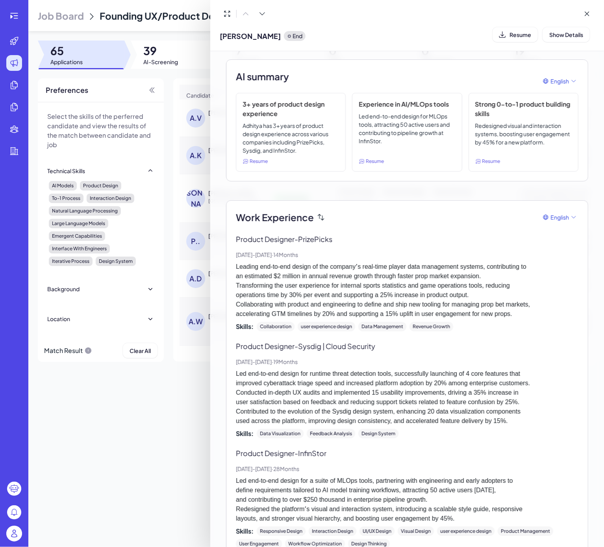
scroll to position [0, 0]
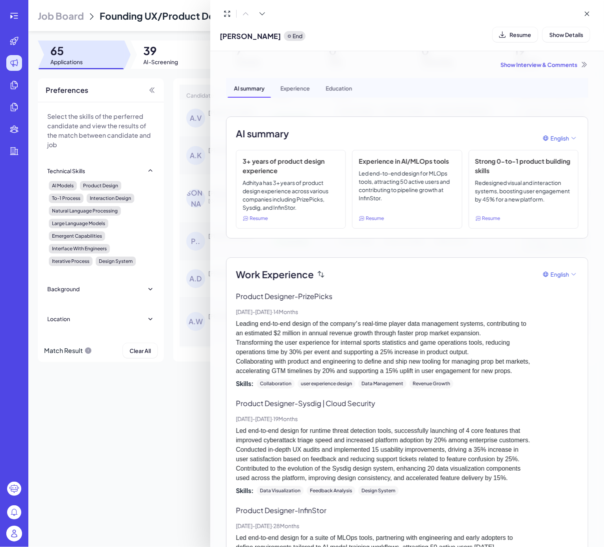
click at [516, 64] on div "Show Interview & Comments" at bounding box center [407, 65] width 362 height 8
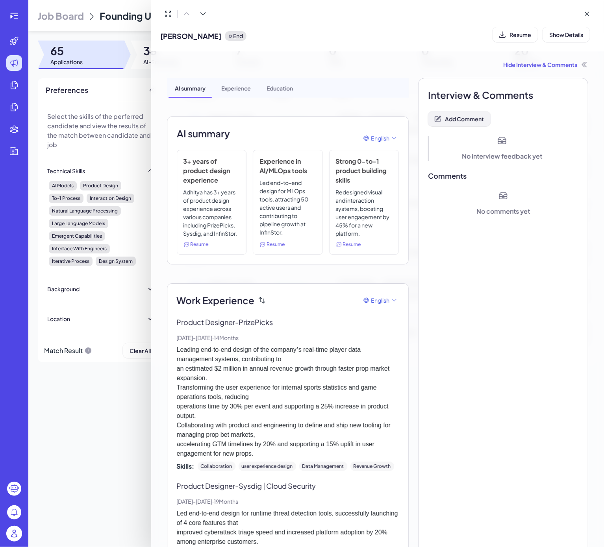
click at [445, 117] on span "Add Comment" at bounding box center [464, 118] width 39 height 7
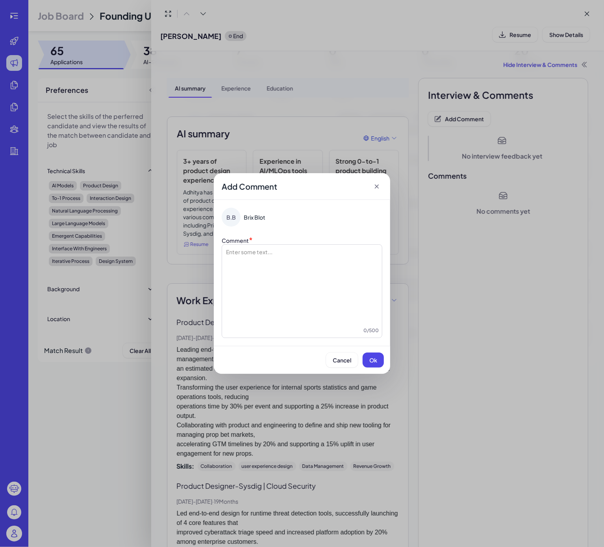
click at [267, 263] on div at bounding box center [302, 287] width 154 height 79
click at [367, 360] on button "Ok" at bounding box center [373, 360] width 21 height 15
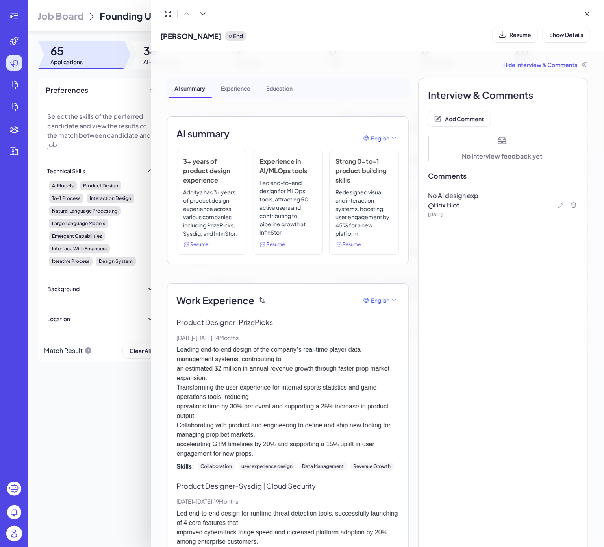
click at [79, 482] on div at bounding box center [302, 273] width 604 height 547
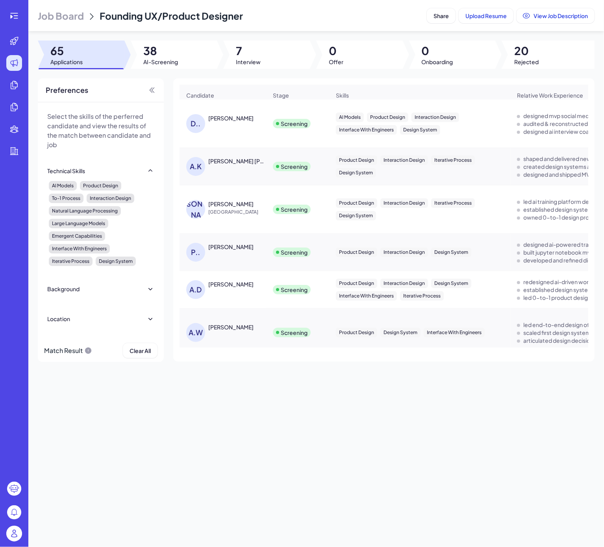
click at [220, 122] on div "[PERSON_NAME]" at bounding box center [230, 118] width 45 height 8
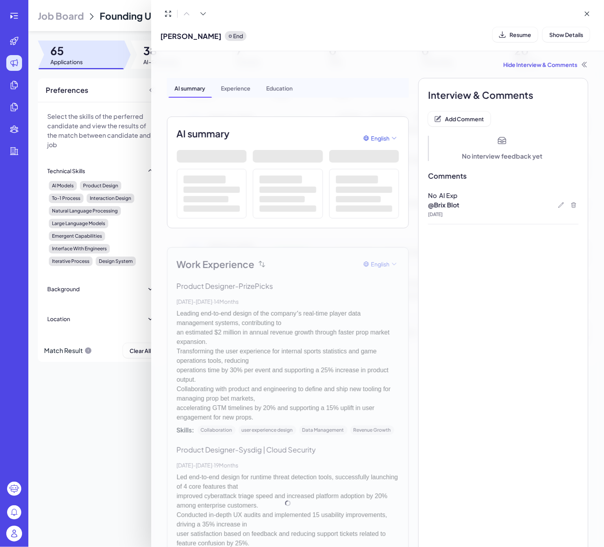
drag, startPoint x: 108, startPoint y: 422, endPoint x: 205, endPoint y: 317, distance: 142.7
click at [109, 422] on div at bounding box center [302, 273] width 604 height 547
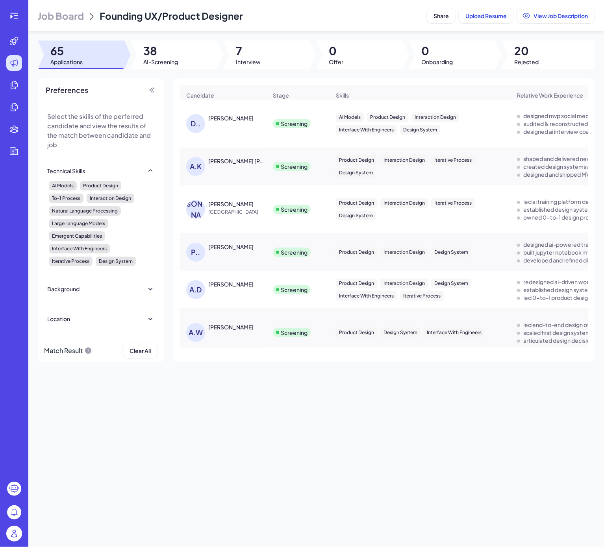
click at [246, 163] on div "A.K [PERSON_NAME] [PERSON_NAME]" at bounding box center [223, 166] width 86 height 31
click at [233, 165] on div "[PERSON_NAME] [PERSON_NAME]" at bounding box center [237, 161] width 58 height 8
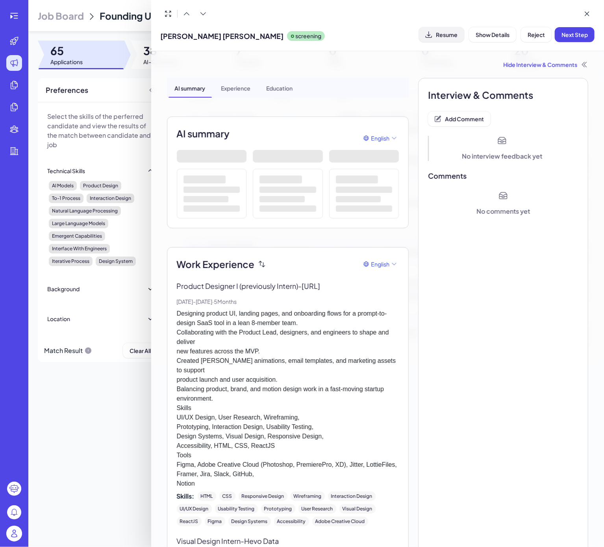
click at [444, 35] on span "Resume" at bounding box center [447, 34] width 22 height 7
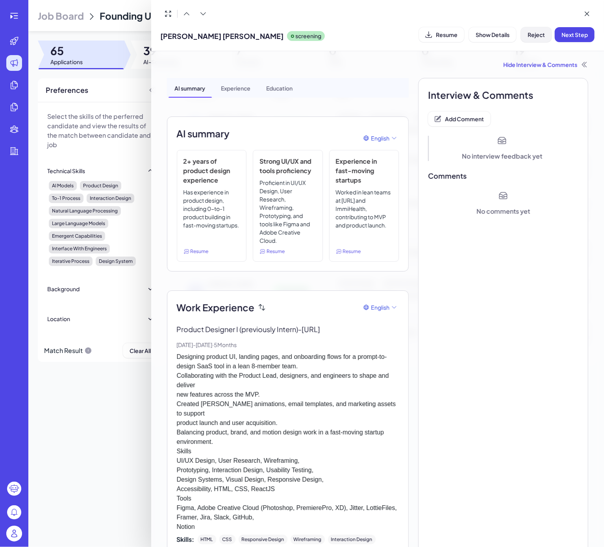
click at [529, 32] on span "Reject" at bounding box center [536, 34] width 17 height 7
click at [573, 83] on button "Ok" at bounding box center [580, 85] width 18 height 13
click at [459, 125] on button "Add Comment" at bounding box center [459, 118] width 63 height 15
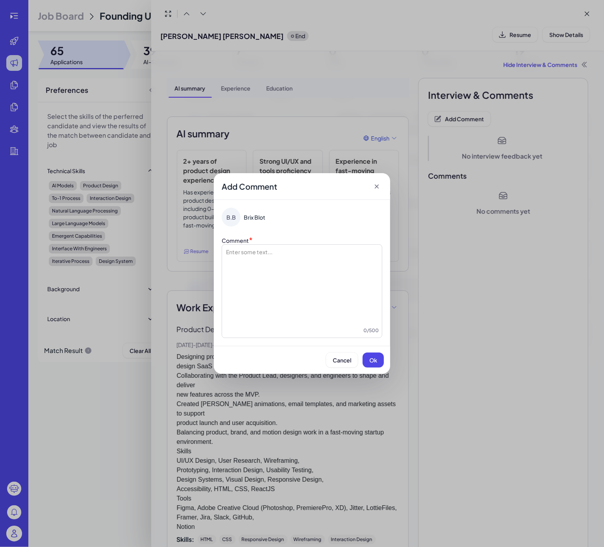
click at [303, 257] on div at bounding box center [302, 287] width 154 height 79
click at [369, 361] on button "Ok" at bounding box center [373, 360] width 21 height 15
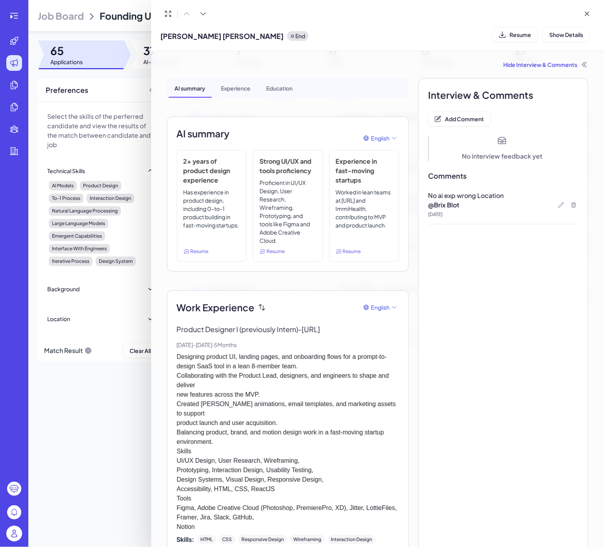
click at [111, 421] on div at bounding box center [302, 273] width 604 height 547
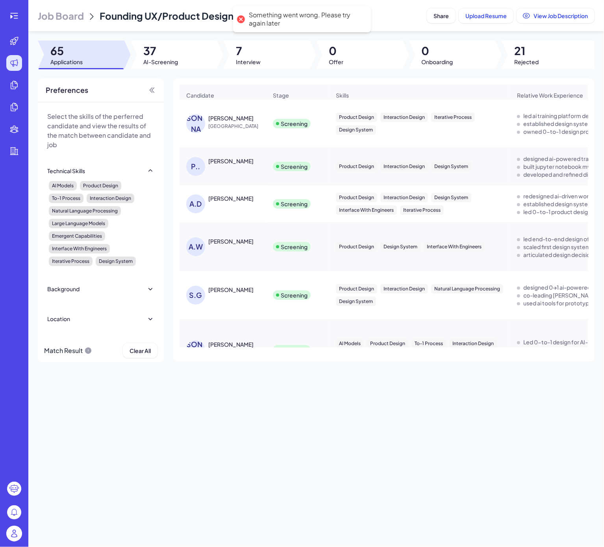
click at [217, 120] on div "[PERSON_NAME]" at bounding box center [223, 123] width 86 height 31
click at [215, 122] on div "[PERSON_NAME]" at bounding box center [230, 118] width 45 height 8
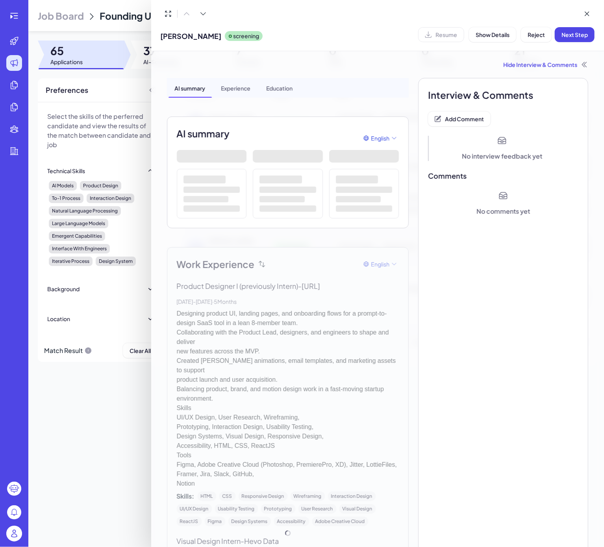
click at [446, 38] on div "Resume" at bounding box center [441, 34] width 46 height 15
click at [314, 47] on div "[PERSON_NAME]野 screening Resume Show Details Reject Next Step" at bounding box center [377, 25] width 453 height 51
click at [99, 410] on div at bounding box center [302, 273] width 604 height 547
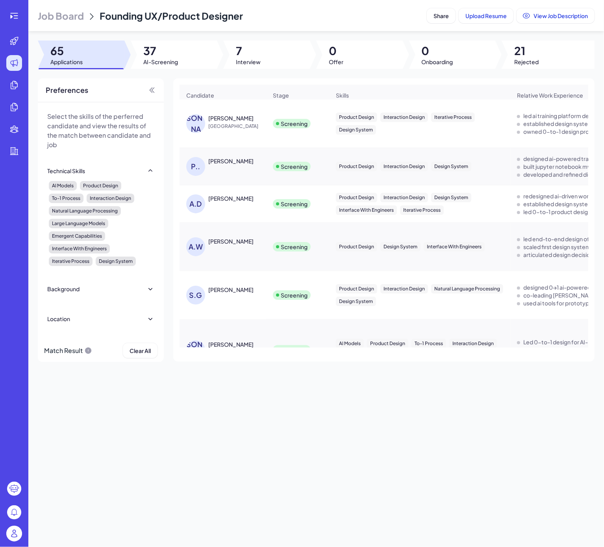
click at [217, 122] on div "[PERSON_NAME]" at bounding box center [230, 118] width 45 height 8
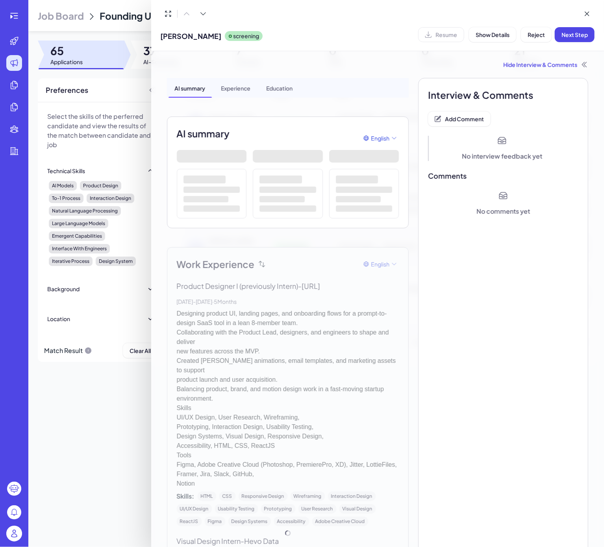
click at [367, 50] on div "[PERSON_NAME]野 screening Resume Show Details Reject Next Step" at bounding box center [377, 25] width 453 height 51
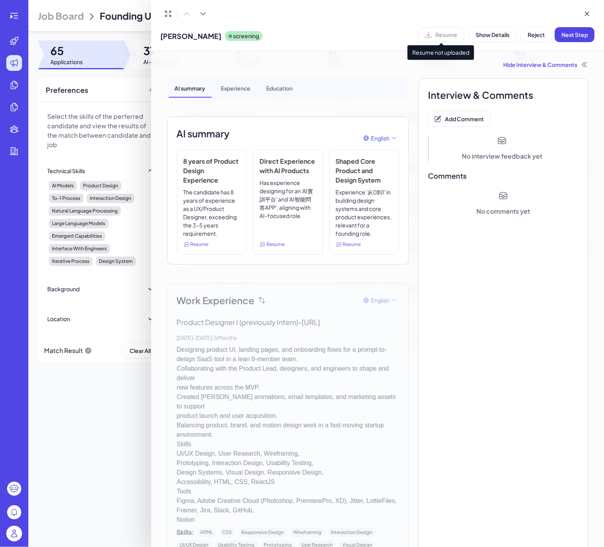
click at [310, 53] on div "Hide Interview & Comments AI summary Experience Education AI summary English 8 …" at bounding box center [377, 499] width 441 height 897
click at [109, 432] on div at bounding box center [302, 273] width 604 height 547
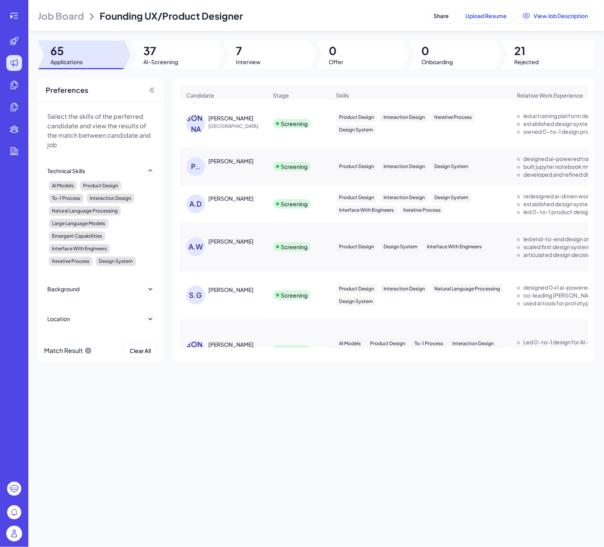
click at [224, 165] on div "[PERSON_NAME]" at bounding box center [230, 161] width 45 height 8
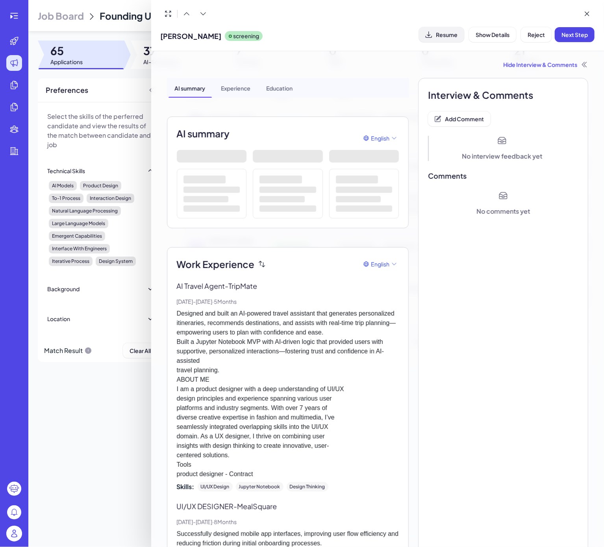
click at [434, 31] on button "Resume" at bounding box center [441, 34] width 45 height 15
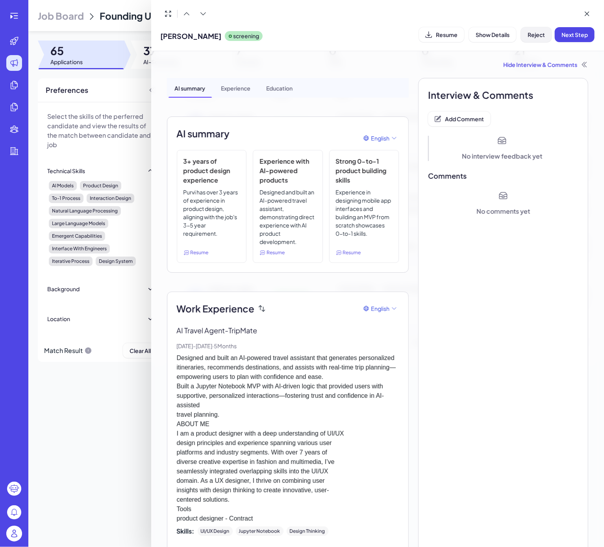
click at [535, 37] on span "Reject" at bounding box center [536, 34] width 17 height 7
click at [579, 80] on button "Ok" at bounding box center [580, 85] width 18 height 13
click at [500, 63] on div "Hide Interview & Comments" at bounding box center [378, 65] width 422 height 8
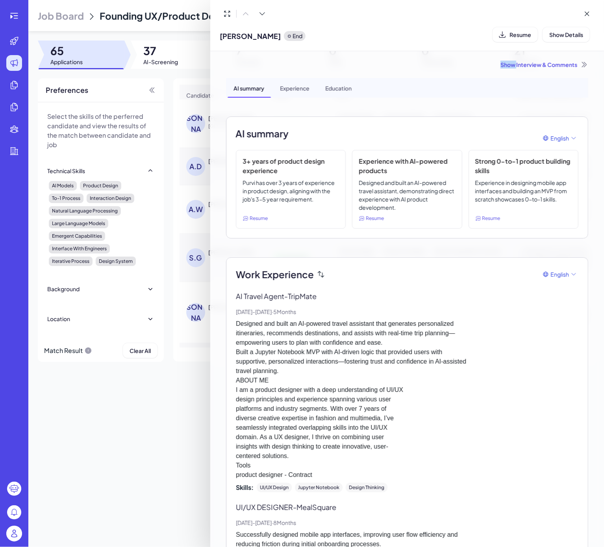
click at [500, 63] on div "Show Interview & Comments" at bounding box center [407, 65] width 362 height 8
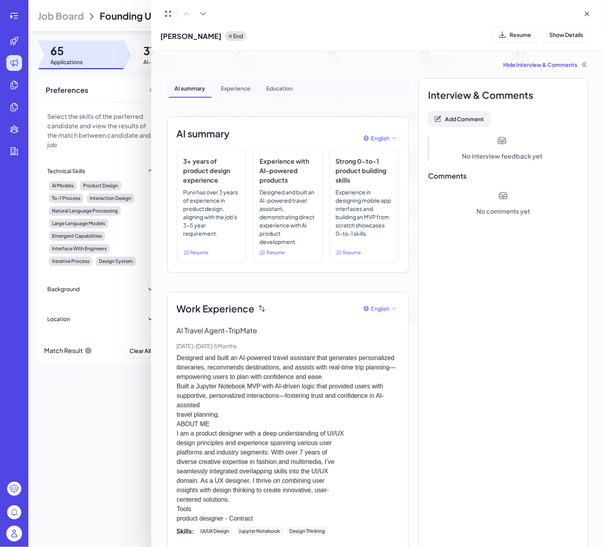
click at [469, 116] on span "Add Comment" at bounding box center [464, 118] width 39 height 7
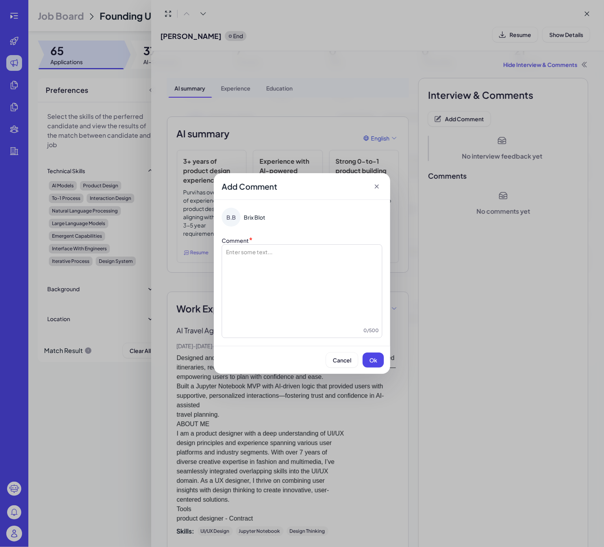
click at [298, 265] on div at bounding box center [302, 287] width 154 height 79
click at [385, 361] on div "Cancel Ok" at bounding box center [302, 360] width 176 height 28
click at [383, 362] on button "Ok" at bounding box center [373, 360] width 21 height 15
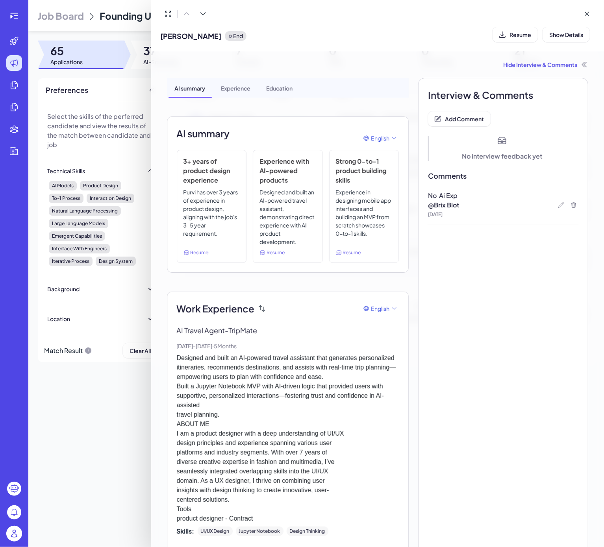
drag, startPoint x: 136, startPoint y: 476, endPoint x: 148, endPoint y: 429, distance: 49.3
click at [137, 472] on div at bounding box center [302, 273] width 604 height 547
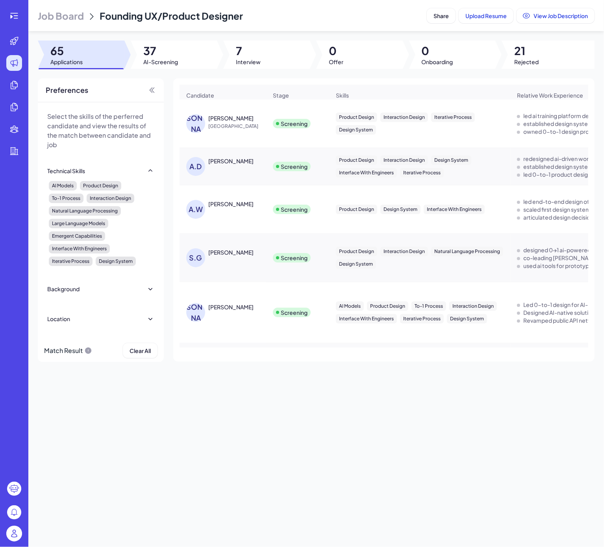
click at [216, 122] on div "[PERSON_NAME]" at bounding box center [230, 118] width 45 height 8
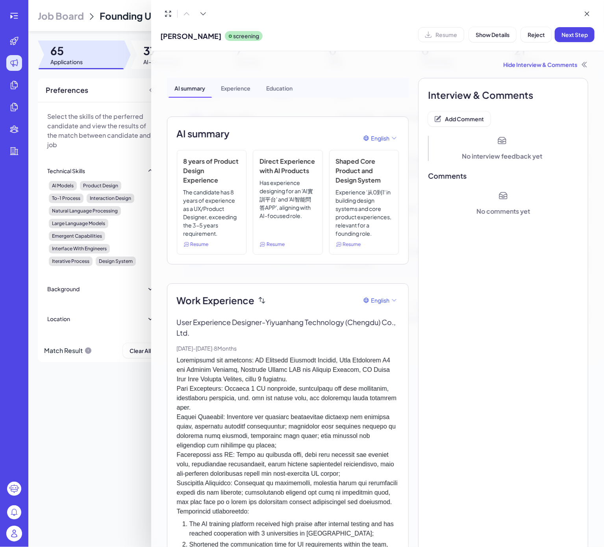
click at [359, 39] on div "[PERSON_NAME]野 screening Resume Show Details Reject Next Step" at bounding box center [378, 34] width 434 height 20
click at [386, 64] on div "Hide Interview & Comments" at bounding box center [378, 65] width 422 height 8
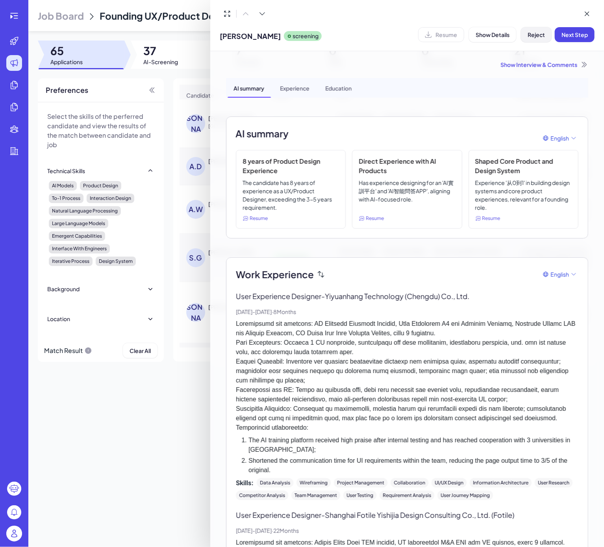
click at [531, 40] on button "Reject" at bounding box center [536, 34] width 31 height 15
click at [578, 85] on span "Ok" at bounding box center [580, 85] width 8 height 7
click at [526, 63] on div "Show Interview & Comments" at bounding box center [407, 65] width 362 height 8
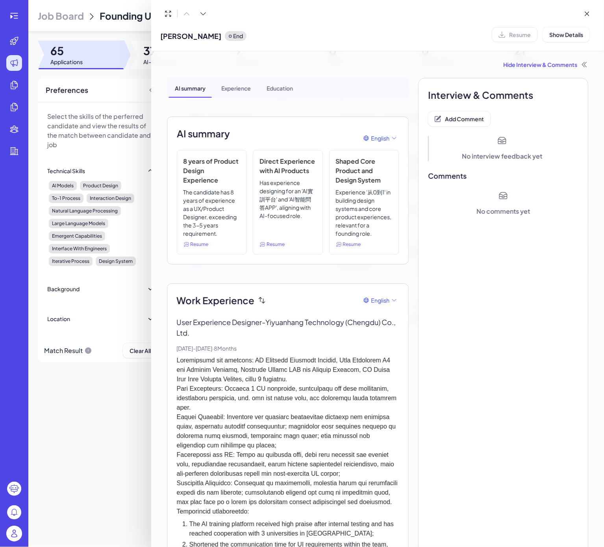
click at [454, 114] on button "Add Comment" at bounding box center [459, 118] width 63 height 15
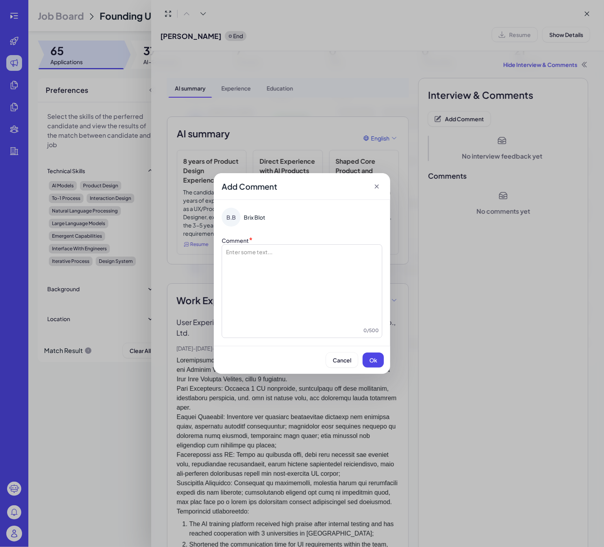
click at [300, 261] on div at bounding box center [302, 287] width 154 height 79
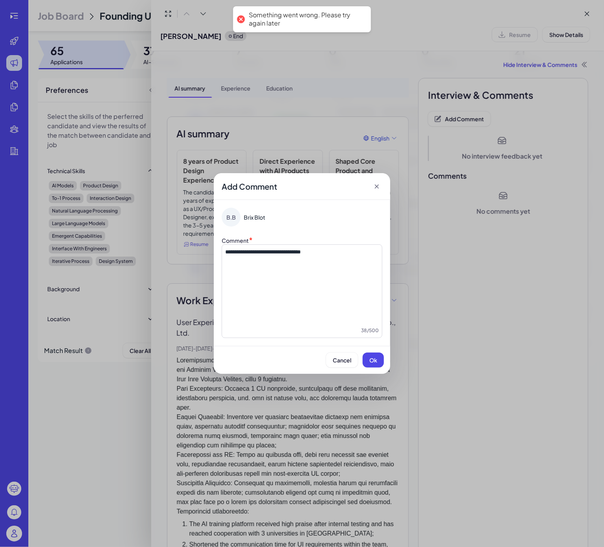
click at [368, 357] on button "Ok" at bounding box center [373, 360] width 21 height 15
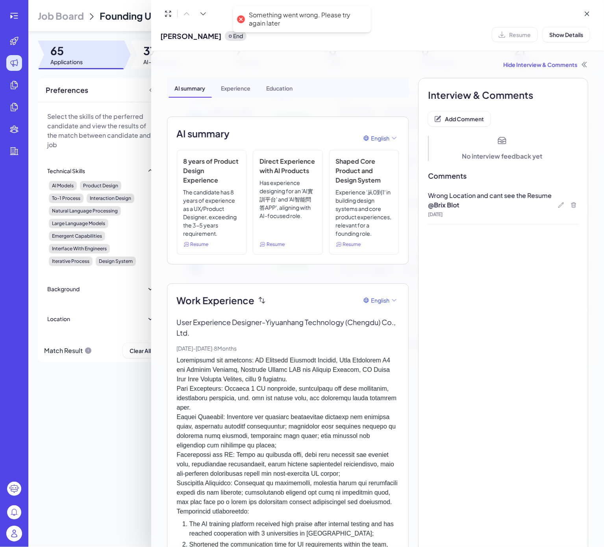
click at [83, 418] on div at bounding box center [302, 273] width 604 height 547
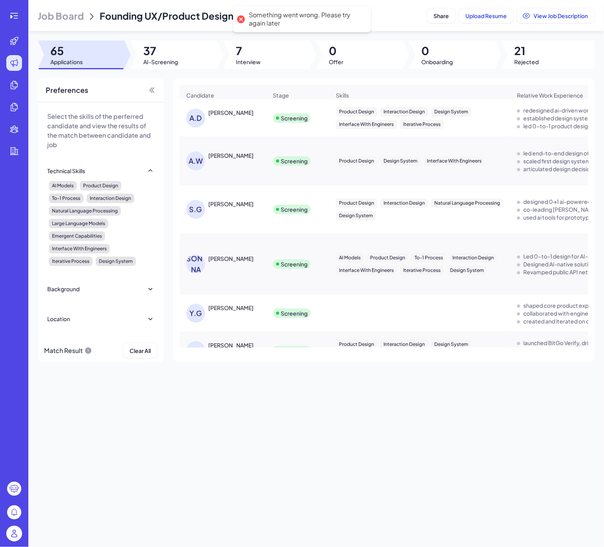
click at [222, 126] on div "A.D [PERSON_NAME]" at bounding box center [226, 118] width 81 height 19
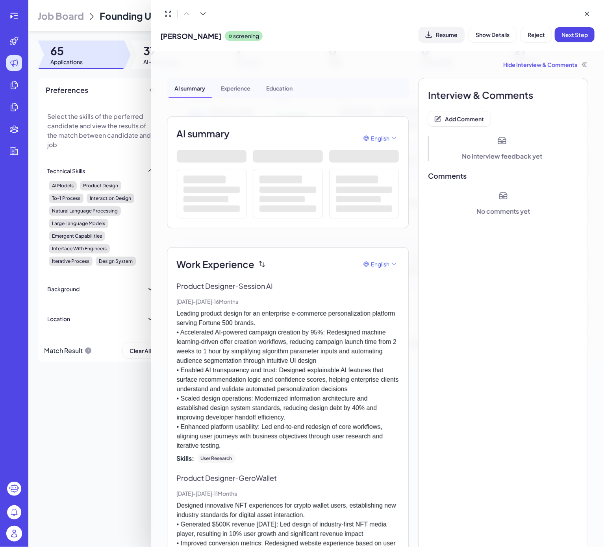
click at [451, 37] on button "Resume" at bounding box center [441, 34] width 45 height 15
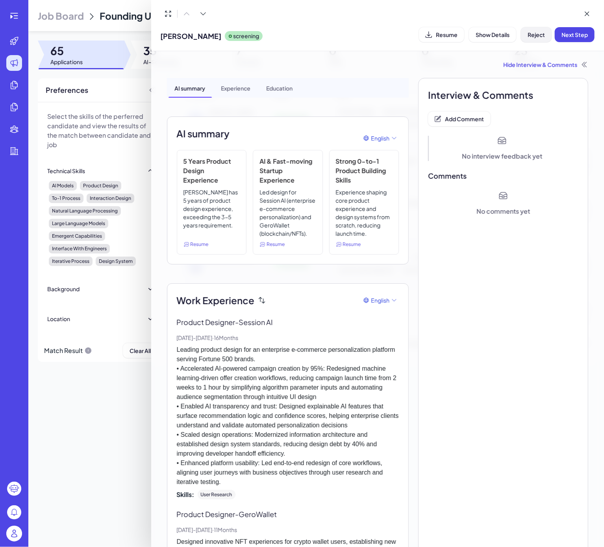
click at [538, 32] on span "Reject" at bounding box center [536, 34] width 17 height 7
click at [574, 80] on button "Ok" at bounding box center [580, 85] width 18 height 13
click at [503, 64] on div "Hide Interview & Comments" at bounding box center [378, 65] width 422 height 8
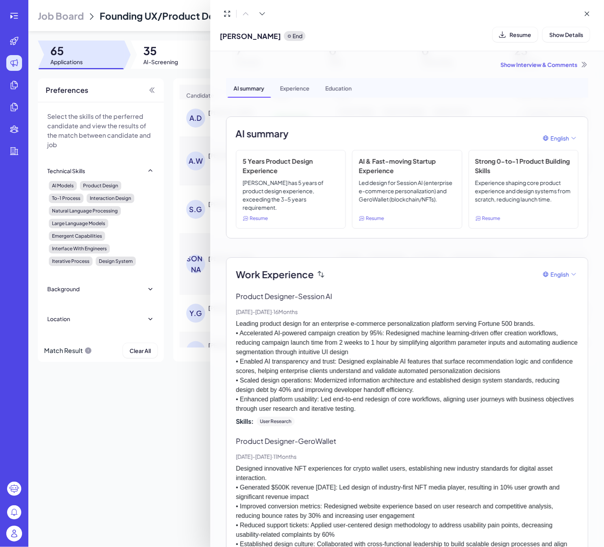
click at [505, 63] on div "Show Interview & Comments" at bounding box center [407, 65] width 362 height 8
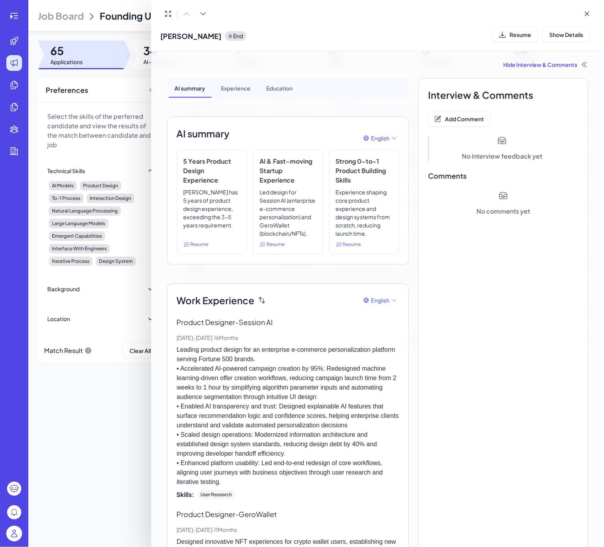
click at [451, 119] on span "Add Comment" at bounding box center [464, 118] width 39 height 7
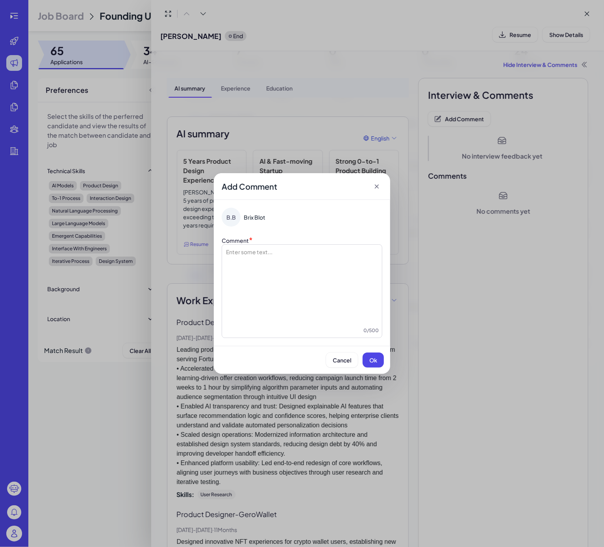
click at [320, 291] on div at bounding box center [302, 287] width 154 height 79
drag, startPoint x: 382, startPoint y: 357, endPoint x: 365, endPoint y: 365, distance: 18.4
click at [383, 357] on button "Ok" at bounding box center [373, 360] width 21 height 15
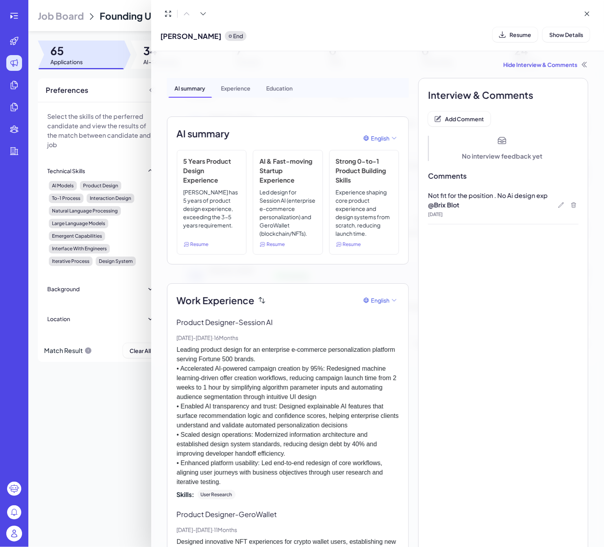
click at [139, 420] on div at bounding box center [302, 273] width 604 height 547
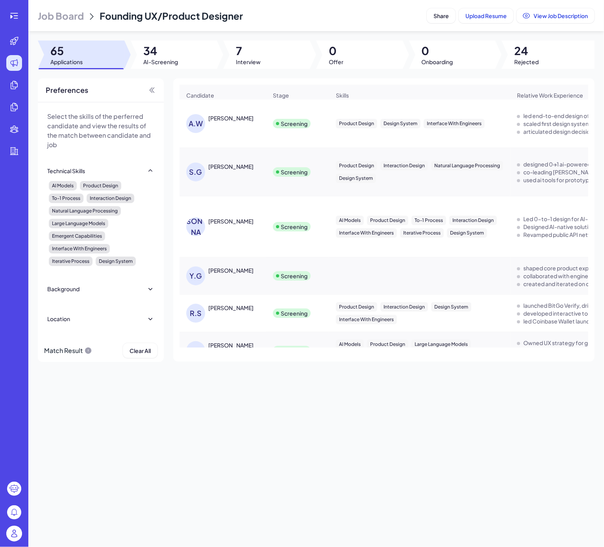
click at [226, 170] on div "[PERSON_NAME]" at bounding box center [230, 167] width 45 height 8
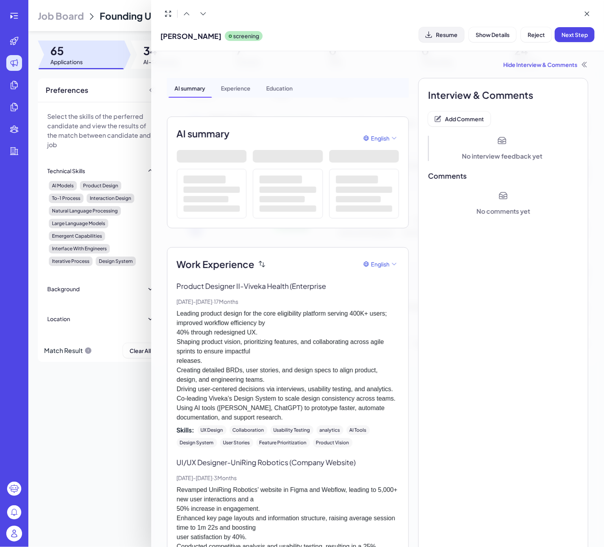
click at [440, 35] on span "Resume" at bounding box center [447, 34] width 22 height 7
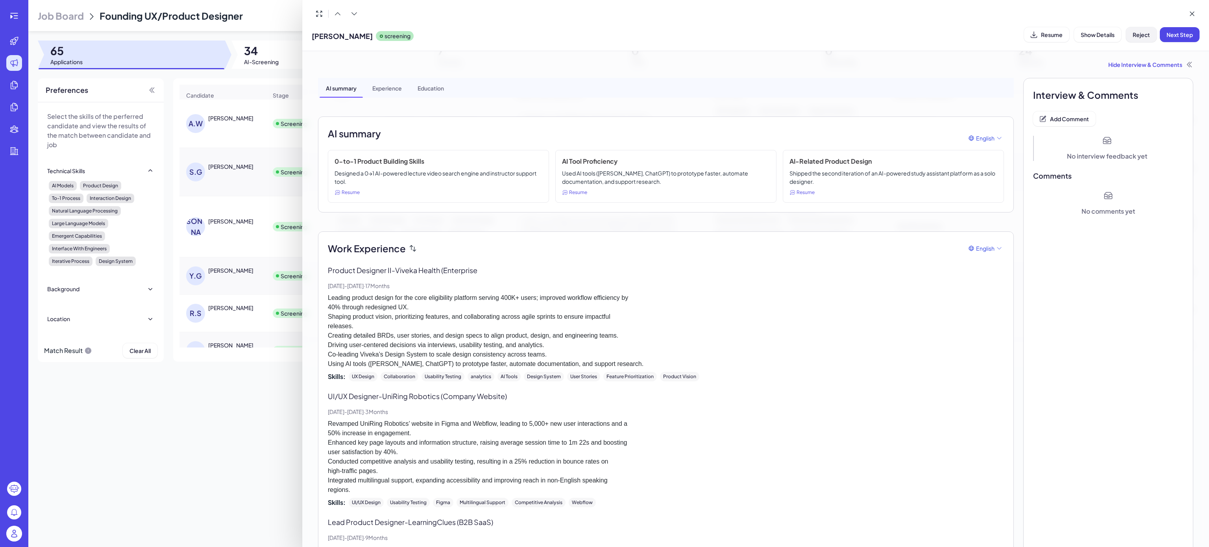
click at [603, 32] on span "Reject" at bounding box center [1141, 34] width 17 height 7
click at [603, 87] on button "Ok" at bounding box center [1185, 85] width 18 height 13
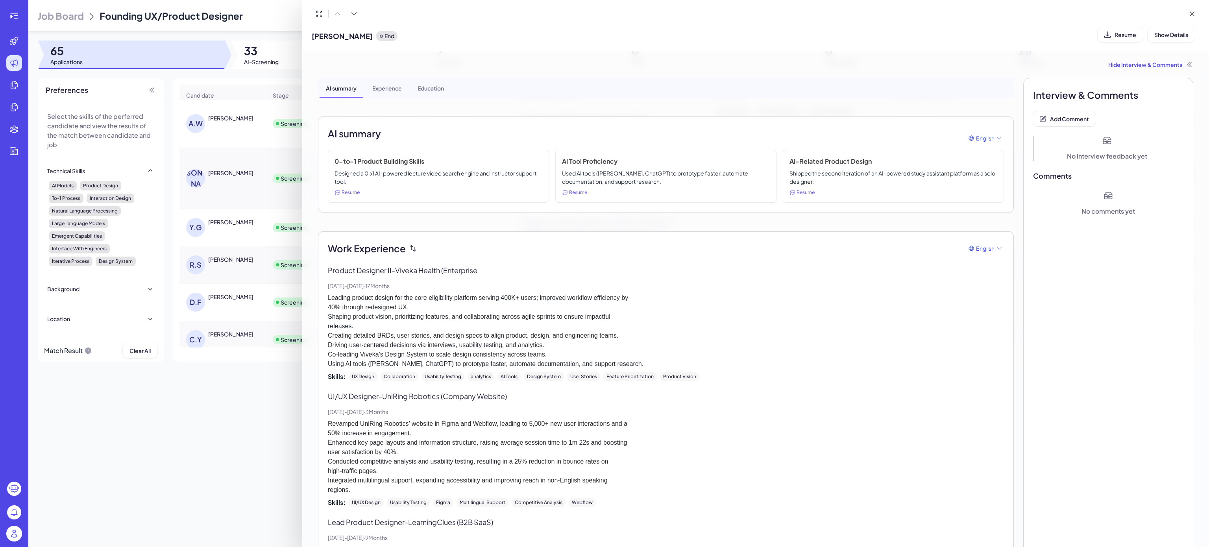
click at [178, 445] on div at bounding box center [604, 273] width 1209 height 547
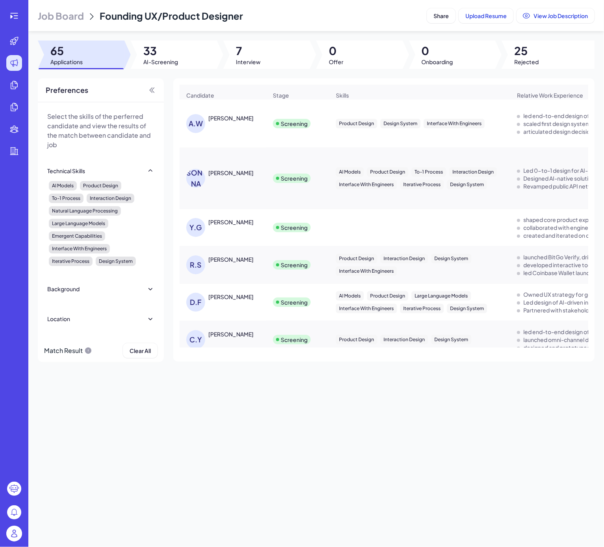
click at [252, 133] on div "[PERSON_NAME] [PERSON_NAME]" at bounding box center [226, 123] width 81 height 19
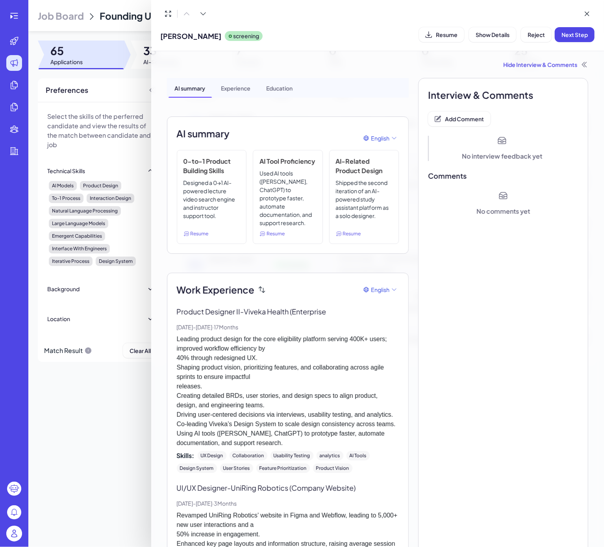
click at [269, 6] on div "[PERSON_NAME] screening Resume Show Details Reject Next Step" at bounding box center [377, 25] width 453 height 51
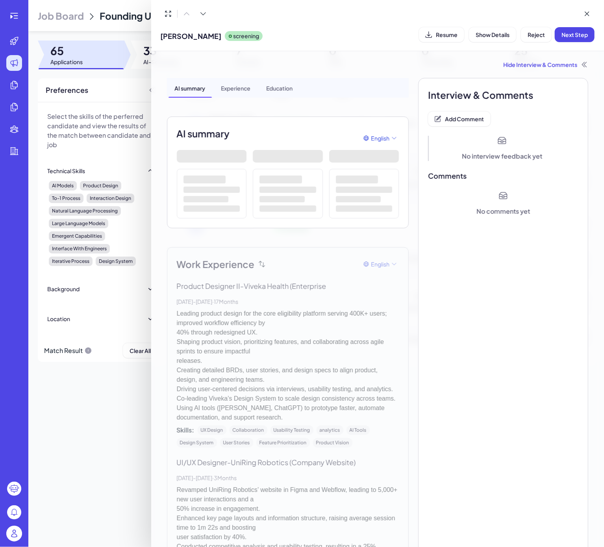
click at [110, 410] on div at bounding box center [302, 273] width 604 height 547
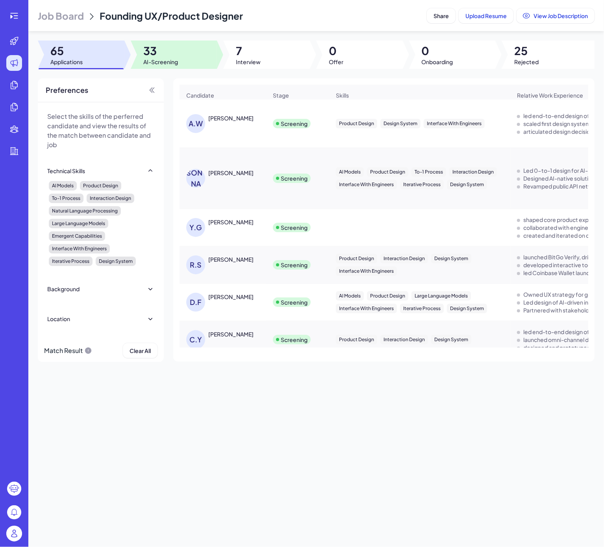
click at [164, 60] on span "AI-Screening" at bounding box center [160, 62] width 35 height 8
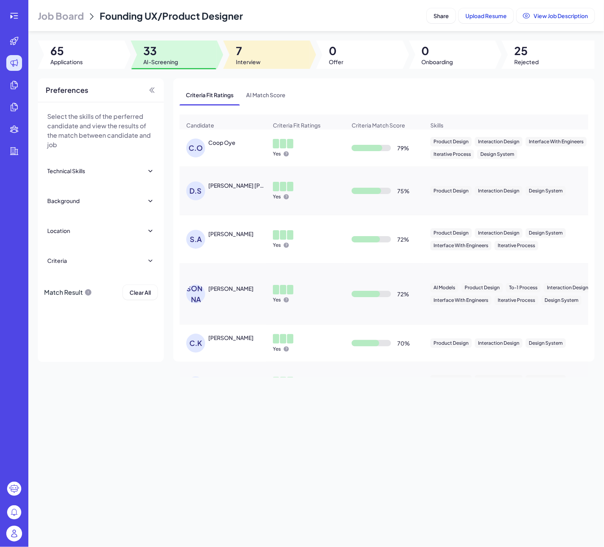
click at [239, 53] on span "7" at bounding box center [248, 51] width 25 height 14
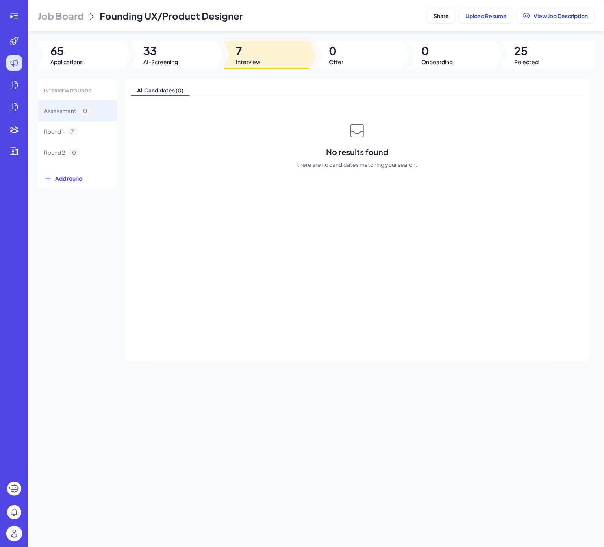
click at [170, 51] on span "33" at bounding box center [160, 51] width 35 height 14
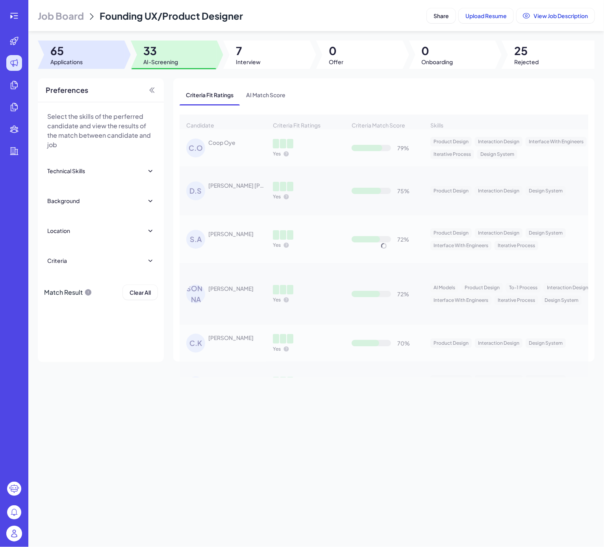
click at [86, 62] on div at bounding box center [81, 55] width 87 height 28
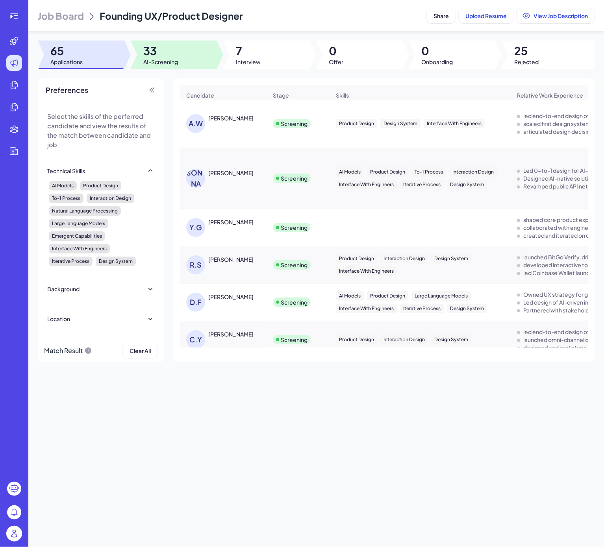
click at [158, 53] on span "33" at bounding box center [160, 51] width 35 height 14
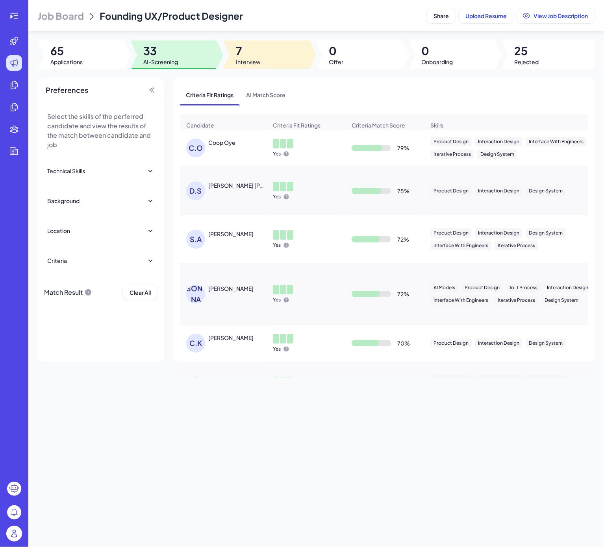
click at [260, 64] on span "Interview" at bounding box center [248, 62] width 25 height 8
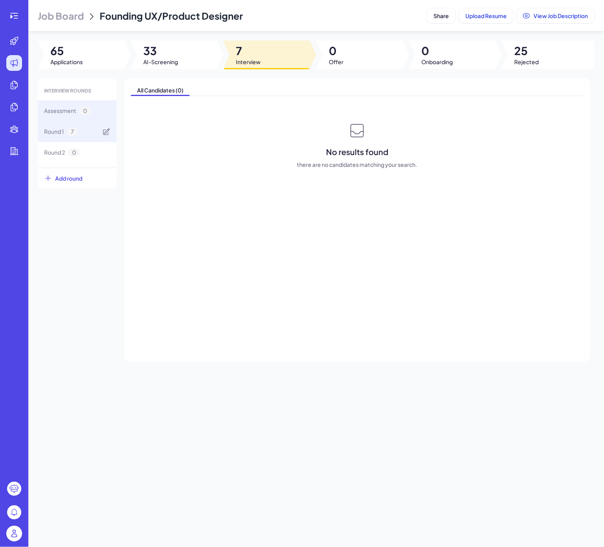
drag, startPoint x: 70, startPoint y: 132, endPoint x: 85, endPoint y: 130, distance: 14.8
click at [72, 132] on span "7" at bounding box center [72, 132] width 11 height 8
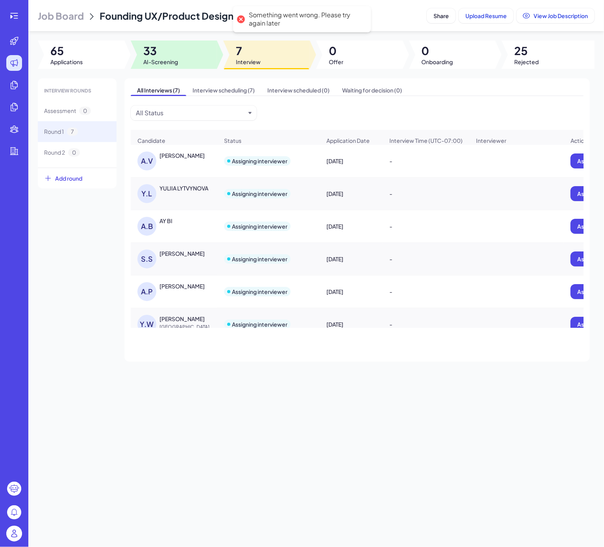
click at [183, 54] on div at bounding box center [174, 55] width 87 height 28
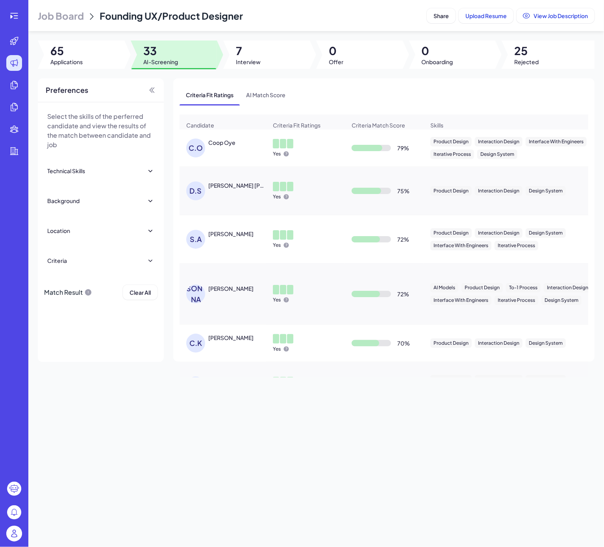
click at [88, 59] on div at bounding box center [81, 55] width 87 height 28
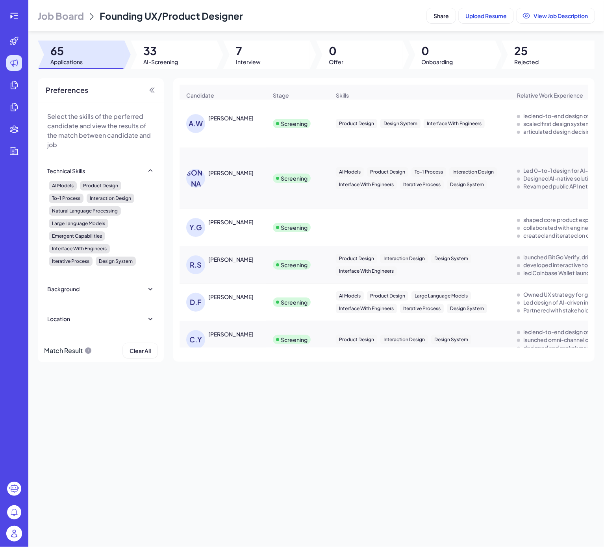
click at [223, 410] on div "Job Board Founding UX/Product Designer Share Upload Resume View Job Description…" at bounding box center [316, 273] width 576 height 547
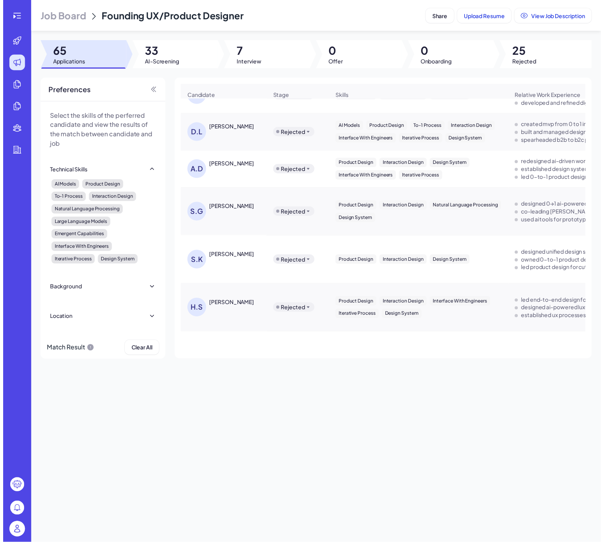
scroll to position [0, 639]
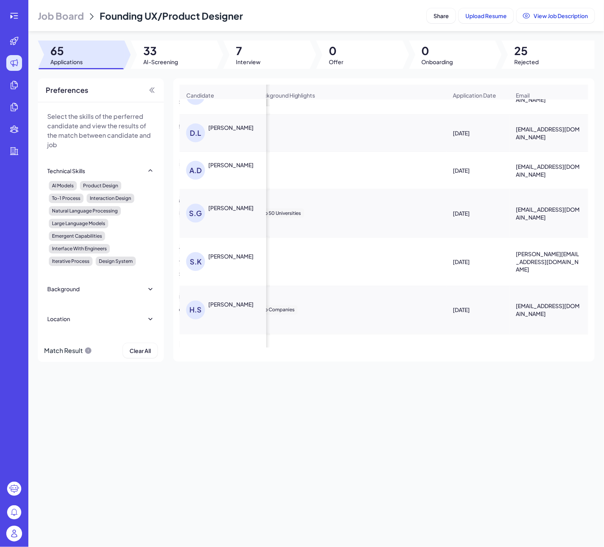
click at [239, 212] on div "[PERSON_NAME]" at bounding box center [230, 208] width 45 height 8
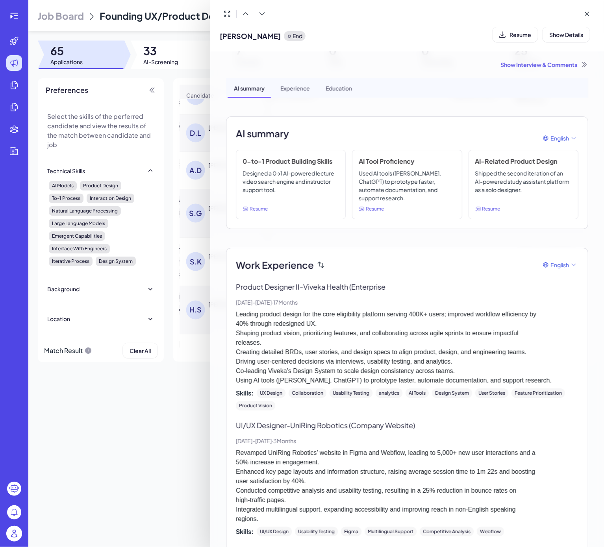
click at [515, 63] on div "Show Interview & Comments" at bounding box center [407, 65] width 362 height 8
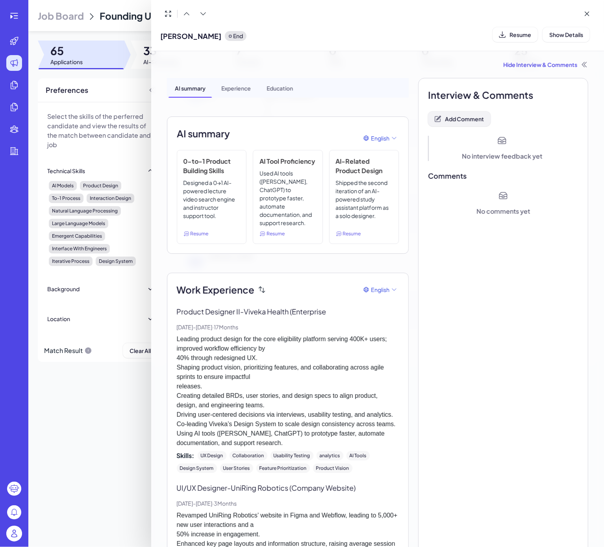
click at [455, 120] on span "Add Comment" at bounding box center [464, 118] width 39 height 7
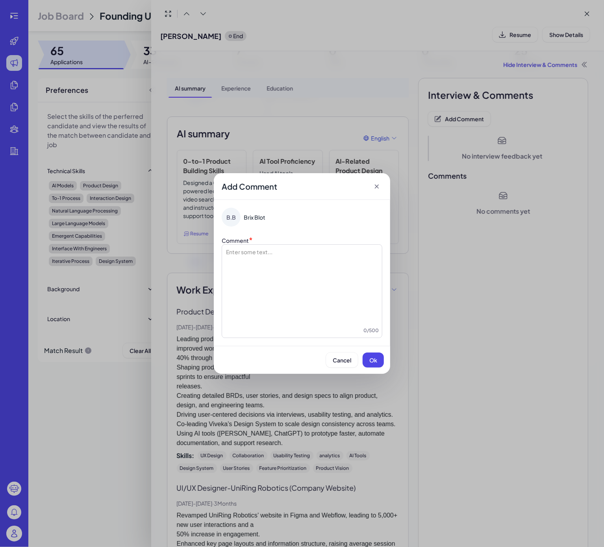
click at [294, 271] on div at bounding box center [302, 287] width 154 height 79
click at [378, 358] on button "Ok" at bounding box center [373, 360] width 21 height 15
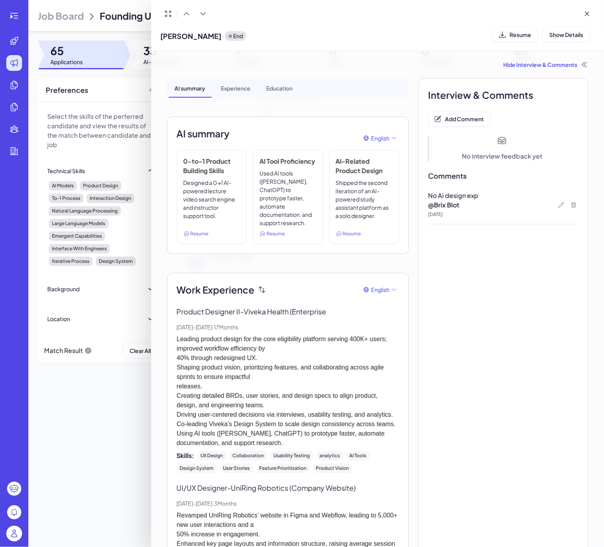
click at [115, 402] on div at bounding box center [302, 273] width 604 height 547
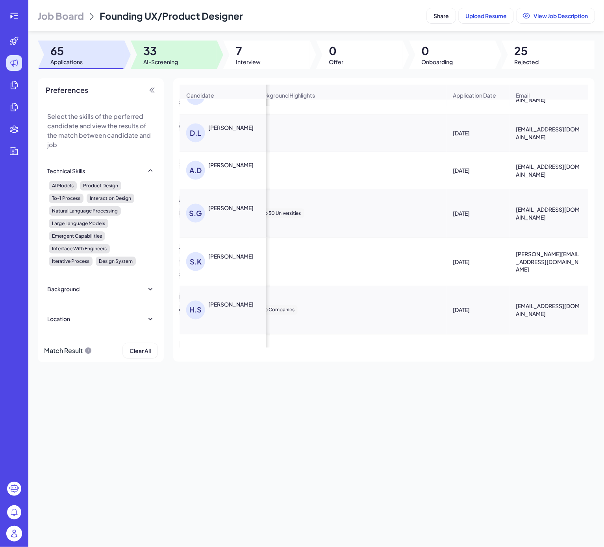
click at [165, 44] on span "33" at bounding box center [160, 51] width 35 height 14
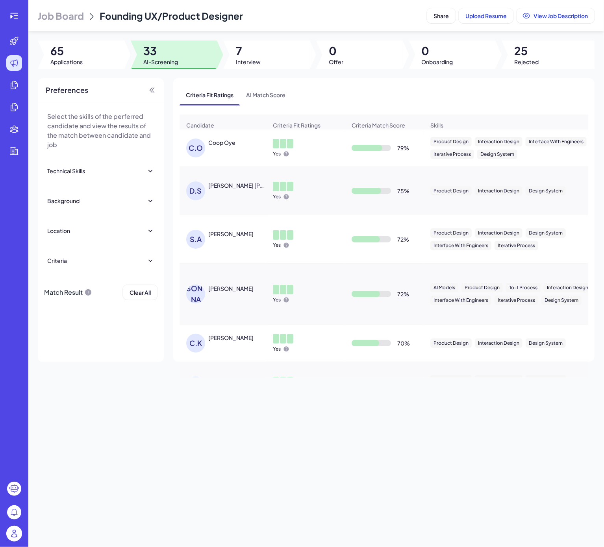
click at [214, 157] on div "C.O Coop Oye" at bounding box center [226, 148] width 81 height 19
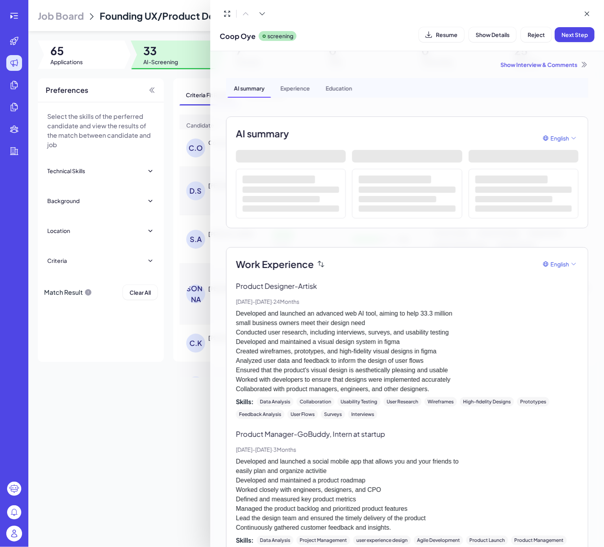
click at [161, 478] on div at bounding box center [302, 273] width 604 height 547
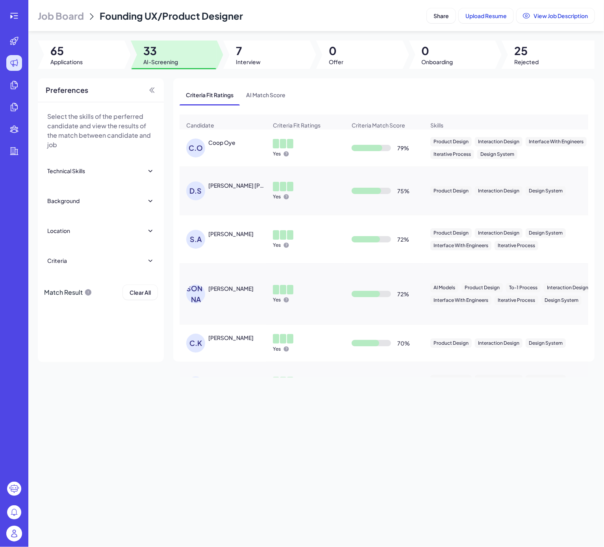
click at [239, 157] on div "C.O Coop Oye" at bounding box center [226, 148] width 81 height 19
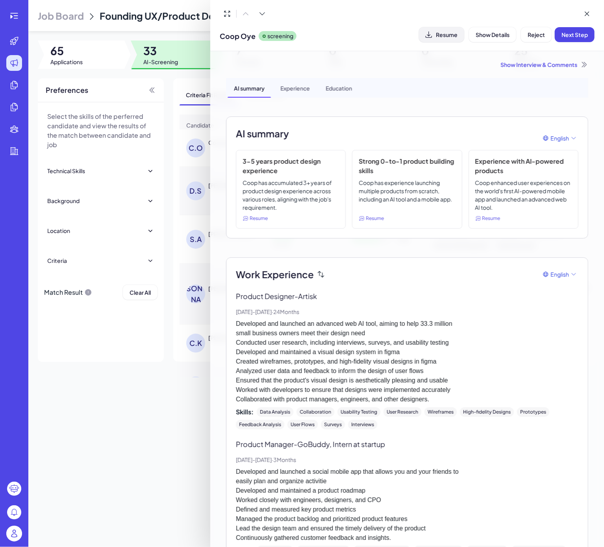
click at [447, 34] on span "Resume" at bounding box center [447, 34] width 22 height 7
click at [534, 35] on span "Reject" at bounding box center [536, 34] width 17 height 7
click at [574, 81] on button "Ok" at bounding box center [580, 85] width 18 height 13
click at [529, 63] on div "Show Interview & Comments" at bounding box center [407, 65] width 362 height 8
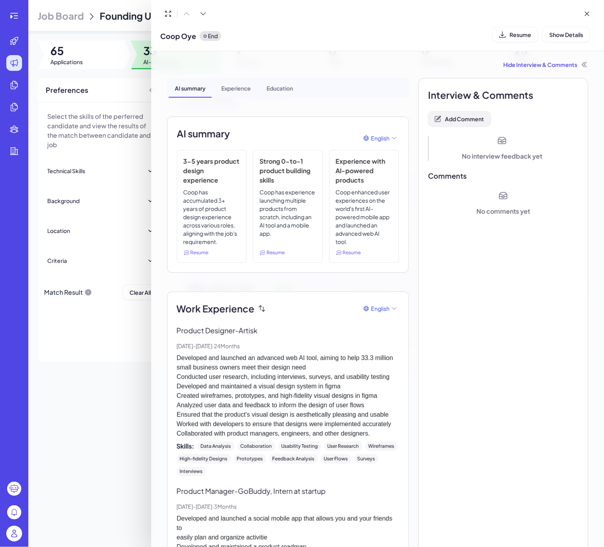
click at [440, 113] on button "Add Comment" at bounding box center [459, 118] width 63 height 15
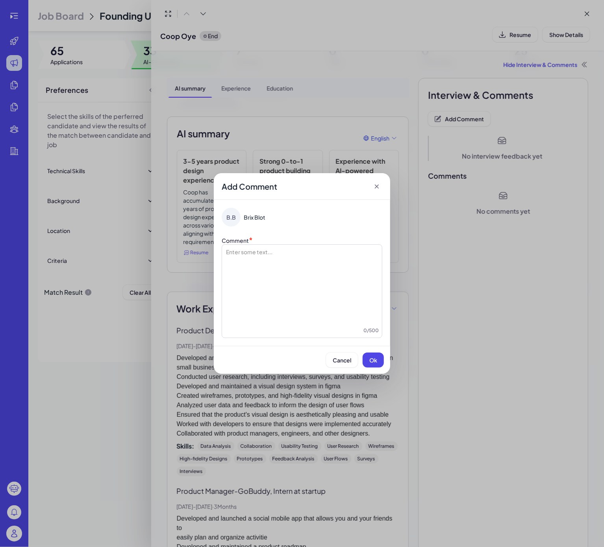
click at [298, 284] on div at bounding box center [302, 287] width 154 height 79
click at [373, 358] on span "Ok" at bounding box center [373, 360] width 8 height 7
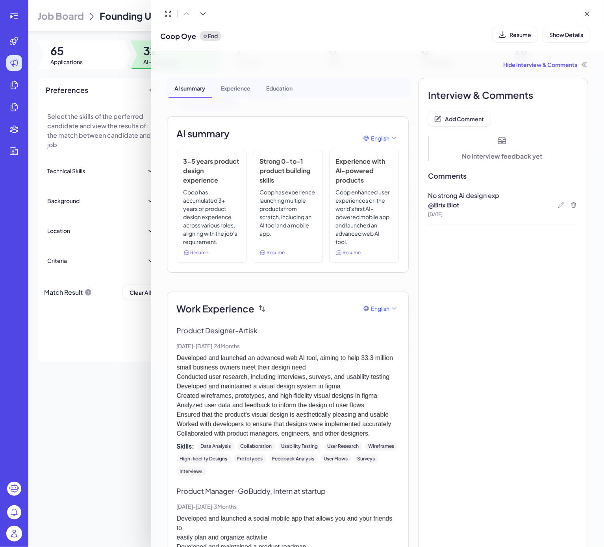
click at [115, 417] on div at bounding box center [302, 273] width 604 height 547
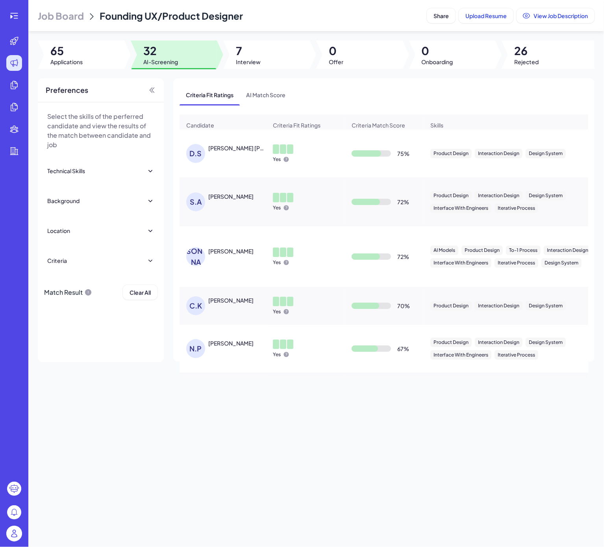
click at [228, 152] on div "D.S Daksh [PERSON_NAME]" at bounding box center [223, 153] width 86 height 31
click at [237, 152] on div "[PERSON_NAME] [PERSON_NAME]" at bounding box center [237, 148] width 59 height 8
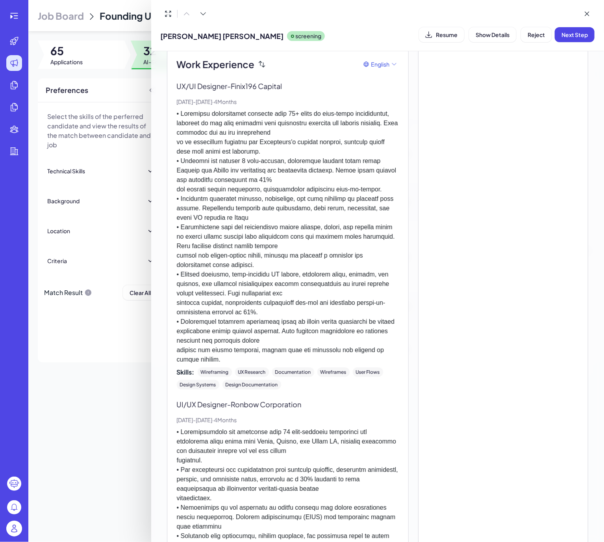
scroll to position [79, 0]
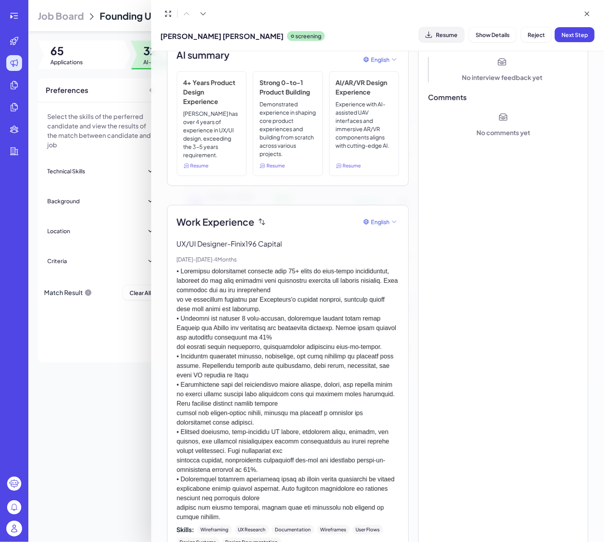
click at [430, 35] on icon at bounding box center [429, 35] width 8 height 8
click at [537, 39] on button "Reject" at bounding box center [536, 34] width 31 height 15
click at [580, 85] on span "Ok" at bounding box center [580, 85] width 8 height 7
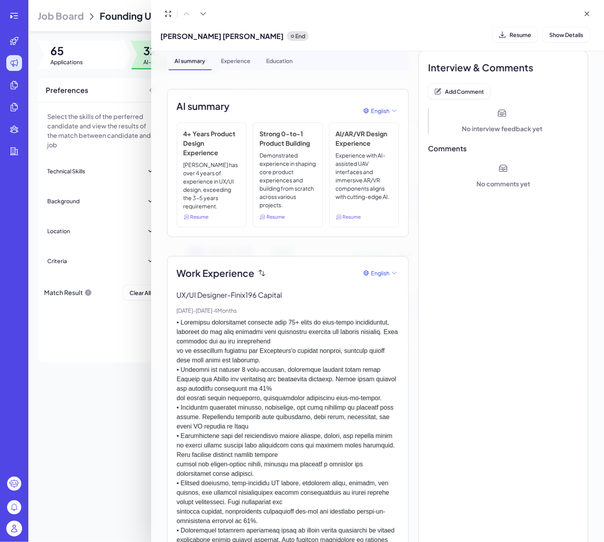
scroll to position [0, 0]
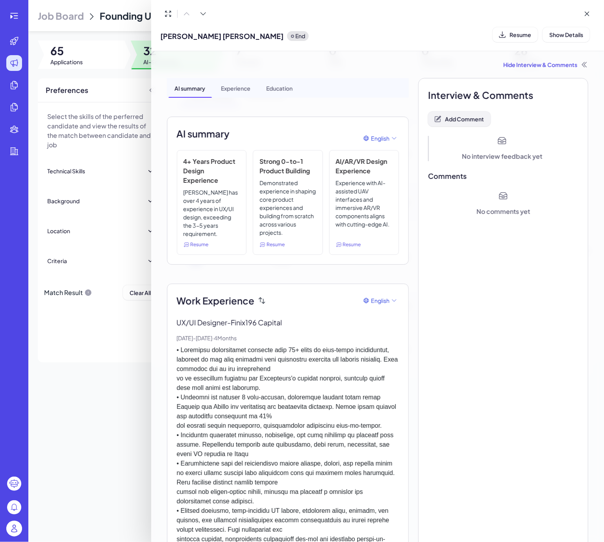
click at [464, 114] on button "Add Comment" at bounding box center [459, 118] width 63 height 15
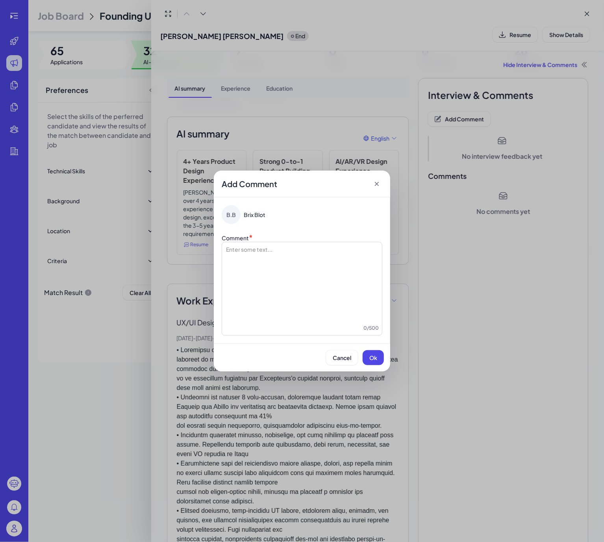
click at [289, 267] on div at bounding box center [302, 284] width 154 height 79
click at [375, 356] on span "Ok" at bounding box center [373, 357] width 8 height 7
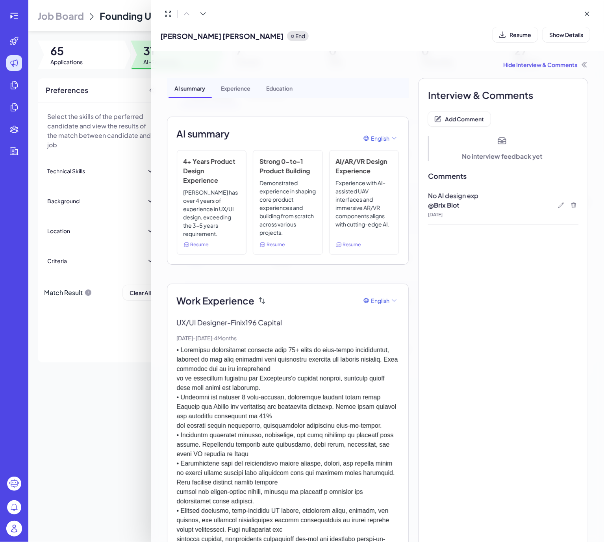
click at [96, 352] on div at bounding box center [302, 271] width 604 height 542
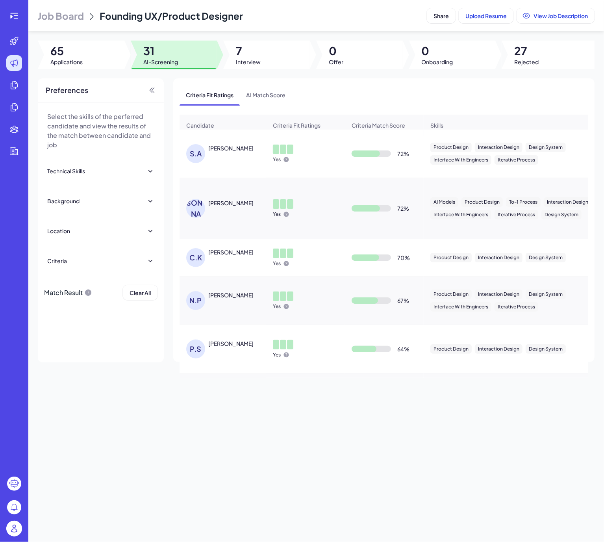
click at [224, 152] on div "[PERSON_NAME]" at bounding box center [230, 148] width 45 height 8
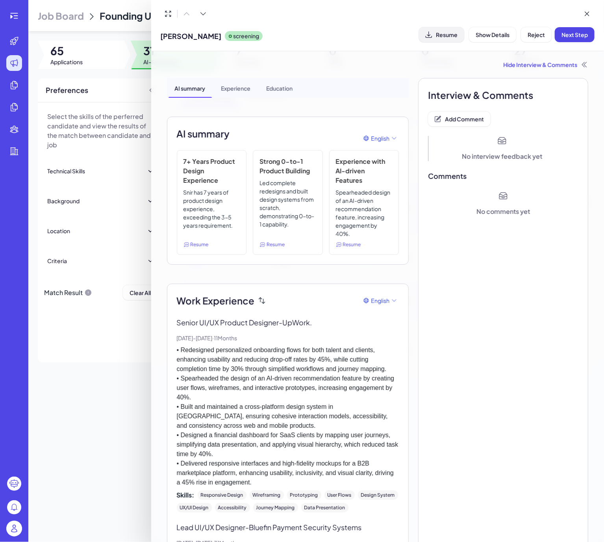
click at [445, 34] on span "Resume" at bounding box center [447, 34] width 22 height 7
click at [530, 34] on span "Reject" at bounding box center [536, 34] width 17 height 7
click at [576, 85] on span "Ok" at bounding box center [580, 85] width 8 height 7
click at [459, 117] on span "Add Comment" at bounding box center [464, 118] width 39 height 7
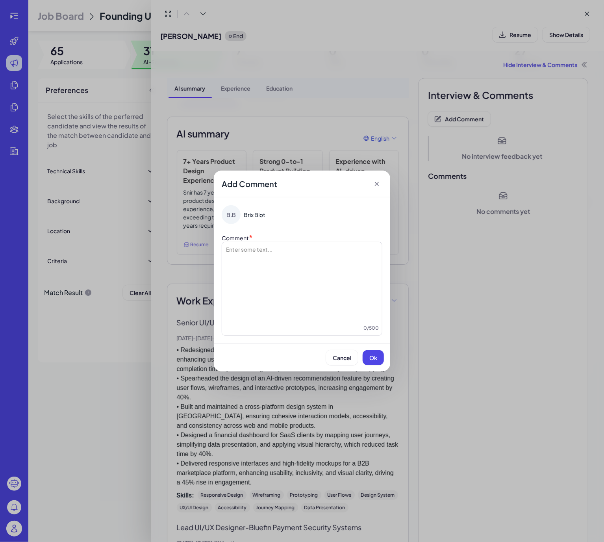
click at [293, 279] on div at bounding box center [302, 284] width 154 height 79
click at [368, 359] on button "Ok" at bounding box center [373, 357] width 21 height 15
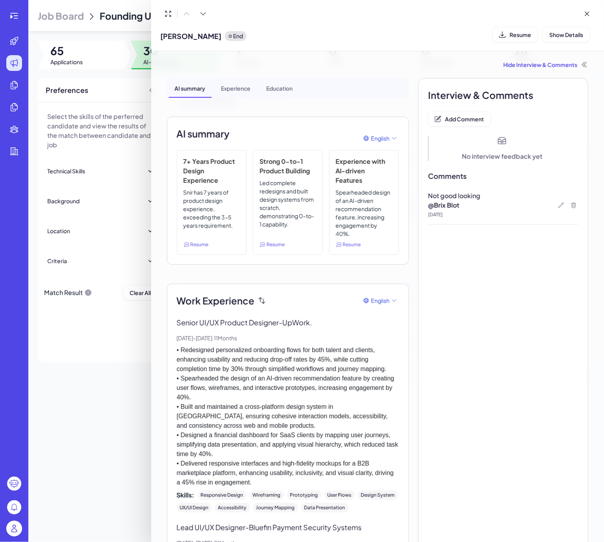
click at [101, 393] on div at bounding box center [302, 271] width 604 height 542
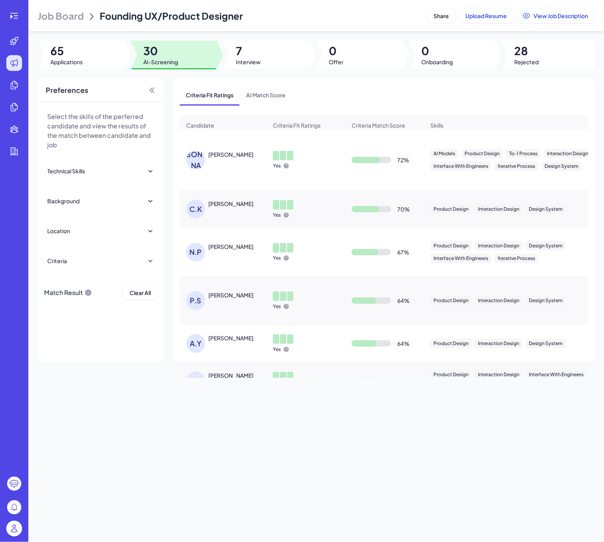
click at [213, 158] on div "[PERSON_NAME]" at bounding box center [230, 154] width 45 height 8
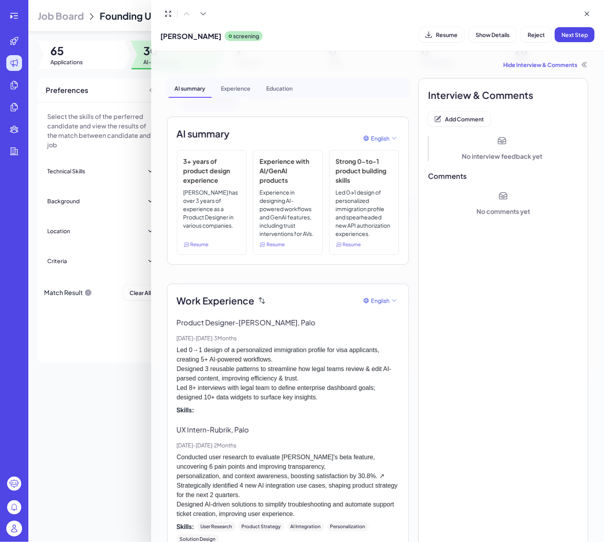
click at [115, 398] on div at bounding box center [302, 271] width 604 height 542
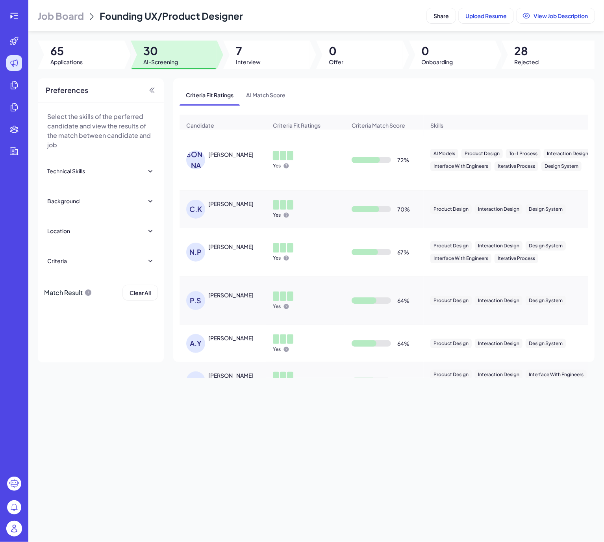
click at [212, 168] on div "[PERSON_NAME] [PERSON_NAME]" at bounding box center [226, 159] width 81 height 19
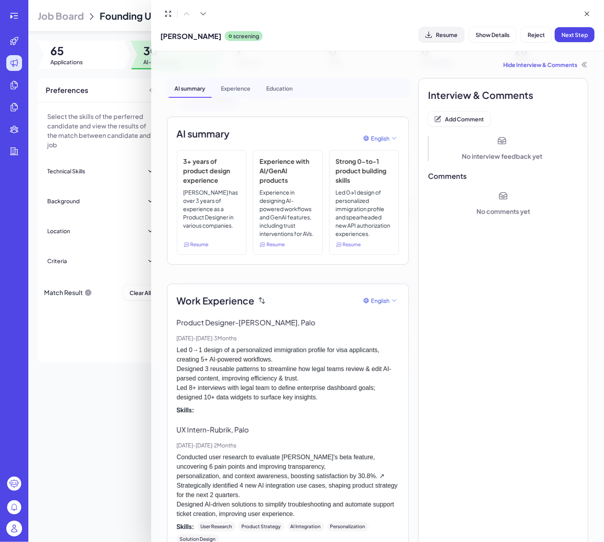
click at [443, 34] on span "Resume" at bounding box center [447, 34] width 22 height 7
click at [543, 37] on button "Reject" at bounding box center [536, 34] width 31 height 15
click at [583, 82] on span "Ok" at bounding box center [580, 85] width 8 height 7
click at [465, 119] on span "Add Comment" at bounding box center [464, 118] width 39 height 7
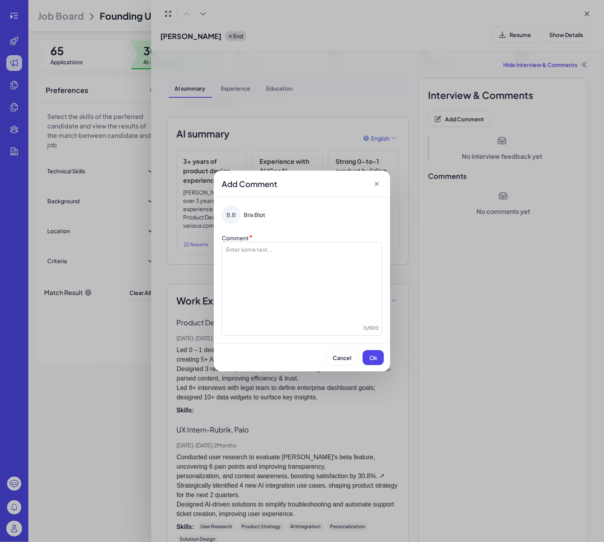
click at [304, 276] on div at bounding box center [302, 284] width 154 height 79
click at [373, 355] on span "Ok" at bounding box center [373, 357] width 8 height 7
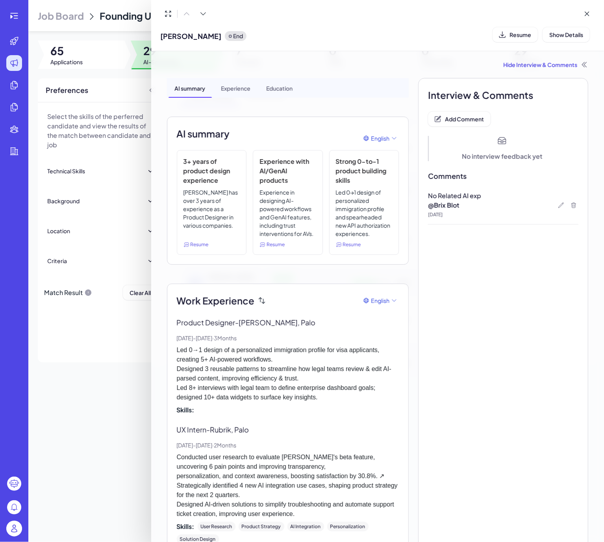
click at [107, 411] on div at bounding box center [302, 271] width 604 height 542
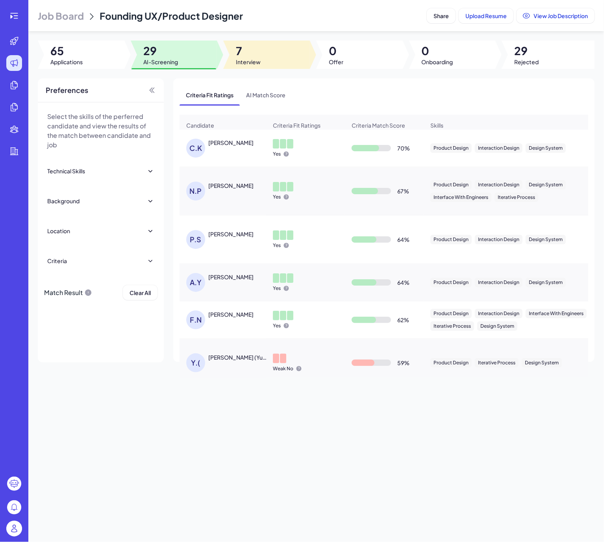
click at [265, 52] on div at bounding box center [266, 55] width 87 height 28
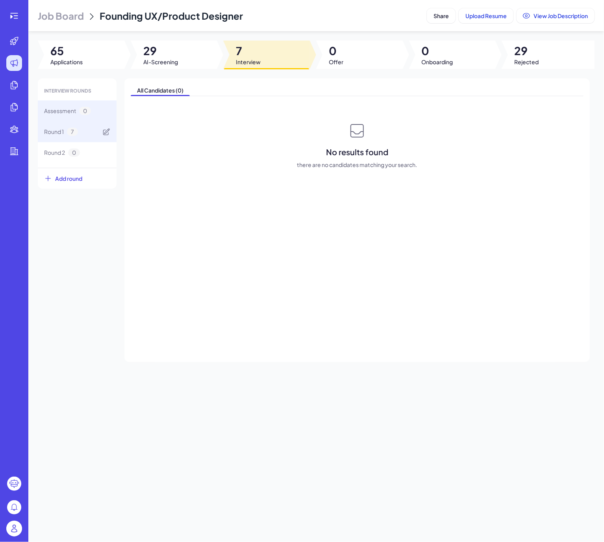
click at [79, 137] on div "Round 1 7" at bounding box center [77, 131] width 79 height 21
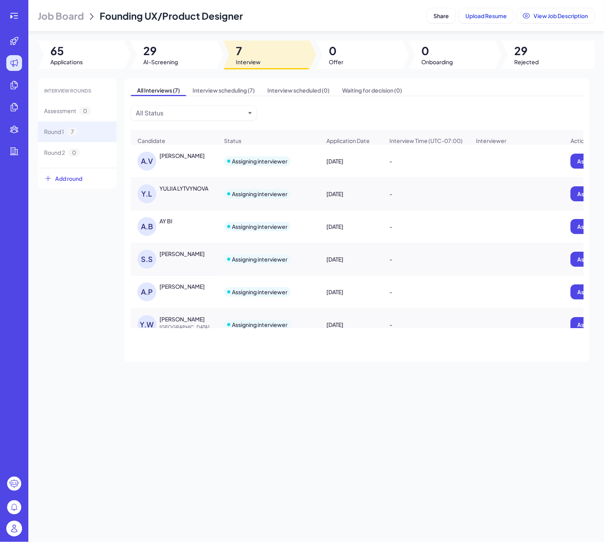
click at [172, 257] on div "[PERSON_NAME]" at bounding box center [181, 254] width 45 height 8
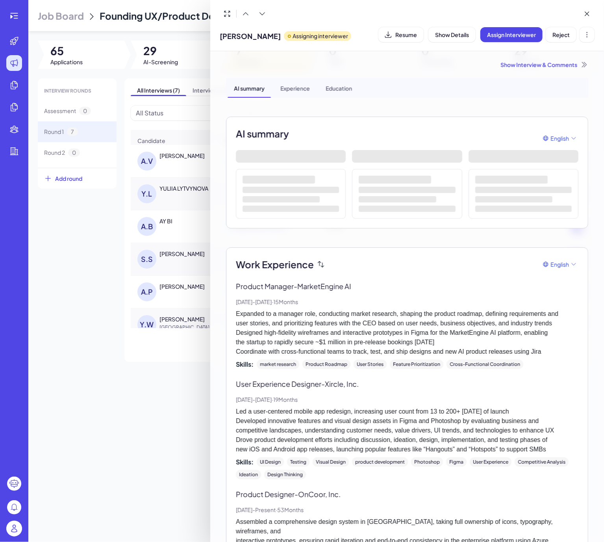
click at [50, 311] on div at bounding box center [302, 271] width 604 height 542
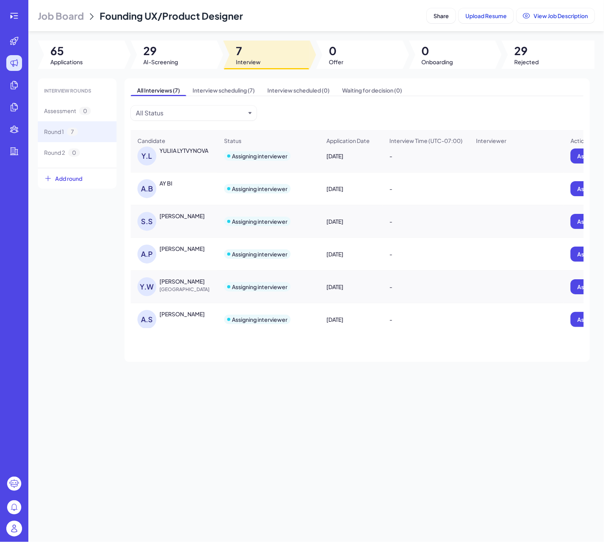
scroll to position [55, 0]
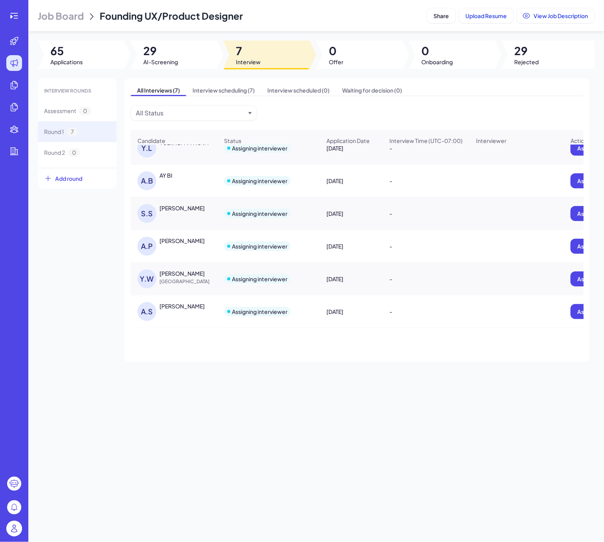
click at [183, 241] on div "[PERSON_NAME]" at bounding box center [181, 241] width 45 height 8
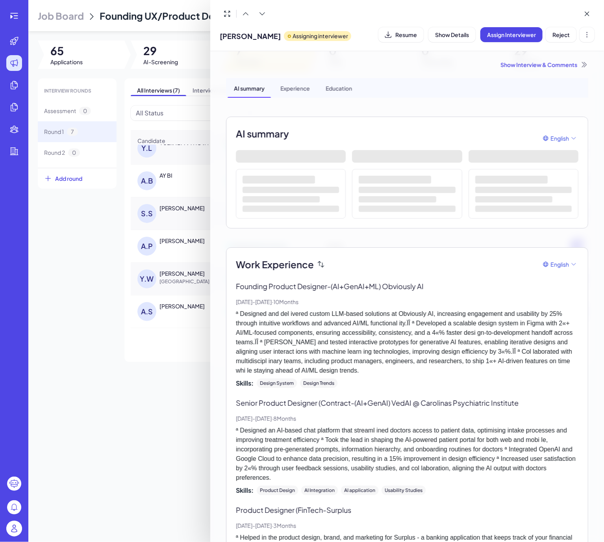
click at [46, 272] on div at bounding box center [302, 271] width 604 height 542
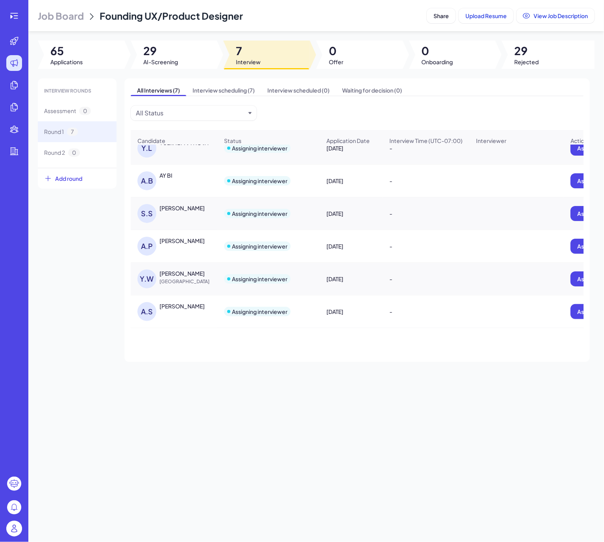
click at [178, 212] on div "[PERSON_NAME]" at bounding box center [181, 208] width 45 height 8
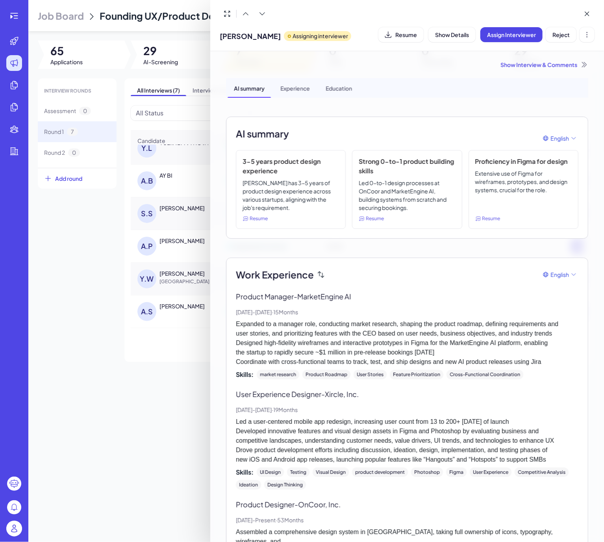
click at [124, 266] on div at bounding box center [302, 271] width 604 height 542
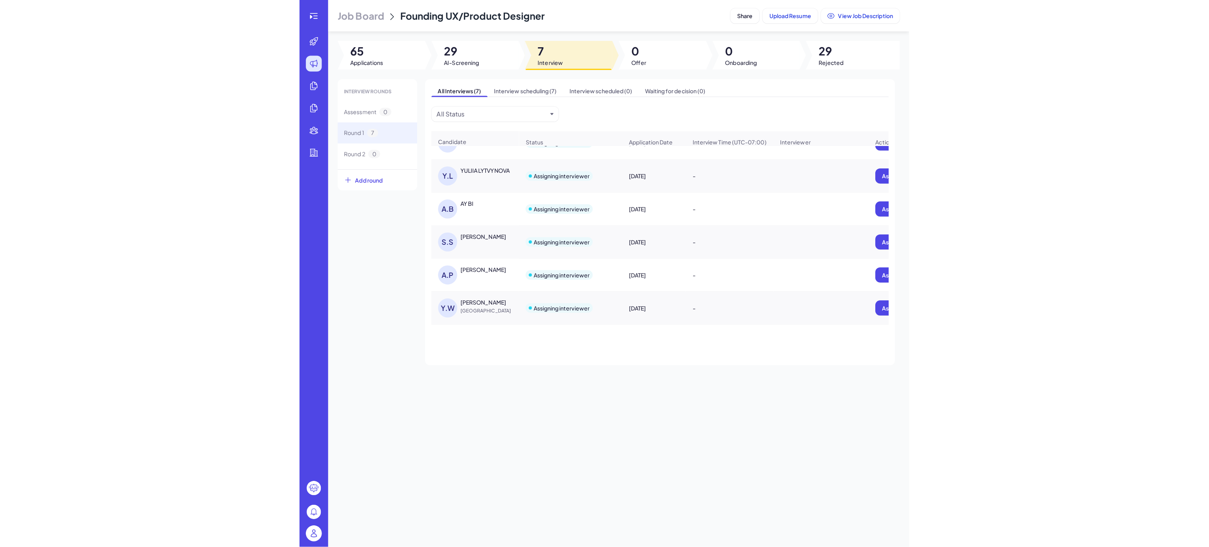
scroll to position [0, 0]
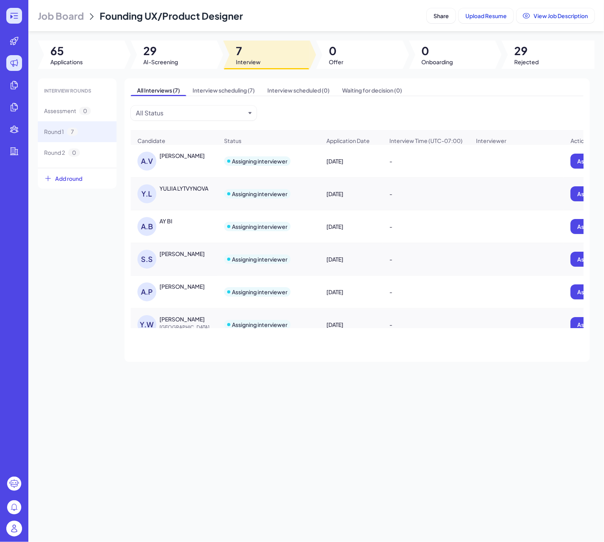
click at [17, 11] on icon at bounding box center [13, 15] width 9 height 9
